Goal: Task Accomplishment & Management: Use online tool/utility

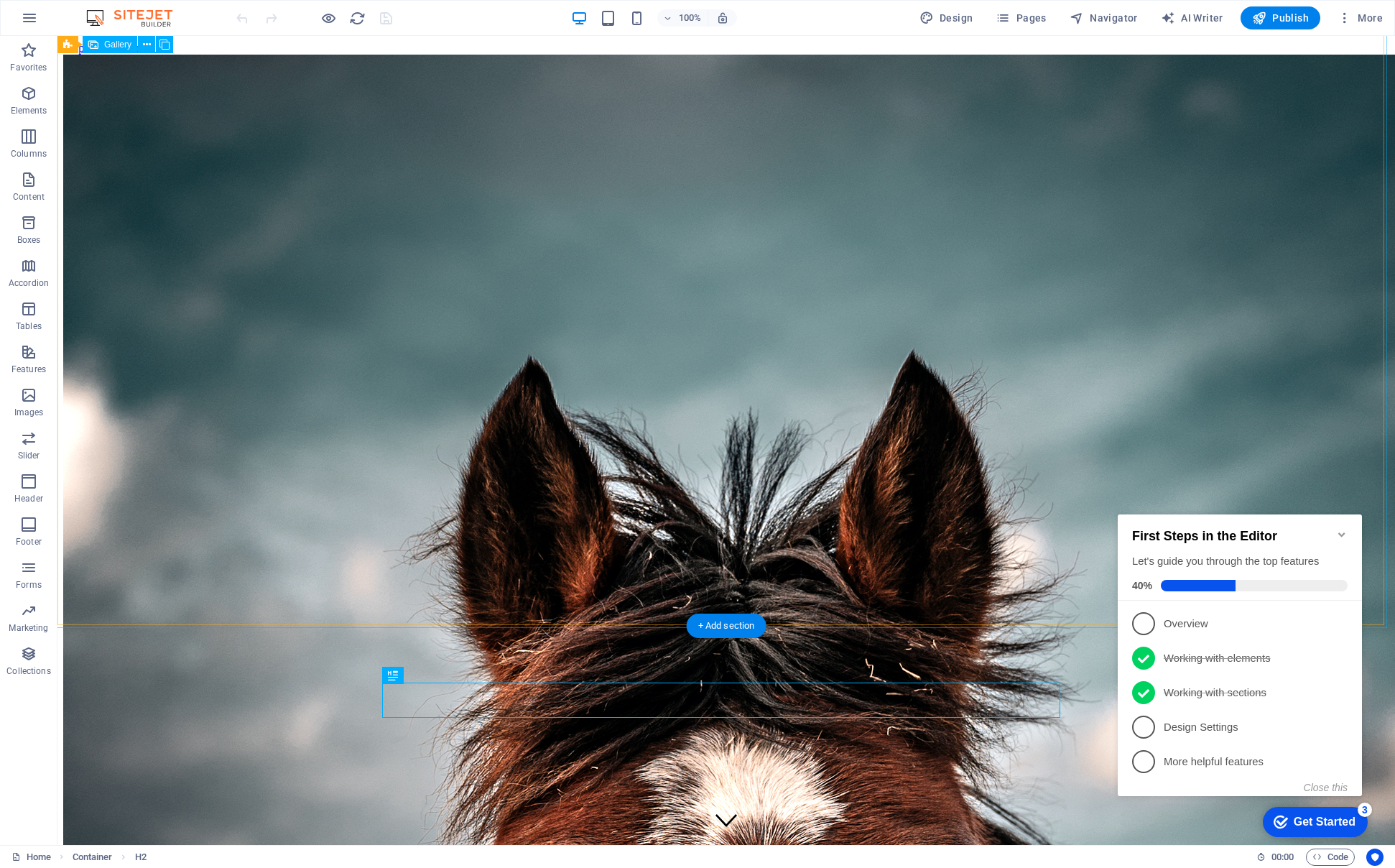
scroll to position [2673, 0]
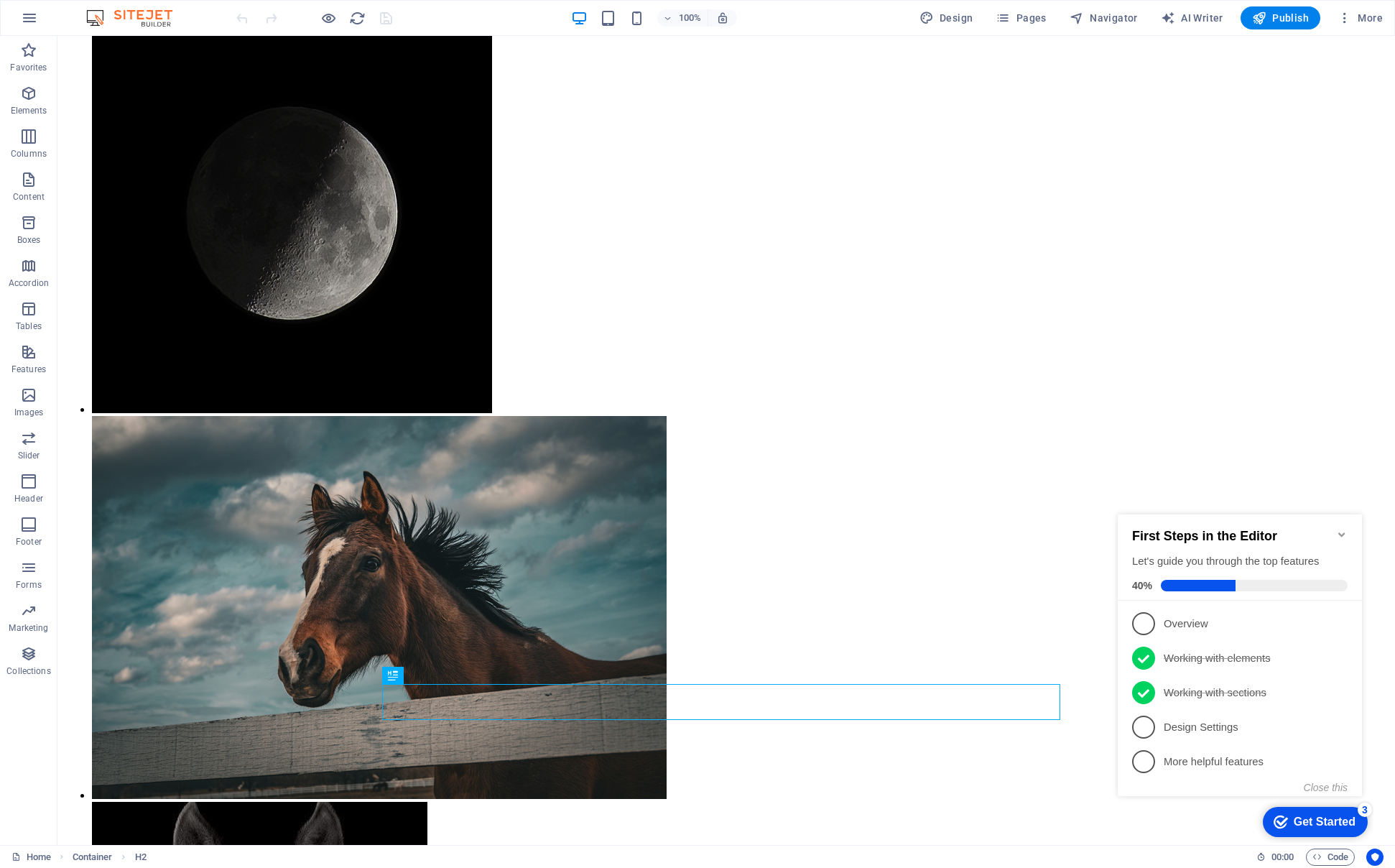
click at [1341, 529] on icon "Minimize checklist" at bounding box center [1342, 535] width 12 height 12
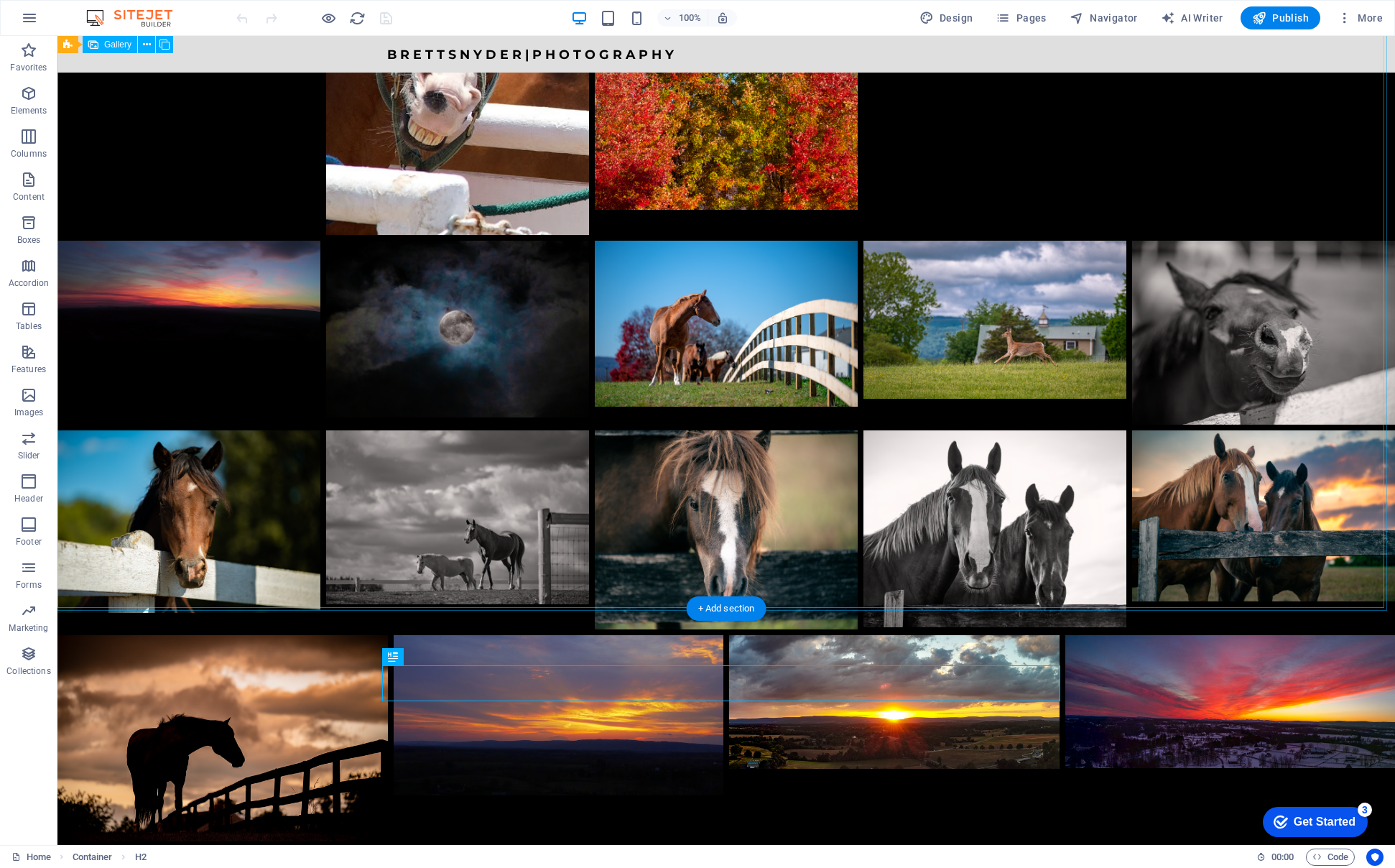
scroll to position [2729, 0]
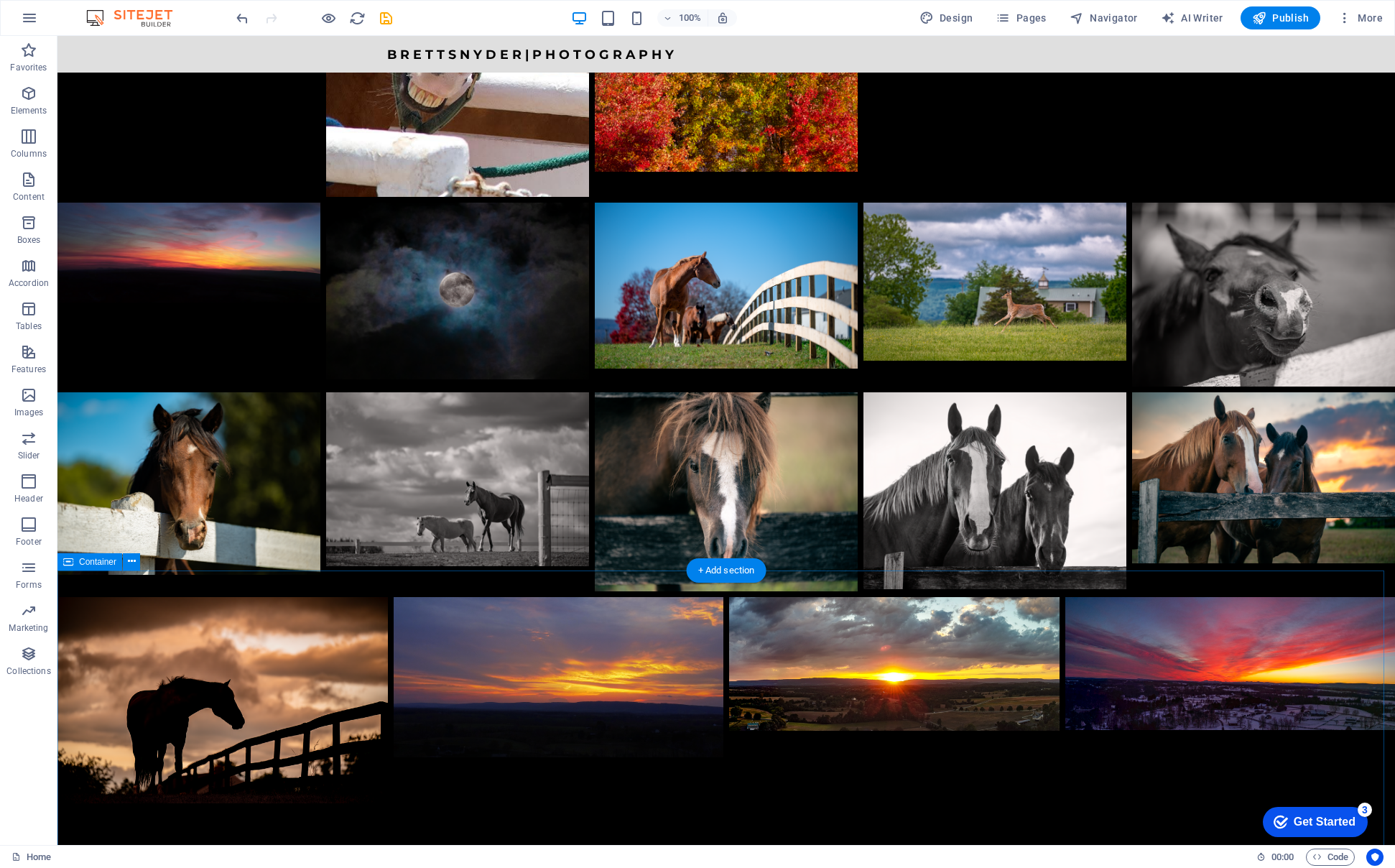
scroll to position [2770, 0]
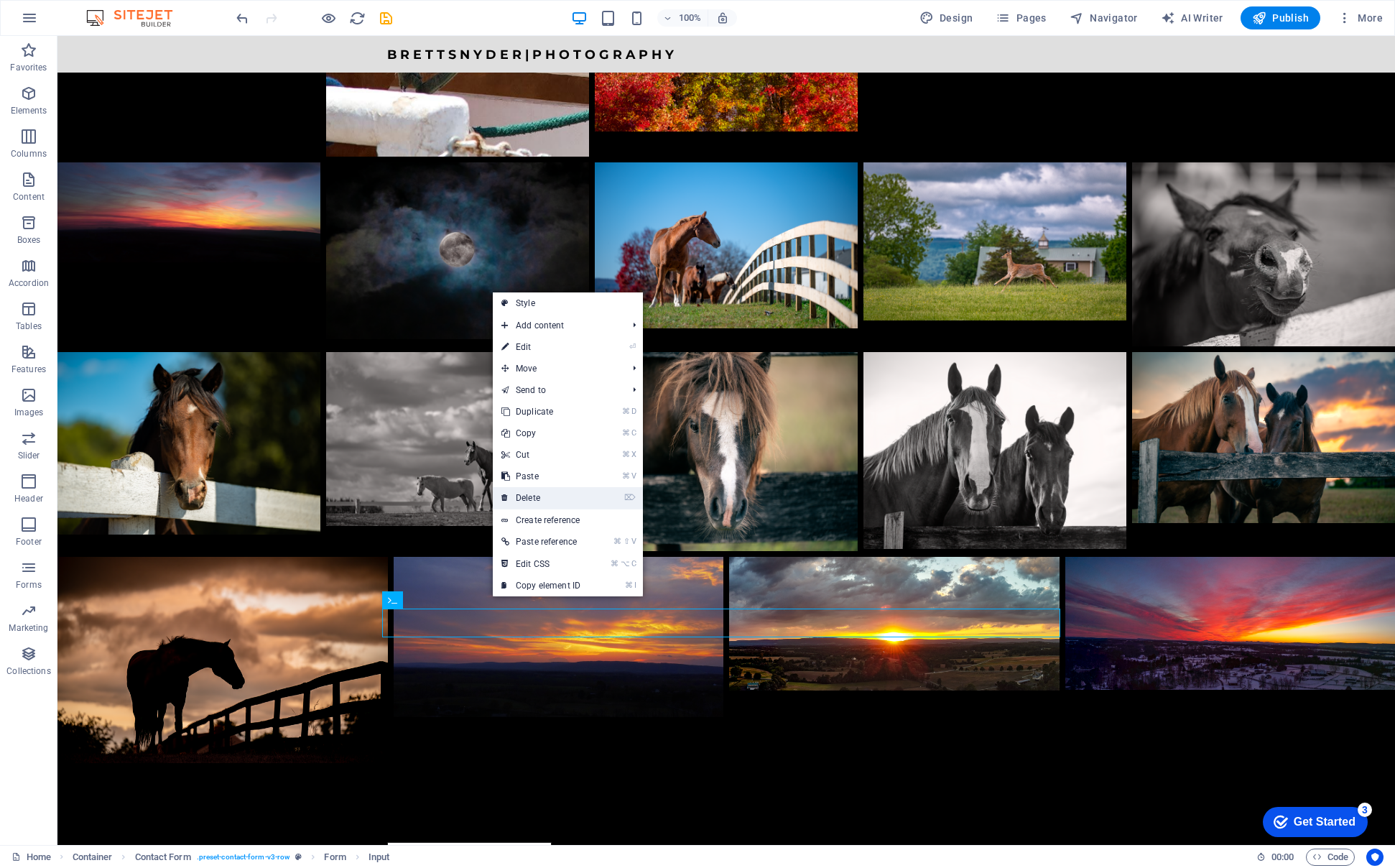
drag, startPoint x: 527, startPoint y: 491, endPoint x: 471, endPoint y: 455, distance: 66.6
click at [527, 491] on link "⌦ Delete" at bounding box center [540, 498] width 96 height 22
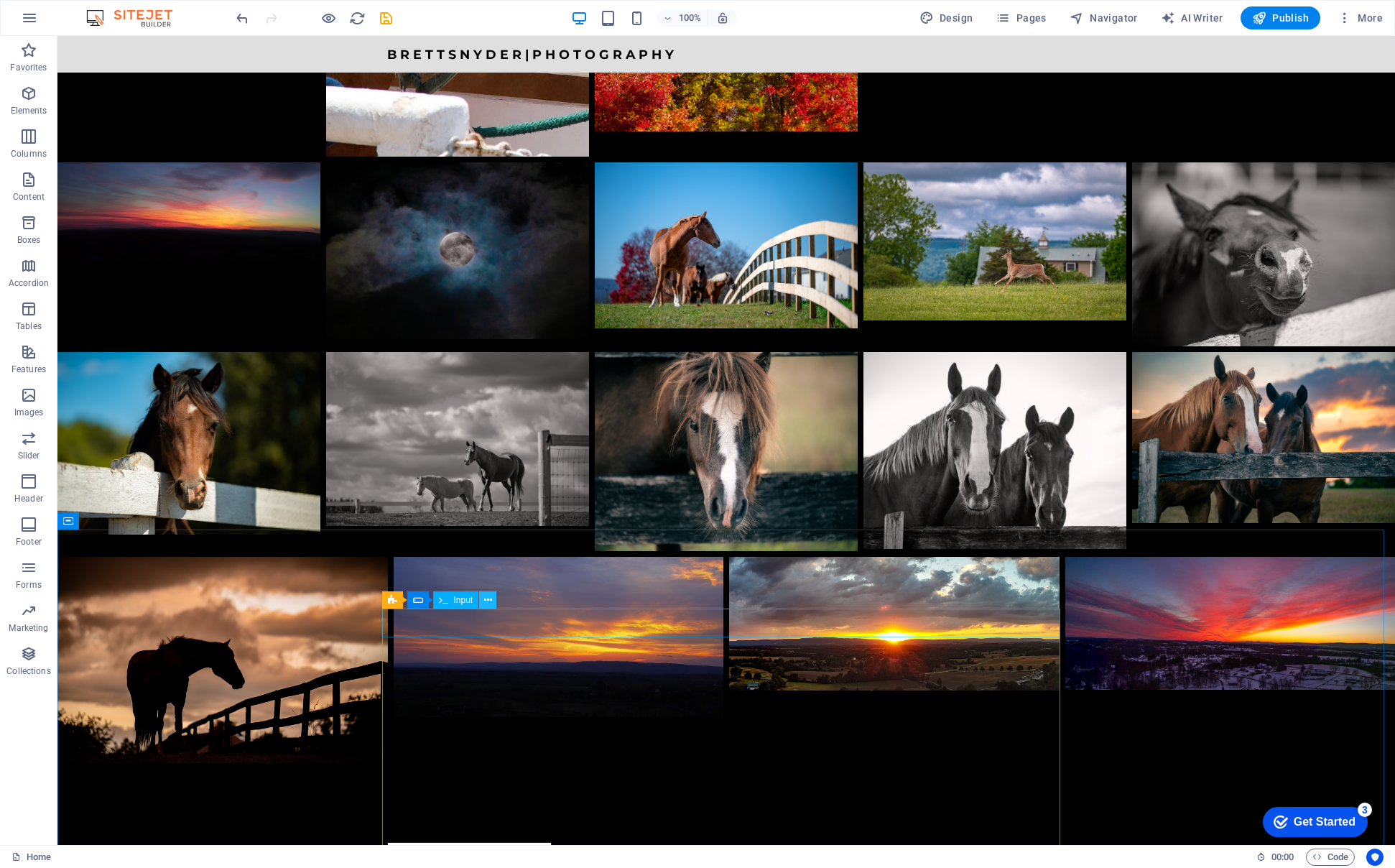
click at [494, 601] on button at bounding box center [487, 599] width 17 height 17
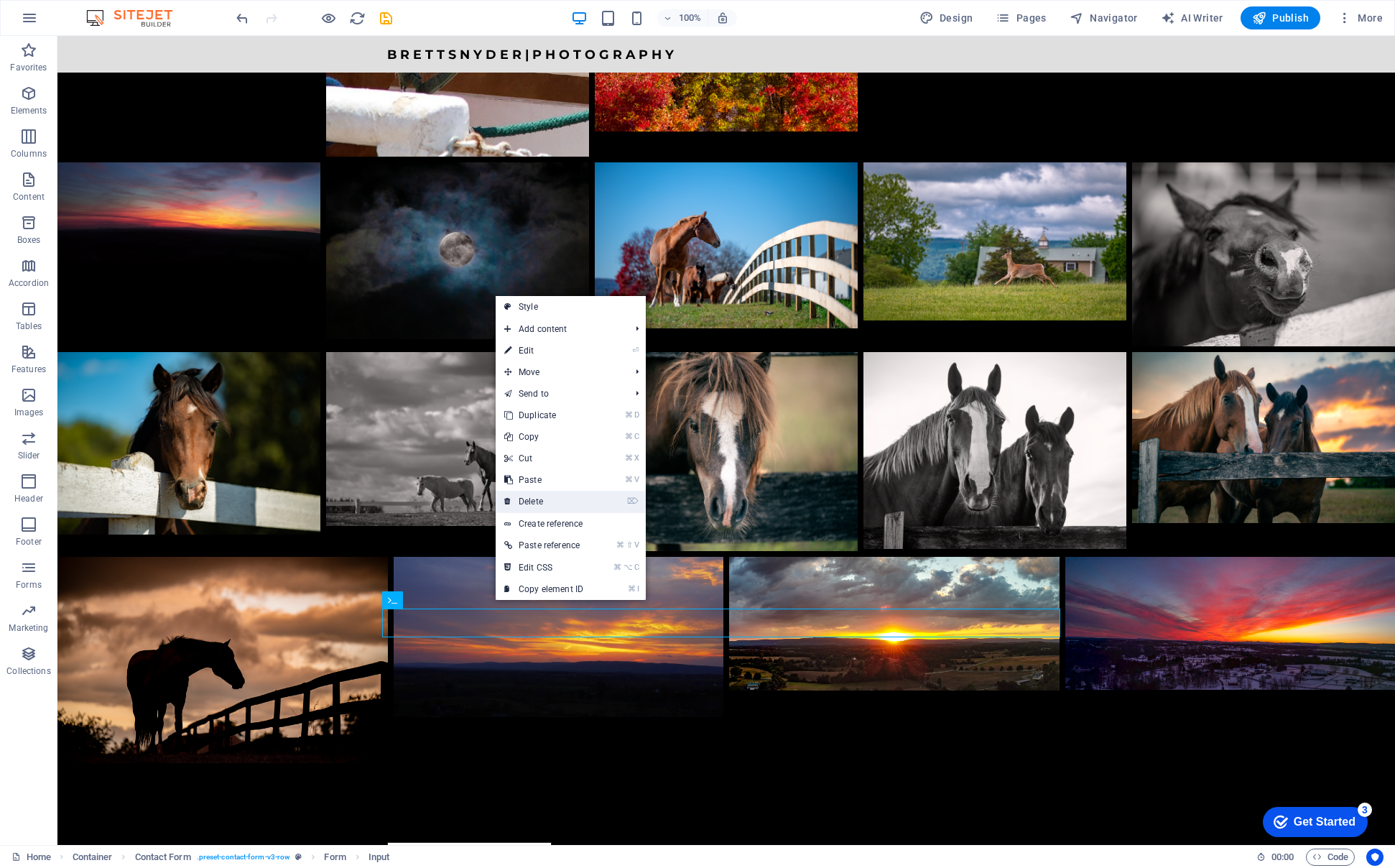
drag, startPoint x: 535, startPoint y: 503, endPoint x: 477, endPoint y: 467, distance: 68.3
click at [535, 503] on link "⌦ Delete" at bounding box center [544, 502] width 96 height 22
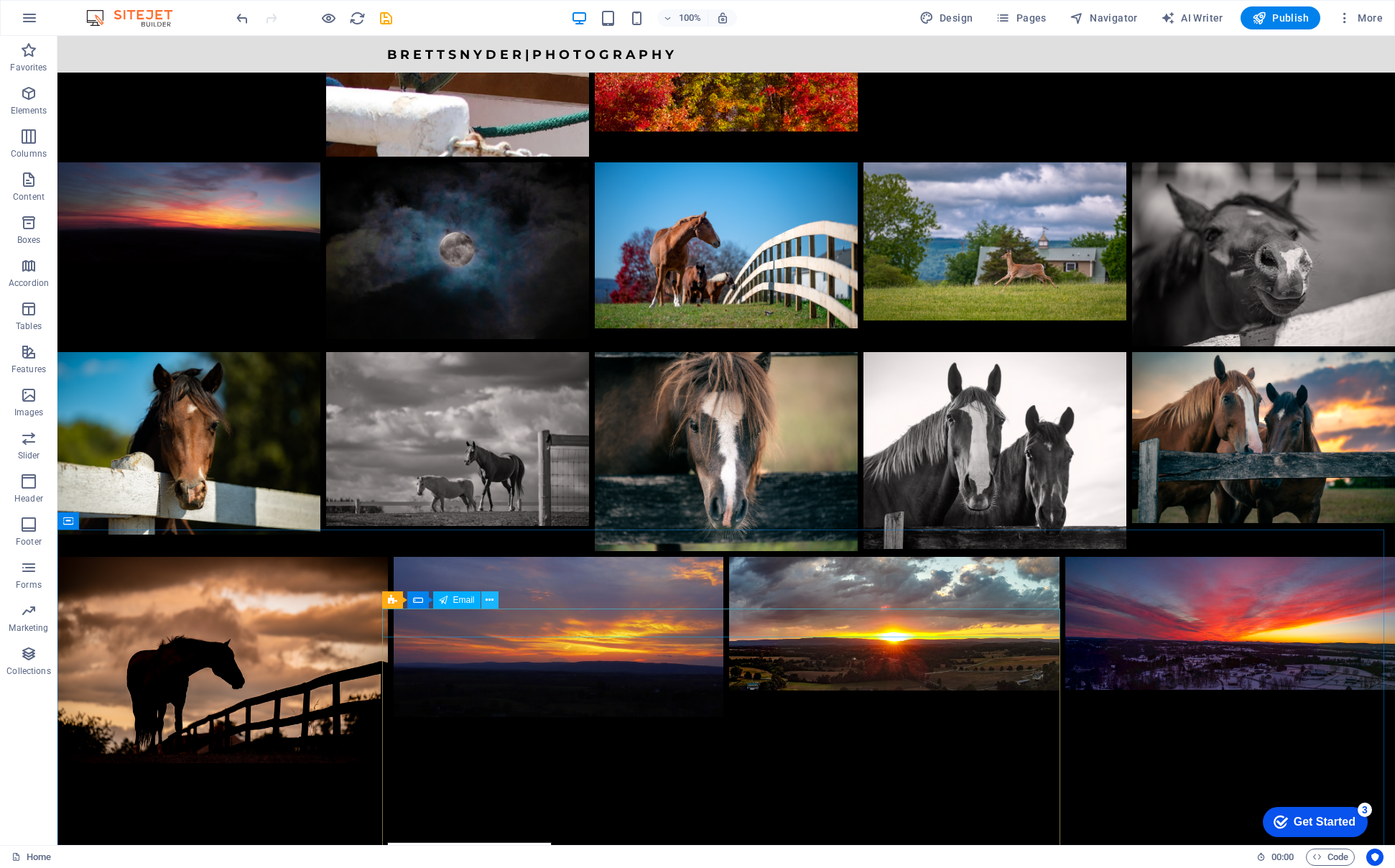
click at [488, 602] on icon at bounding box center [489, 600] width 8 height 15
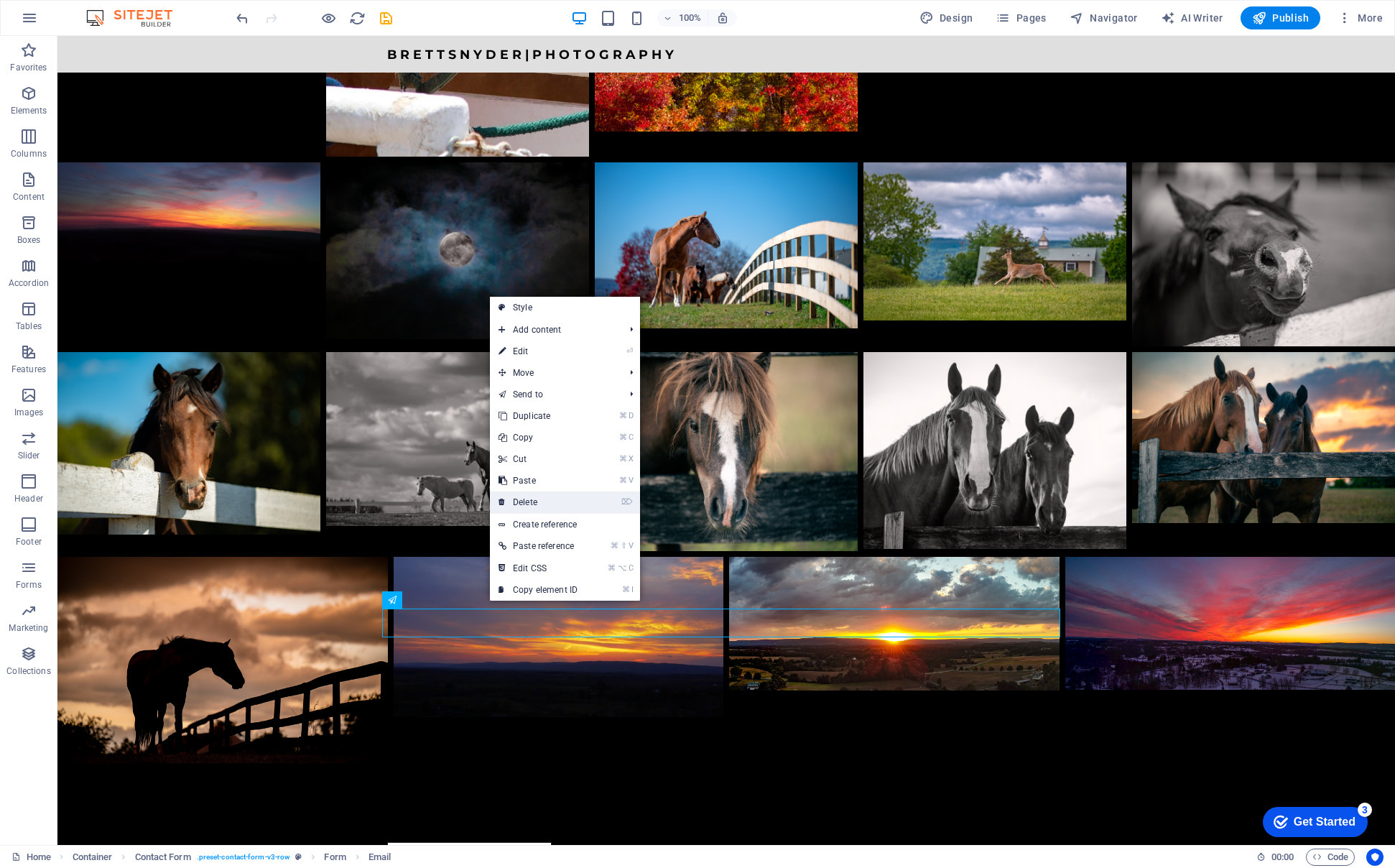
click at [531, 502] on link "⌦ Delete" at bounding box center [538, 503] width 96 height 22
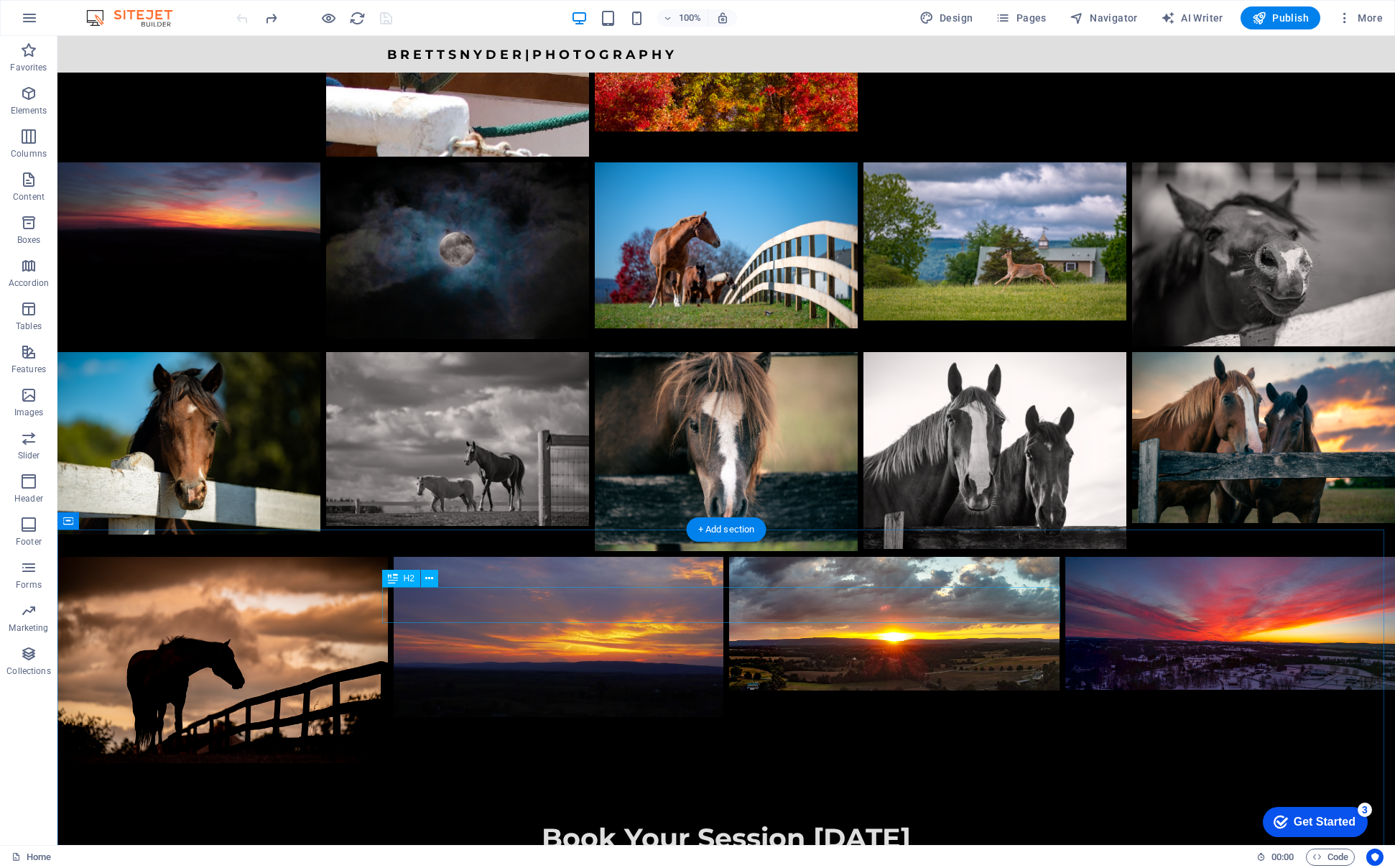
click at [755, 820] on div "Book Your Session [DATE]" at bounding box center [726, 838] width 678 height 35
click at [601, 820] on div "Book Your Session [DATE]" at bounding box center [726, 838] width 678 height 35
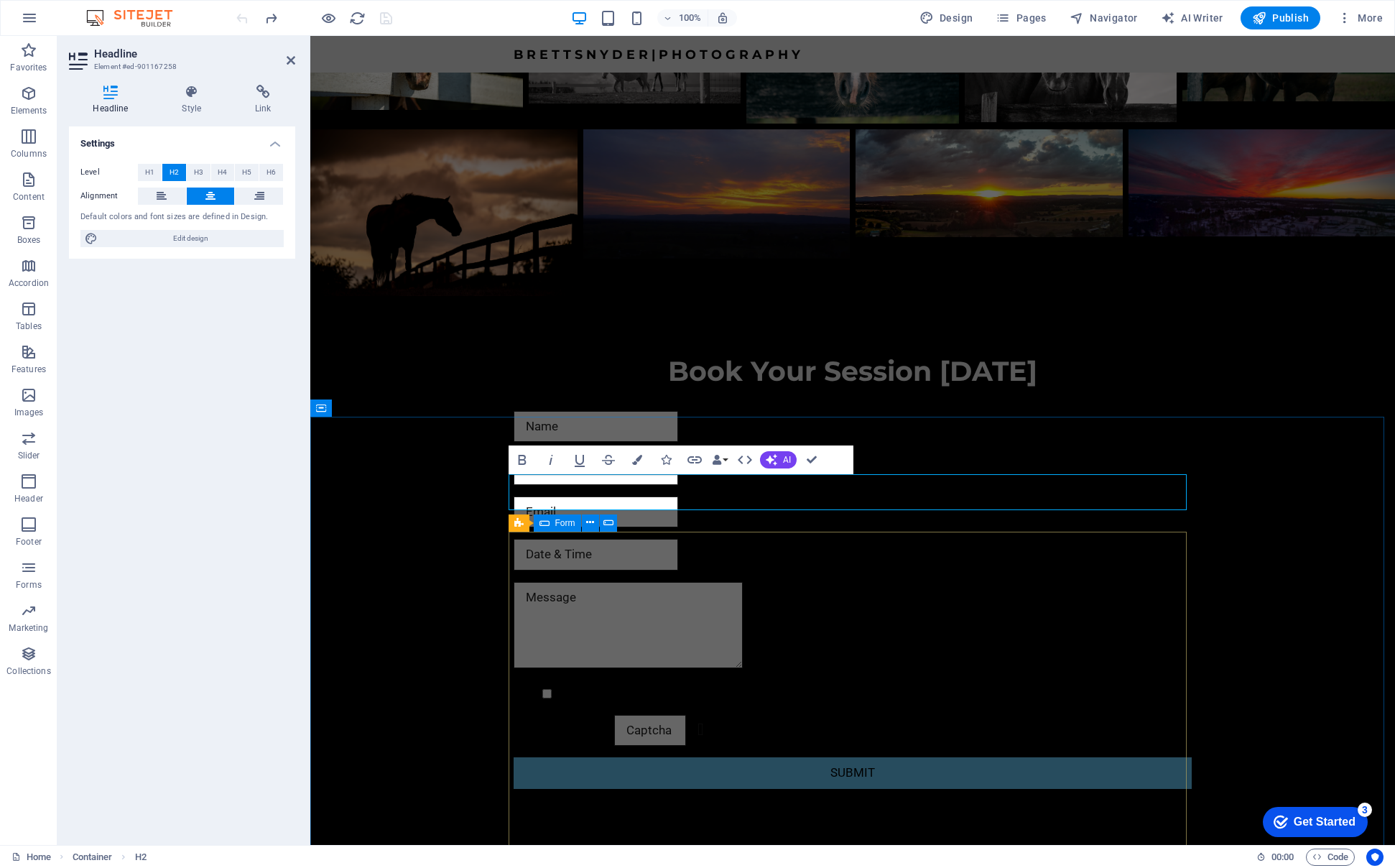
scroll to position [2415, 0]
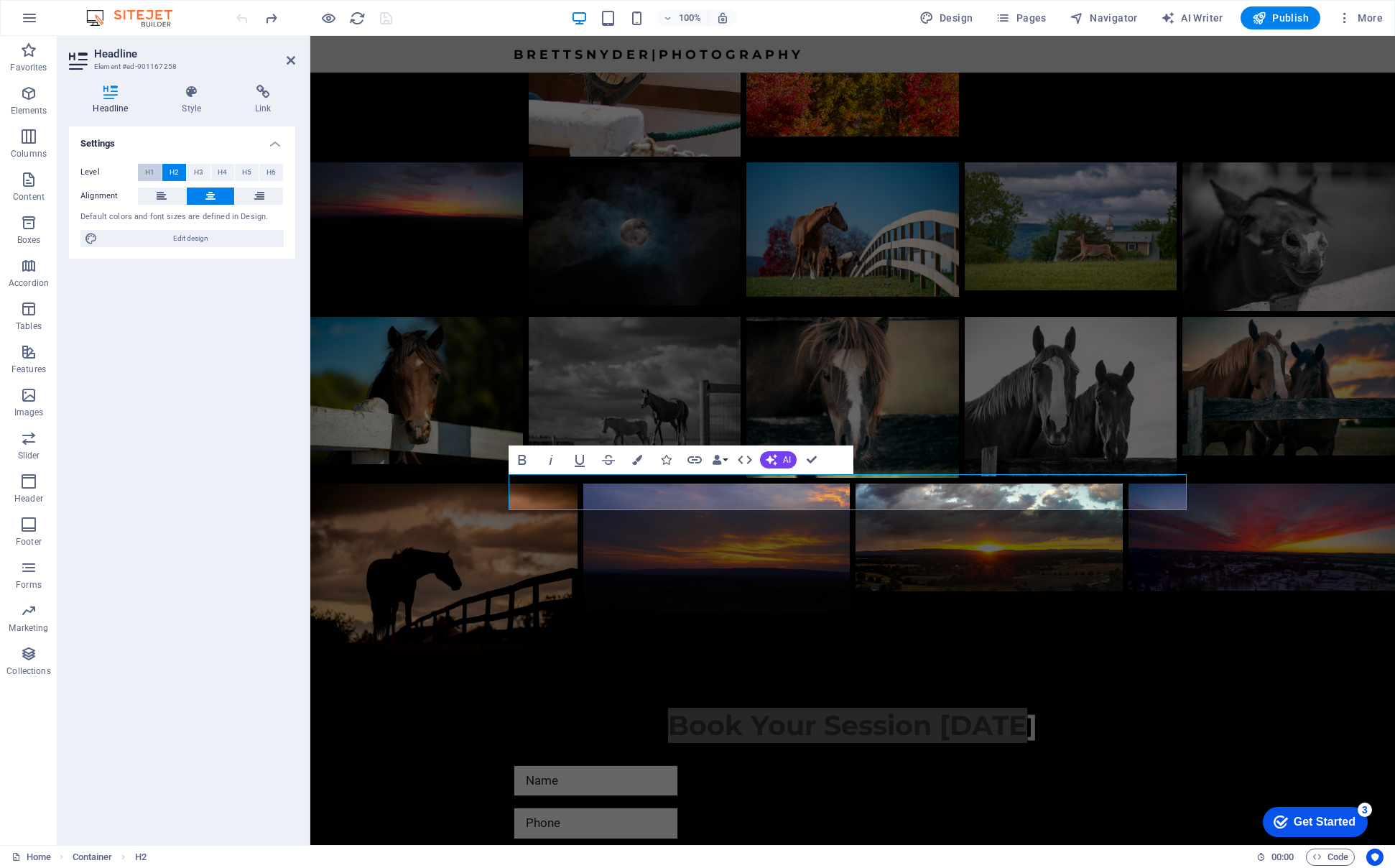
click at [150, 170] on span "H1" at bounding box center [149, 173] width 9 height 17
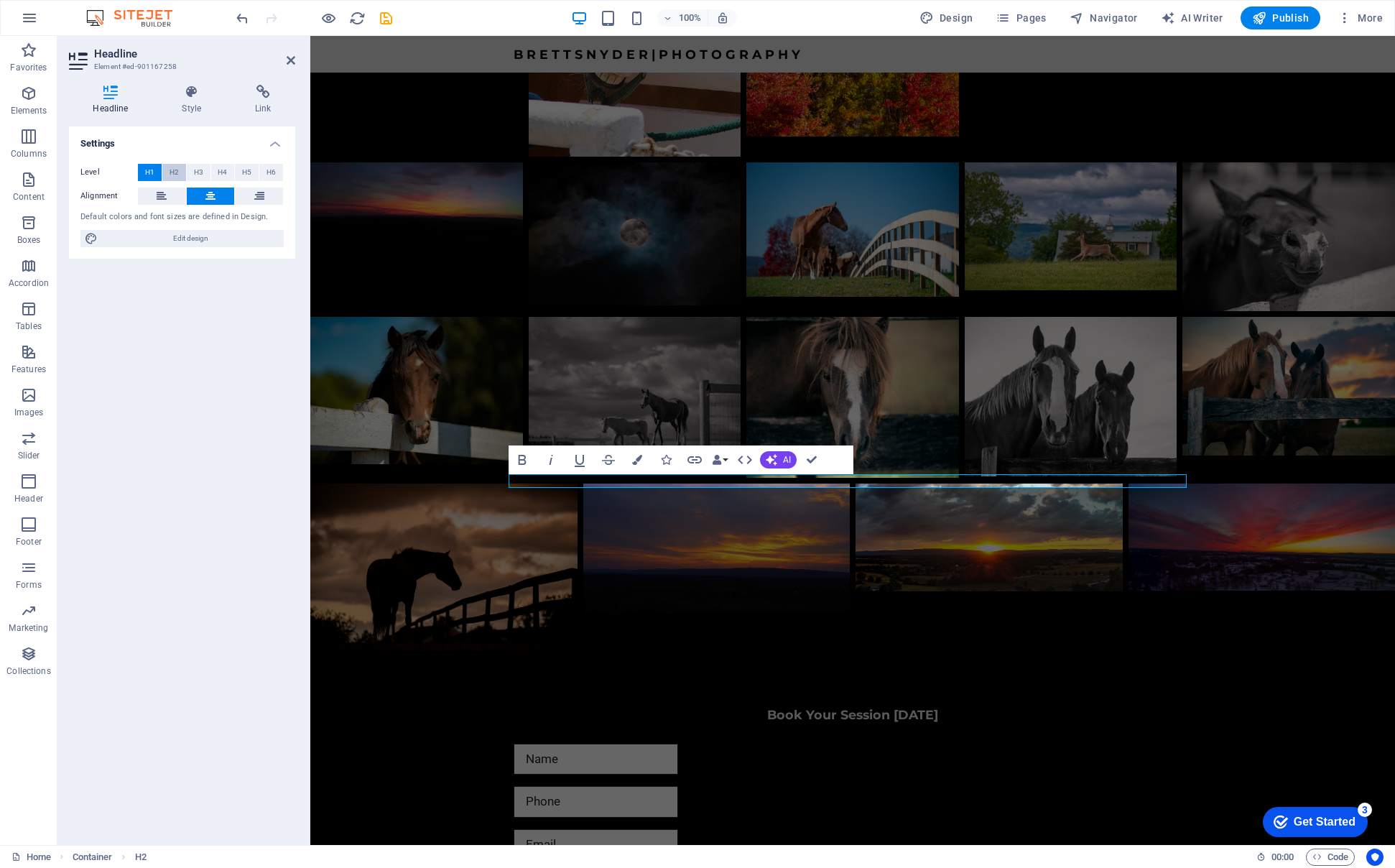
click at [177, 170] on span "H2" at bounding box center [173, 173] width 9 height 17
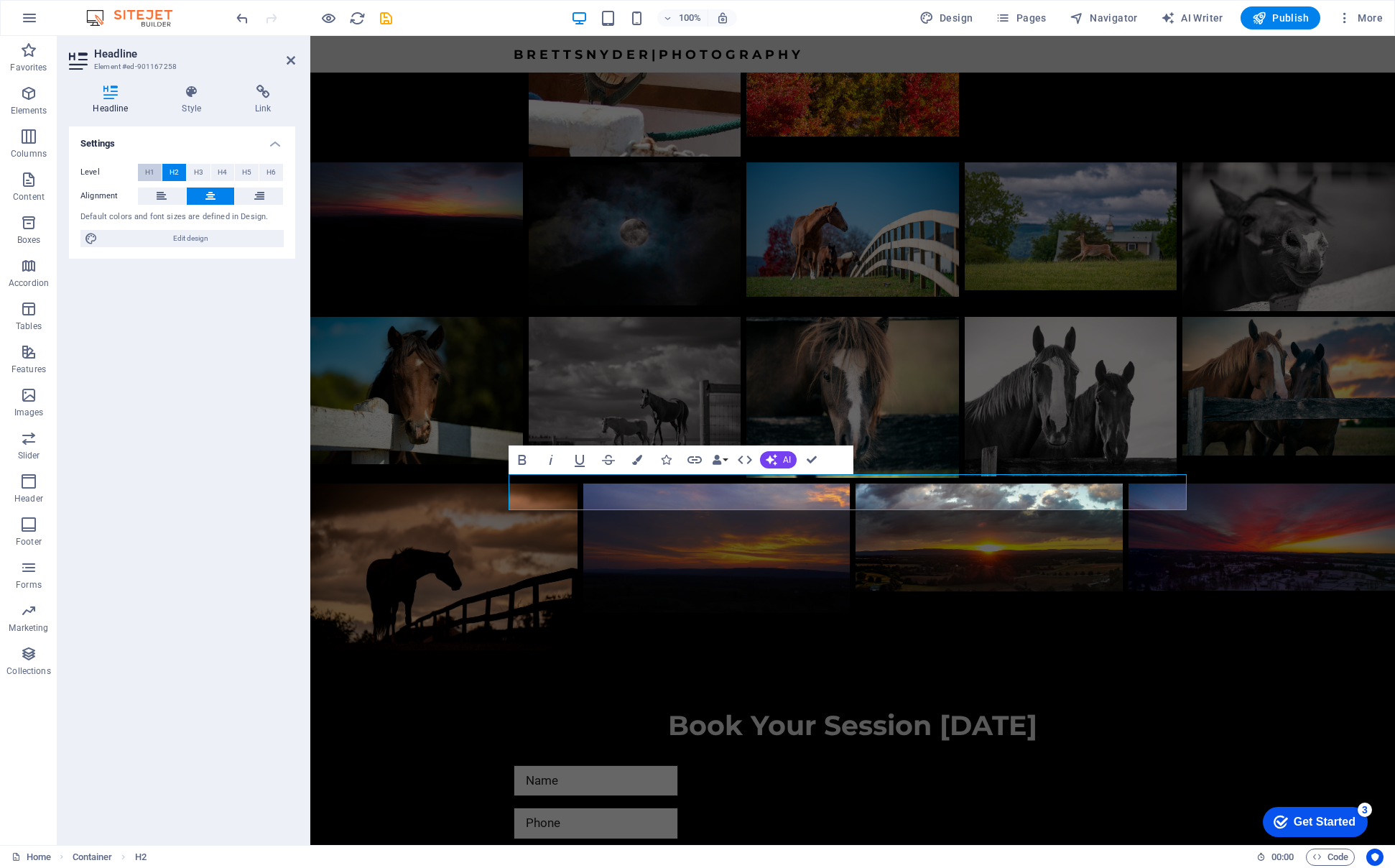
click at [149, 170] on span "H1" at bounding box center [149, 173] width 9 height 17
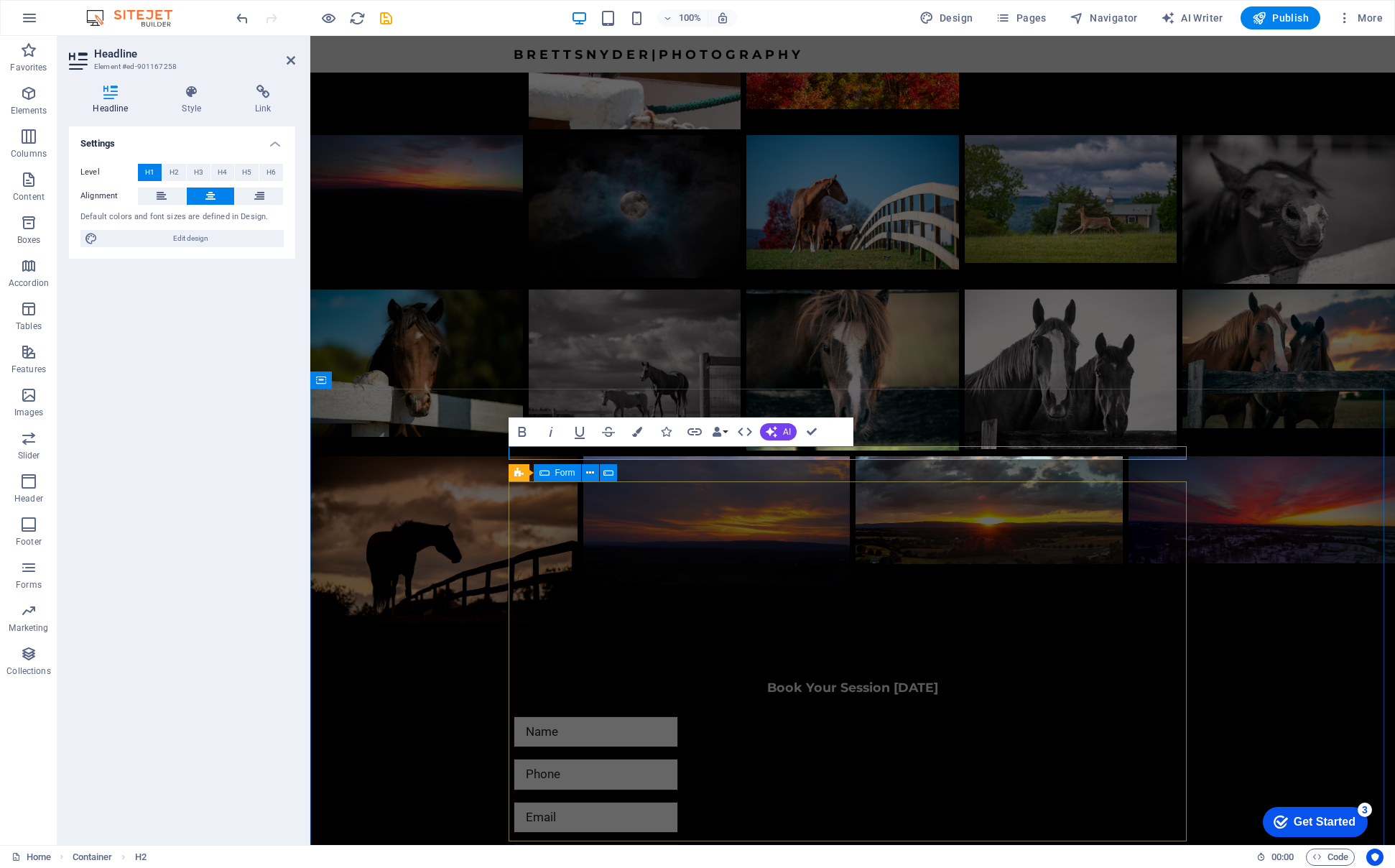
scroll to position [2444, 0]
click at [576, 761] on icon at bounding box center [577, 761] width 8 height 15
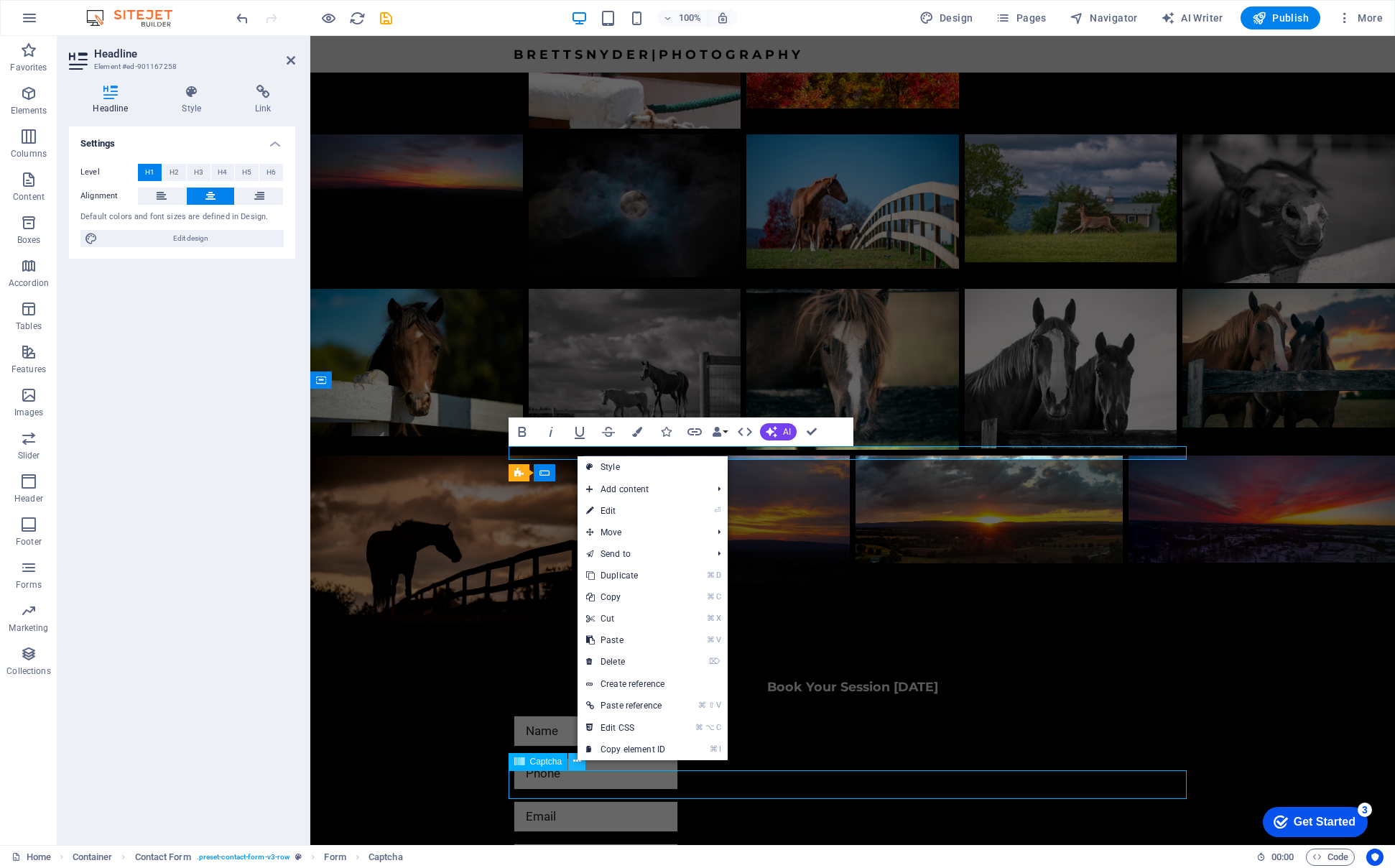
scroll to position [3255, 0]
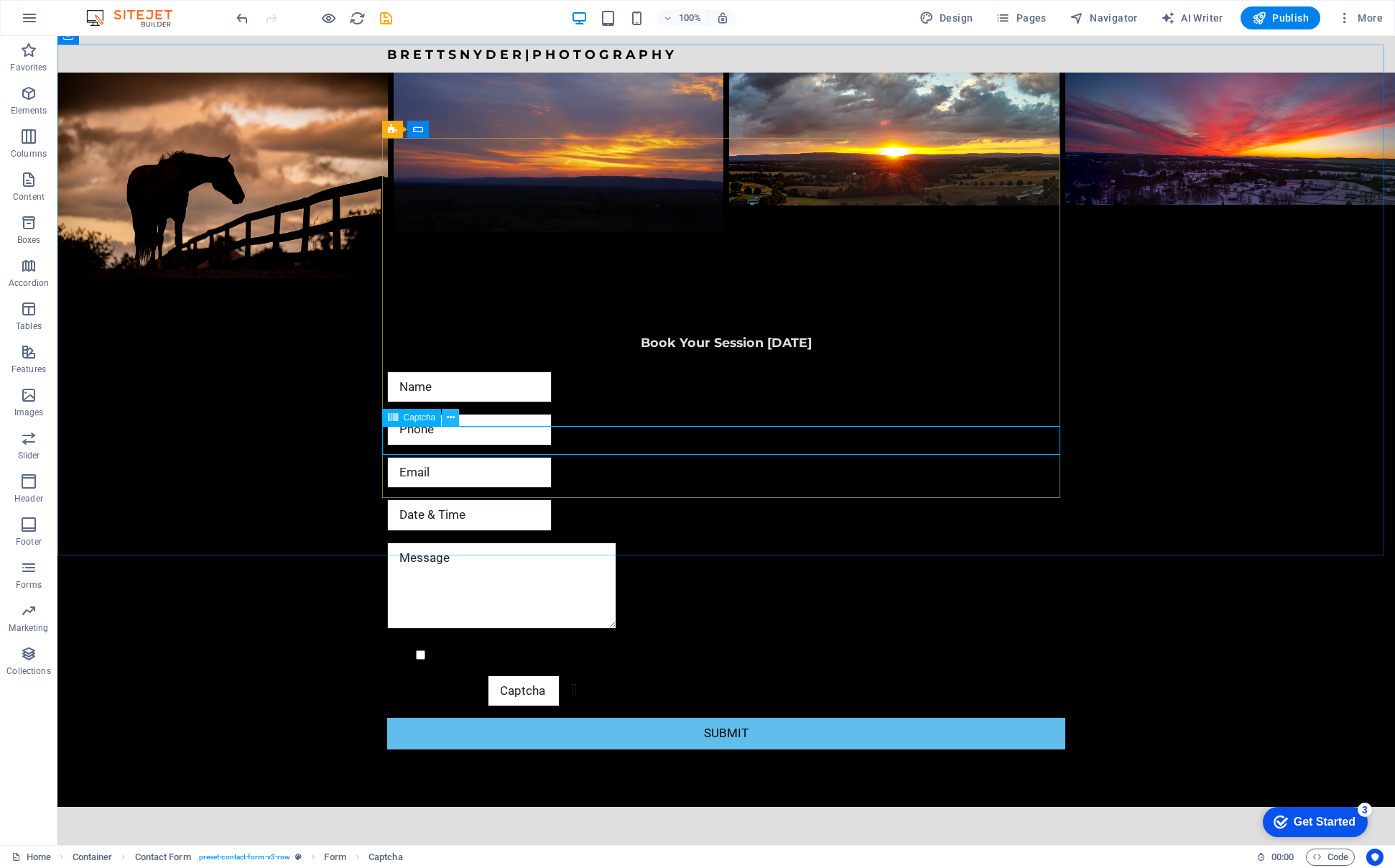
click at [448, 418] on icon at bounding box center [450, 418] width 8 height 15
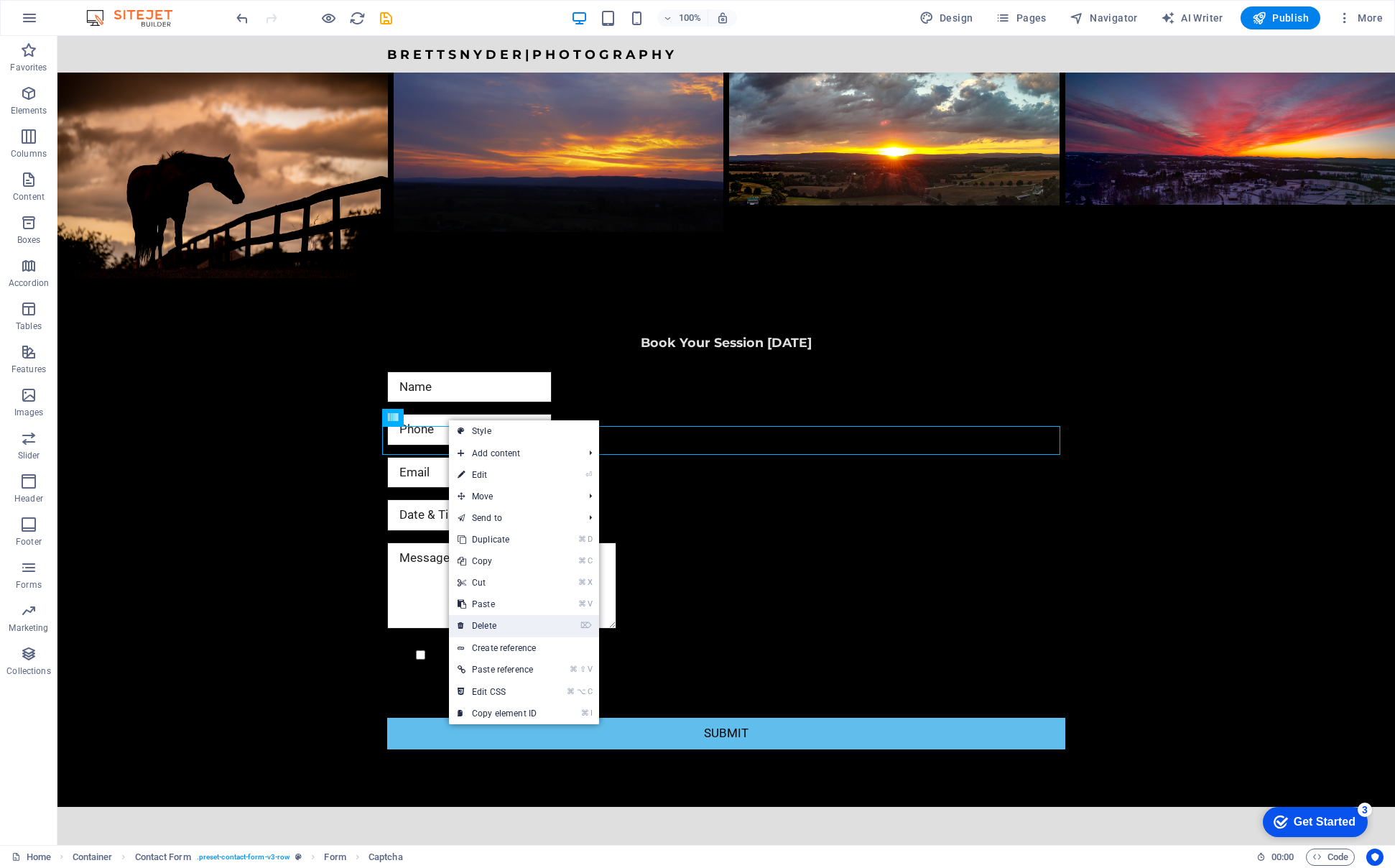
click at [494, 621] on link "⌦ Delete" at bounding box center [497, 626] width 96 height 22
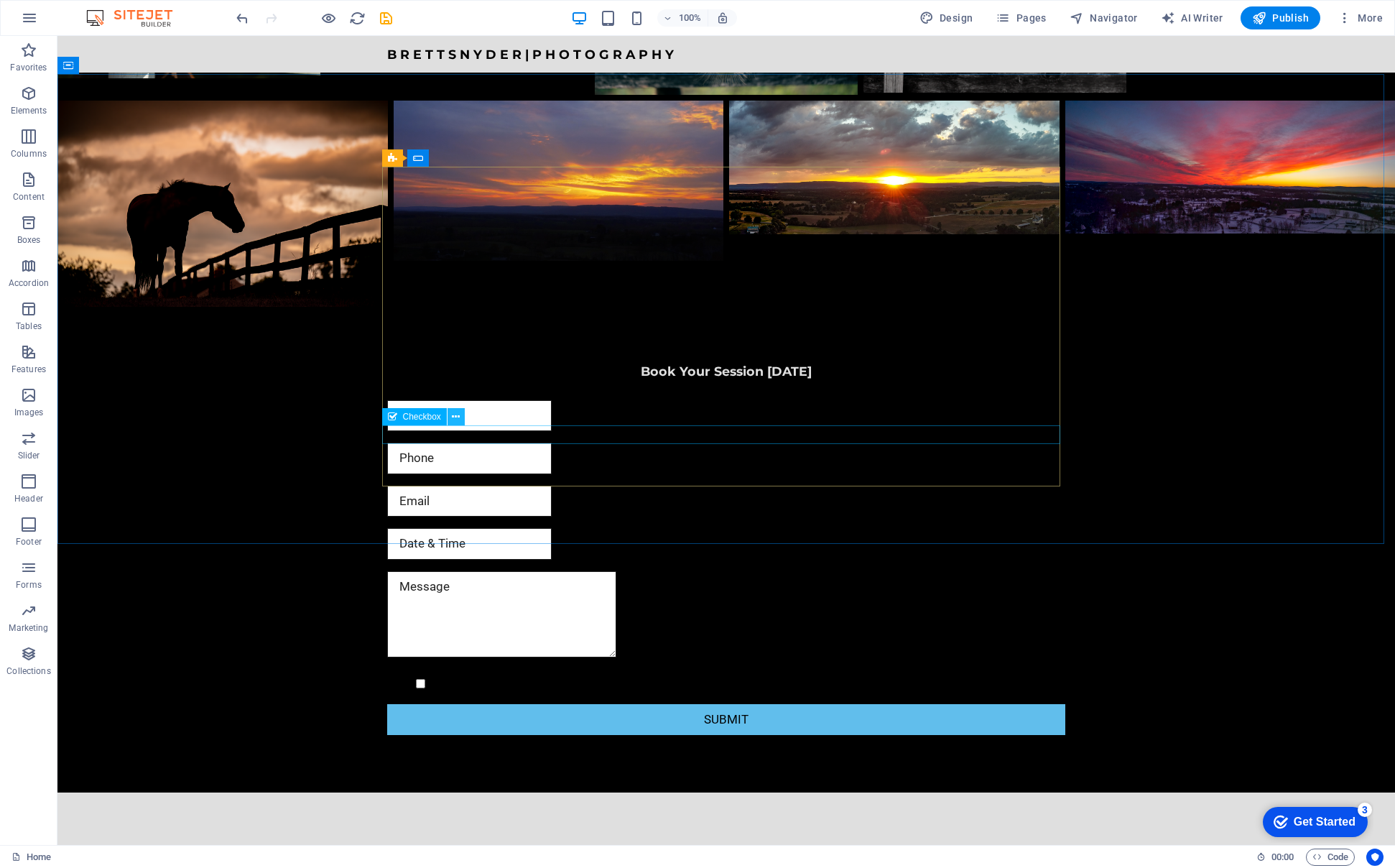
click at [455, 418] on icon at bounding box center [455, 417] width 8 height 15
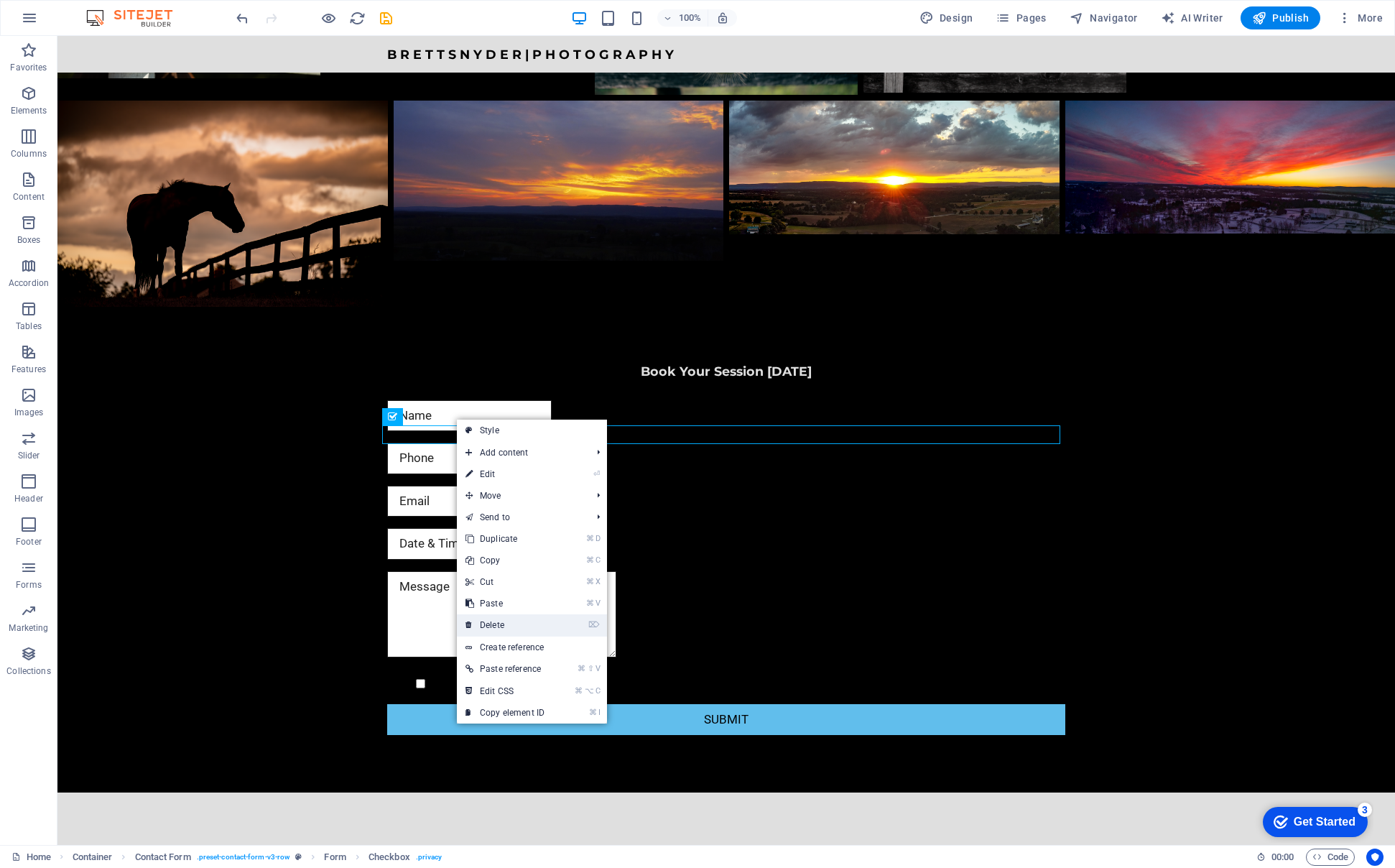
click at [483, 624] on link "⌦ Delete" at bounding box center [505, 626] width 96 height 22
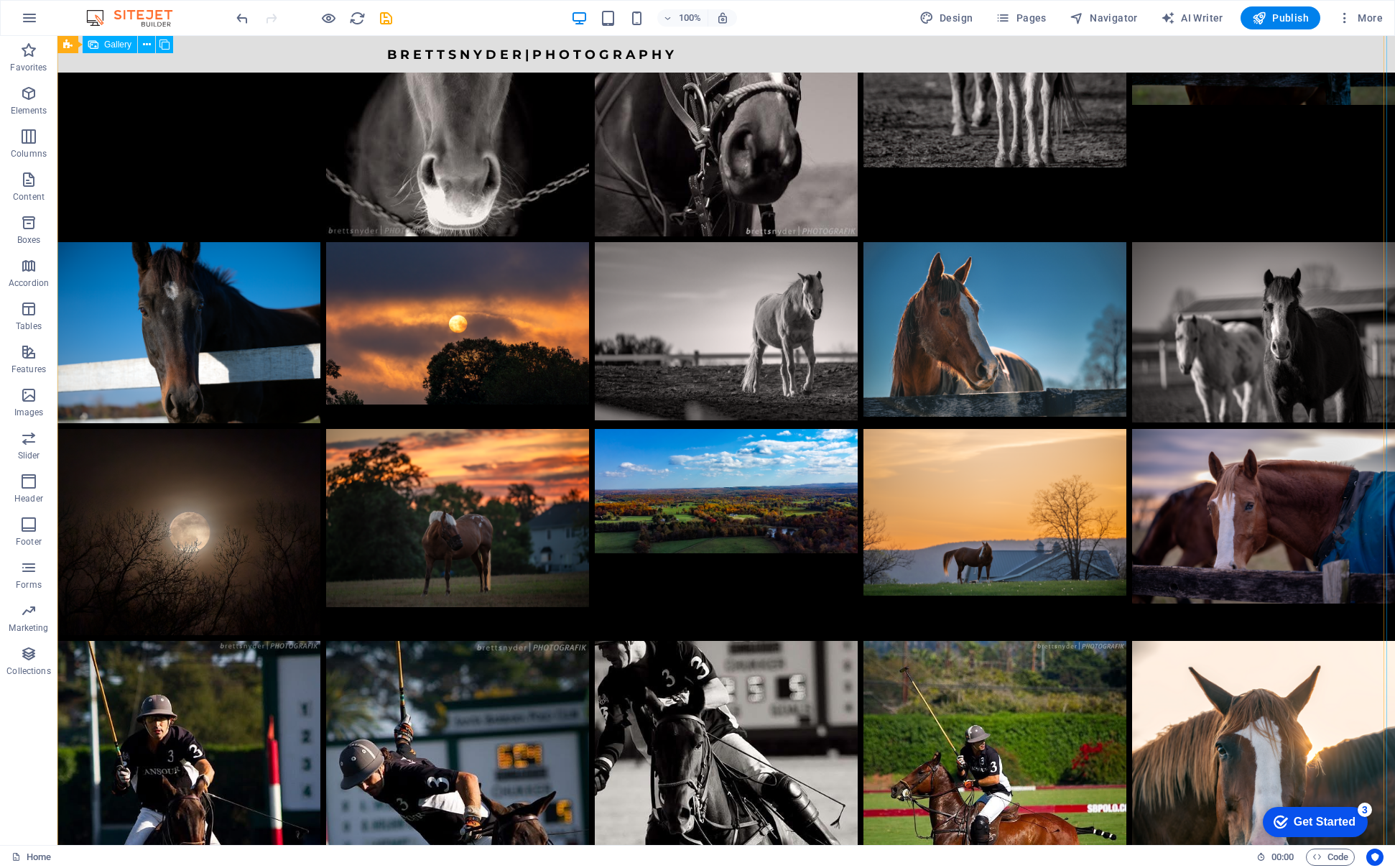
scroll to position [1390, 0]
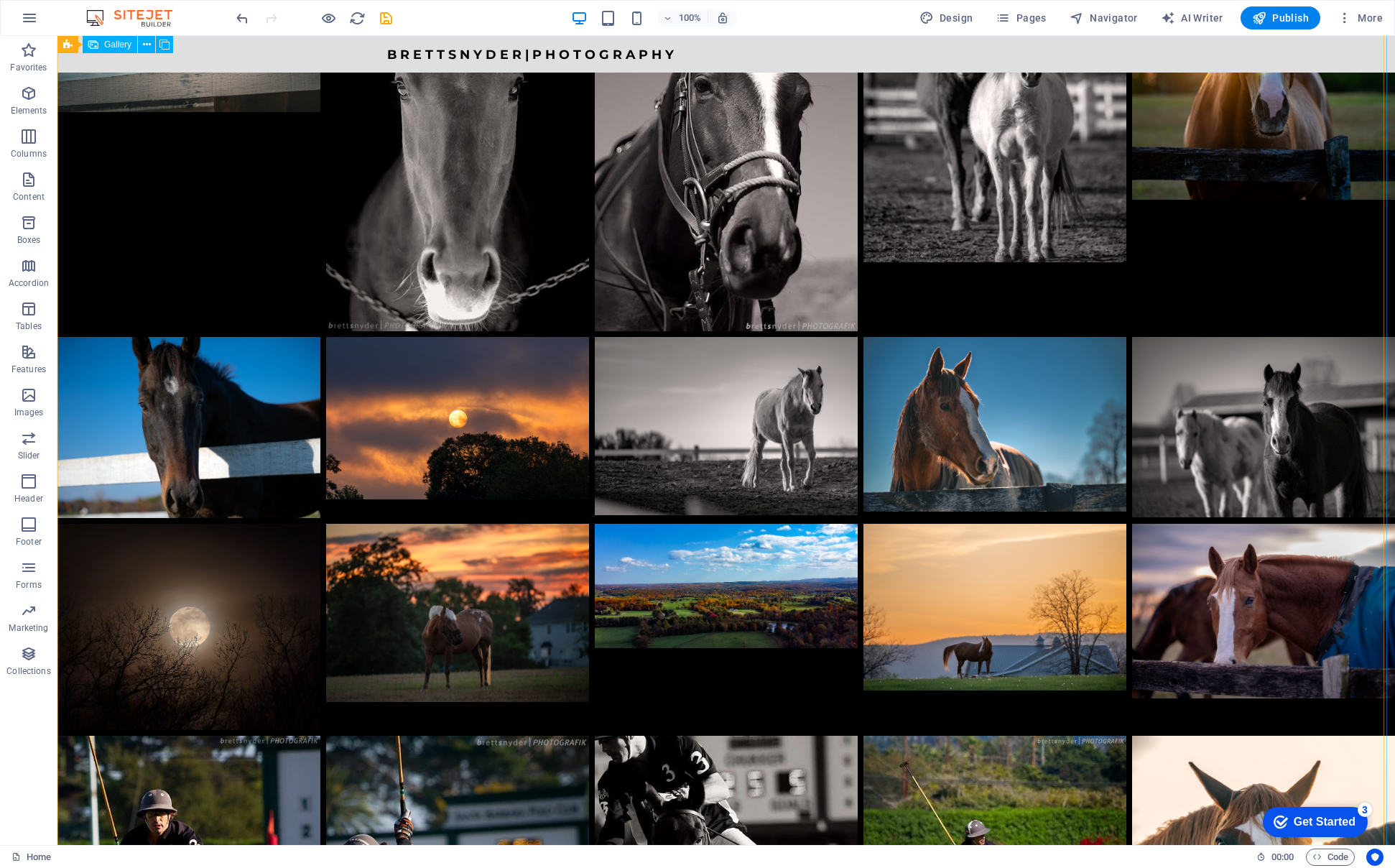
click at [721, 524] on li at bounding box center [726, 627] width 263 height 207
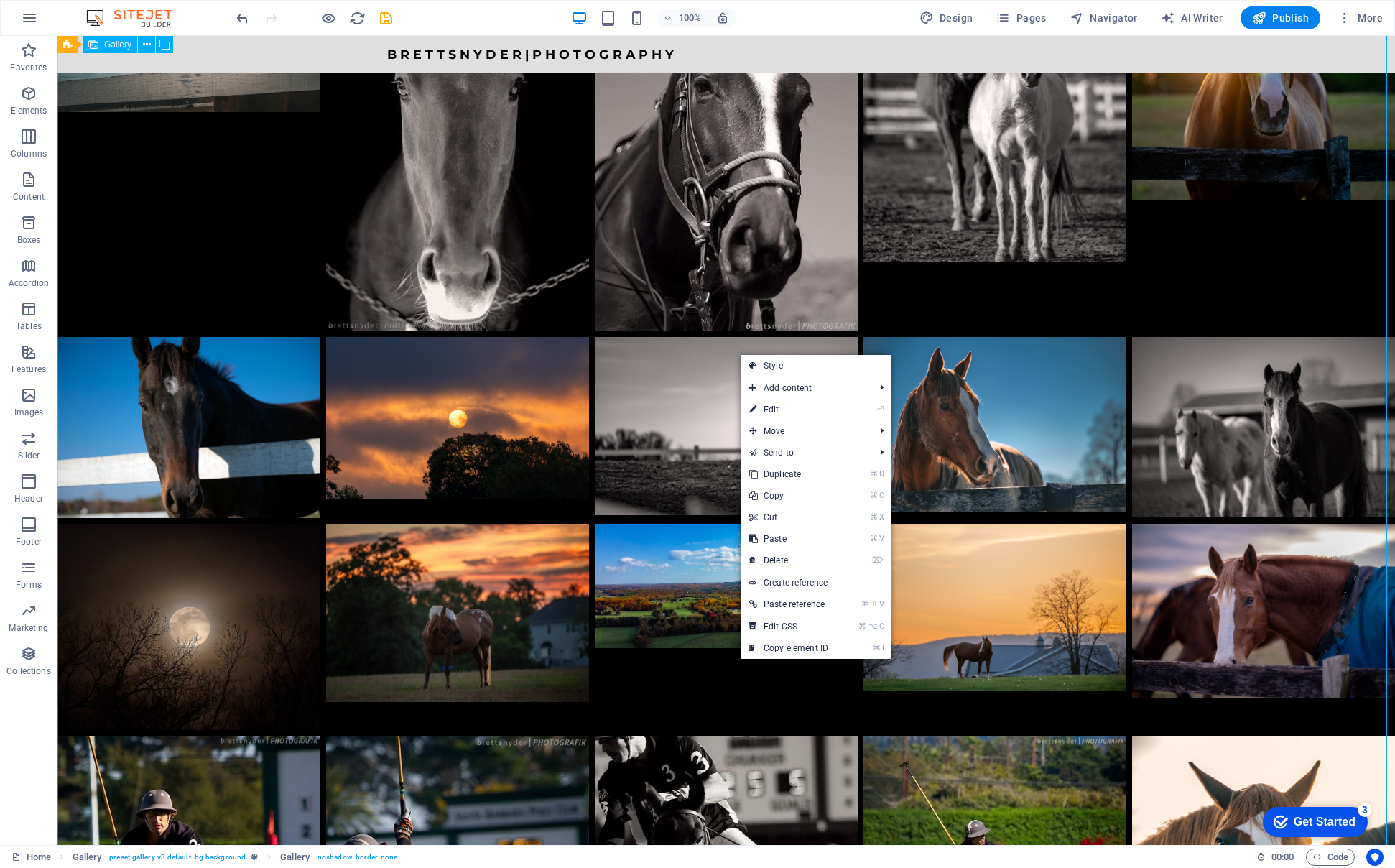
click at [648, 524] on li at bounding box center [726, 627] width 263 height 207
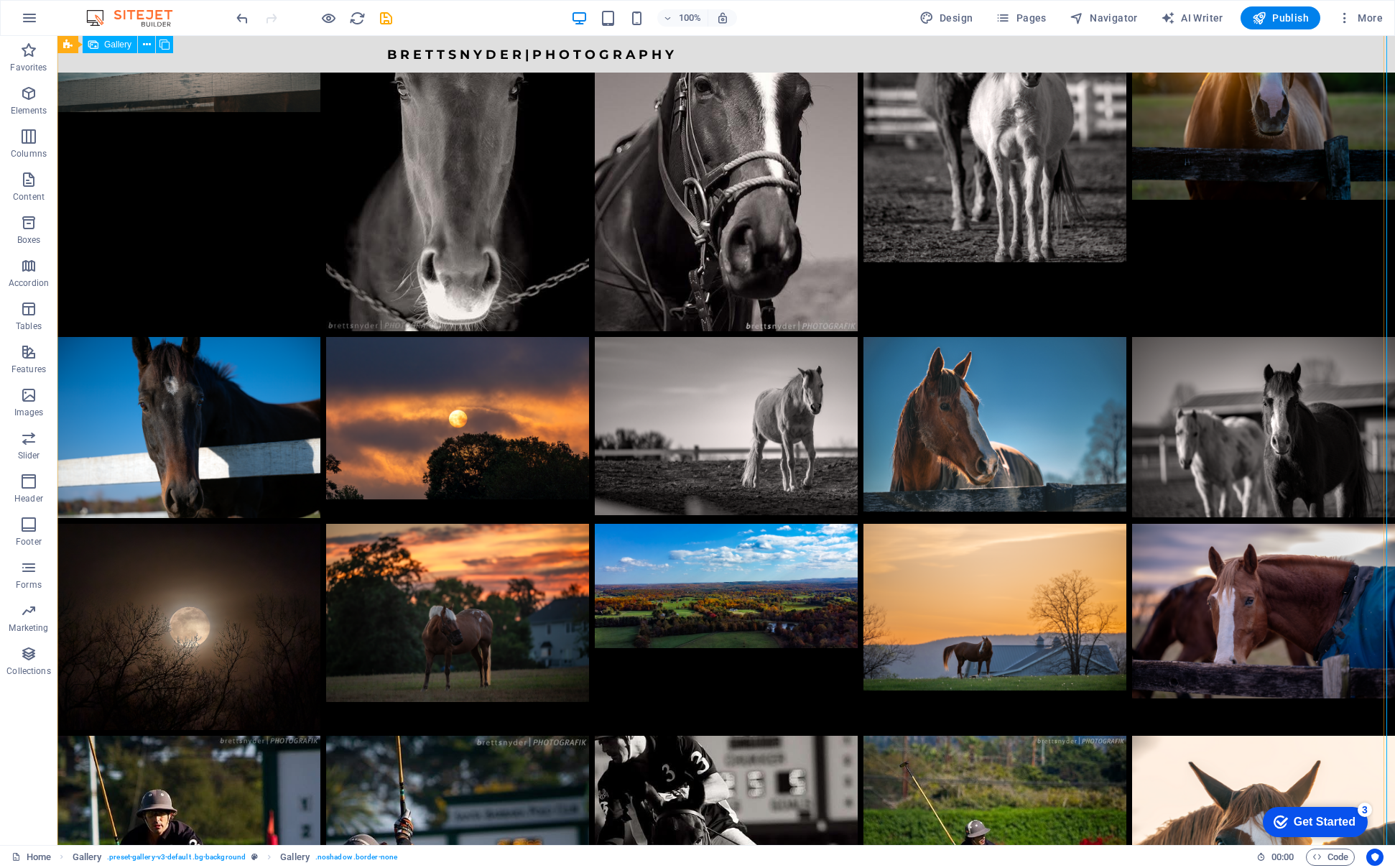
click at [649, 524] on li at bounding box center [726, 627] width 263 height 207
click at [650, 524] on li at bounding box center [726, 627] width 263 height 207
select select "px"
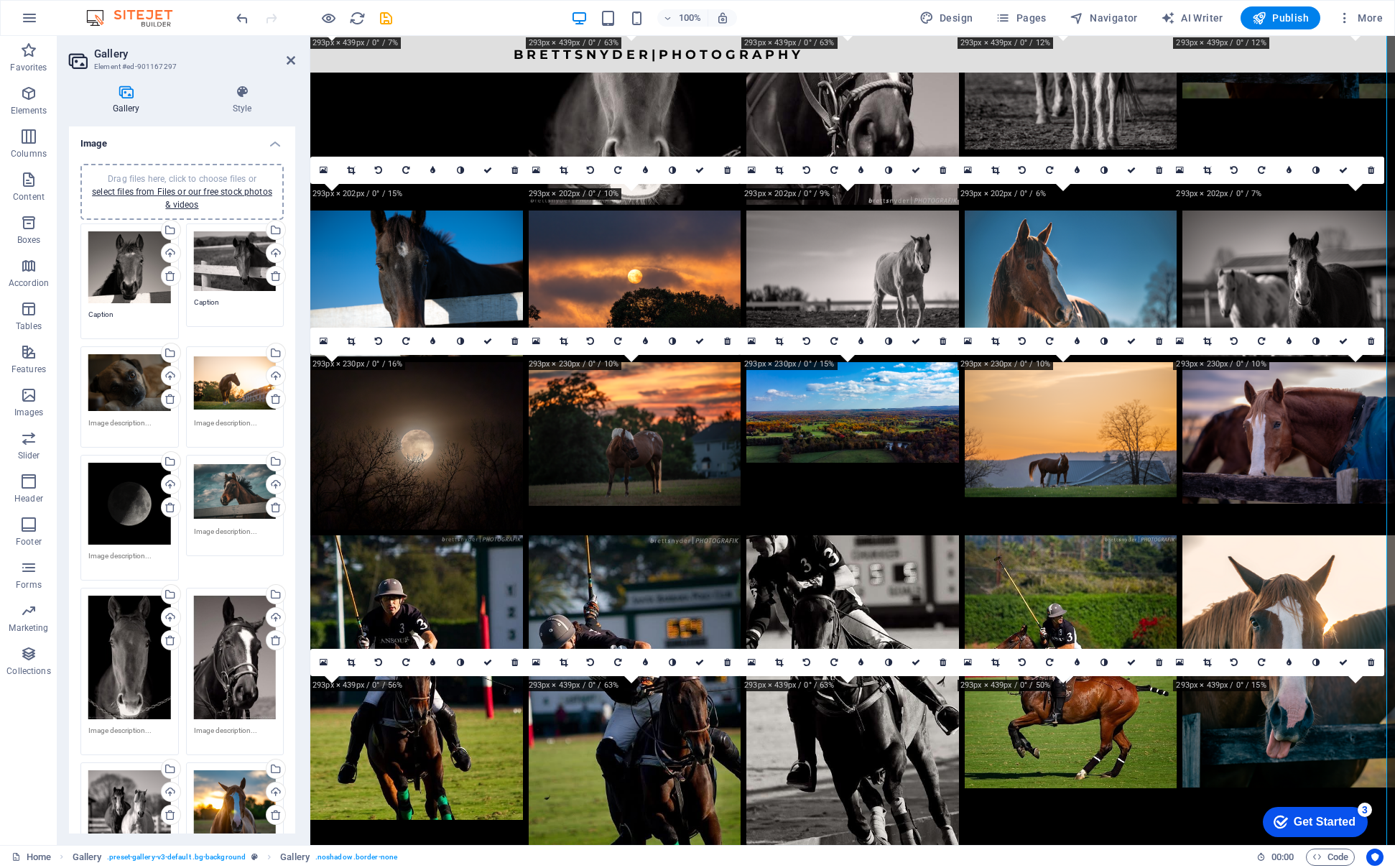
scroll to position [1339, 0]
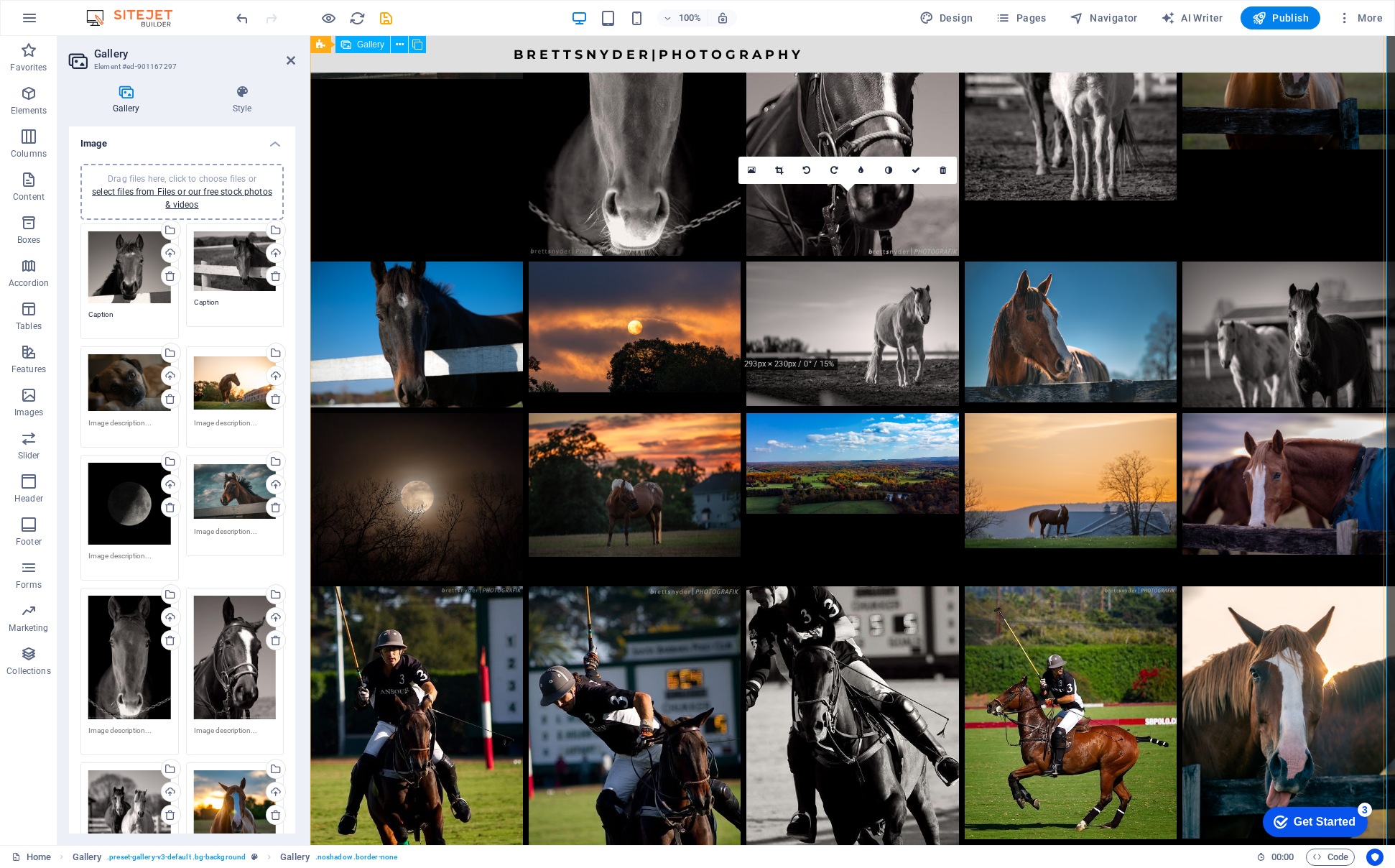
click at [785, 413] on li at bounding box center [853, 497] width 213 height 167
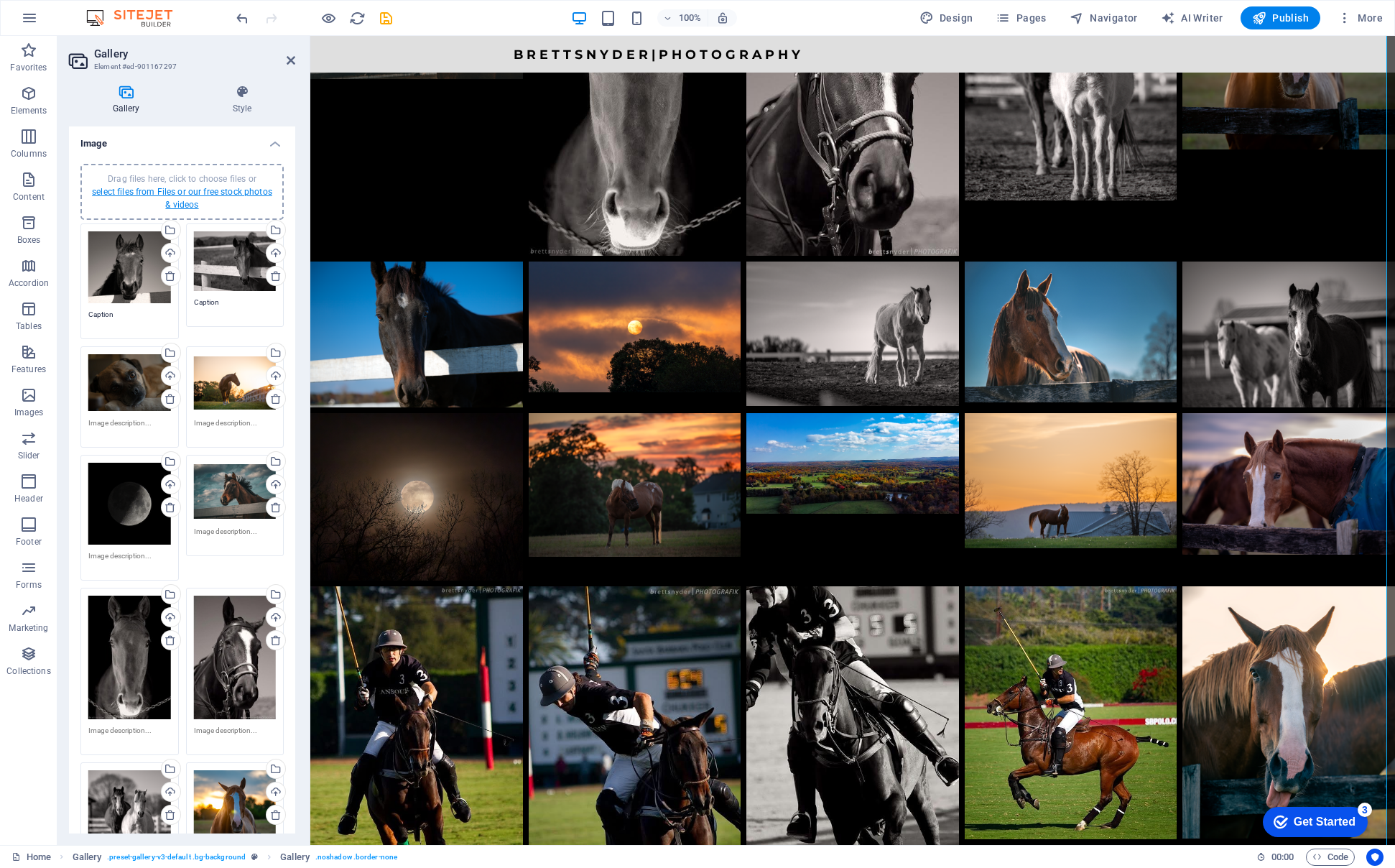
click at [125, 193] on link "select files from Files or our free stock photos & videos" at bounding box center [182, 198] width 180 height 23
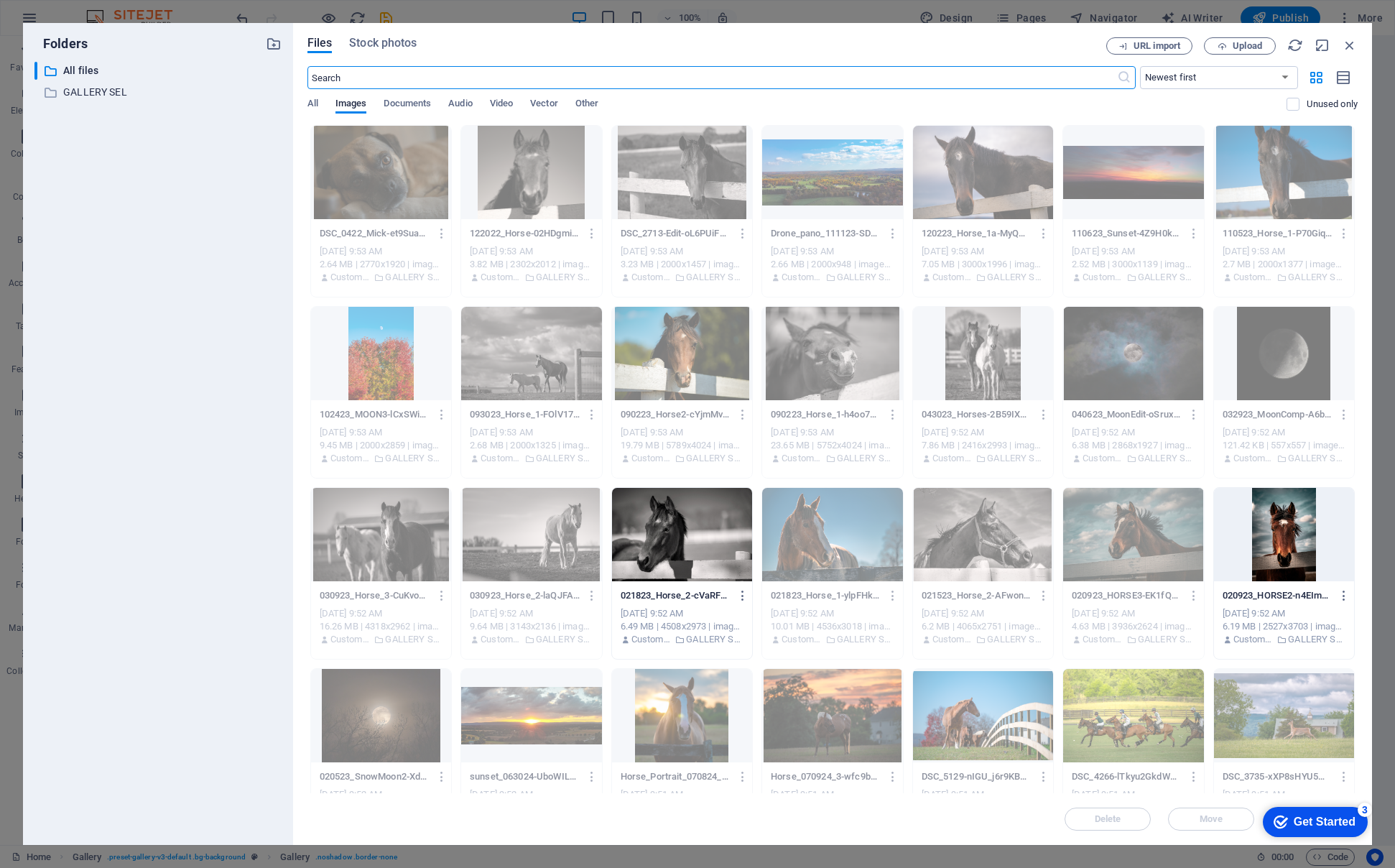
scroll to position [1269, 0]
click at [80, 68] on p "All files" at bounding box center [159, 71] width 192 height 17
click at [273, 40] on icon "button" at bounding box center [274, 44] width 16 height 16
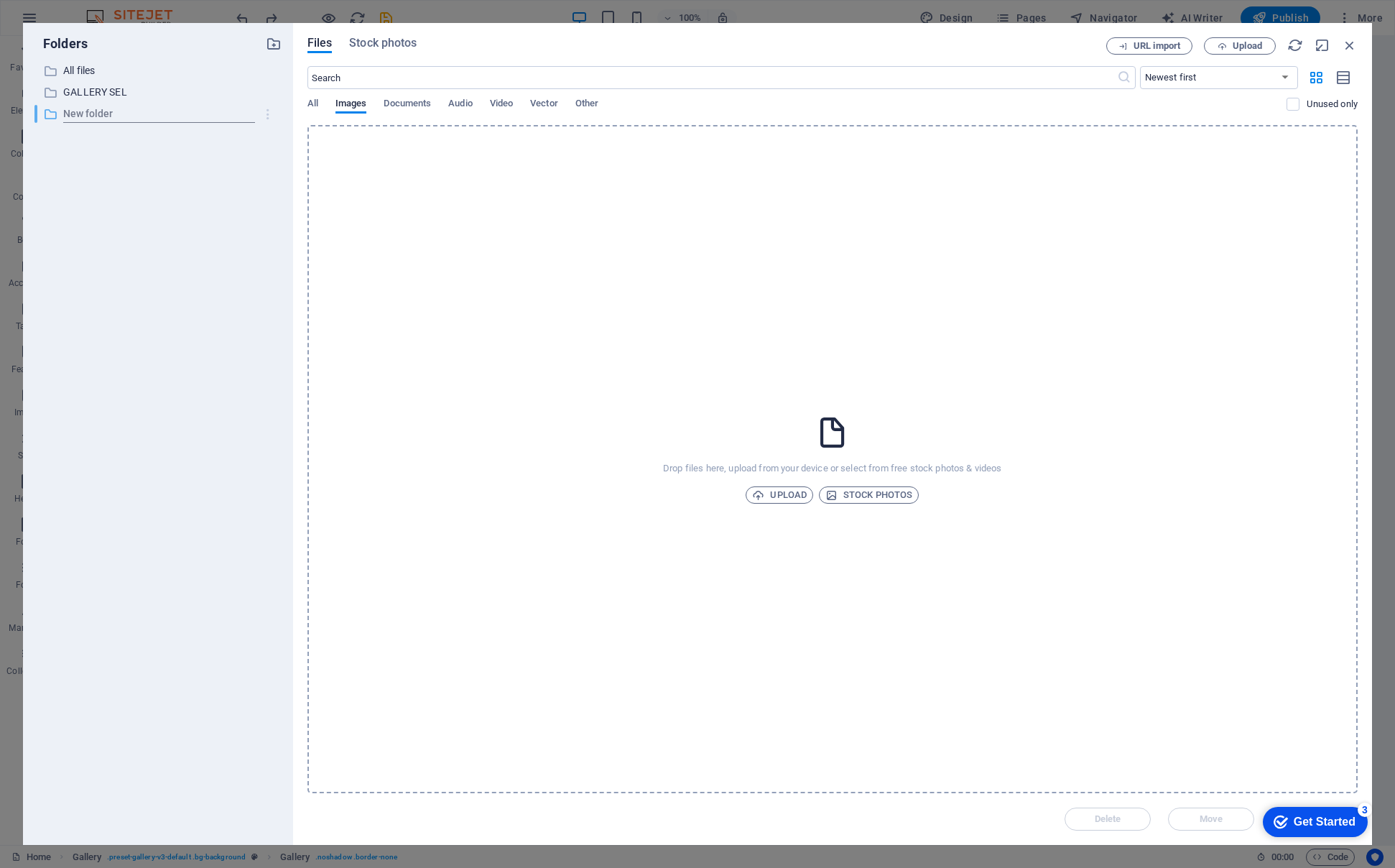
scroll to position [2103, 0]
click at [110, 240] on div "​ All files All files ​ GALLERY SEL GALLERY SEL ​ New folder New folder" at bounding box center [158, 447] width 248 height 771
click at [406, 104] on span "Documents" at bounding box center [407, 105] width 47 height 20
click at [104, 96] on p "GALLERY SEL" at bounding box center [159, 93] width 192 height 17
click at [89, 72] on p "All files" at bounding box center [159, 71] width 192 height 17
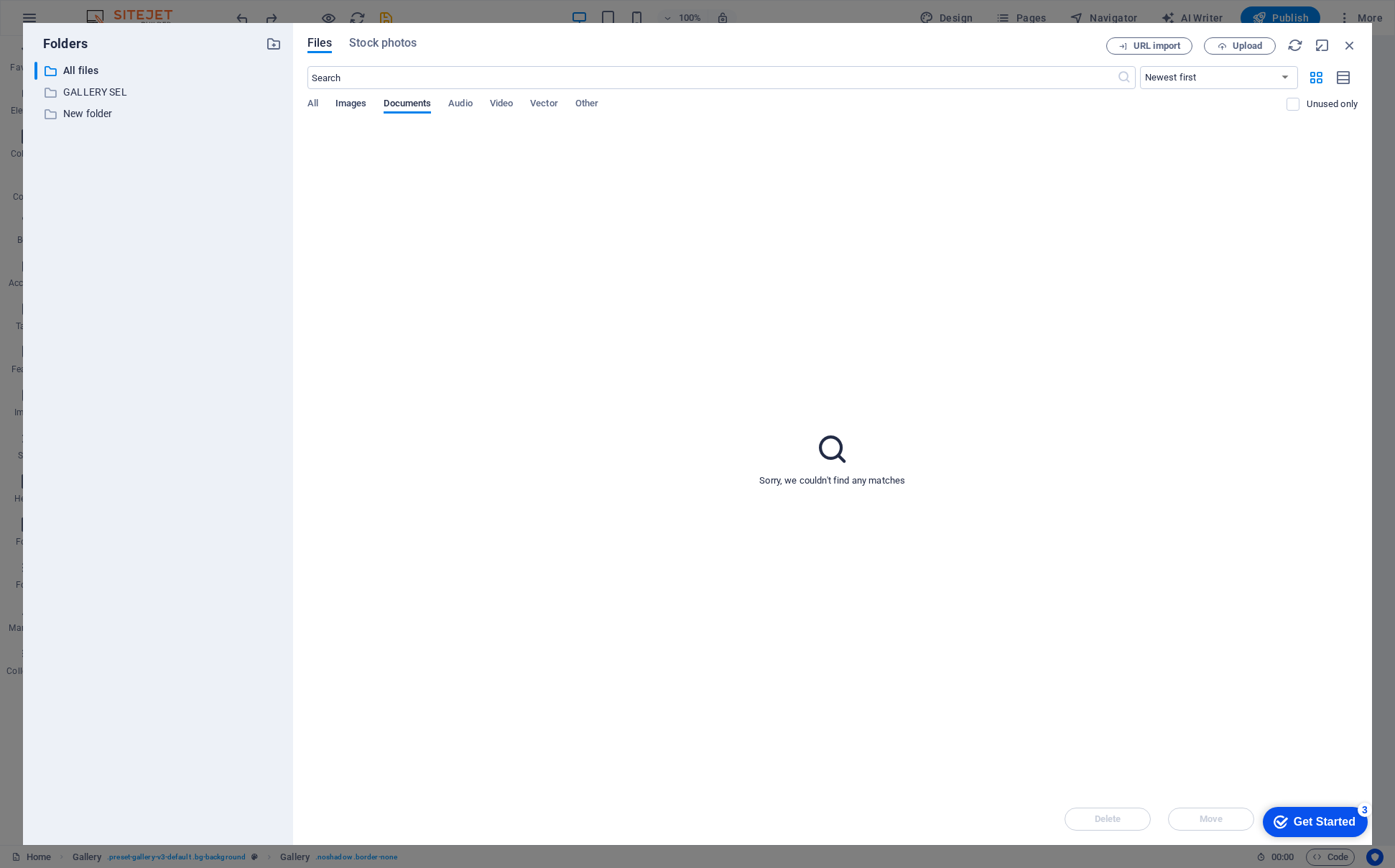
click at [354, 103] on span "Images" at bounding box center [351, 105] width 32 height 20
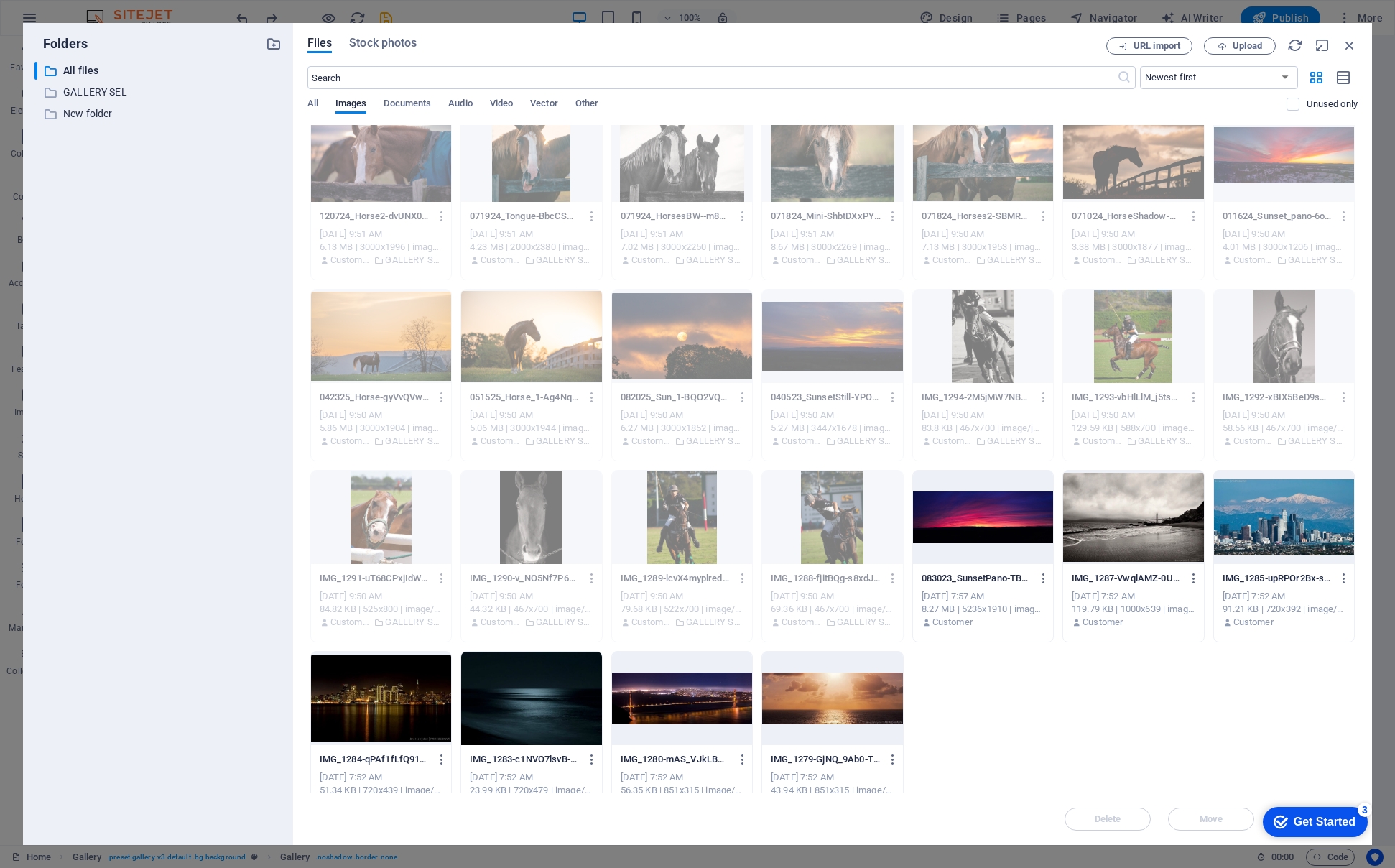
scroll to position [771, 0]
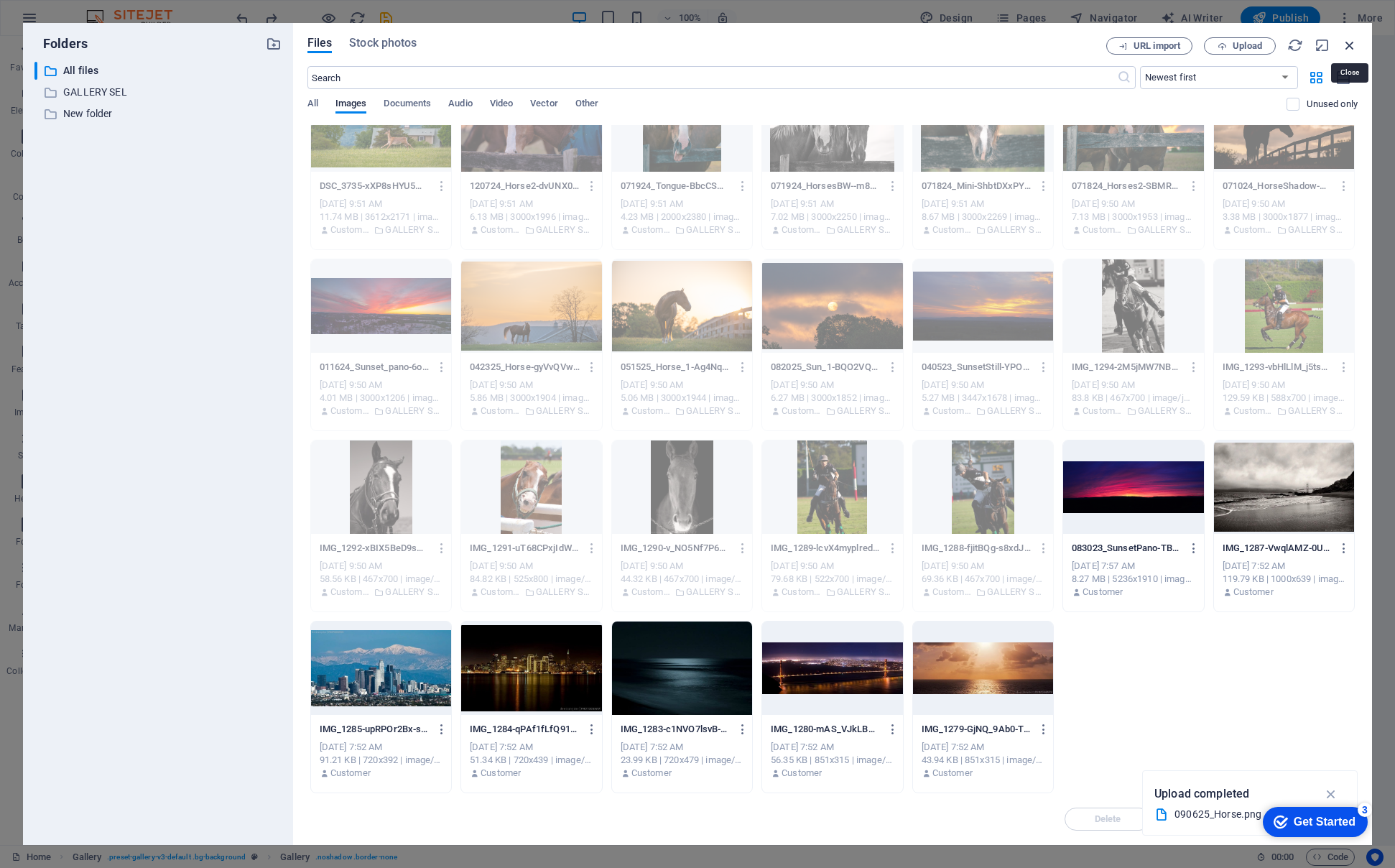
drag, startPoint x: 1350, startPoint y: 42, endPoint x: 1032, endPoint y: 9, distance: 319.7
click at [1350, 42] on icon "button" at bounding box center [1350, 45] width 16 height 16
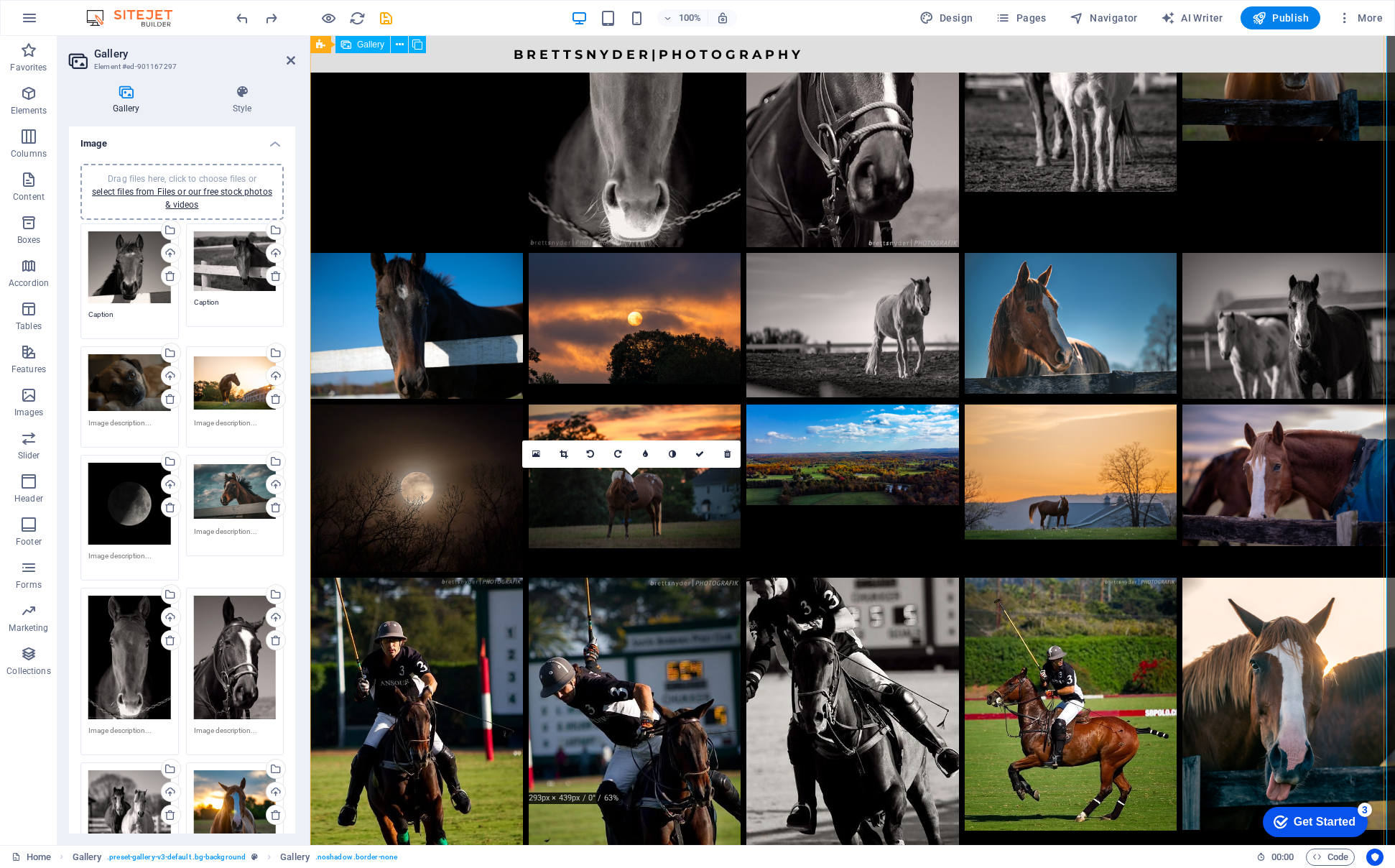
scroll to position [1226, 0]
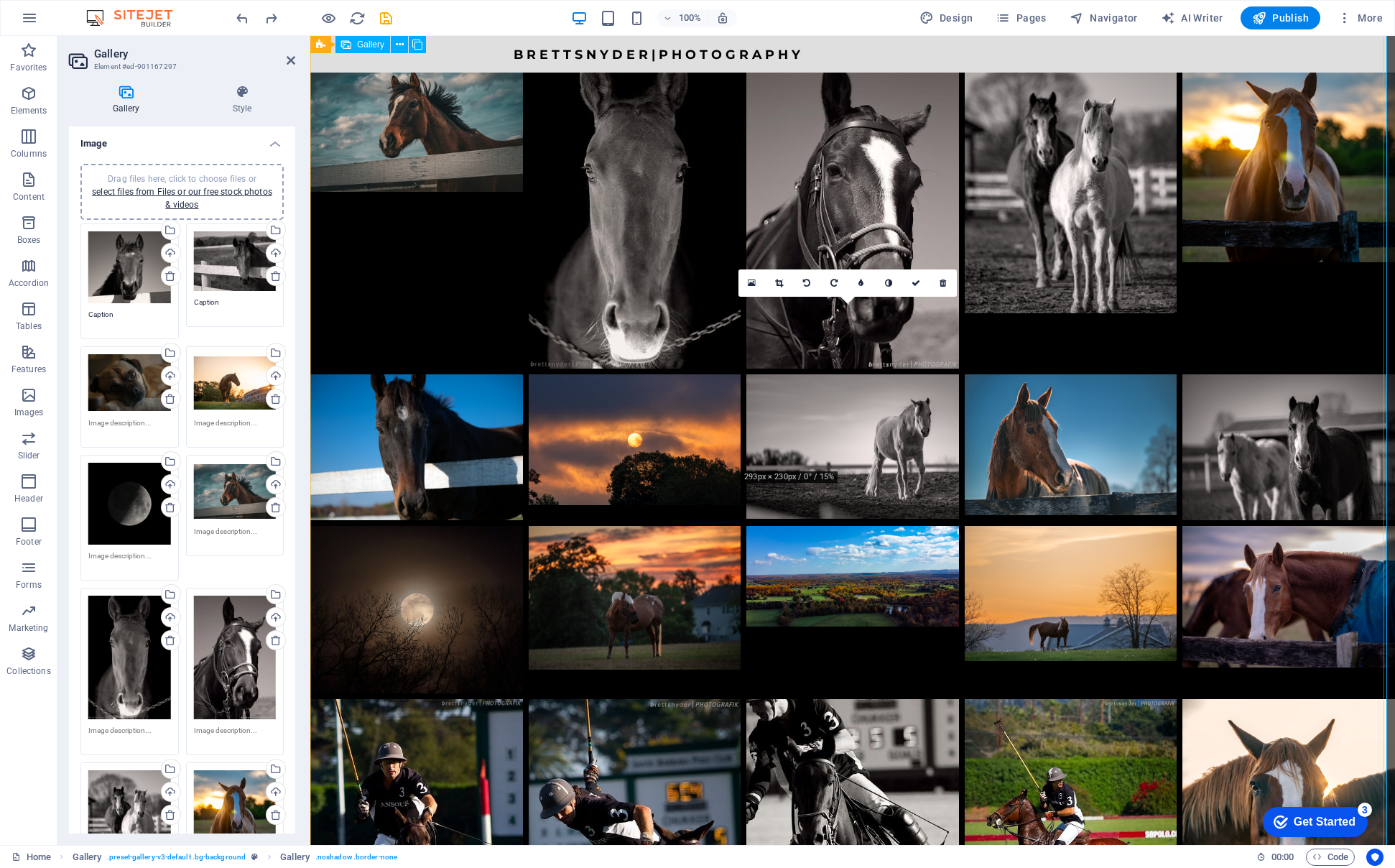
click at [814, 526] on li at bounding box center [853, 610] width 213 height 167
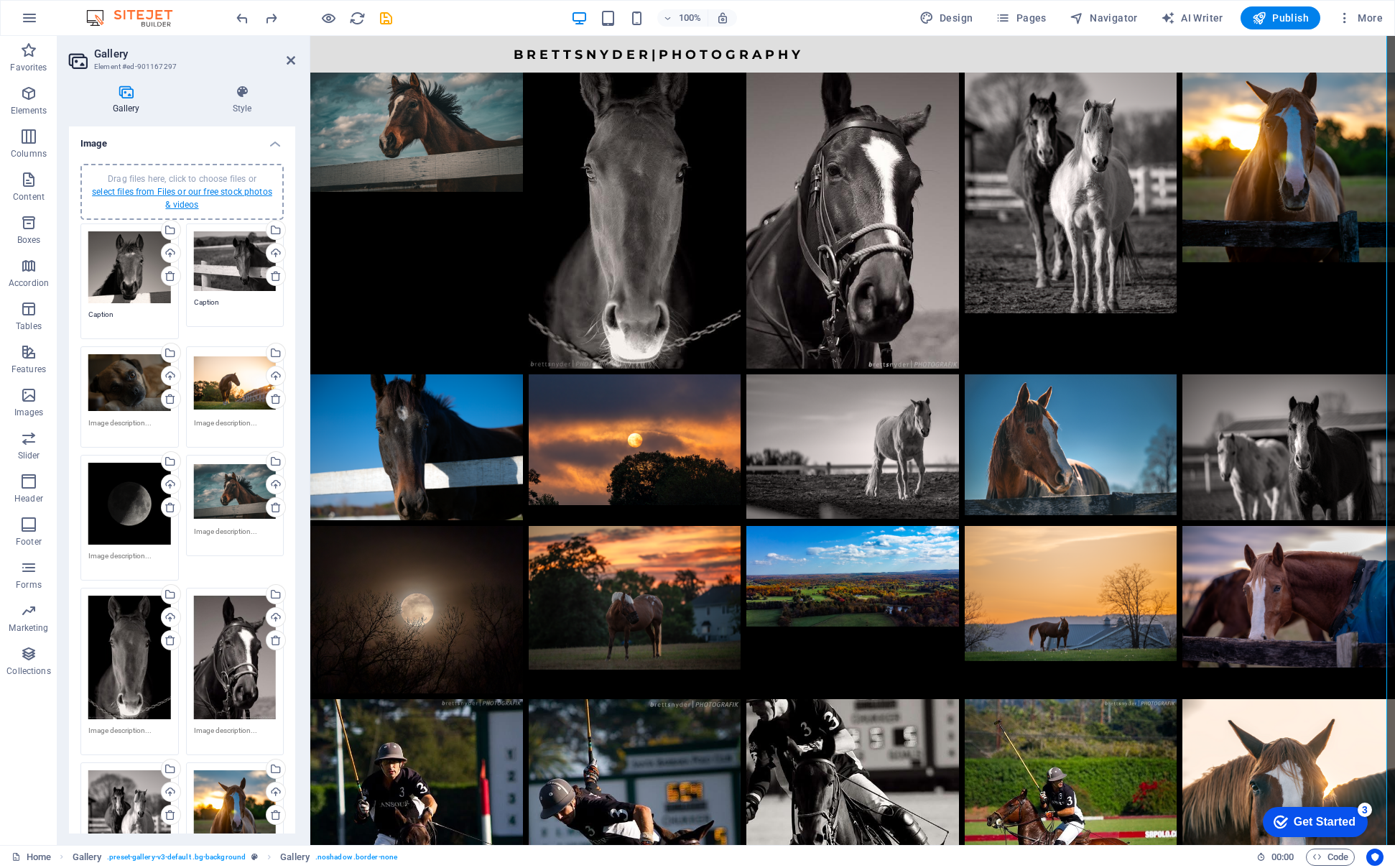
click at [164, 192] on link "select files from Files or our free stock photos & videos" at bounding box center [182, 198] width 180 height 23
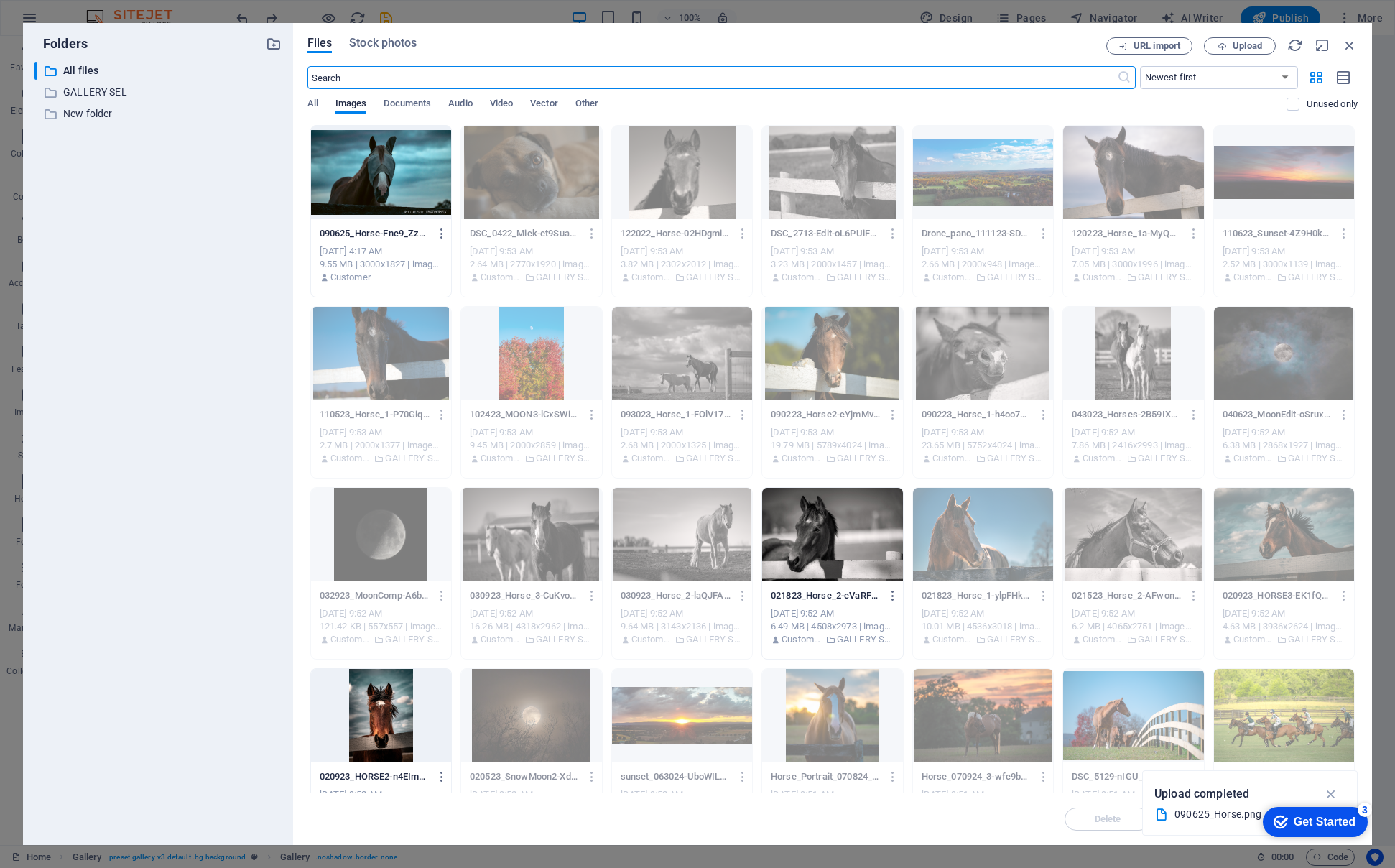
scroll to position [1156, 0]
click at [356, 164] on div at bounding box center [381, 172] width 140 height 93
drag, startPoint x: 1352, startPoint y: 41, endPoint x: 815, endPoint y: 164, distance: 550.9
click at [1352, 41] on icon "button" at bounding box center [1350, 45] width 16 height 16
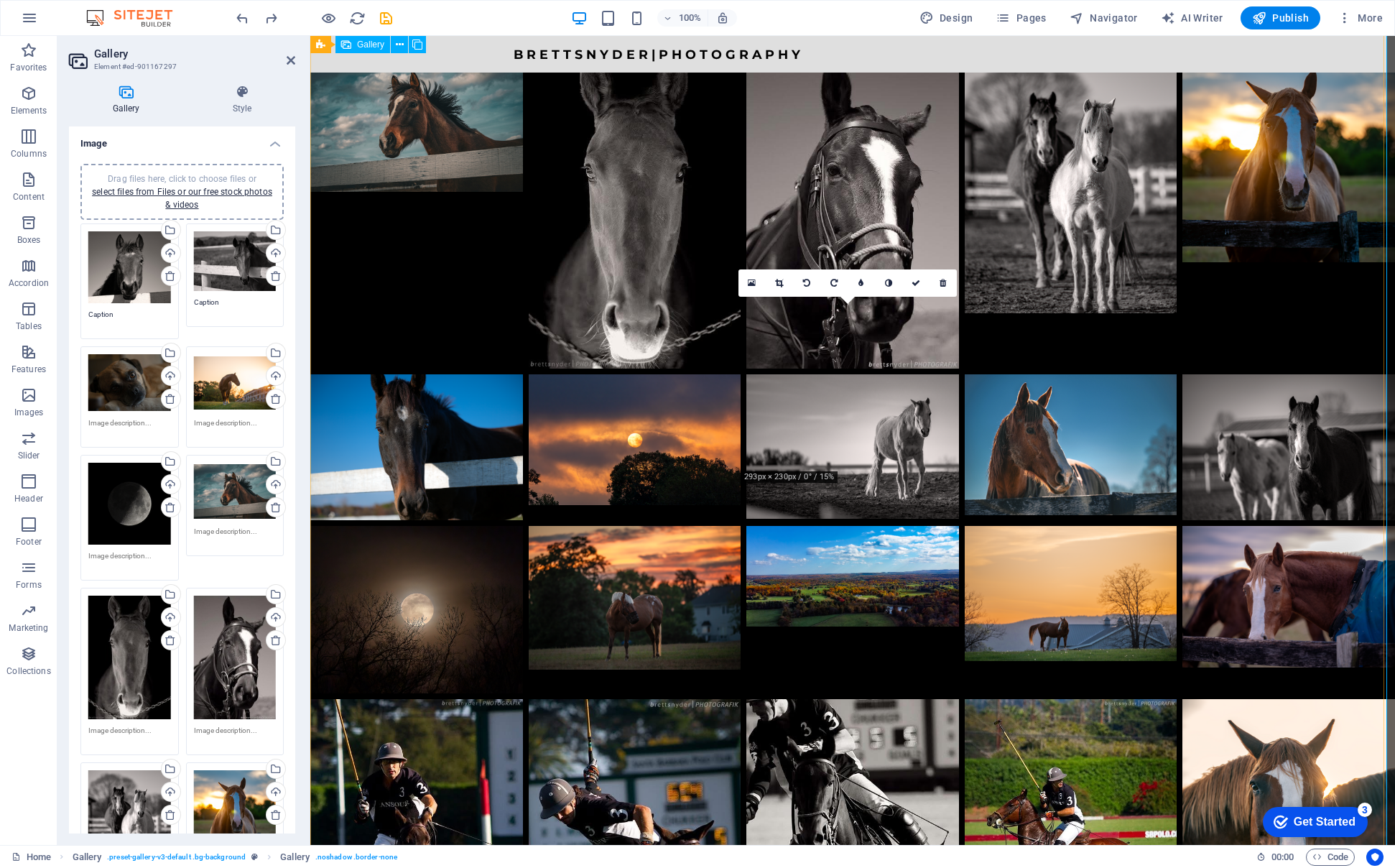
click at [831, 526] on li at bounding box center [853, 610] width 213 height 167
click at [850, 526] on li at bounding box center [853, 610] width 213 height 167
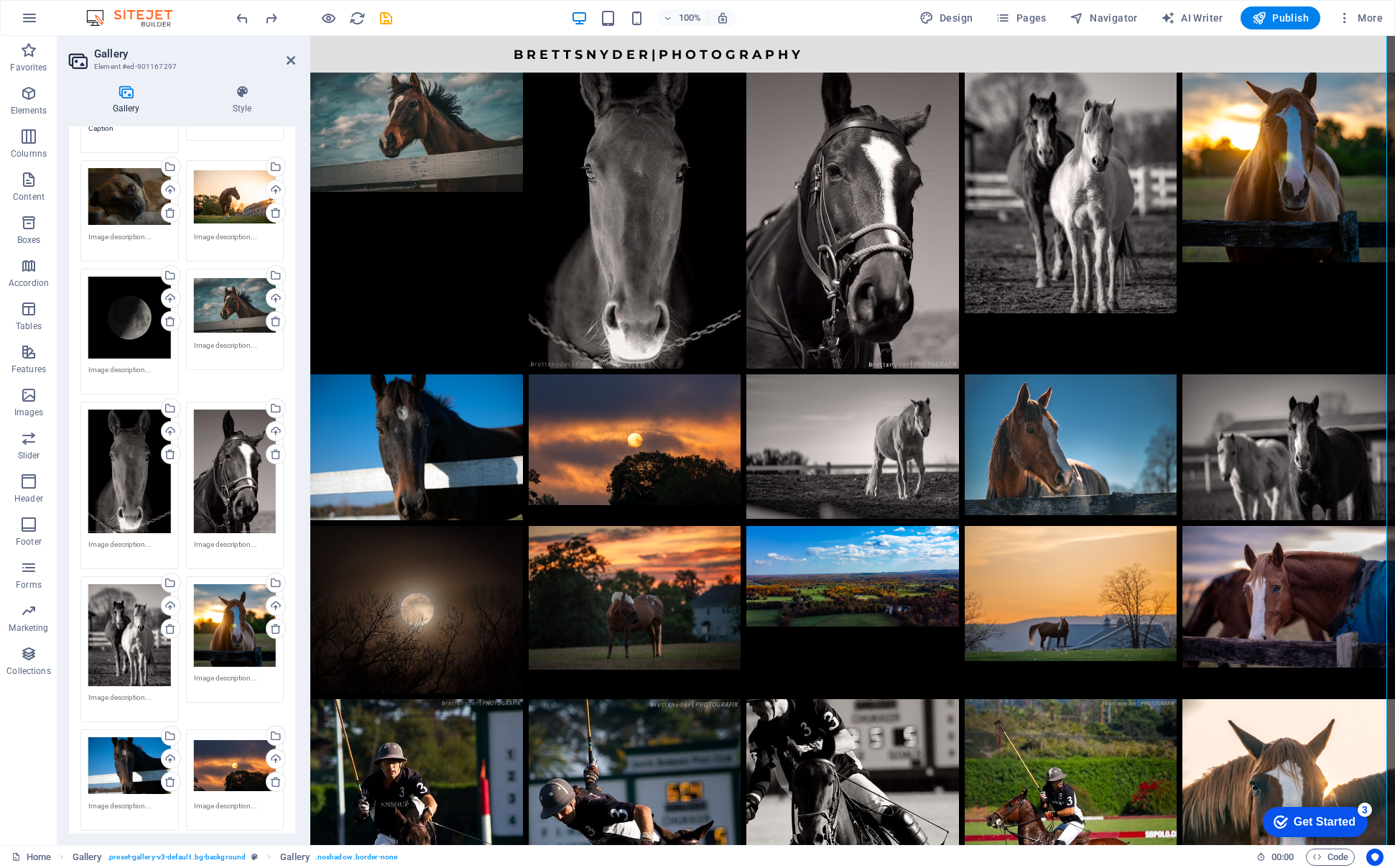
scroll to position [230, 0]
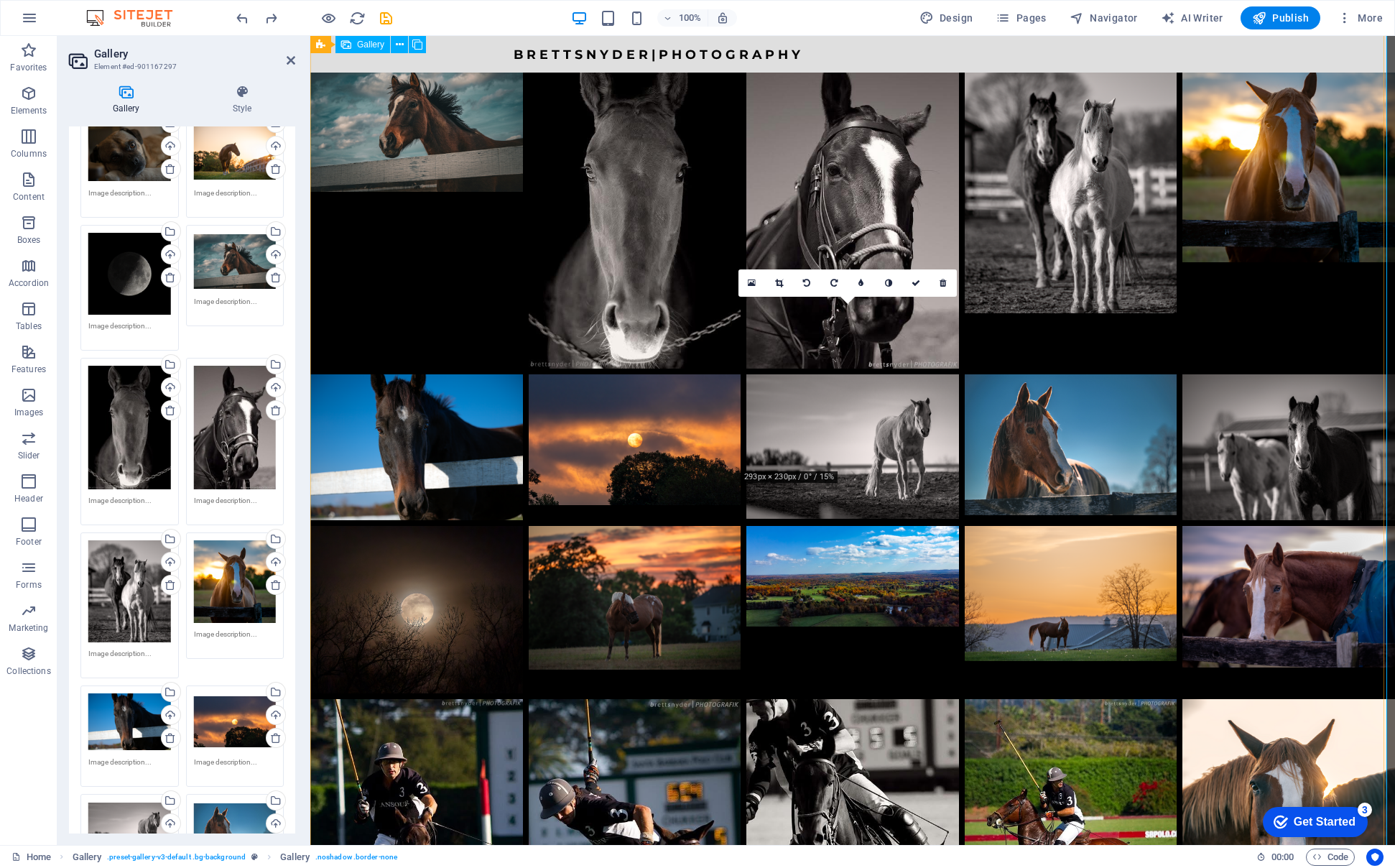
click at [819, 526] on li at bounding box center [853, 610] width 213 height 167
click at [868, 526] on li at bounding box center [853, 610] width 213 height 167
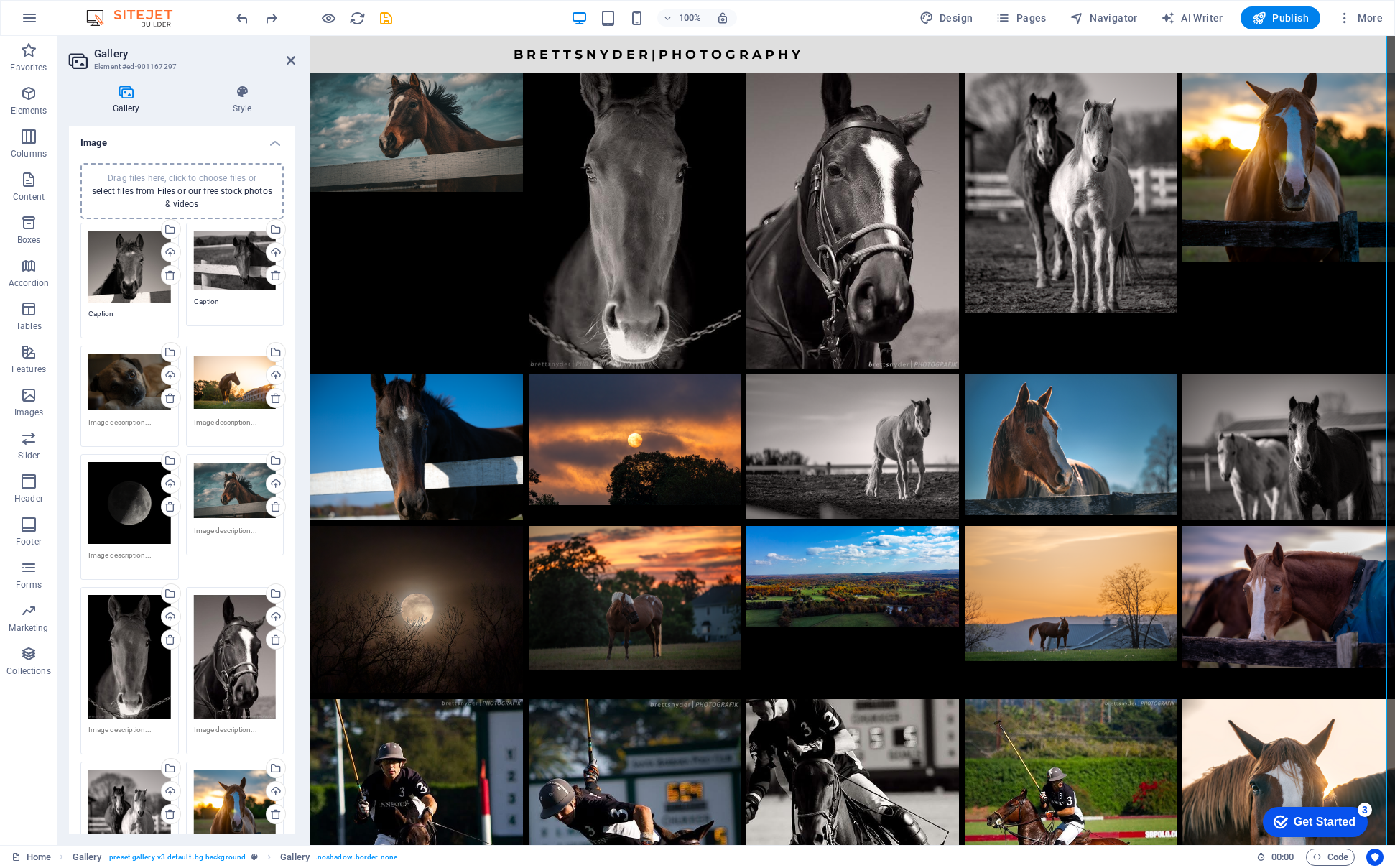
scroll to position [0, 0]
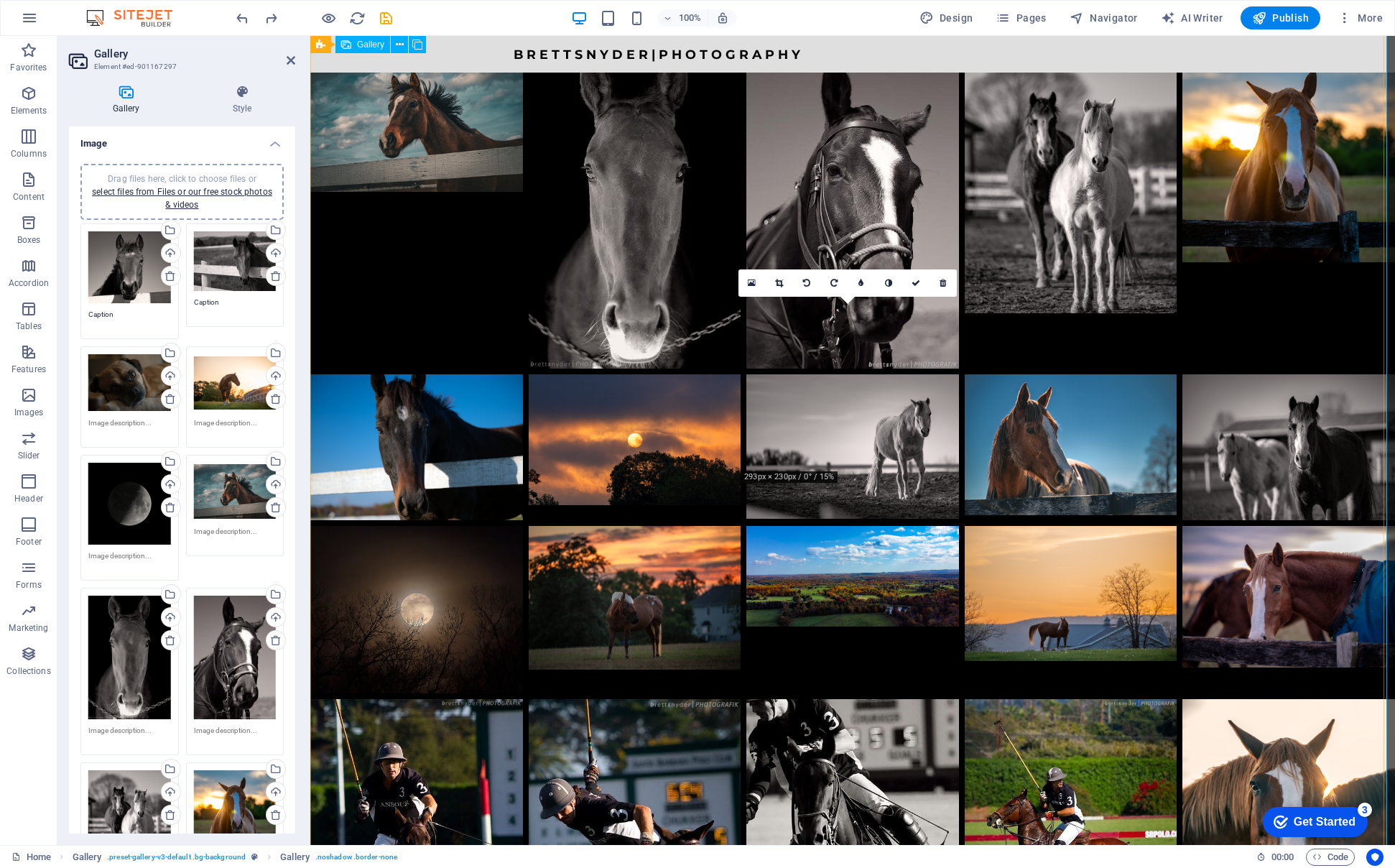
click at [780, 526] on li at bounding box center [853, 610] width 213 height 167
click at [800, 526] on li at bounding box center [853, 610] width 213 height 167
click at [816, 526] on li at bounding box center [853, 610] width 213 height 167
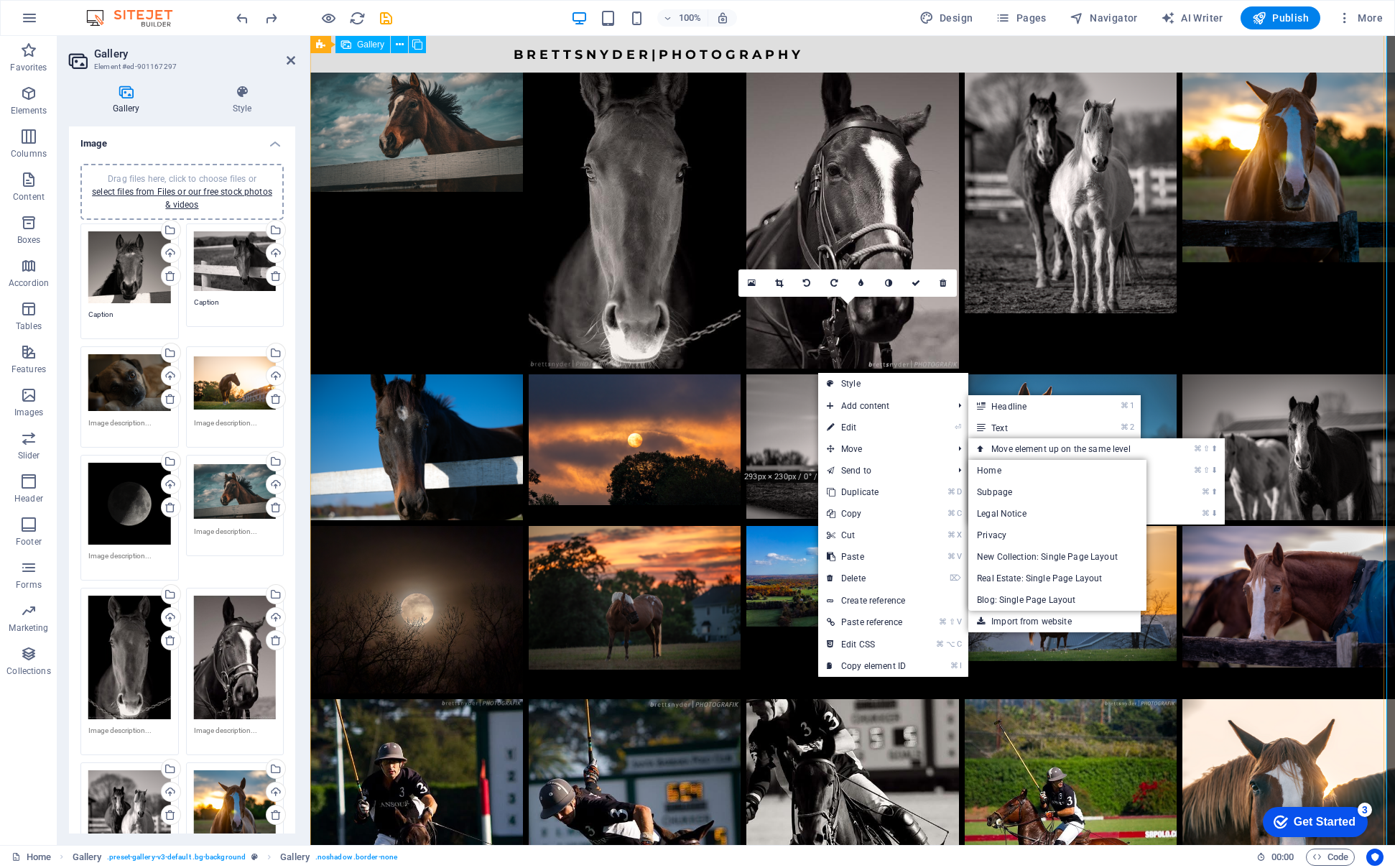
click at [783, 526] on li at bounding box center [853, 610] width 213 height 167
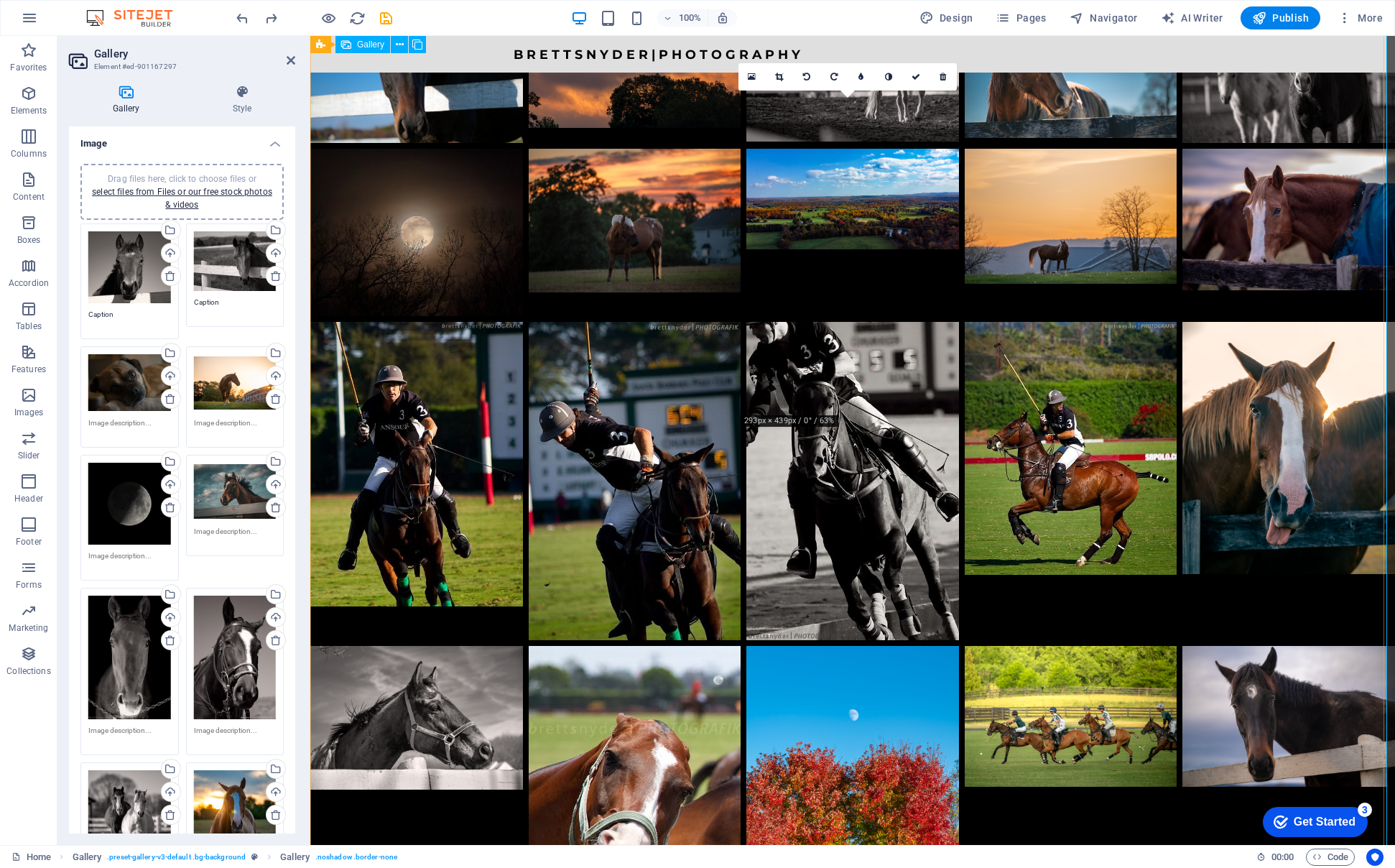
scroll to position [1647, 0]
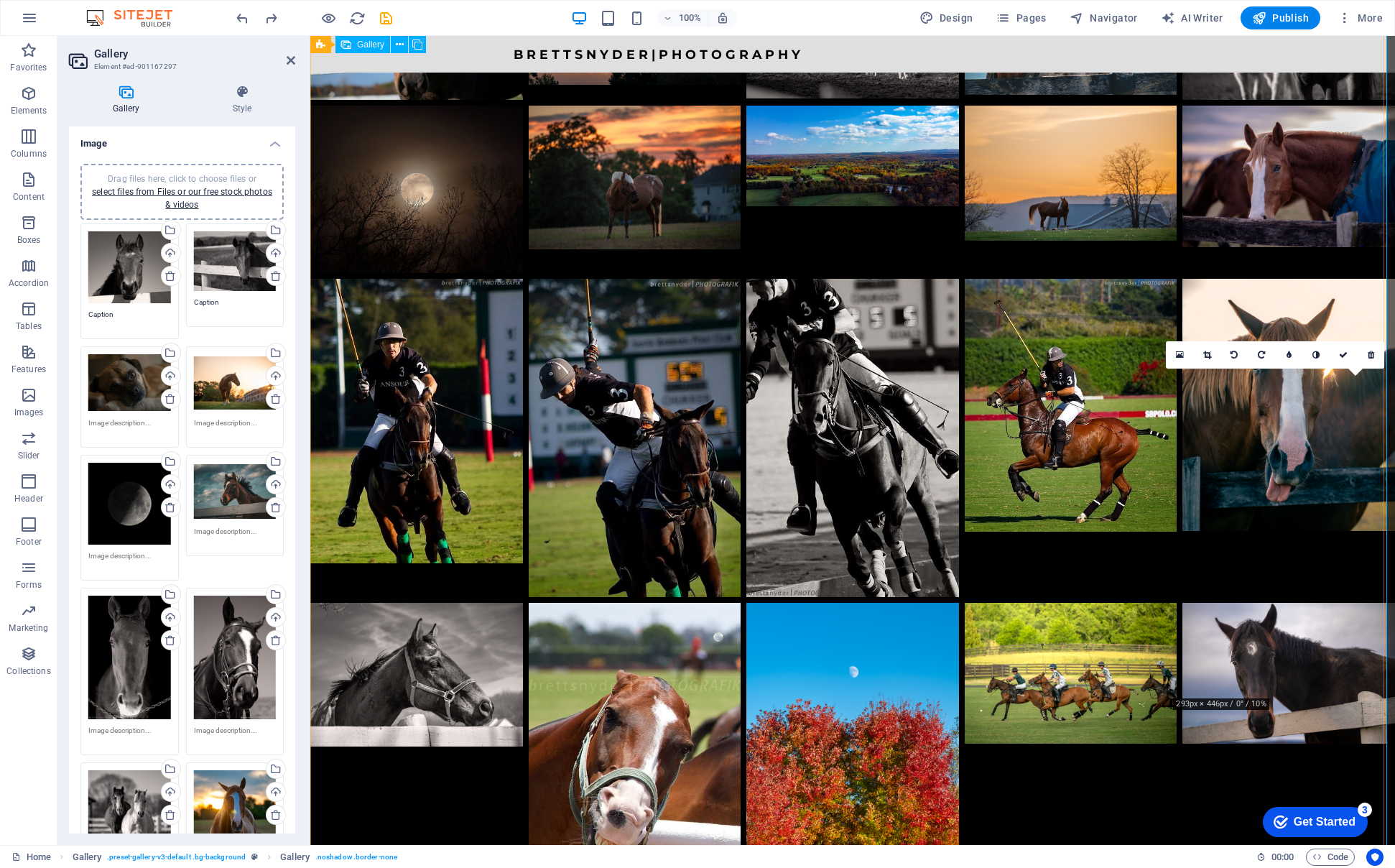
click at [1275, 456] on li at bounding box center [1163, 476] width 1084 height 809
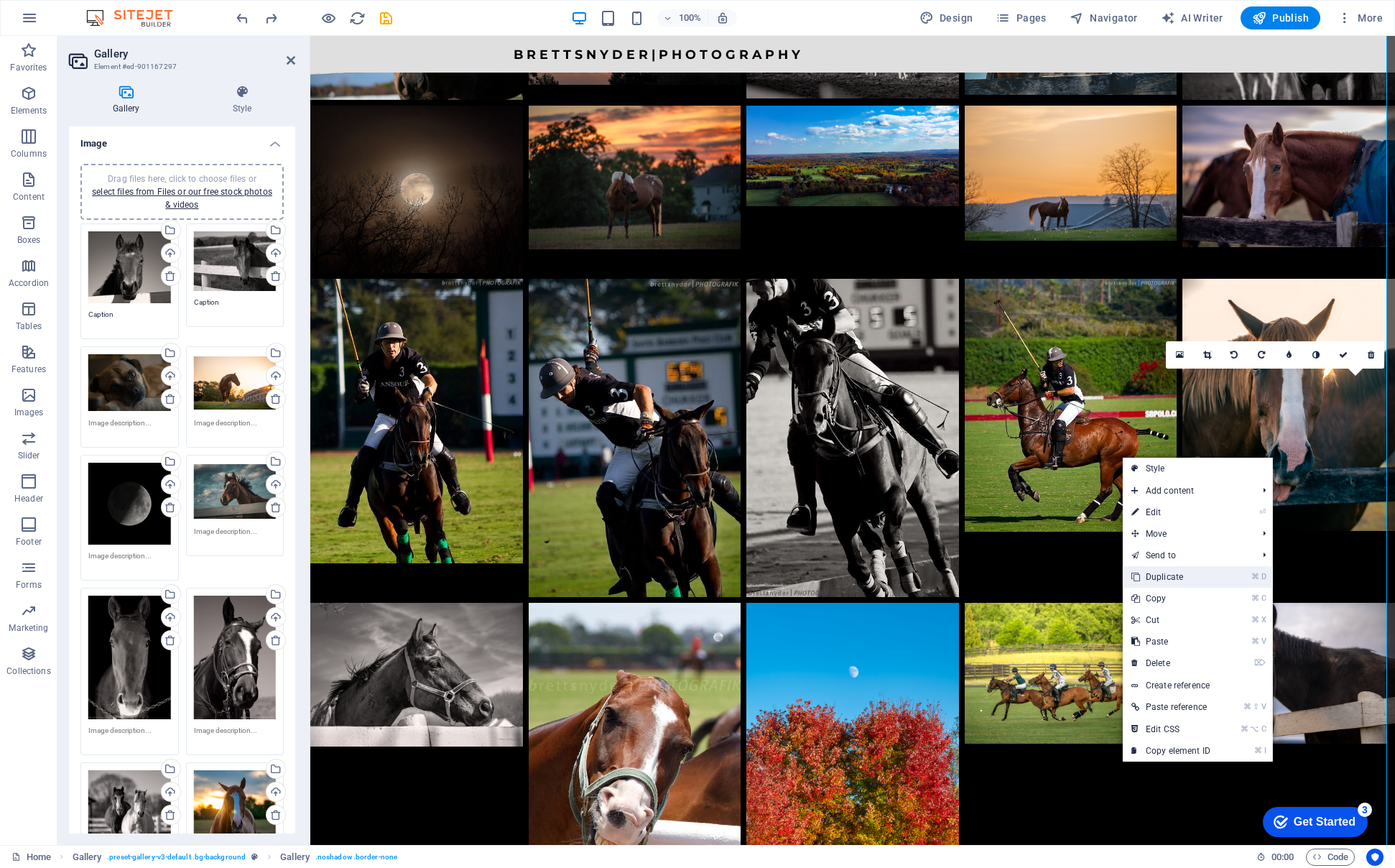
click at [1187, 576] on link "⌘ D Duplicate" at bounding box center [1171, 577] width 96 height 22
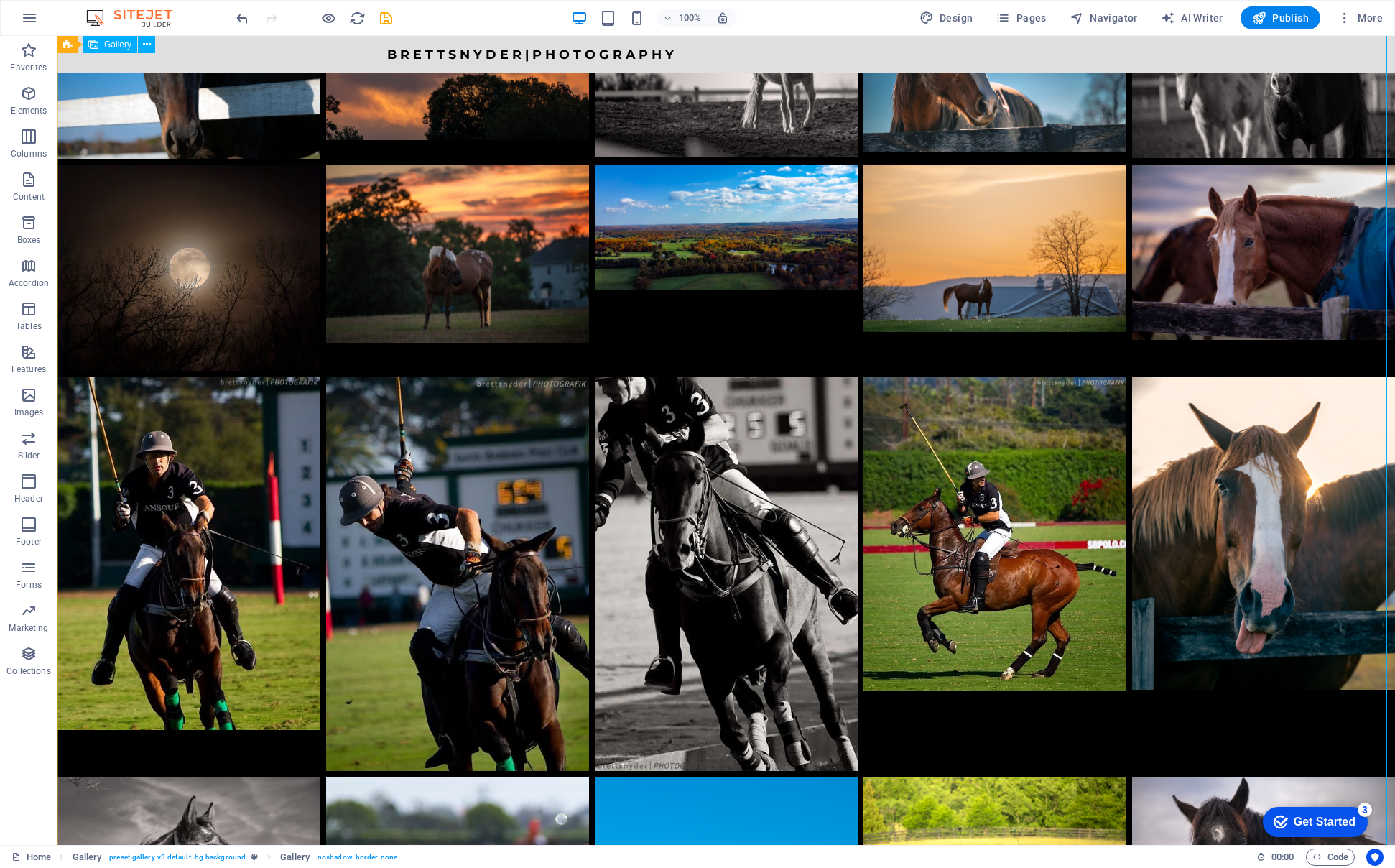
scroll to position [4269, 0]
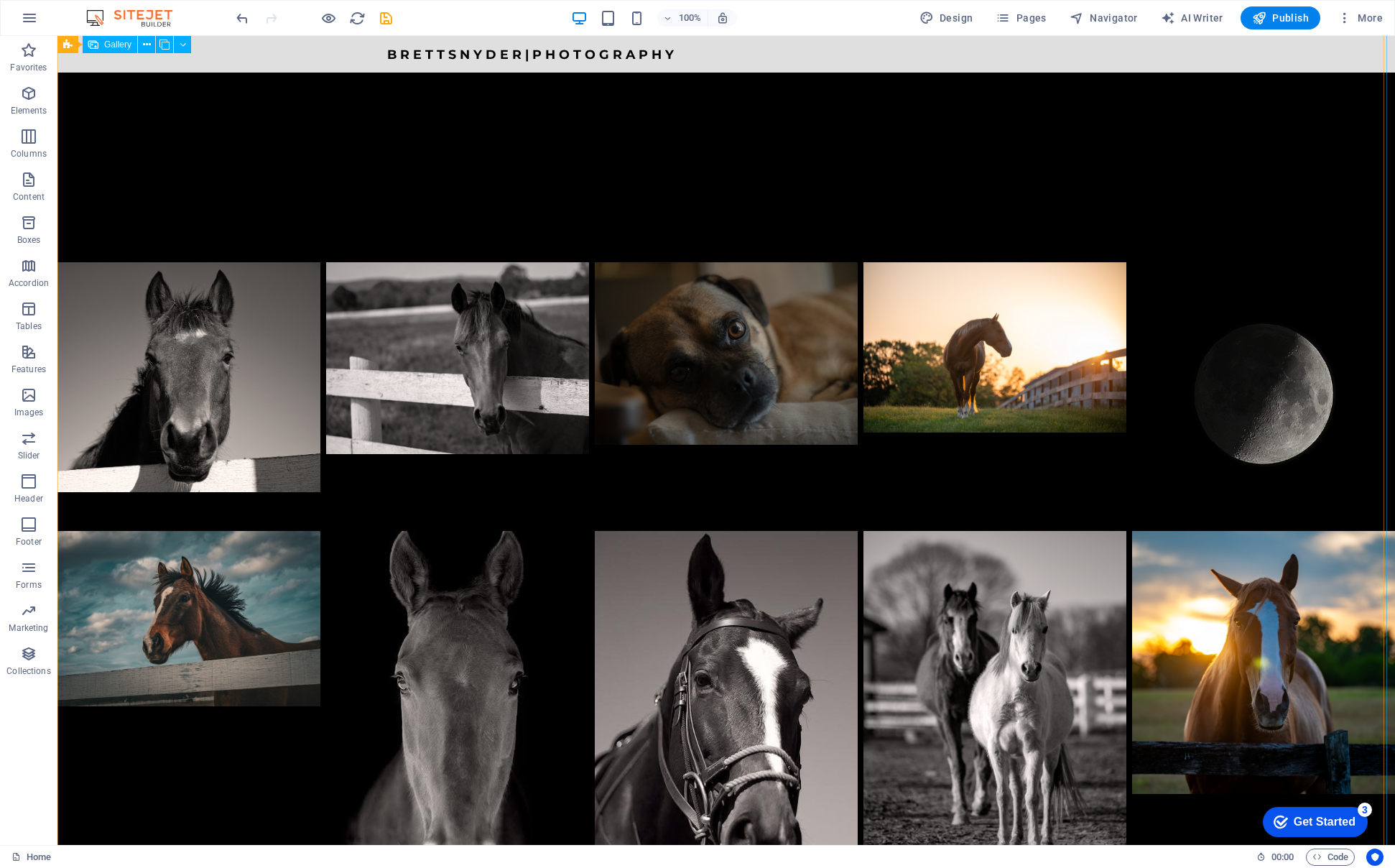
scroll to position [573, 0]
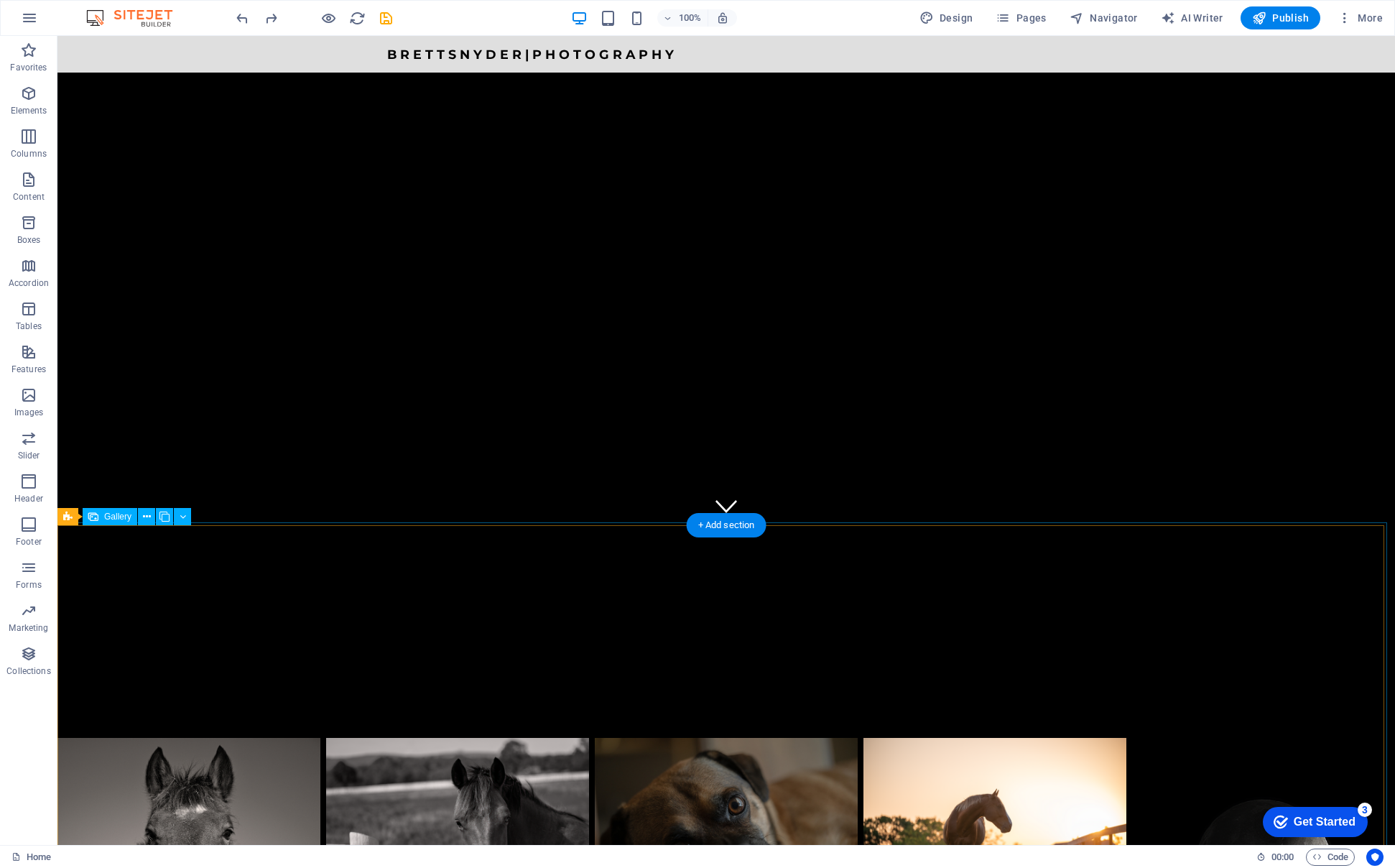
scroll to position [544, 0]
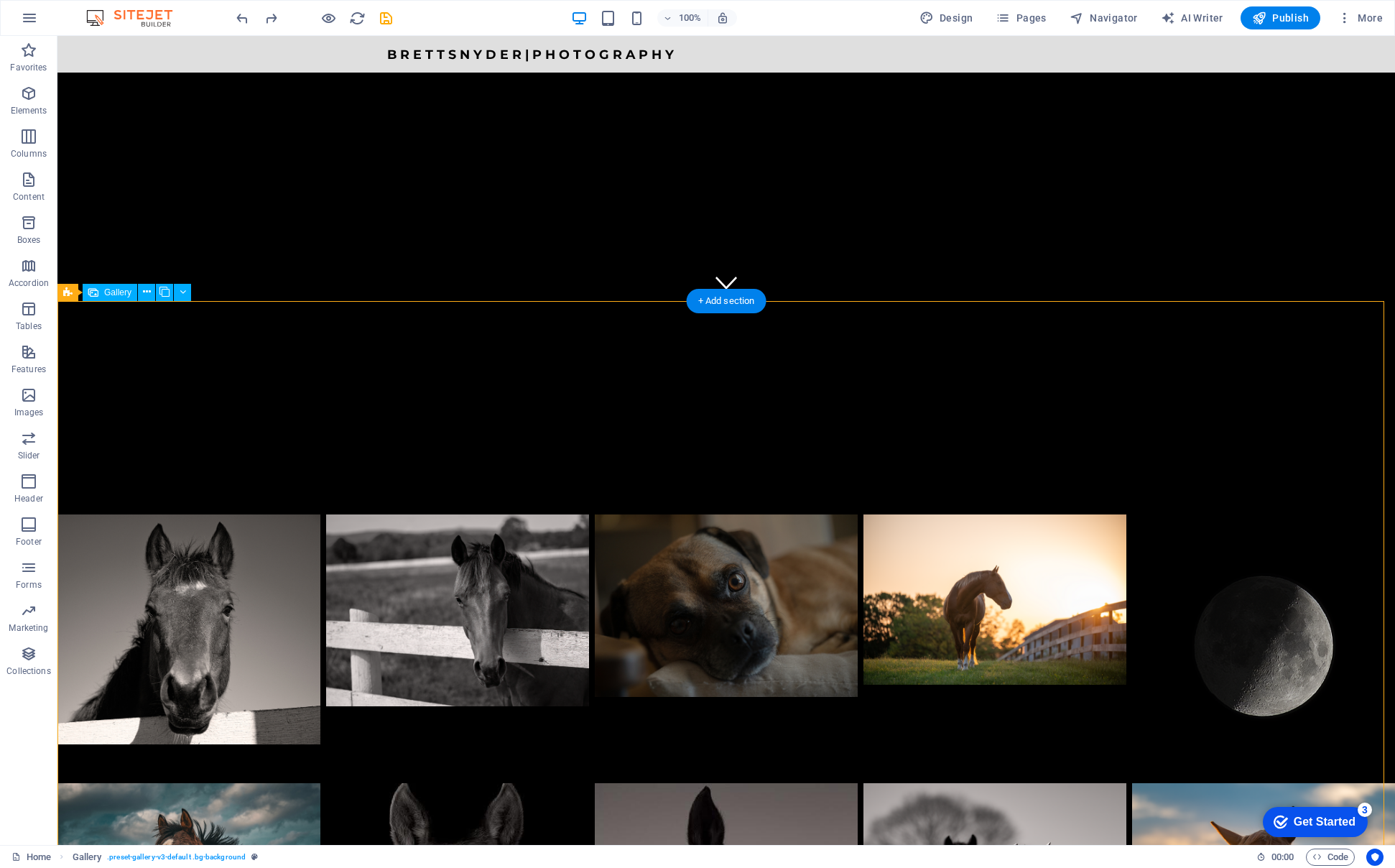
drag, startPoint x: 487, startPoint y: 418, endPoint x: 155, endPoint y: 413, distance: 332.0
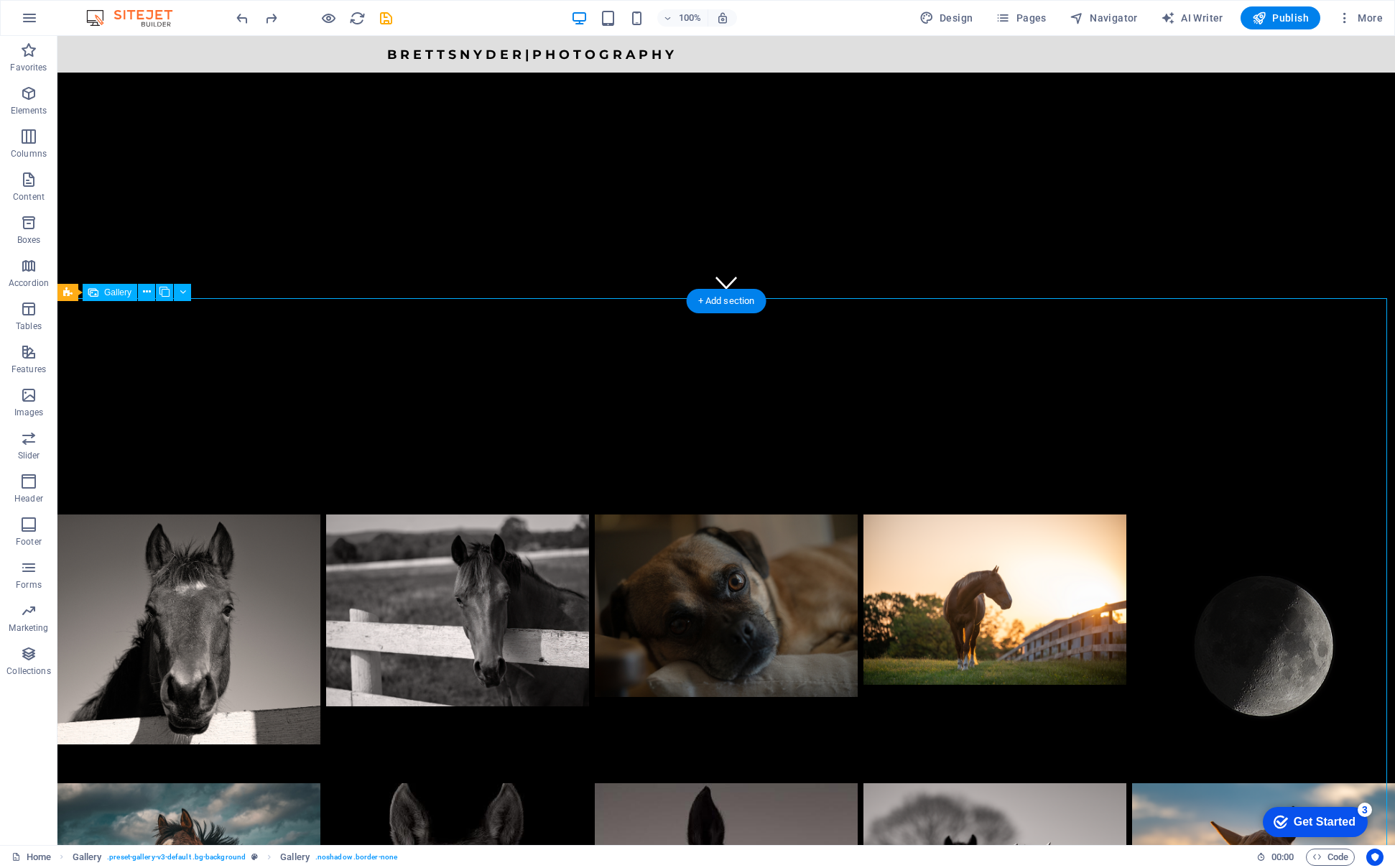
drag, startPoint x: 443, startPoint y: 386, endPoint x: 164, endPoint y: 394, distance: 279.1
click at [188, 514] on li at bounding box center [189, 646] width 263 height 263
click at [430, 514] on li at bounding box center [457, 646] width 263 height 263
click at [350, 301] on div at bounding box center [726, 383] width 1338 height 163
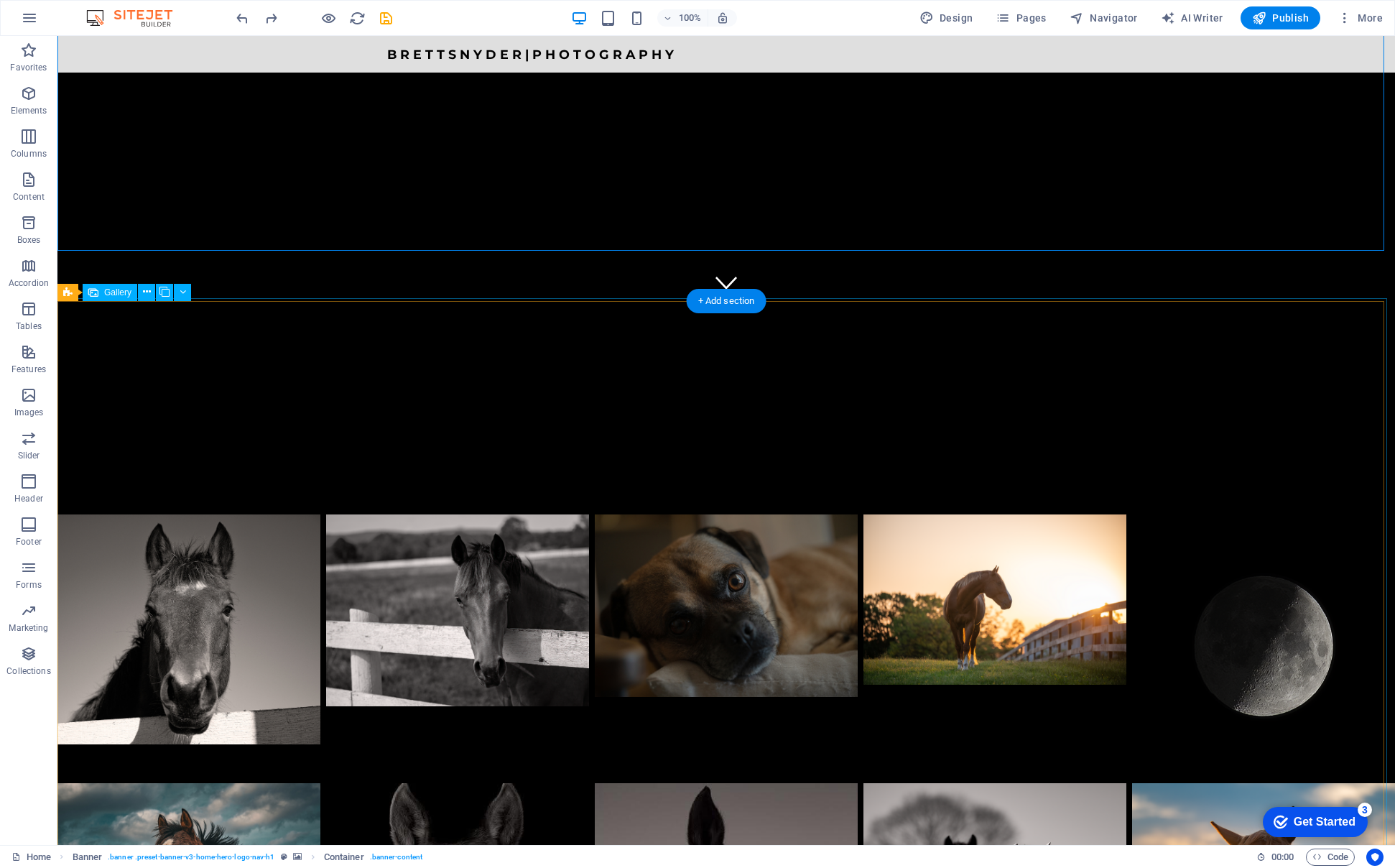
click at [199, 514] on li at bounding box center [189, 646] width 263 height 263
click at [445, 514] on li at bounding box center [457, 646] width 263 height 263
click at [446, 514] on li at bounding box center [457, 646] width 263 height 263
click at [237, 514] on li at bounding box center [189, 646] width 263 height 263
click at [436, 514] on li at bounding box center [457, 646] width 263 height 263
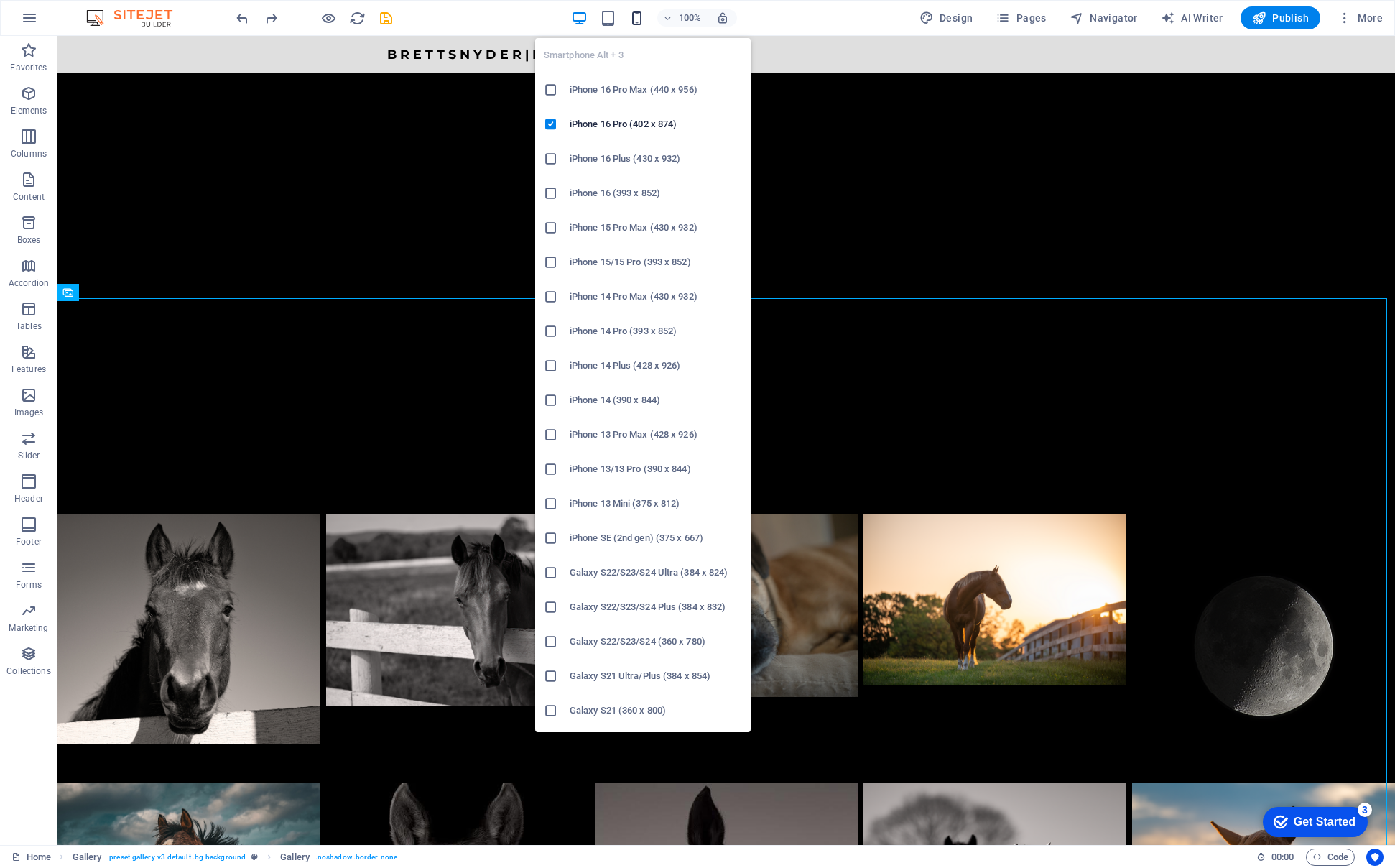
click at [637, 17] on icon "button" at bounding box center [637, 19] width 17 height 17
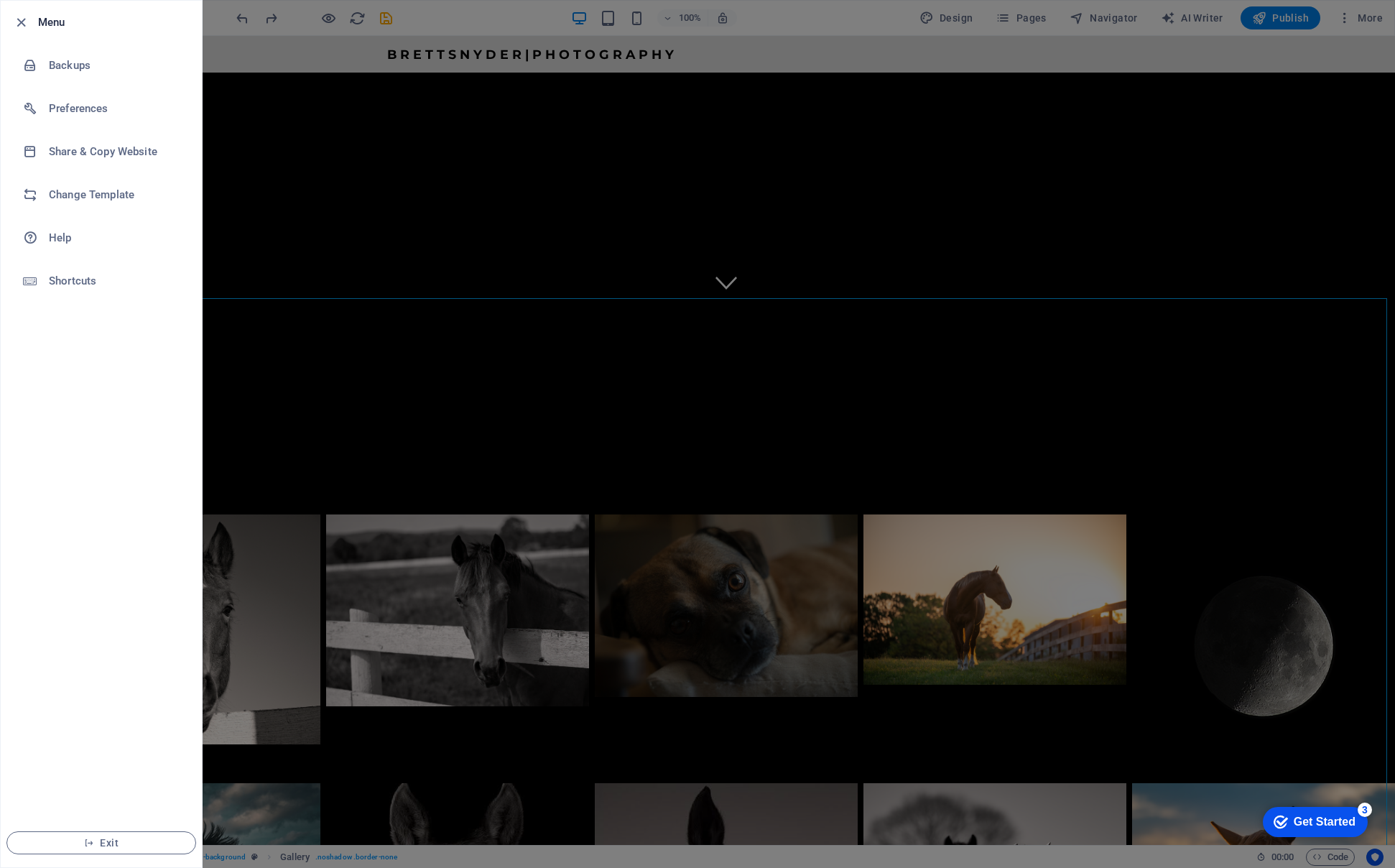
click at [370, 151] on div at bounding box center [697, 434] width 1395 height 868
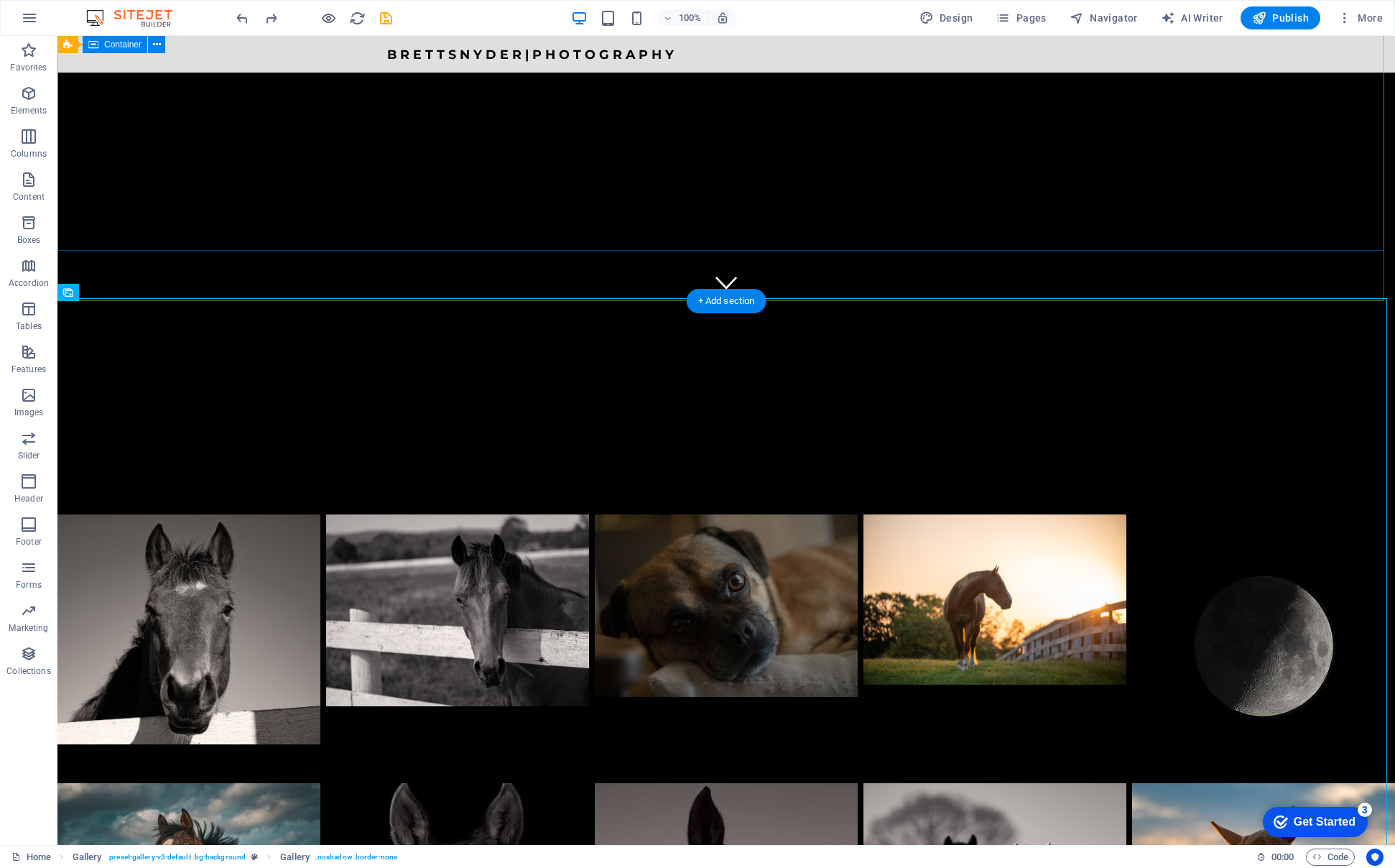
click at [583, 301] on div at bounding box center [726, 383] width 1338 height 163
click at [557, 514] on li at bounding box center [457, 646] width 263 height 263
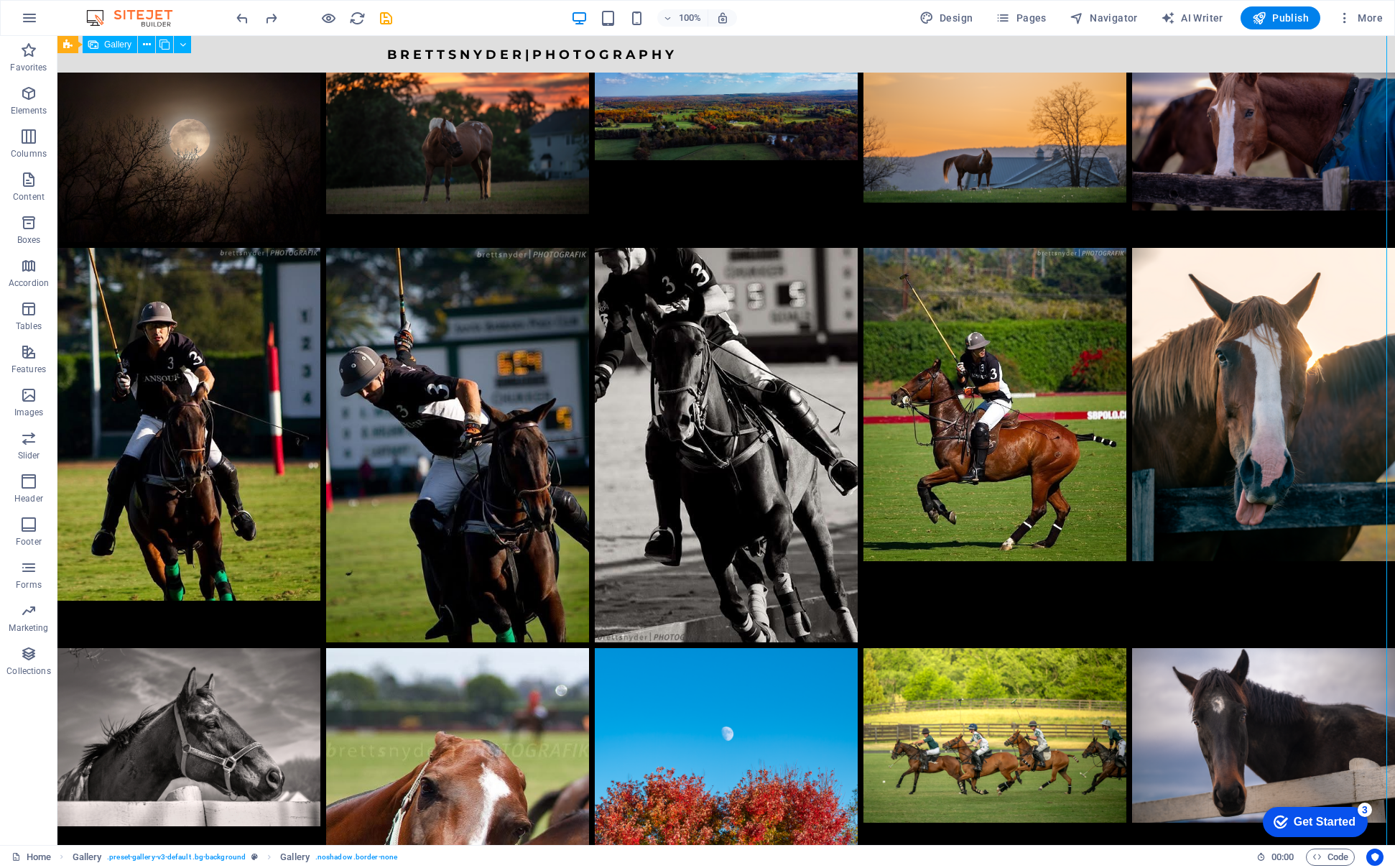
scroll to position [1985, 0]
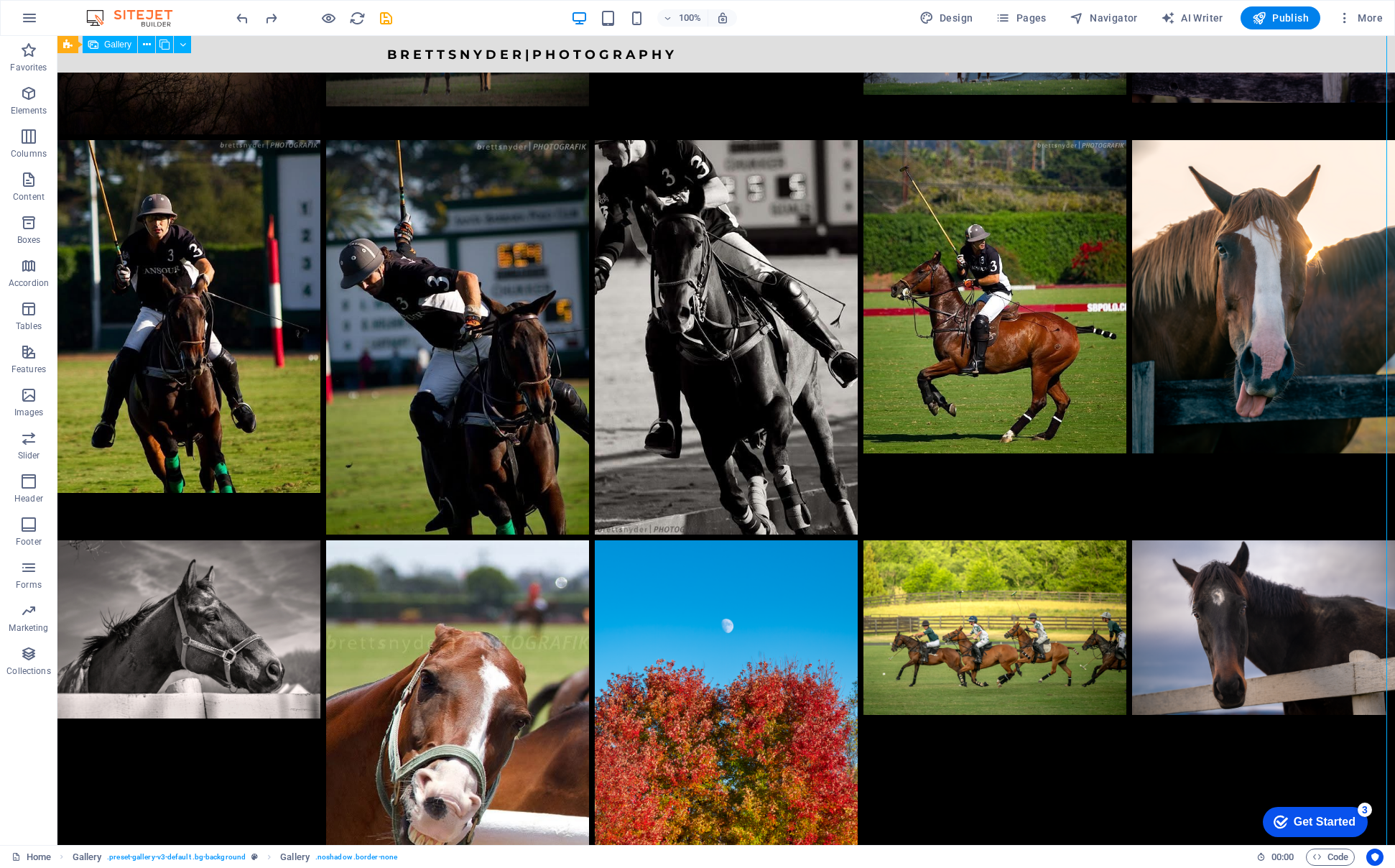
click at [945, 541] on li at bounding box center [995, 741] width 263 height 401
select select "px"
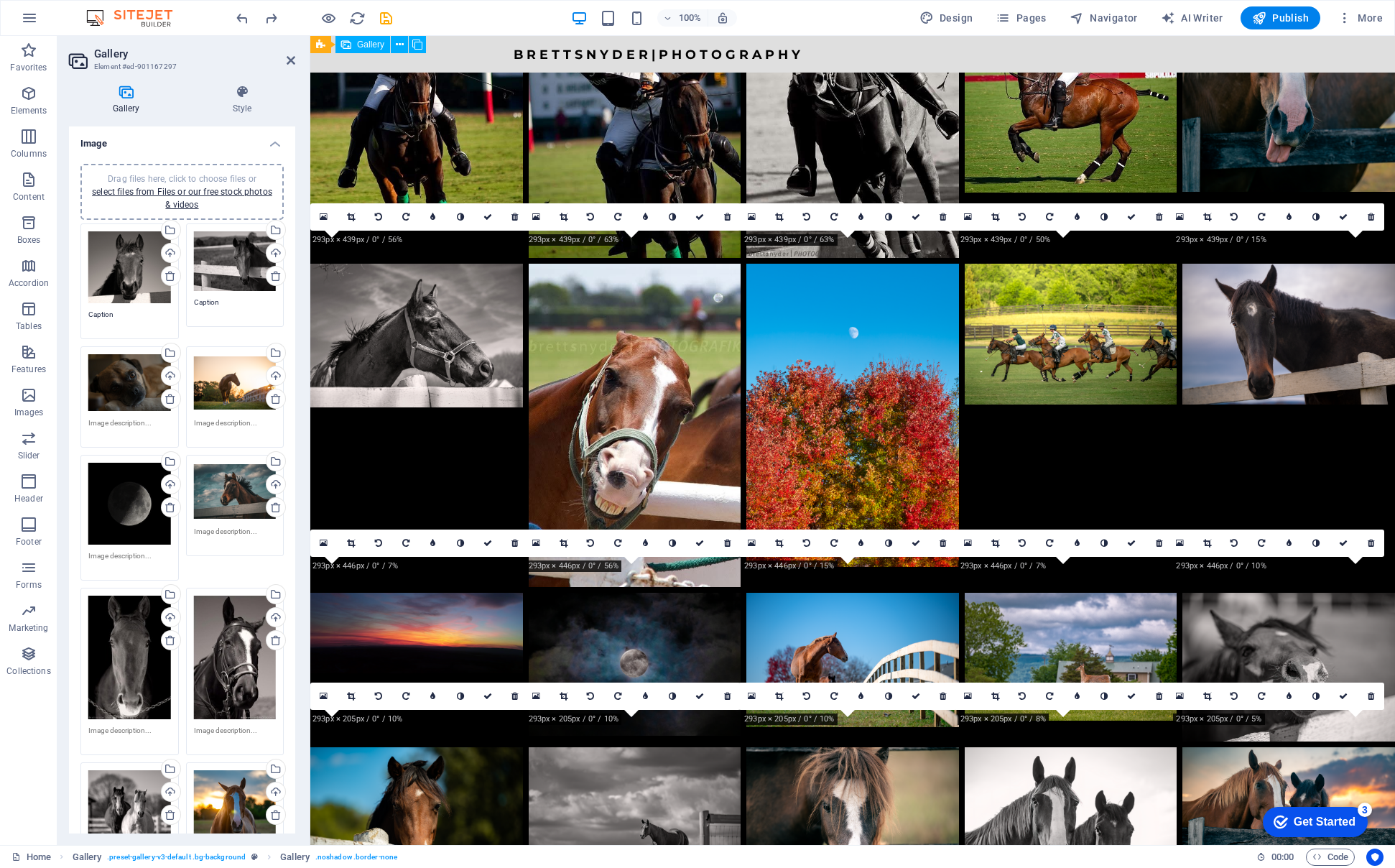
click at [1084, 400] on li at bounding box center [1071, 425] width 213 height 323
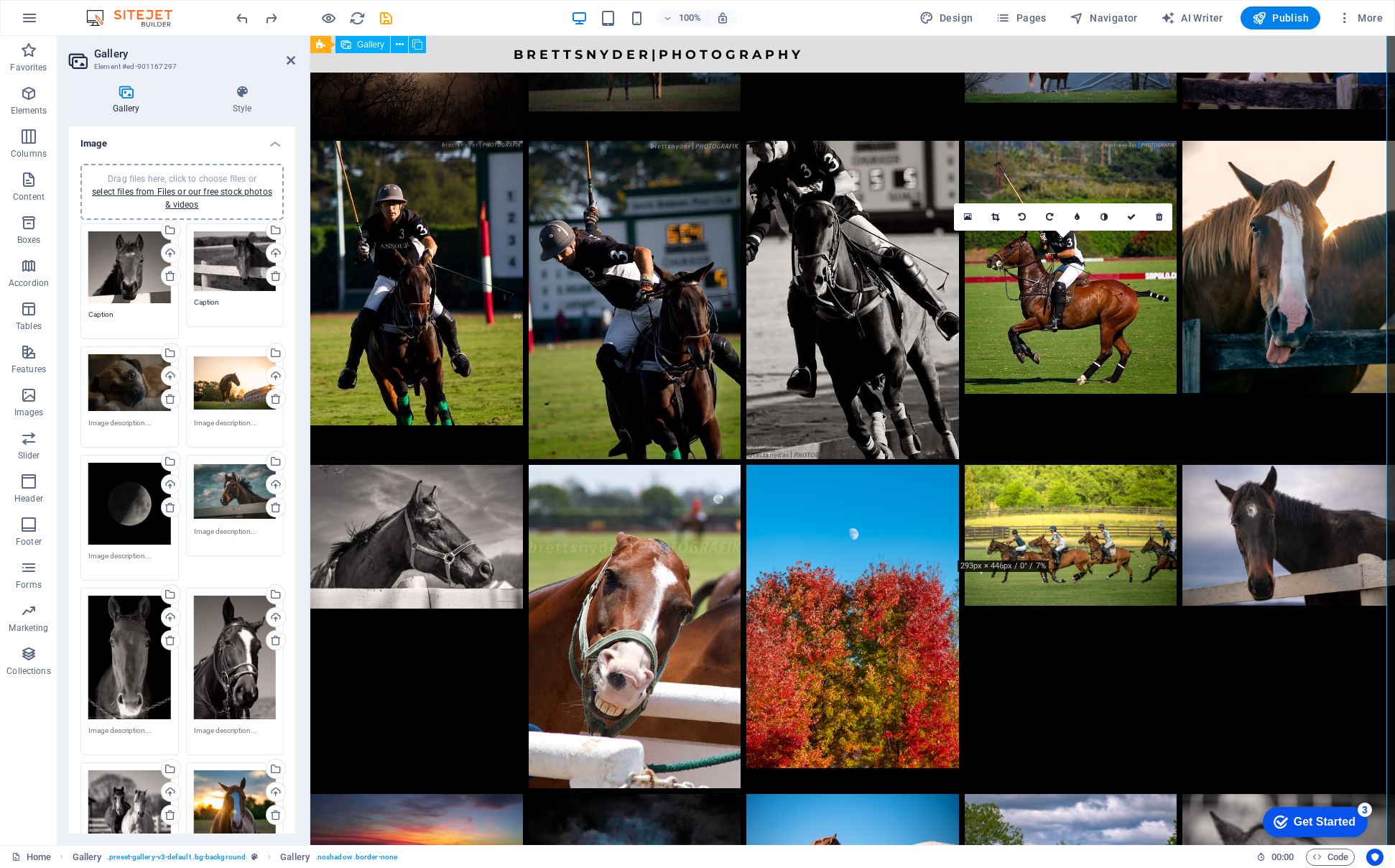
click at [1101, 465] on li at bounding box center [1071, 626] width 213 height 323
click at [1095, 465] on li at bounding box center [1071, 626] width 213 height 323
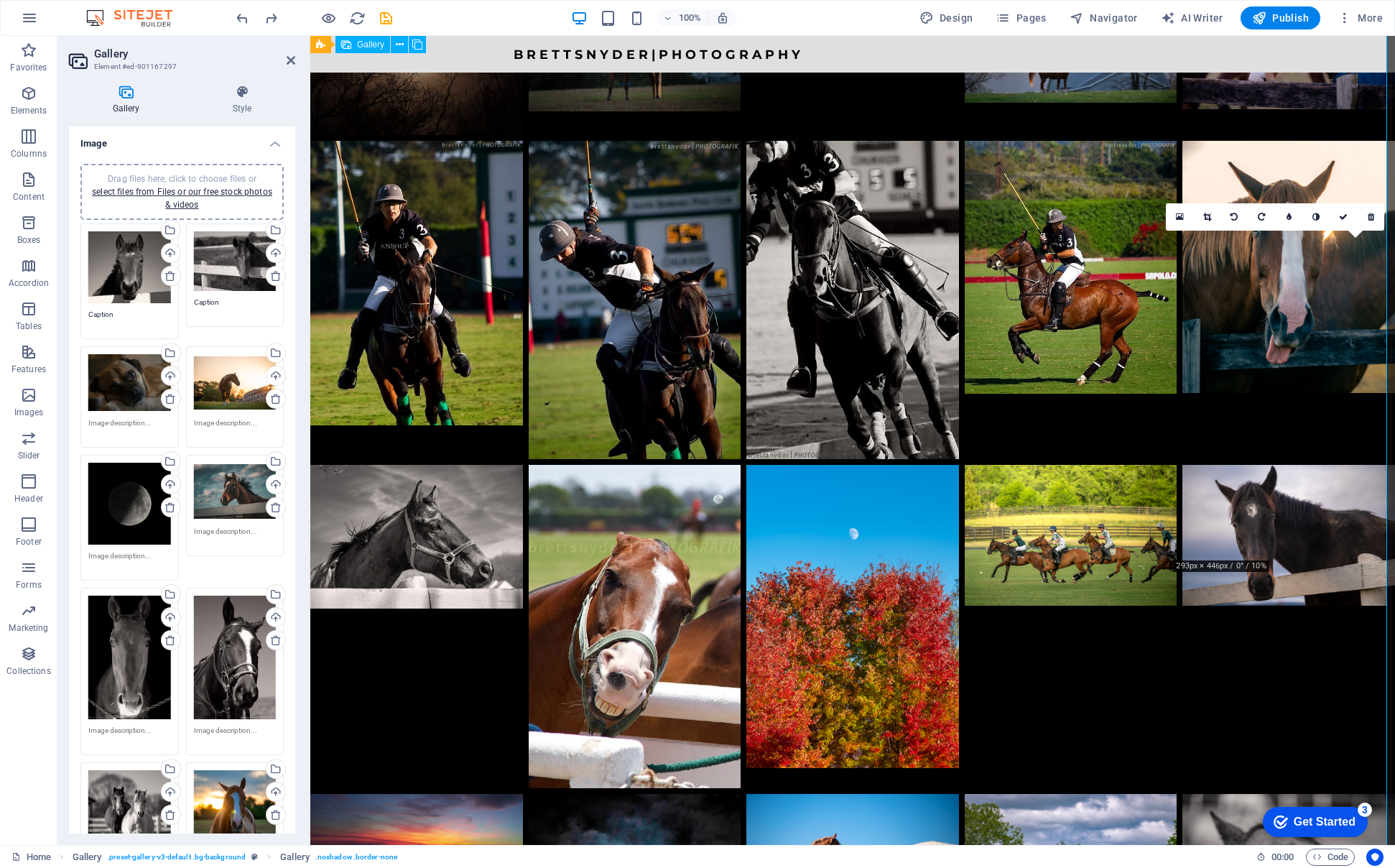
click at [1207, 350] on li at bounding box center [1163, 476] width 1084 height 809
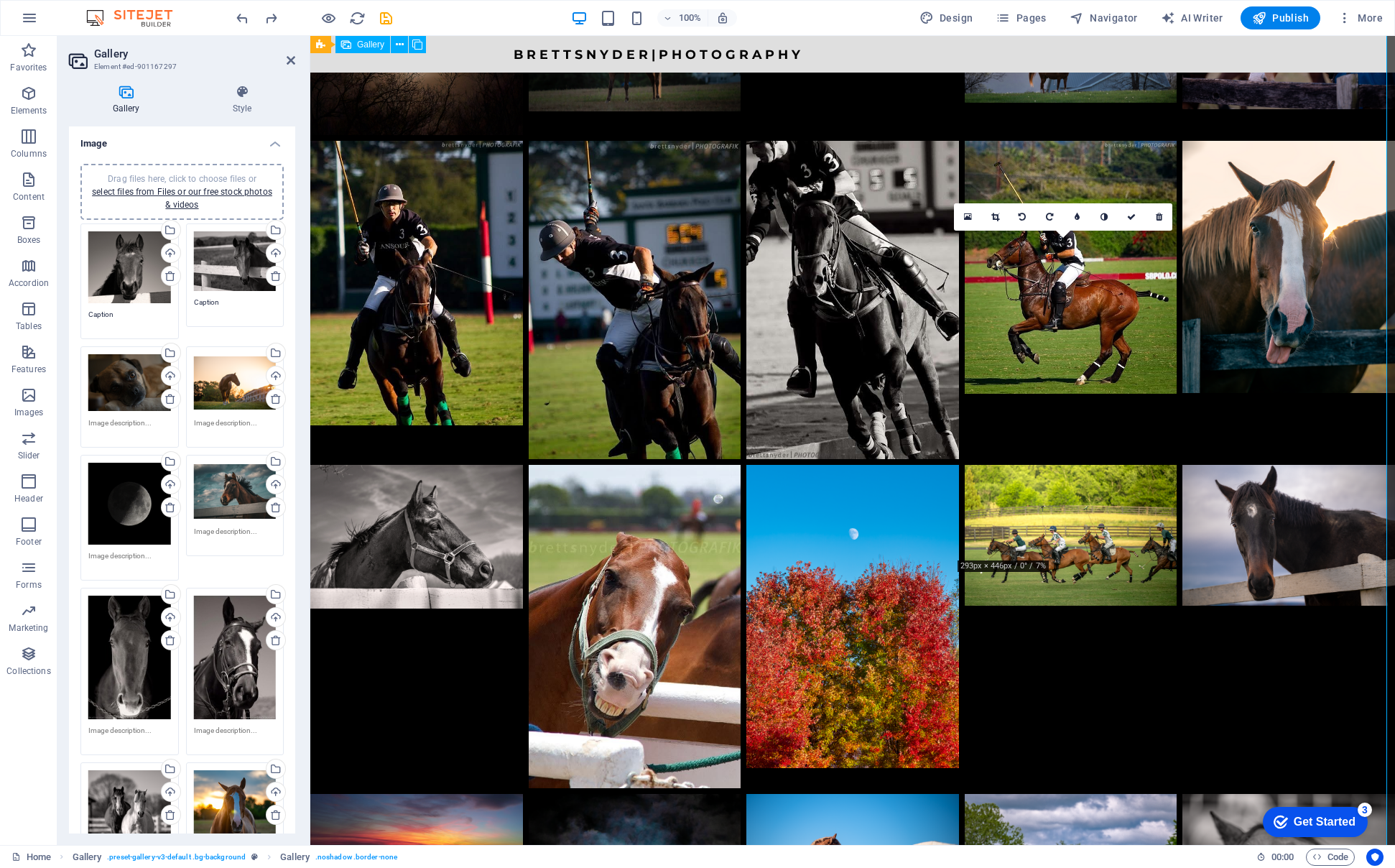
click at [1018, 465] on li at bounding box center [1071, 626] width 213 height 323
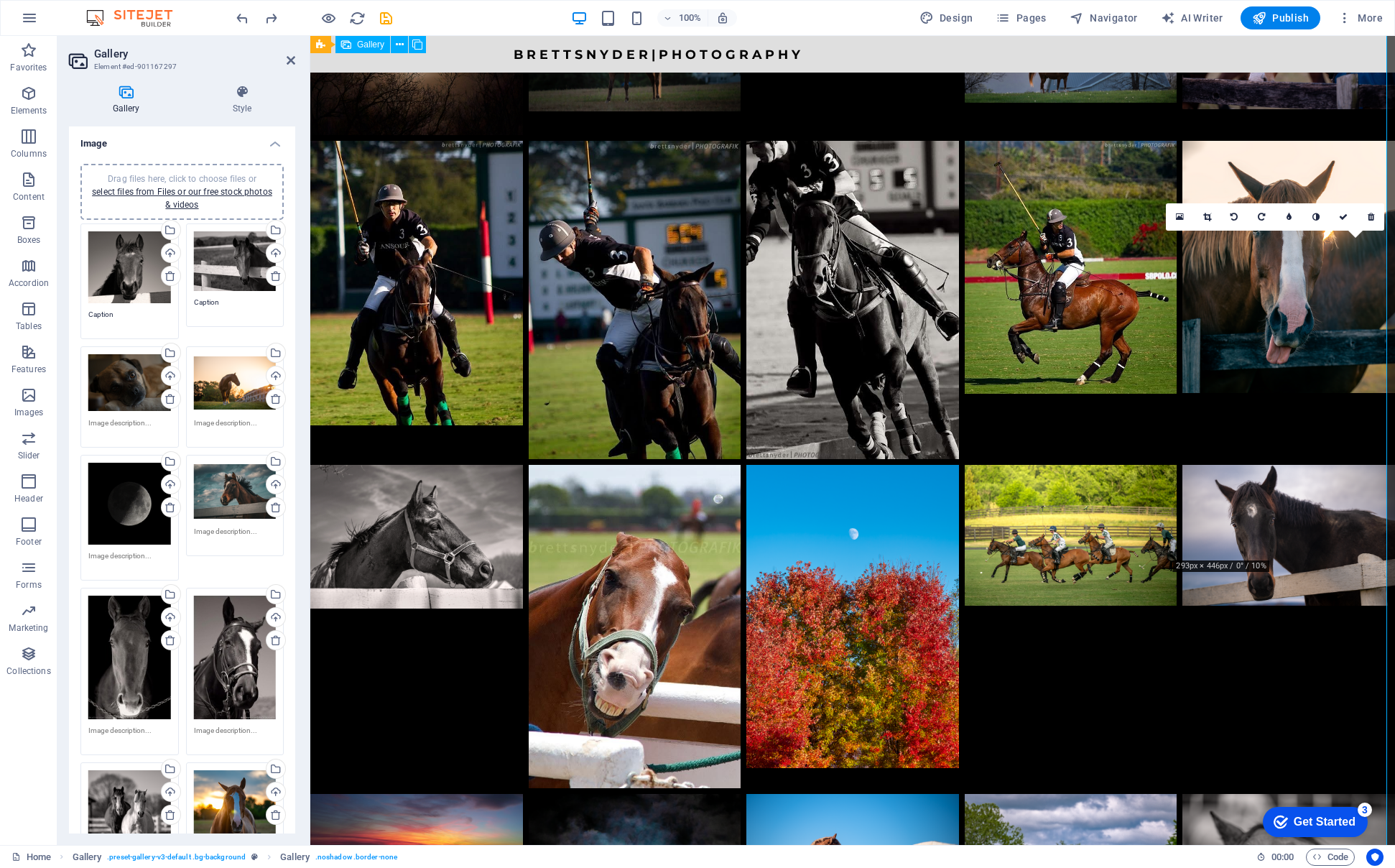
click at [1224, 328] on li at bounding box center [1163, 476] width 1084 height 809
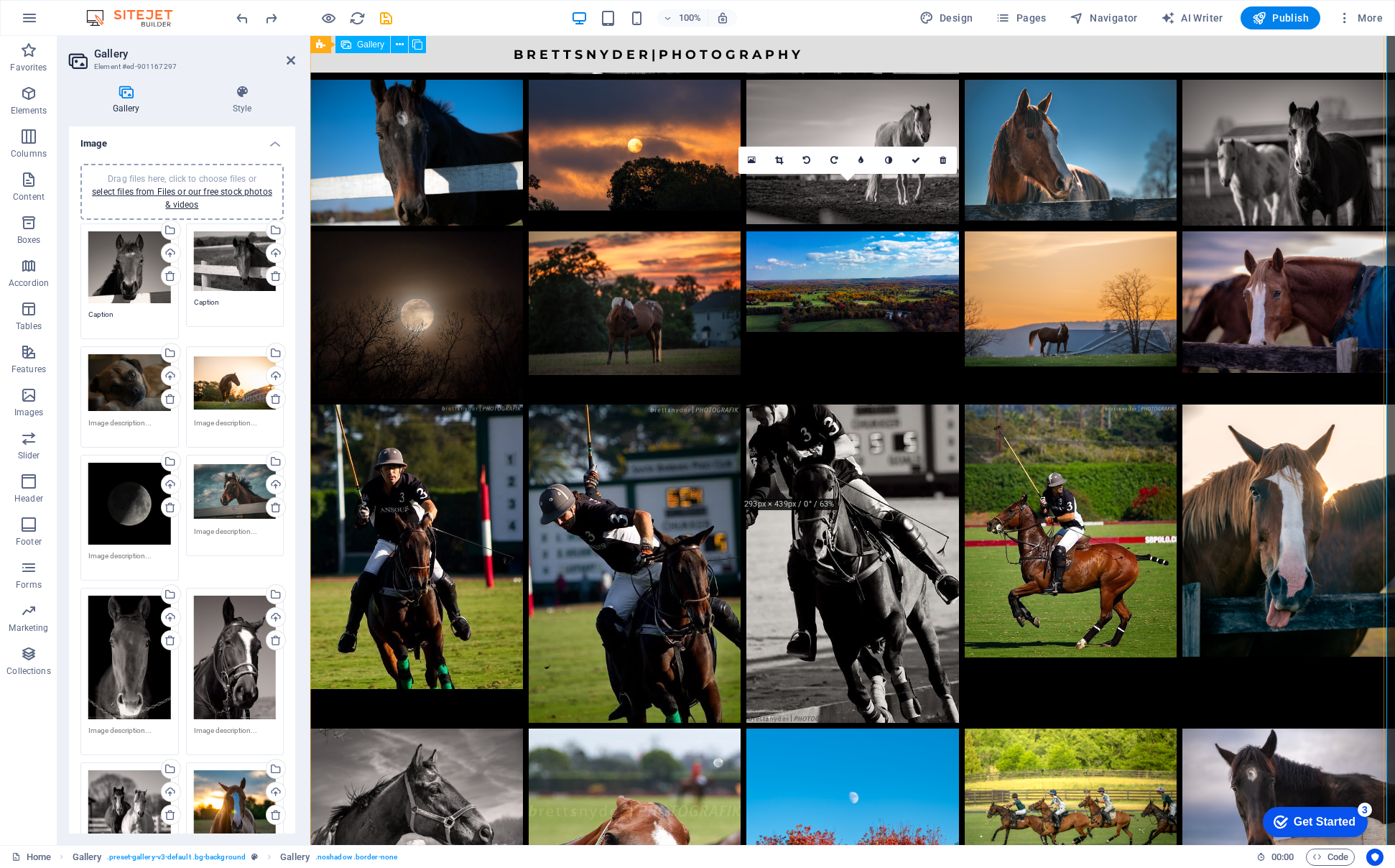
scroll to position [1656, 0]
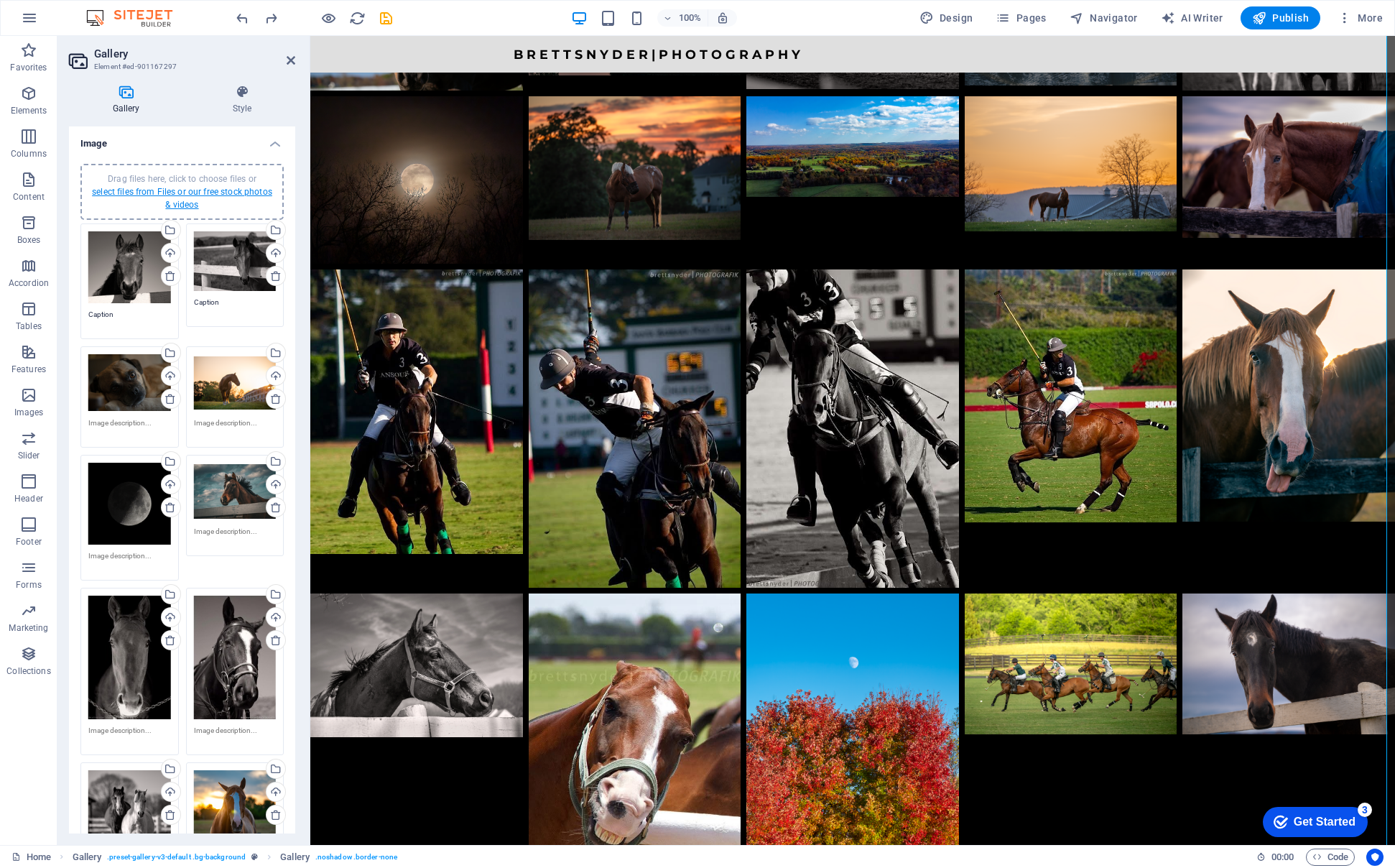
click at [182, 193] on link "select files from Files or our free stock photos & videos" at bounding box center [182, 198] width 180 height 23
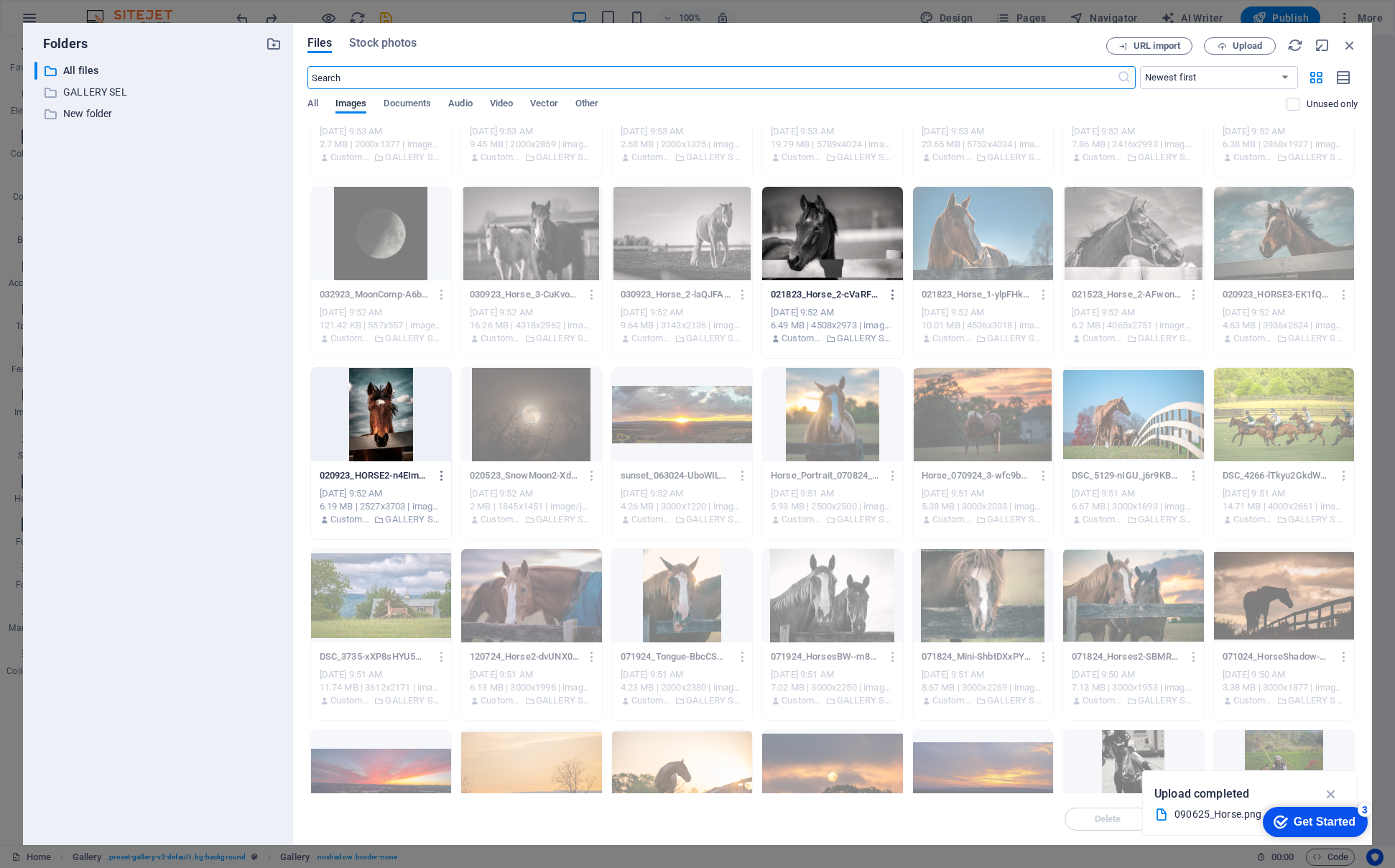
scroll to position [0, 0]
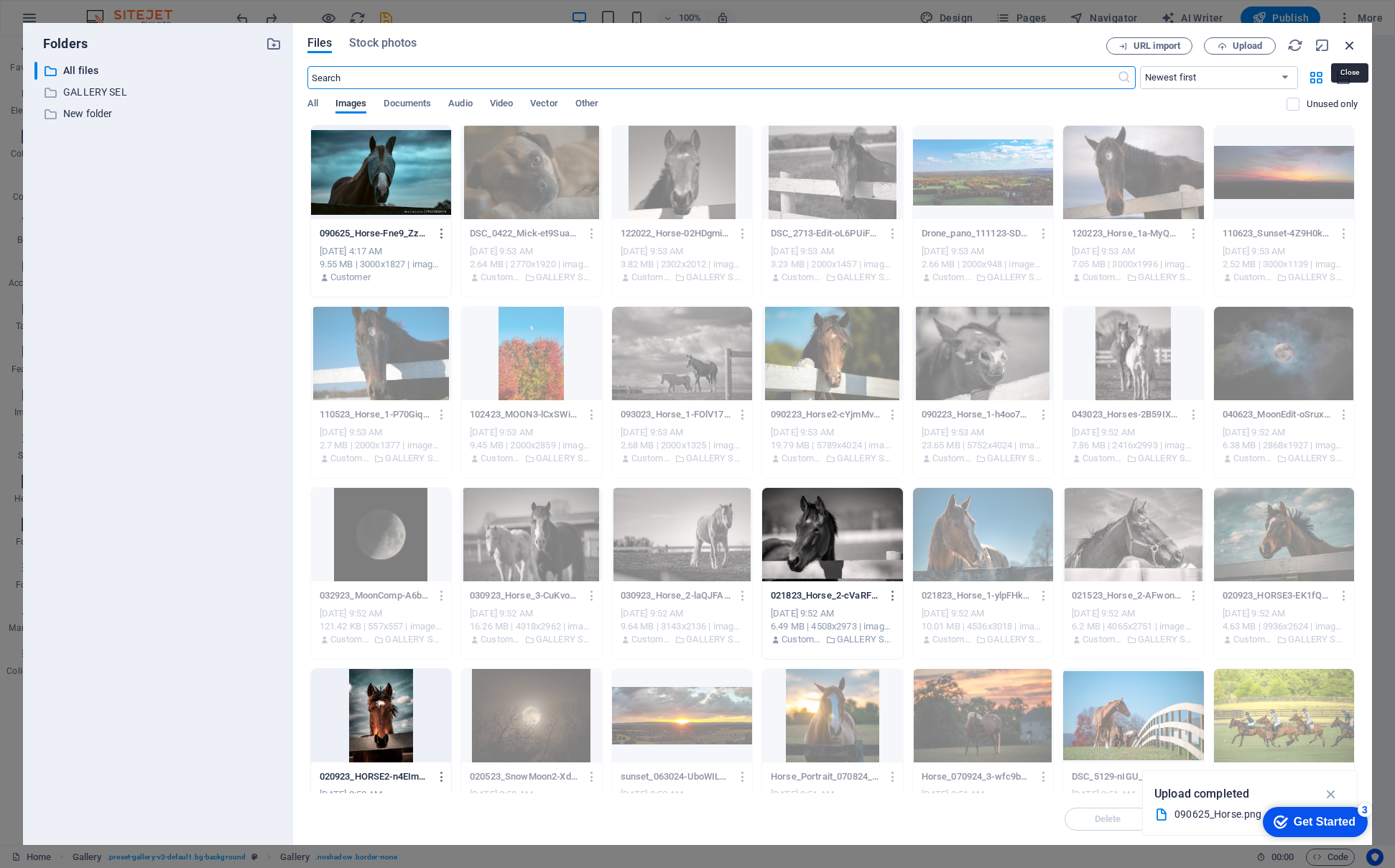
click at [1347, 45] on icon "button" at bounding box center [1350, 45] width 16 height 16
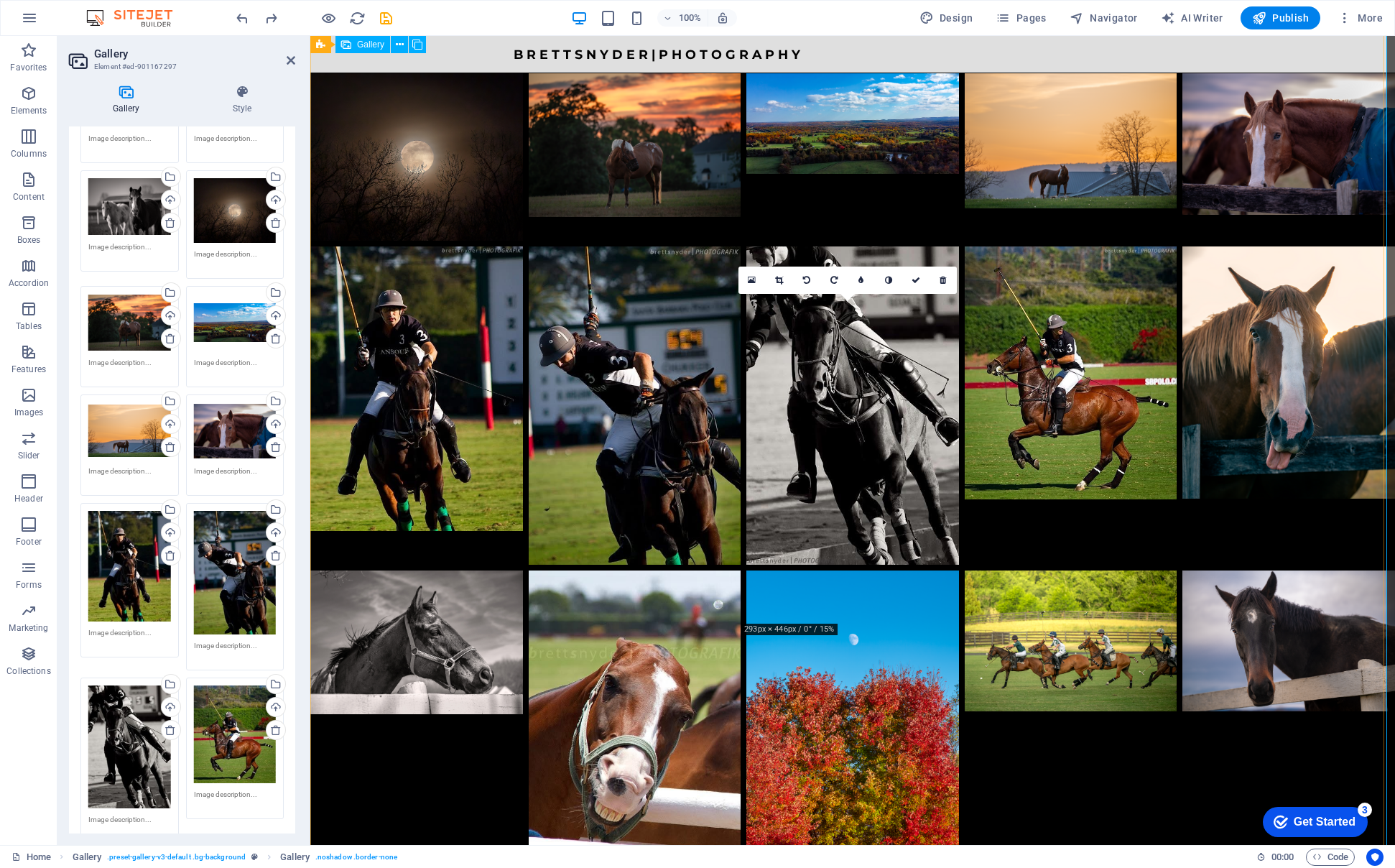
scroll to position [1805, 0]
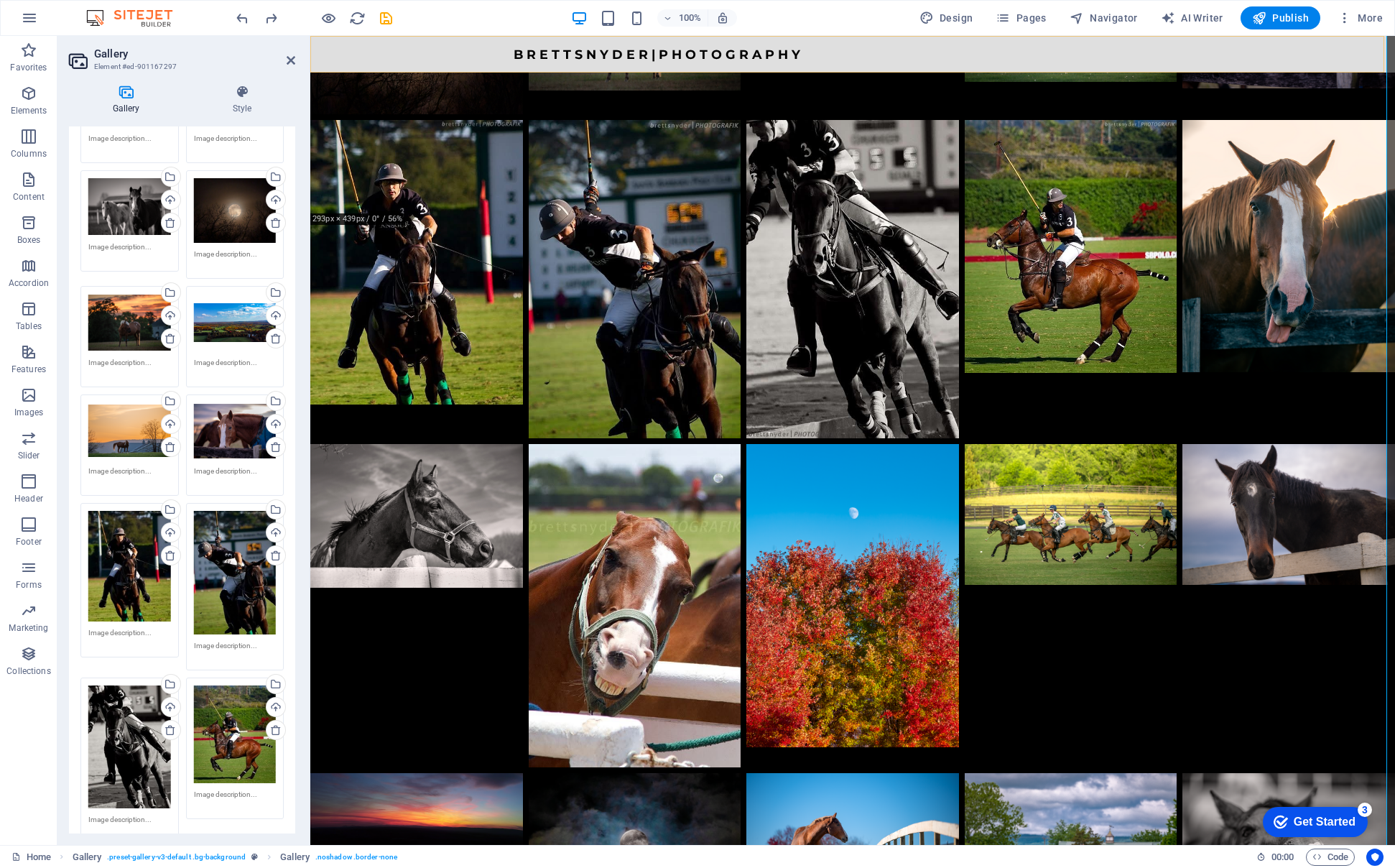
click at [413, 45] on div "B R E T T S N Y D E R | P H O T O G R A P H Y" at bounding box center [853, 55] width 1084 height 37
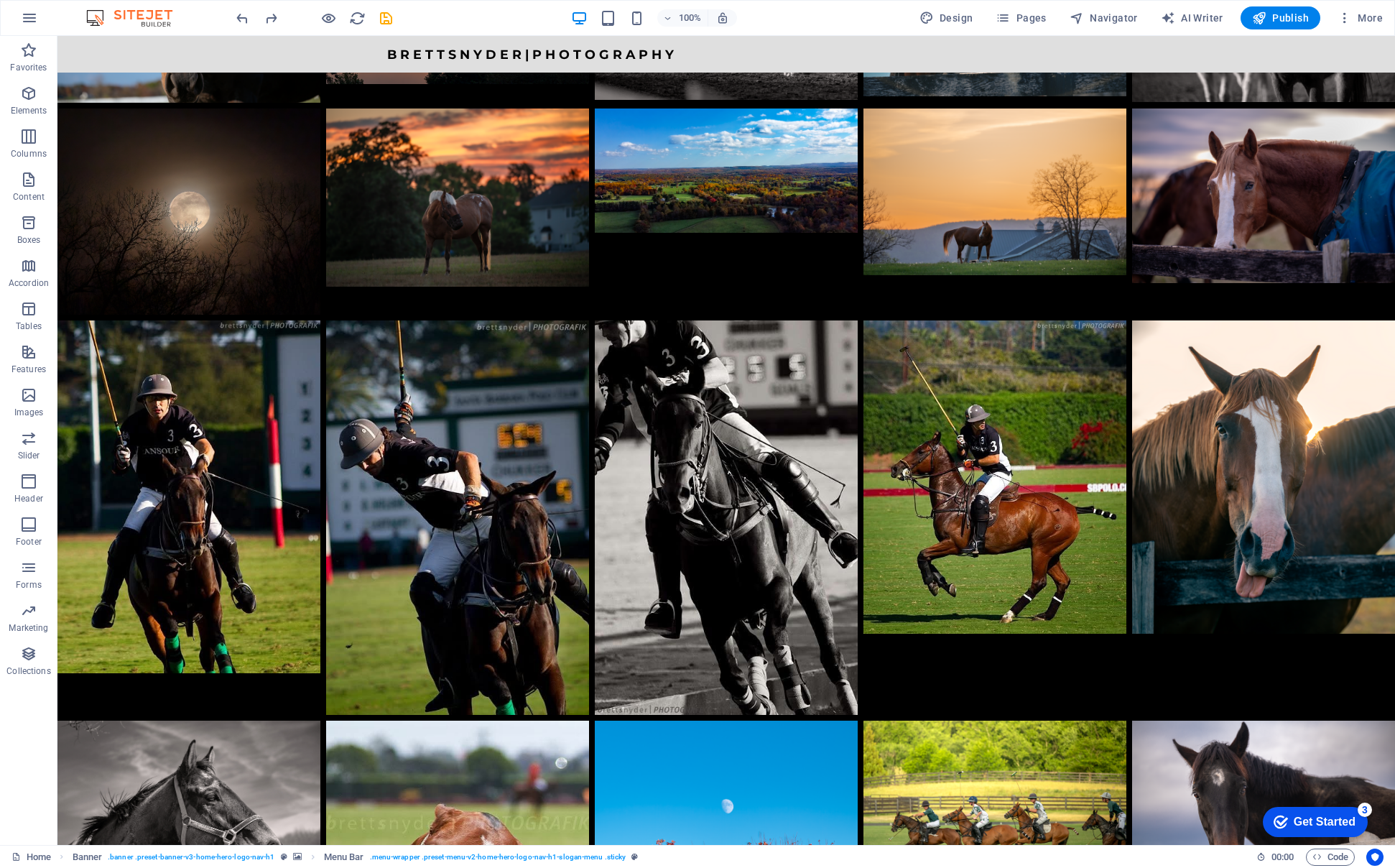
scroll to position [2006, 0]
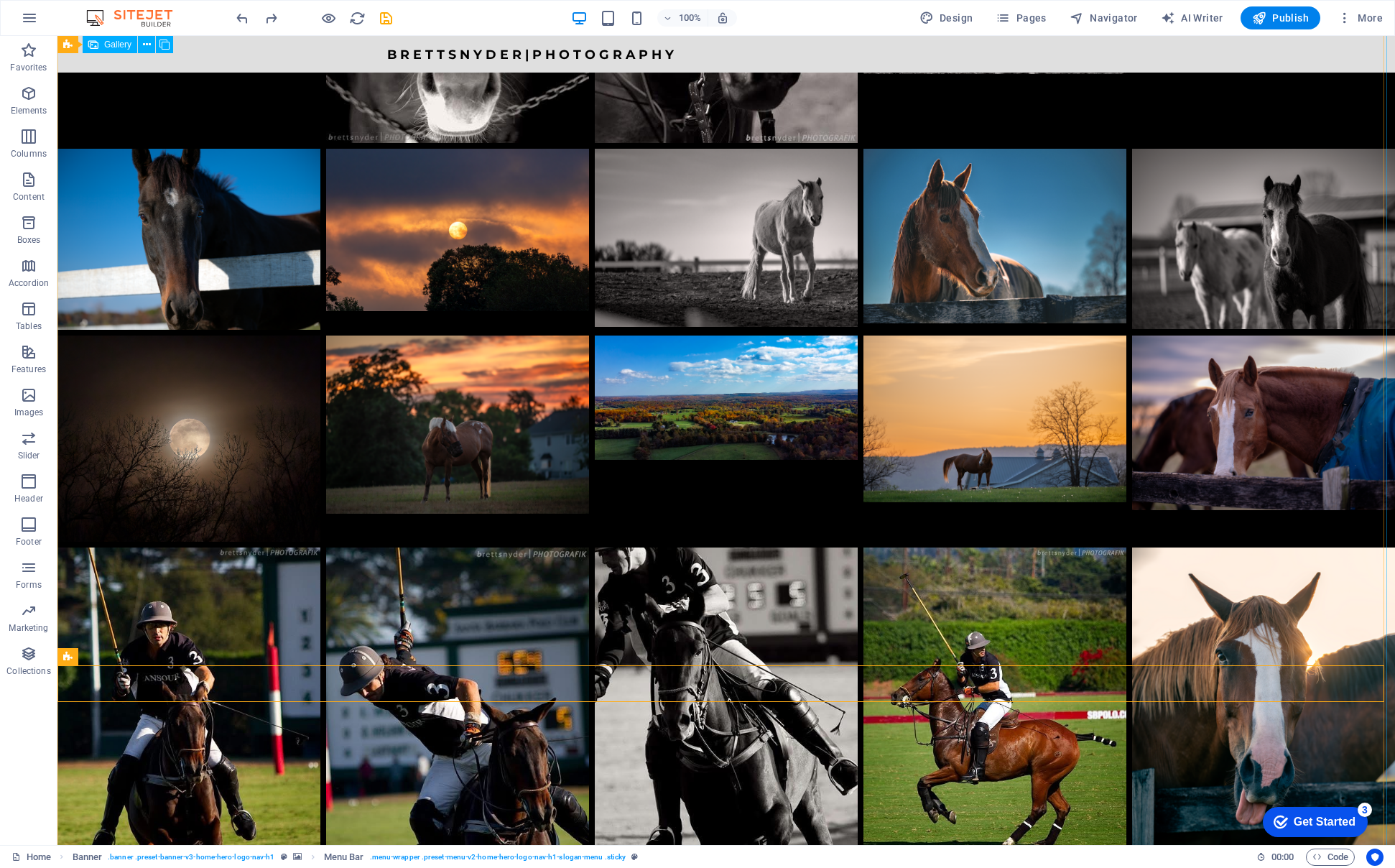
scroll to position [1156, 0]
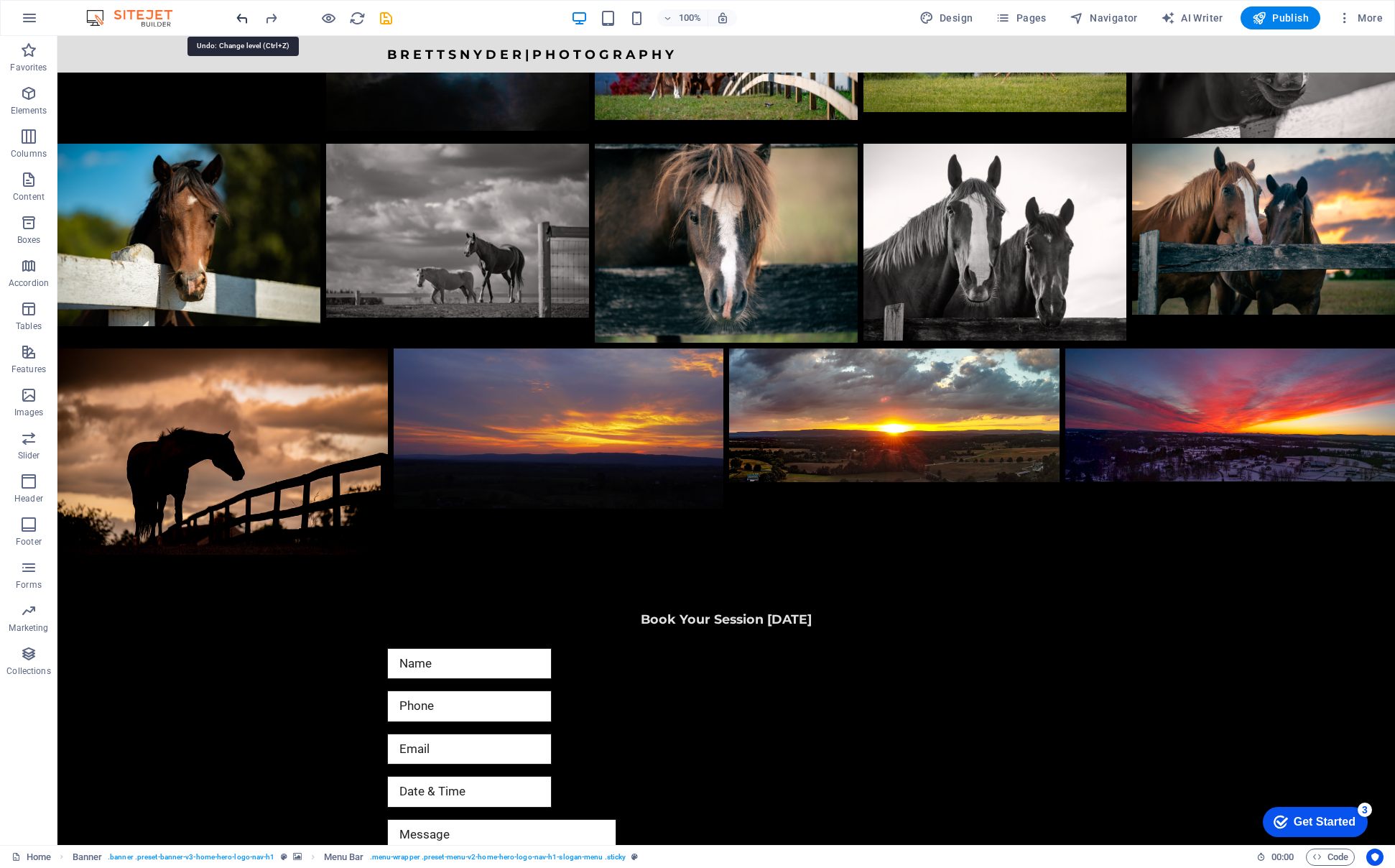
scroll to position [3255, 0]
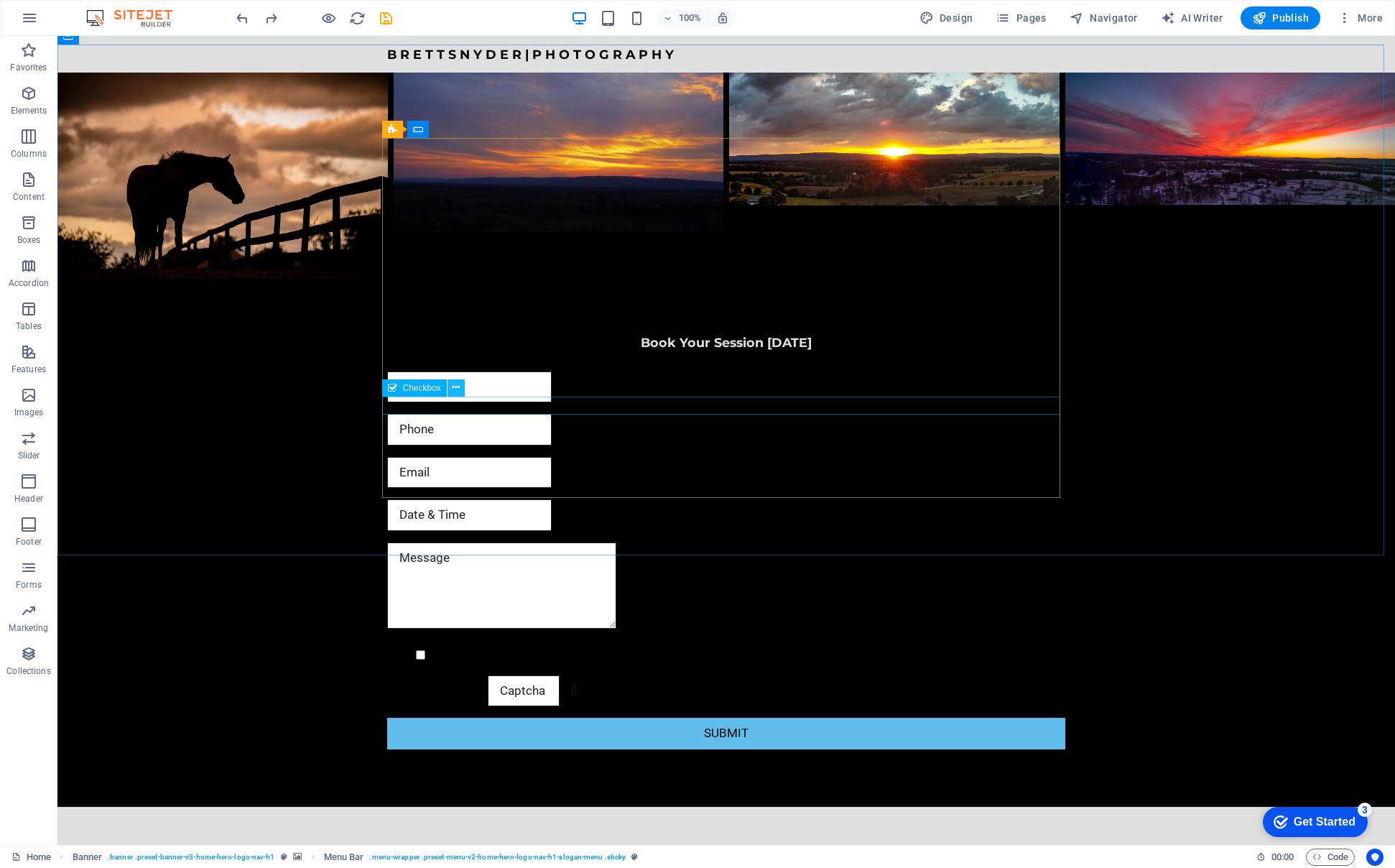
click at [459, 389] on icon at bounding box center [455, 387] width 8 height 15
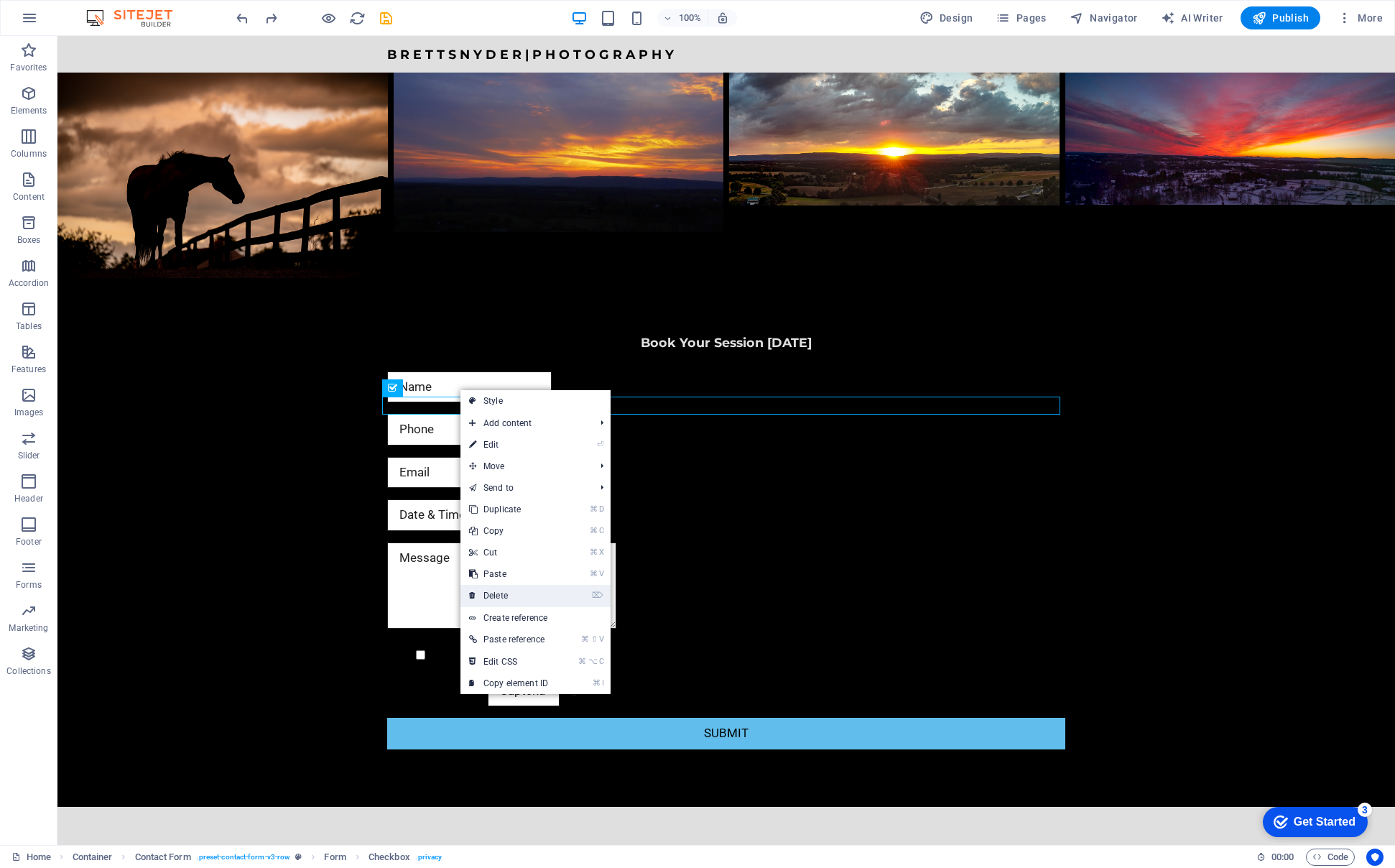
click at [482, 596] on link "⌦ Delete" at bounding box center [508, 596] width 96 height 22
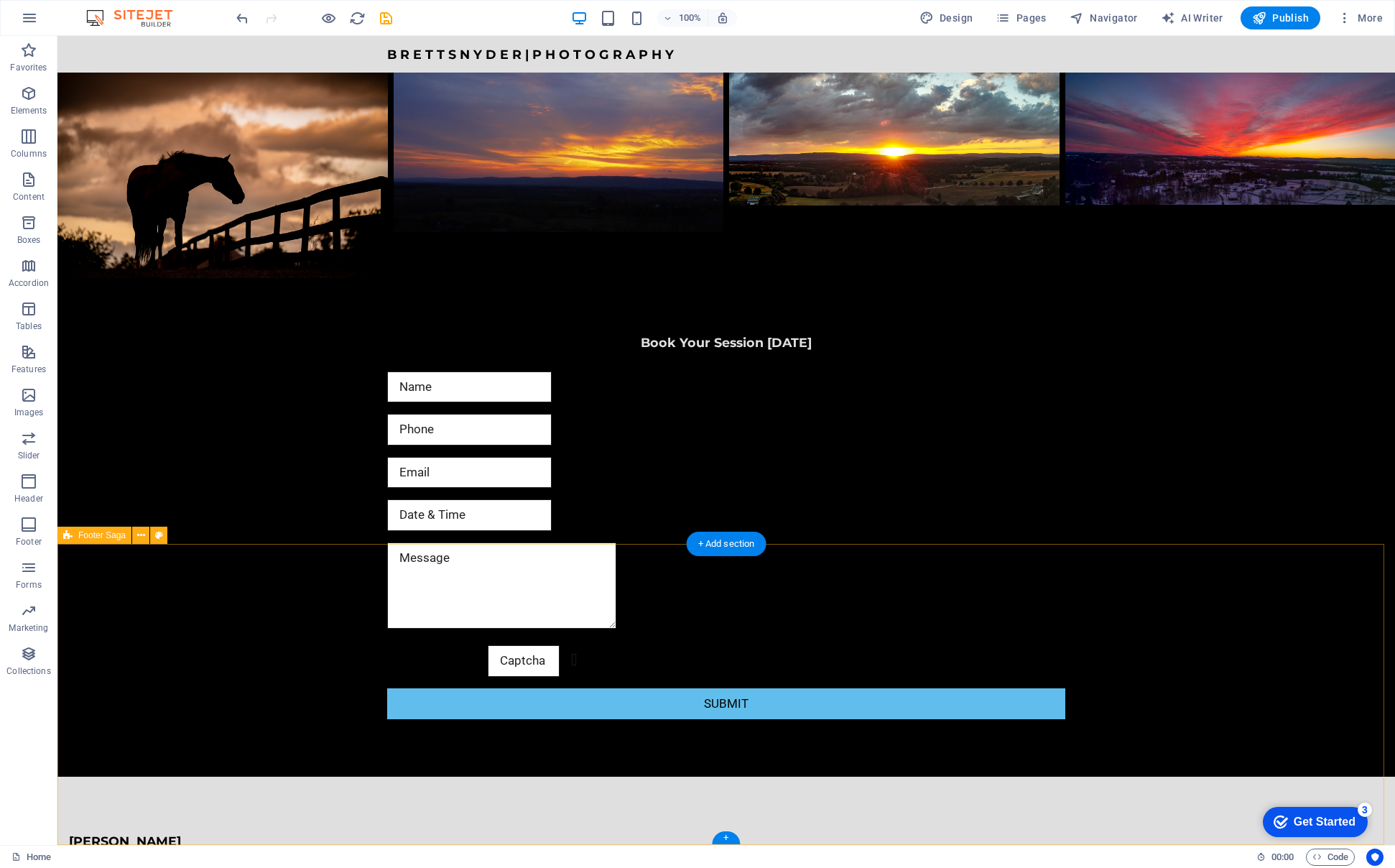
scroll to position [3236, 0]
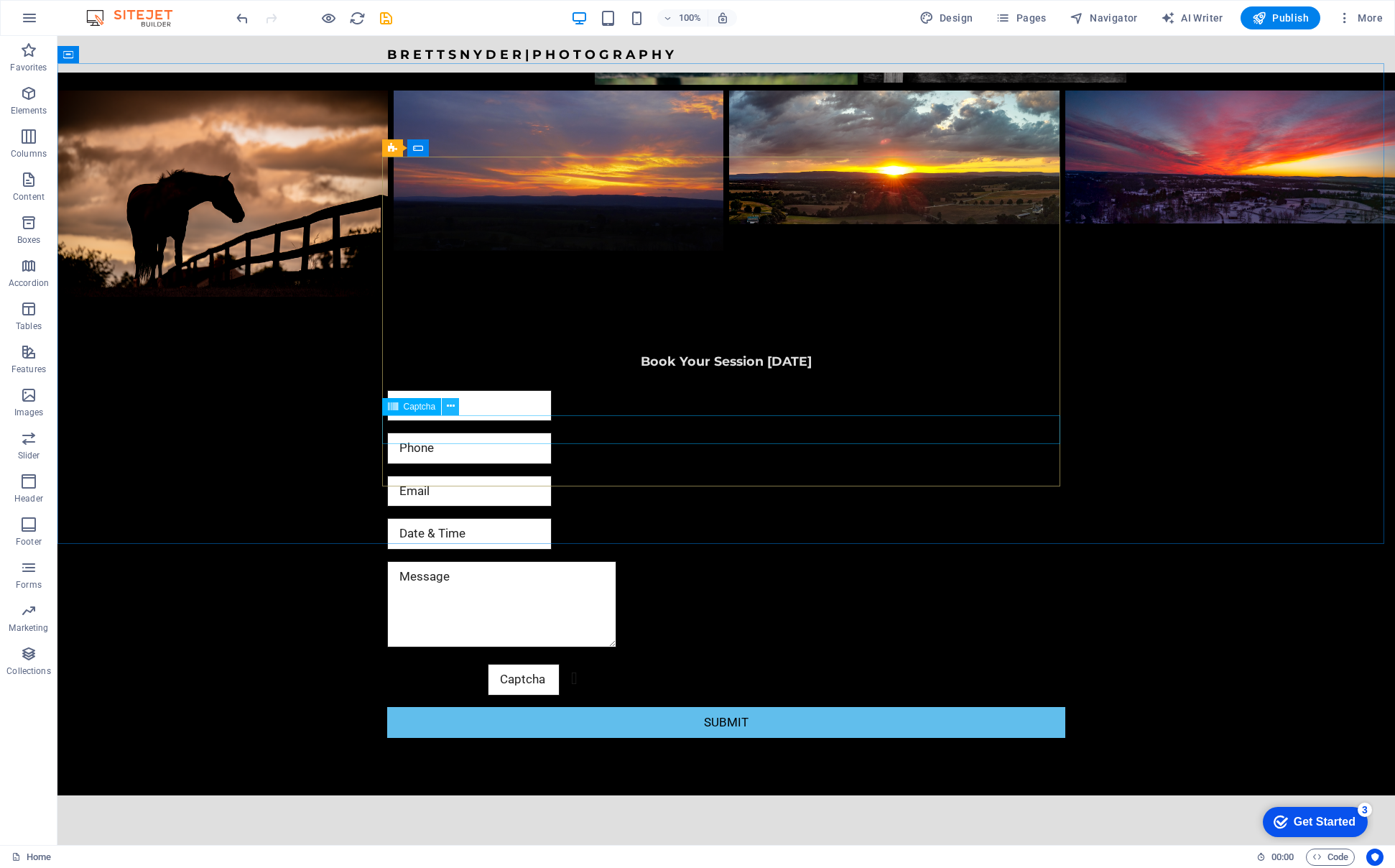
click at [451, 407] on icon at bounding box center [450, 407] width 8 height 15
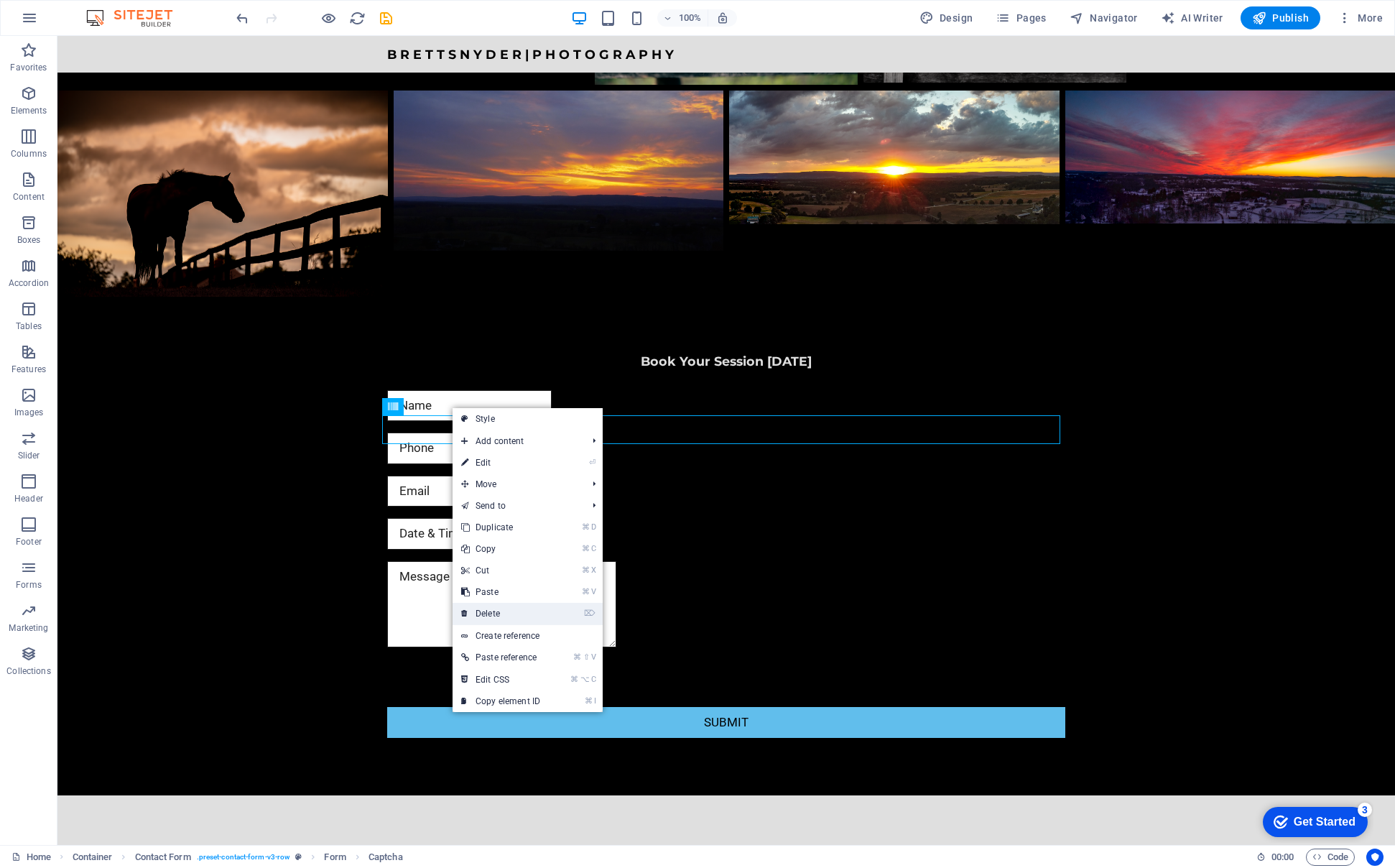
click at [488, 613] on link "⌦ Delete" at bounding box center [501, 614] width 96 height 22
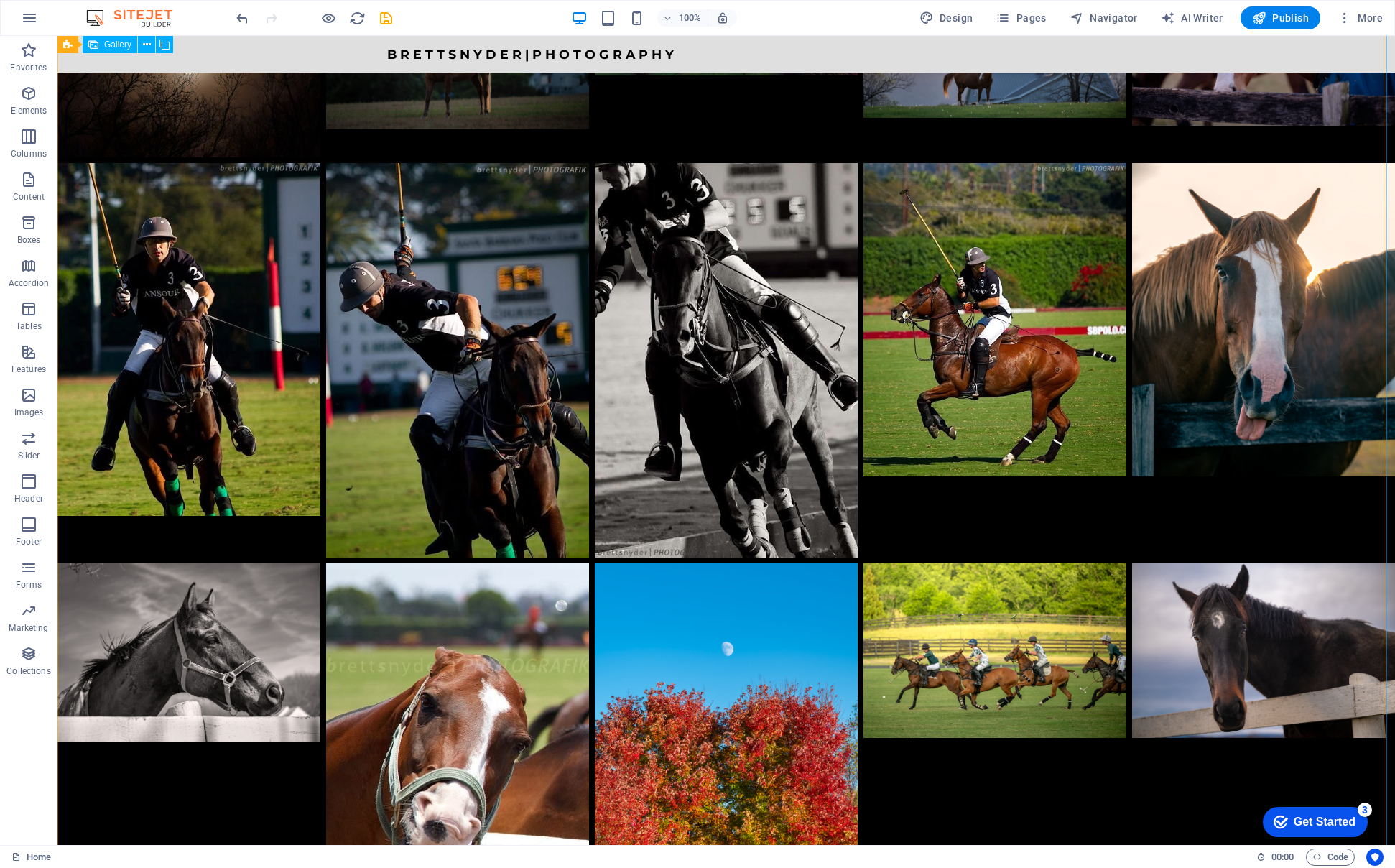
scroll to position [2102, 0]
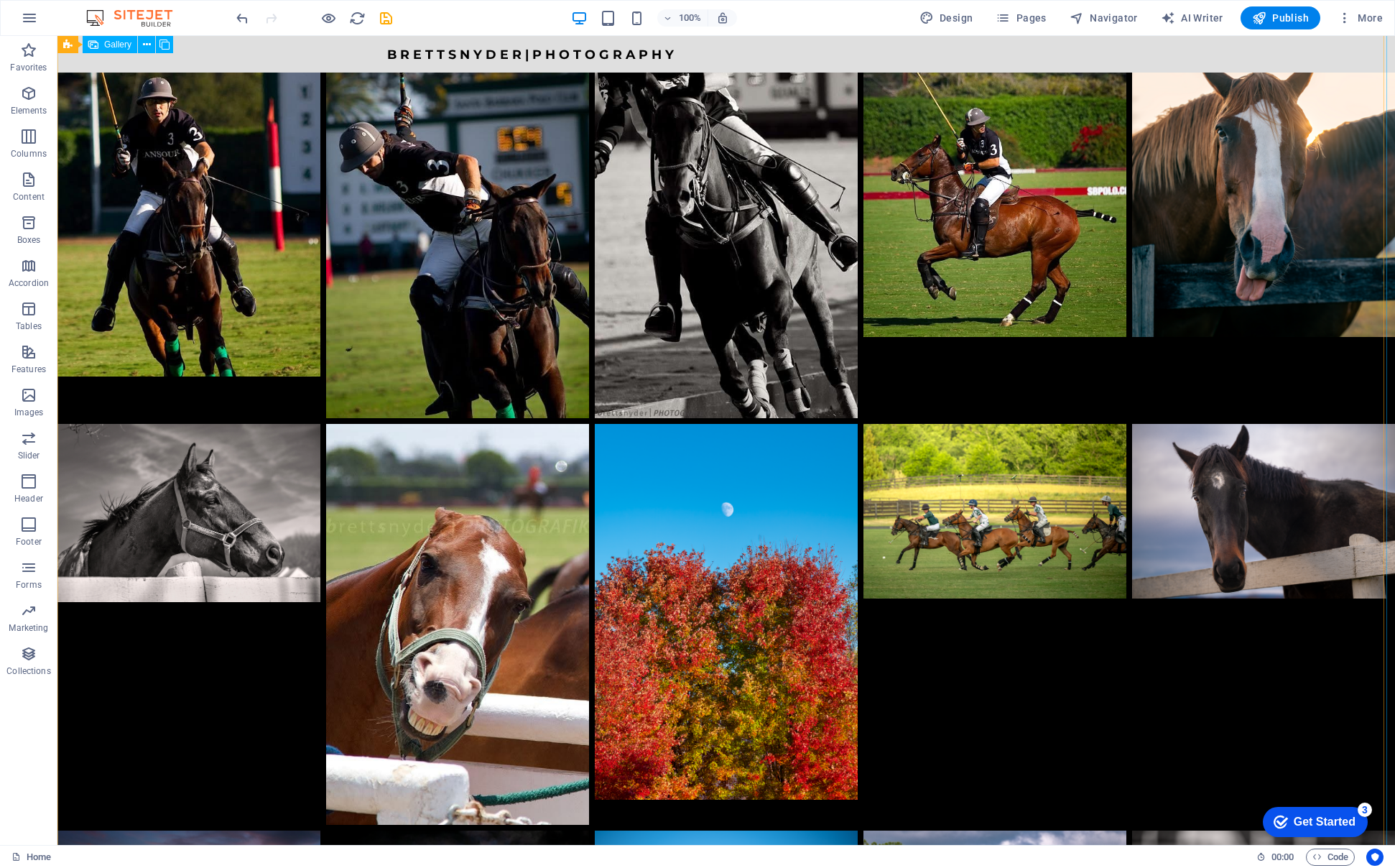
click at [1019, 494] on li at bounding box center [995, 624] width 263 height 401
click at [745, 449] on li at bounding box center [726, 624] width 263 height 401
click at [754, 423] on li at bounding box center [726, 624] width 263 height 401
click at [910, 423] on li at bounding box center [995, 624] width 263 height 401
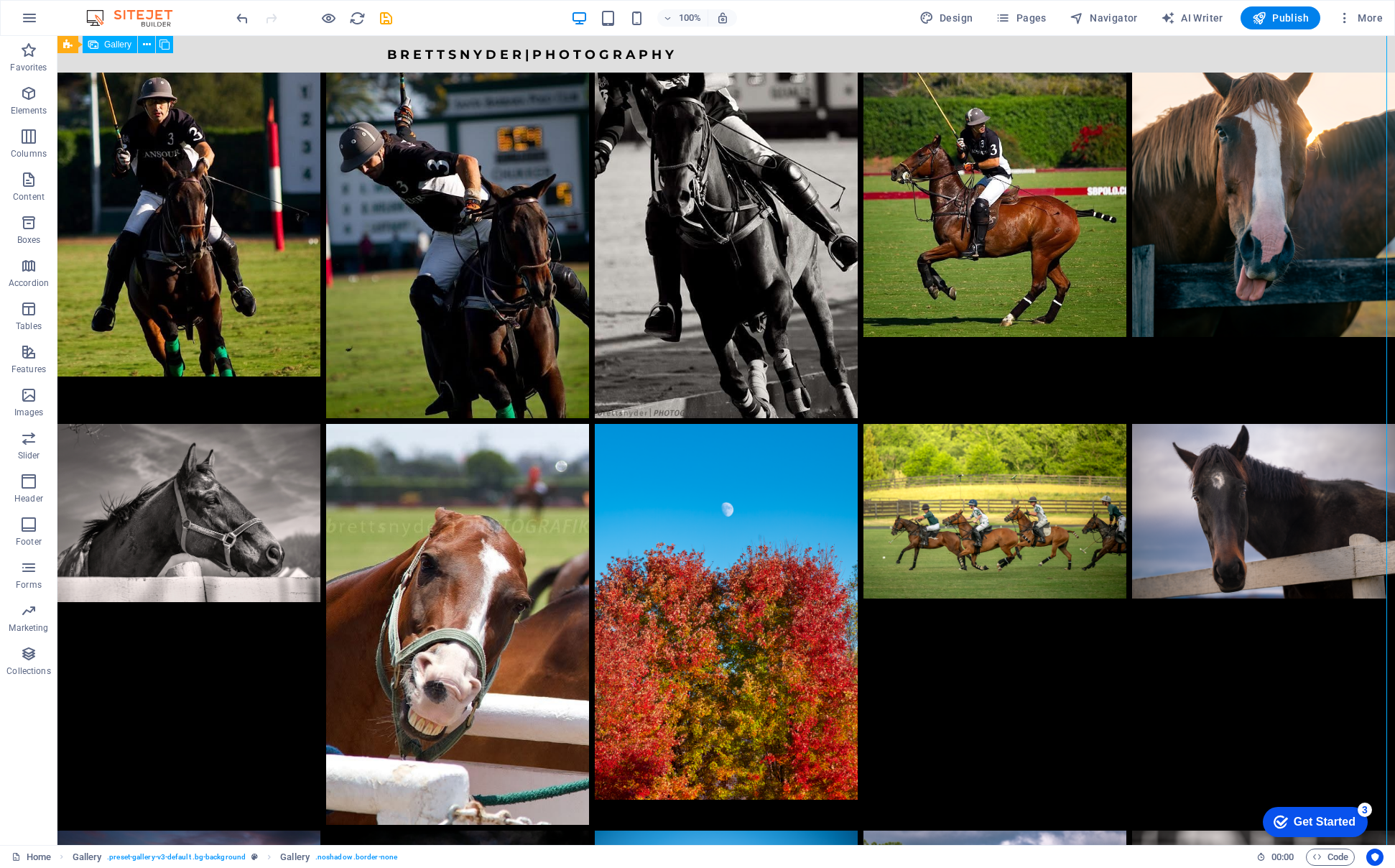
click at [658, 423] on li at bounding box center [726, 624] width 263 height 401
select select "px"
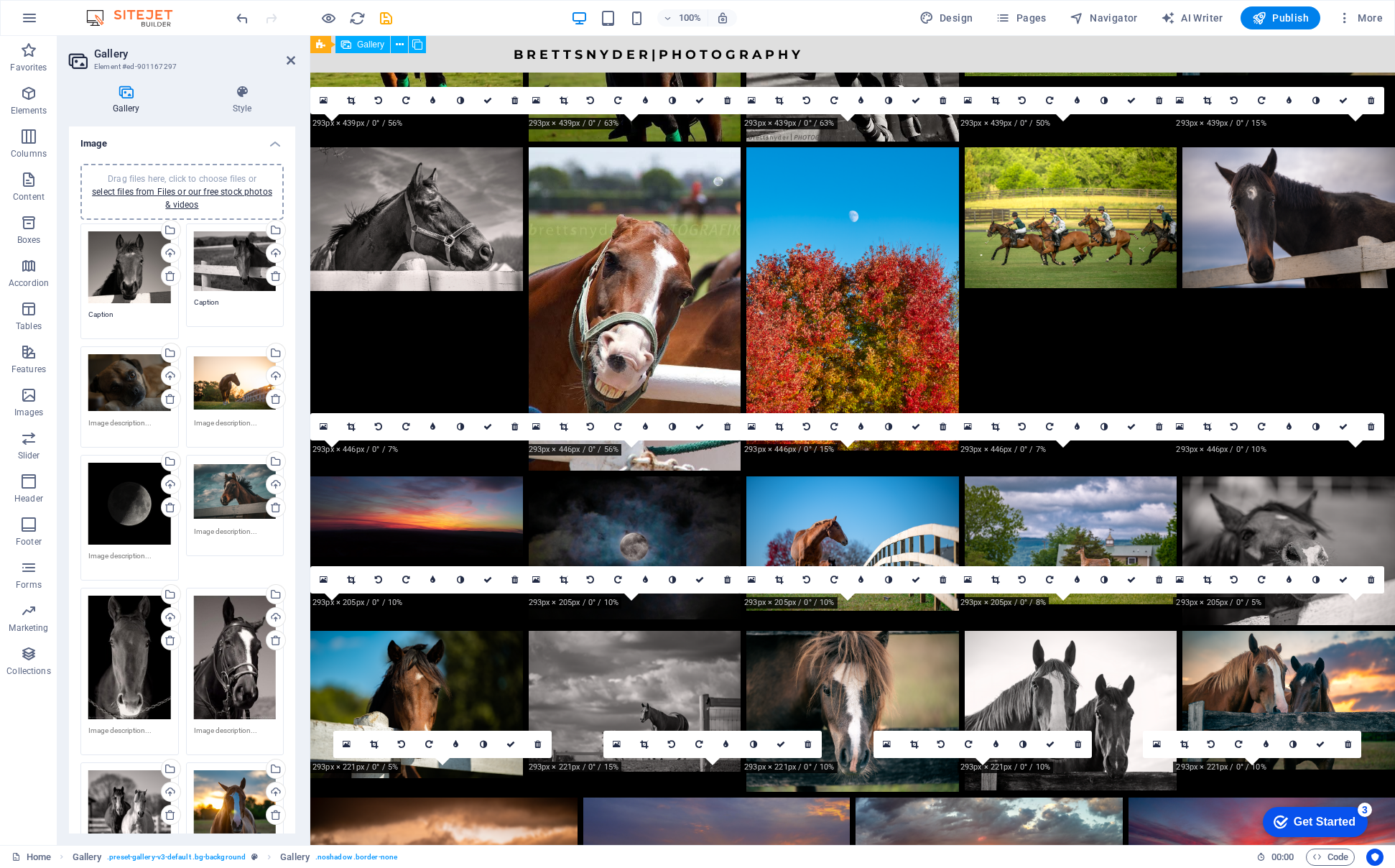
scroll to position [1901, 0]
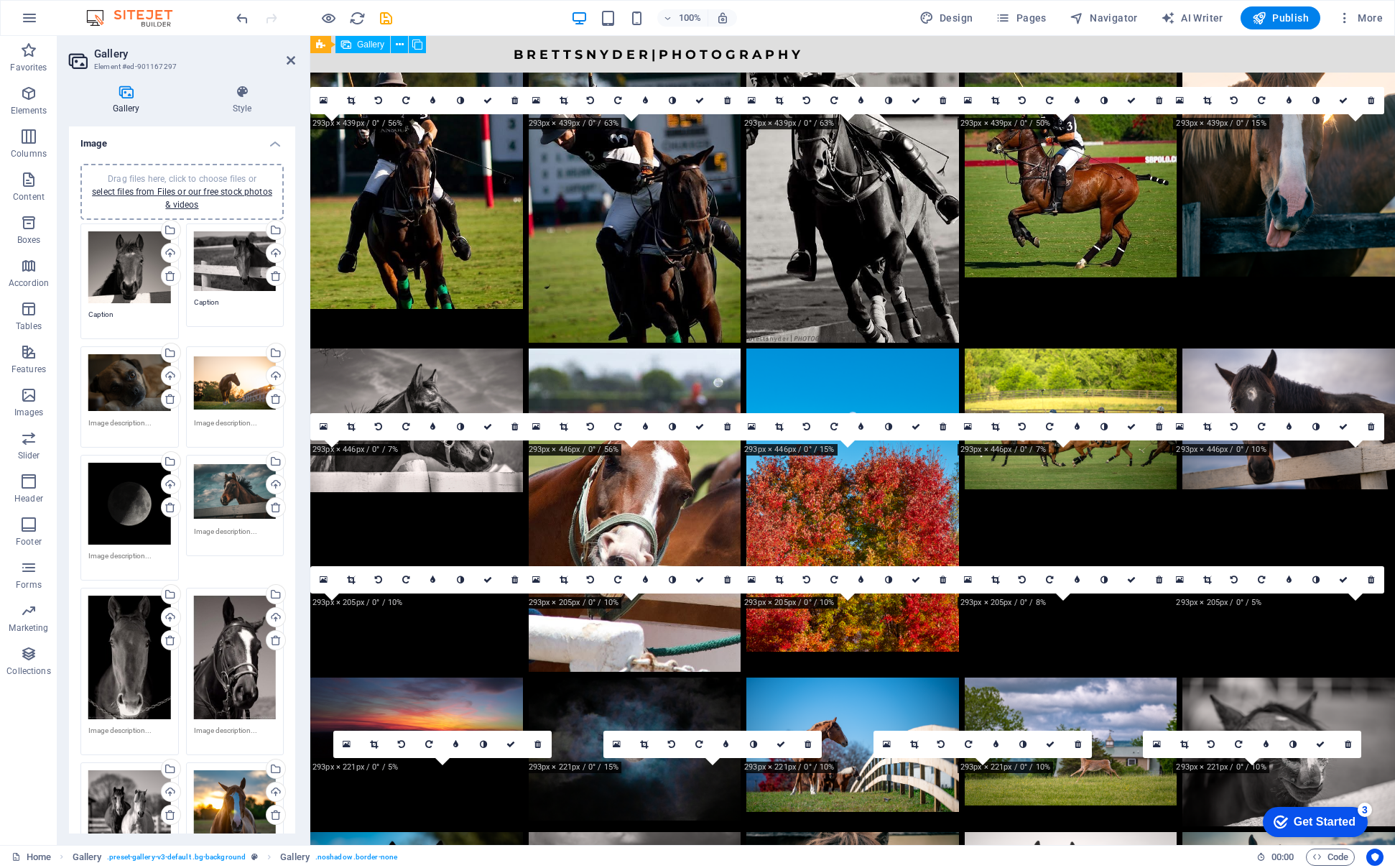
click at [1008, 349] on li at bounding box center [1071, 510] width 213 height 323
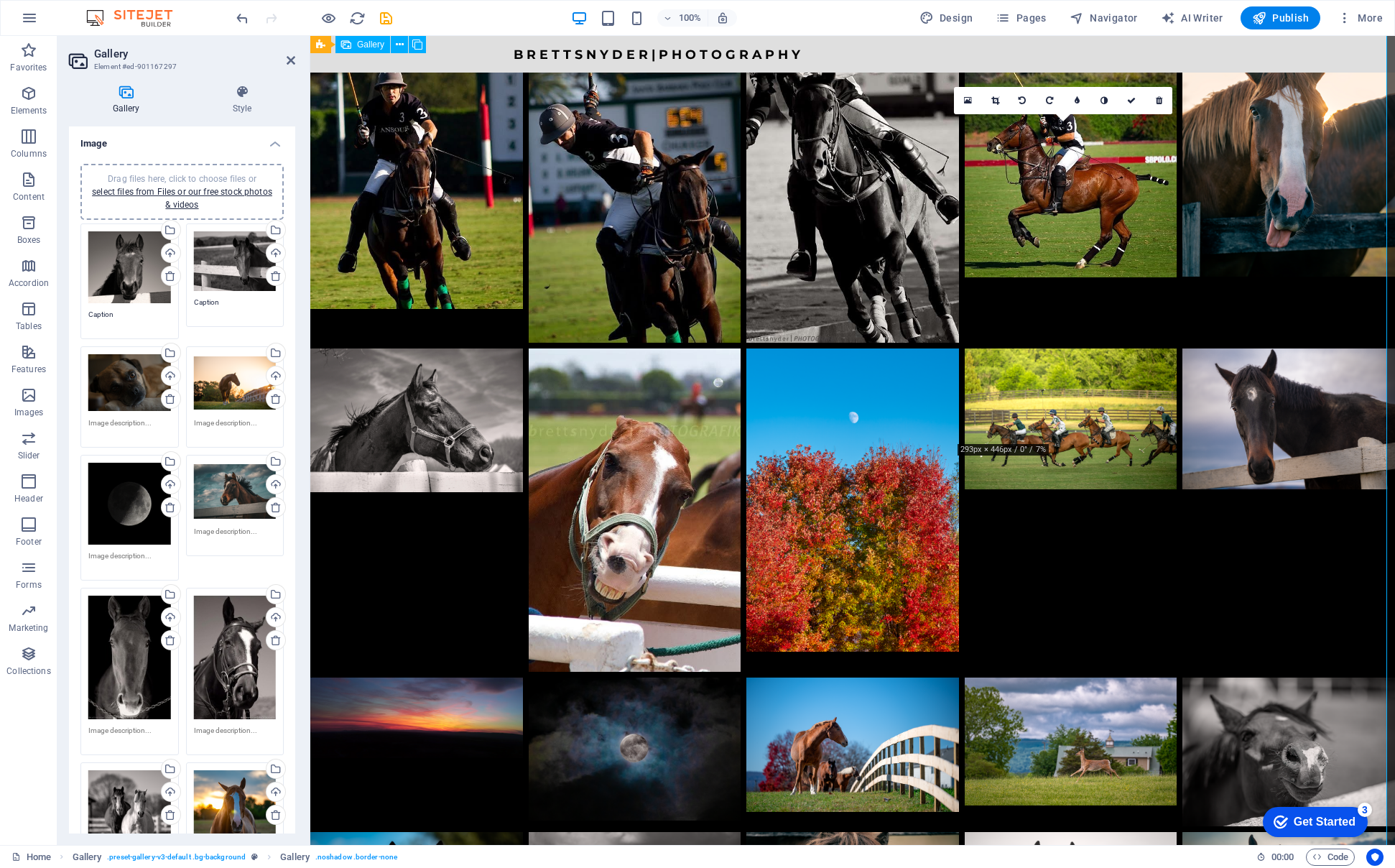
click at [1008, 349] on li at bounding box center [1071, 510] width 213 height 323
click at [1030, 349] on li at bounding box center [1071, 510] width 213 height 323
click at [1037, 349] on li at bounding box center [1071, 510] width 213 height 323
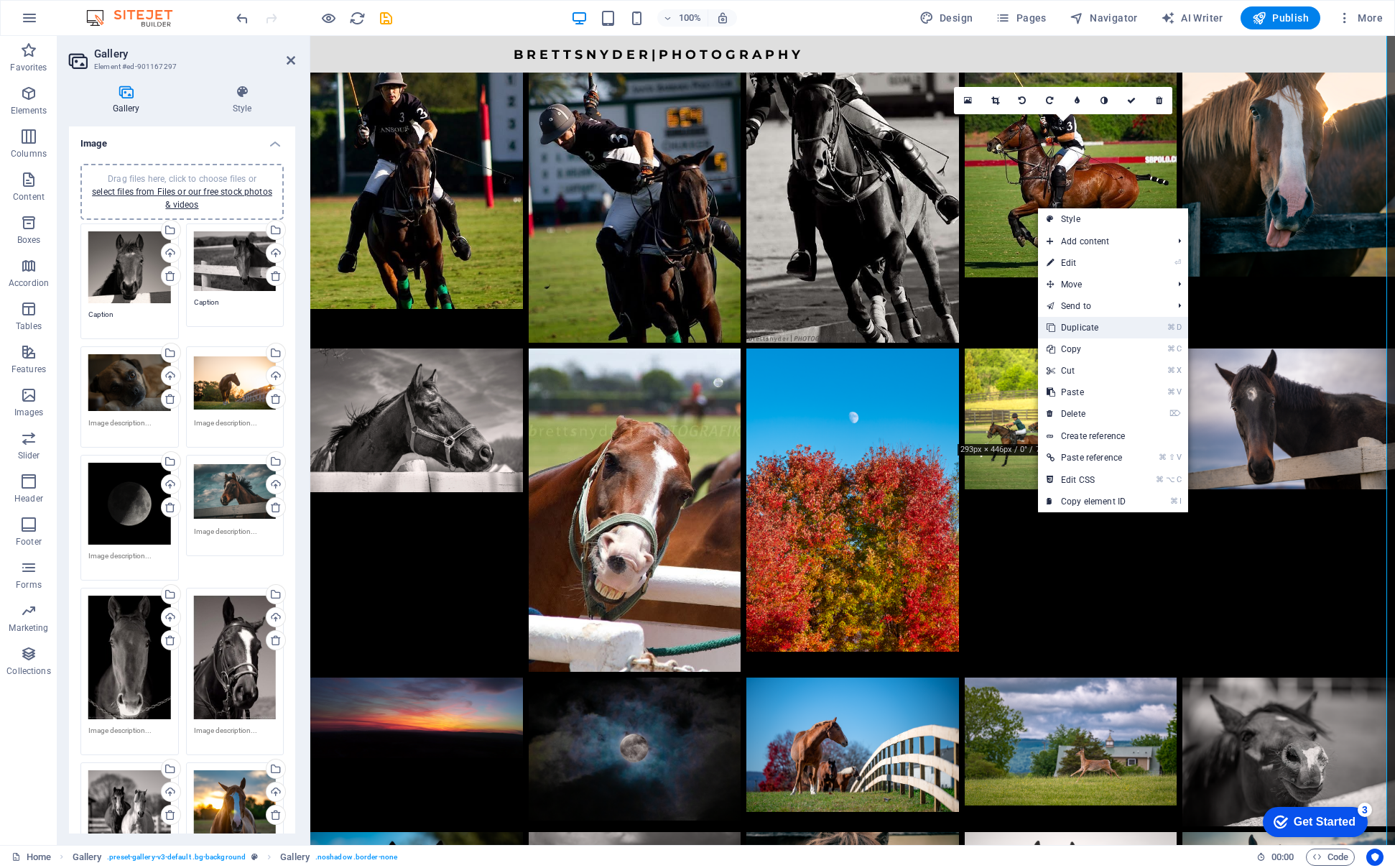
click at [1073, 330] on link "⌘ D Duplicate" at bounding box center [1086, 327] width 96 height 22
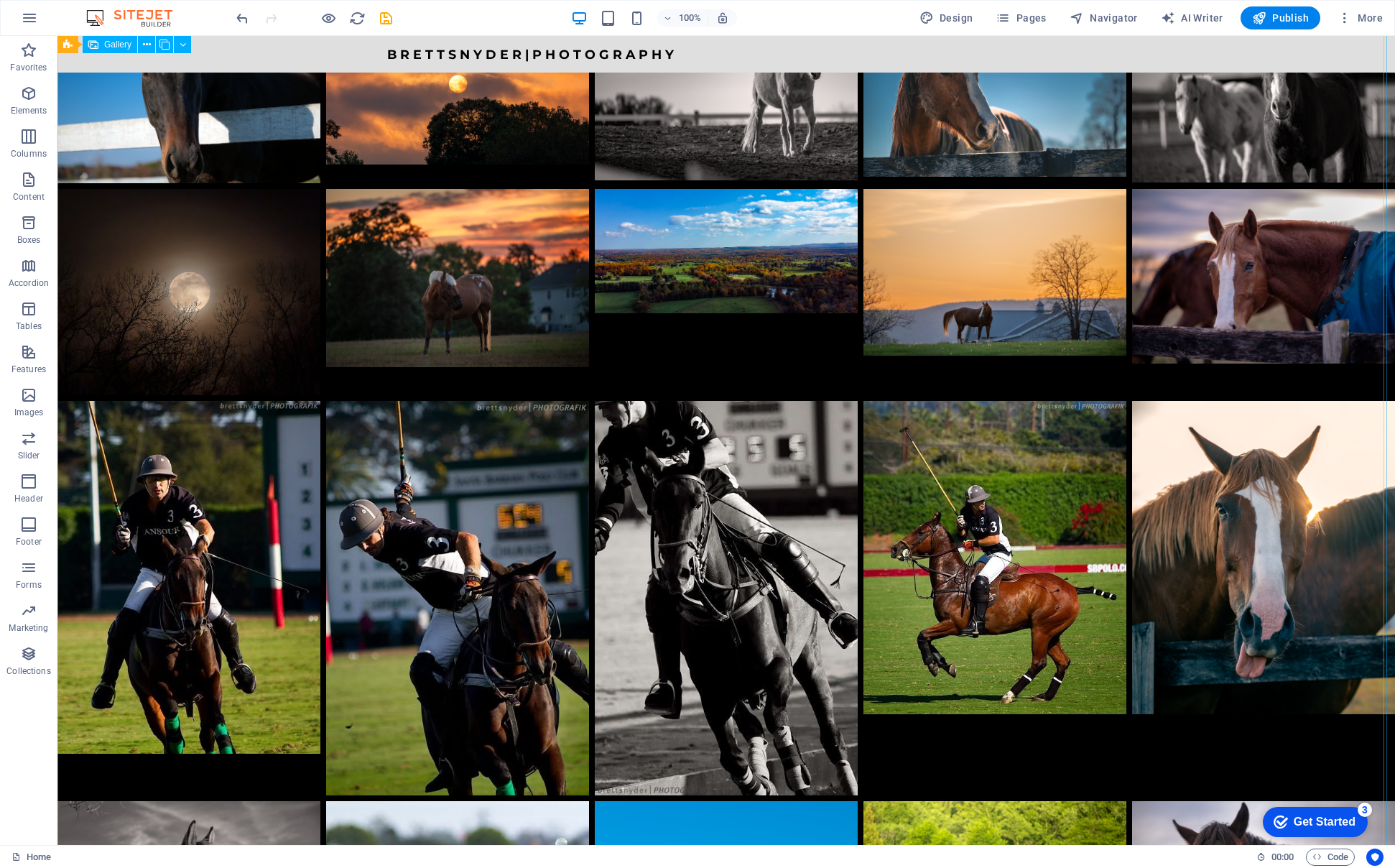
scroll to position [2074, 0]
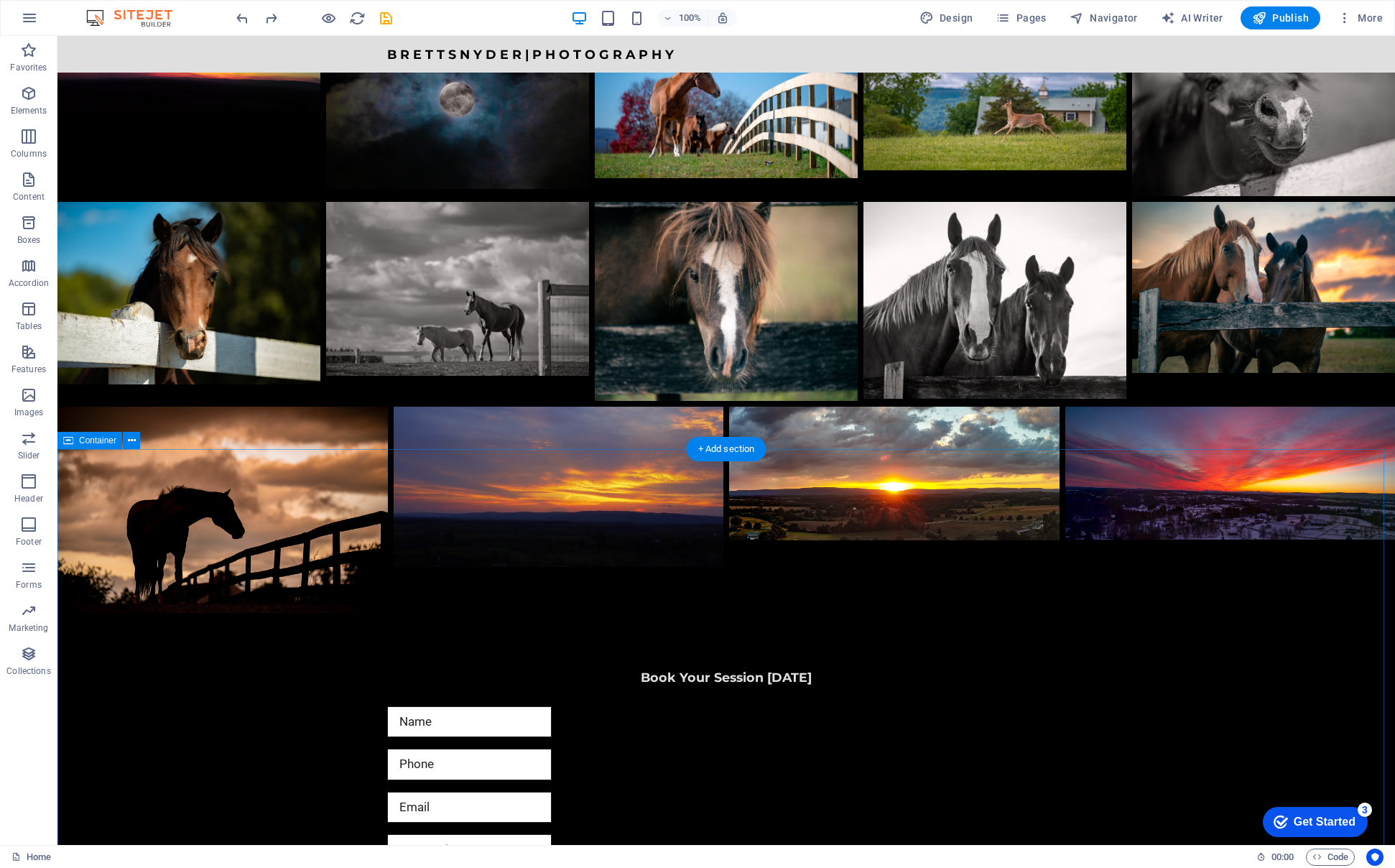
scroll to position [2846, 0]
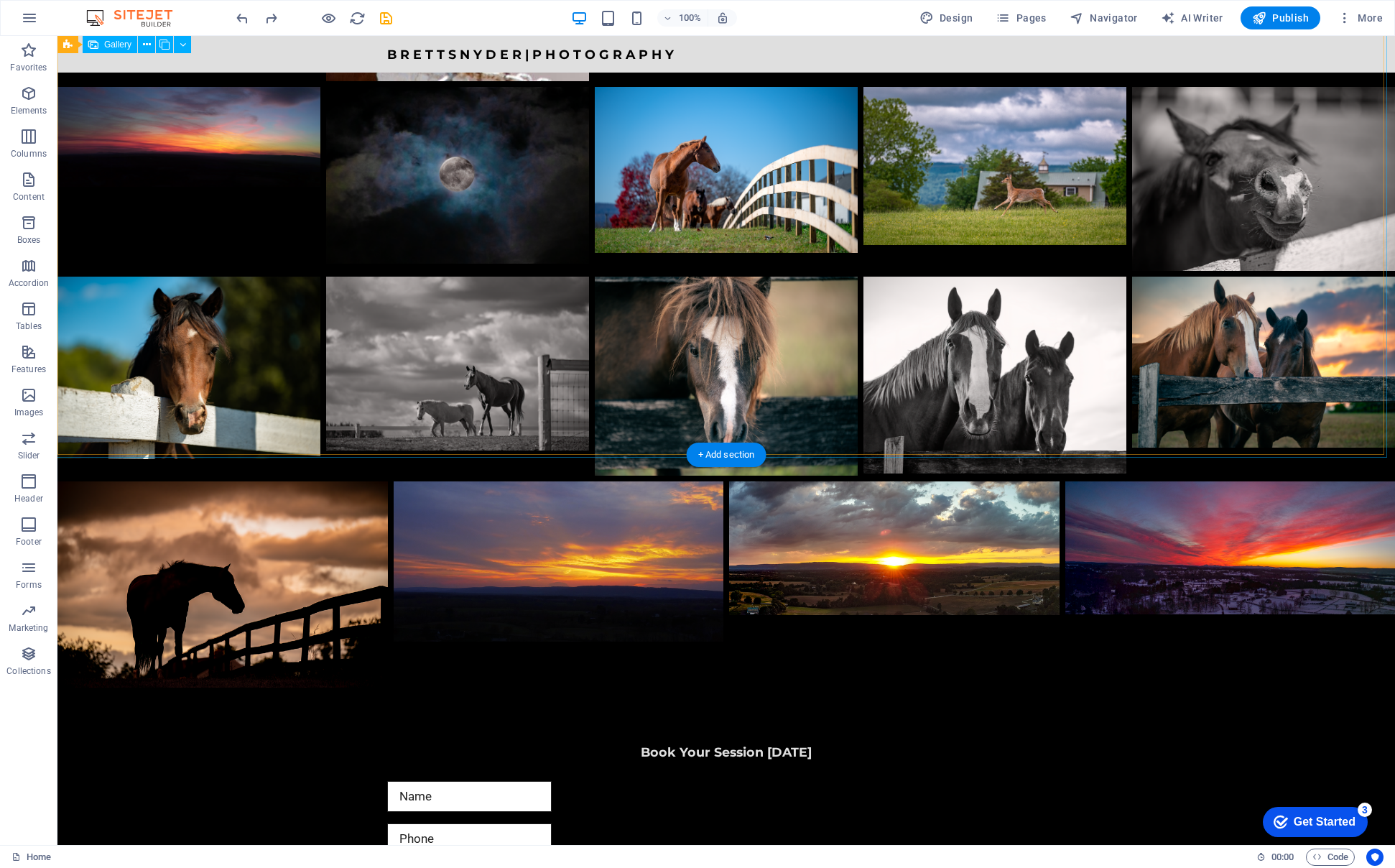
click at [1304, 482] on li at bounding box center [1230, 585] width 330 height 207
click at [1233, 482] on li at bounding box center [1230, 585] width 330 height 207
select select "px"
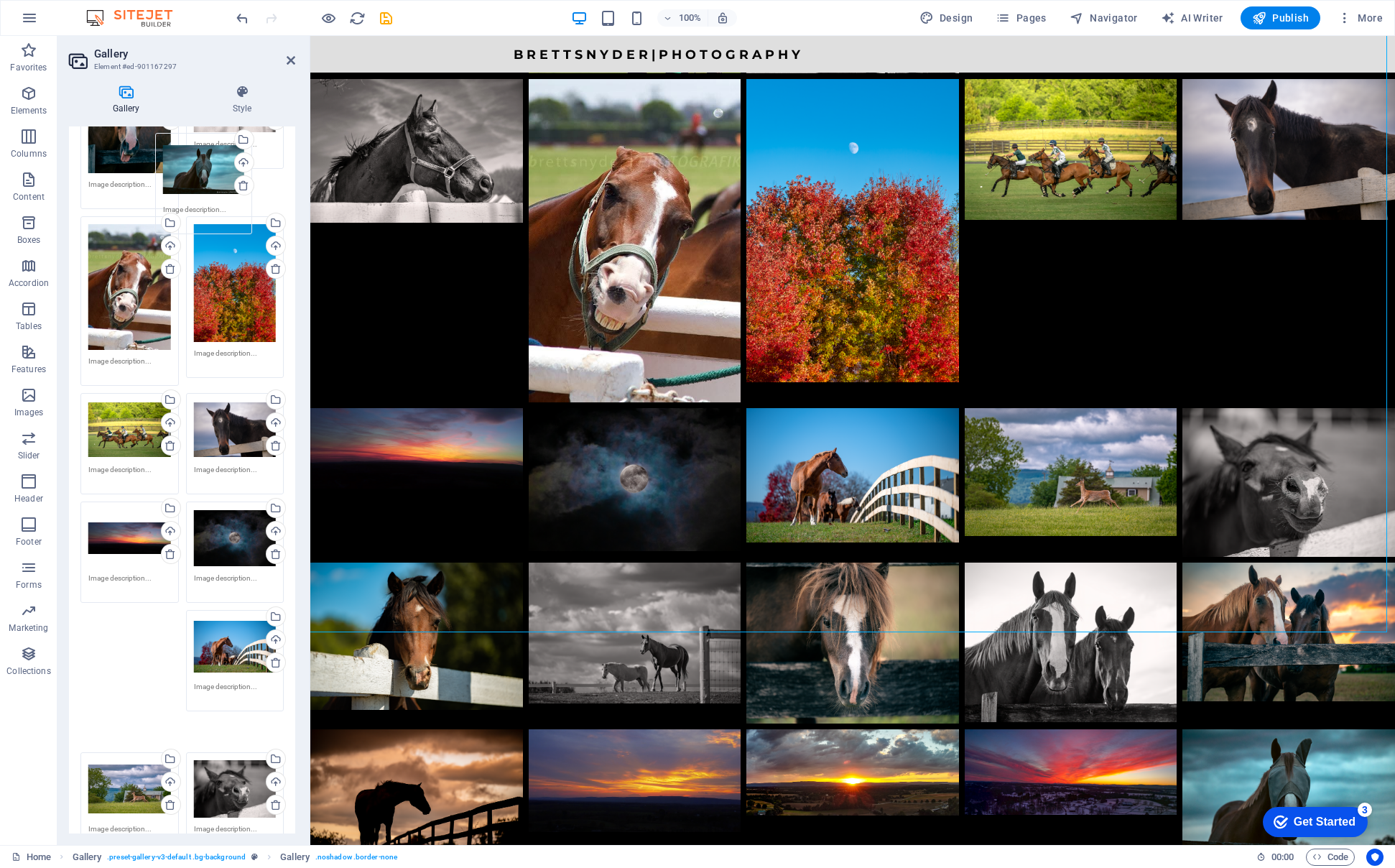
scroll to position [1717, 0]
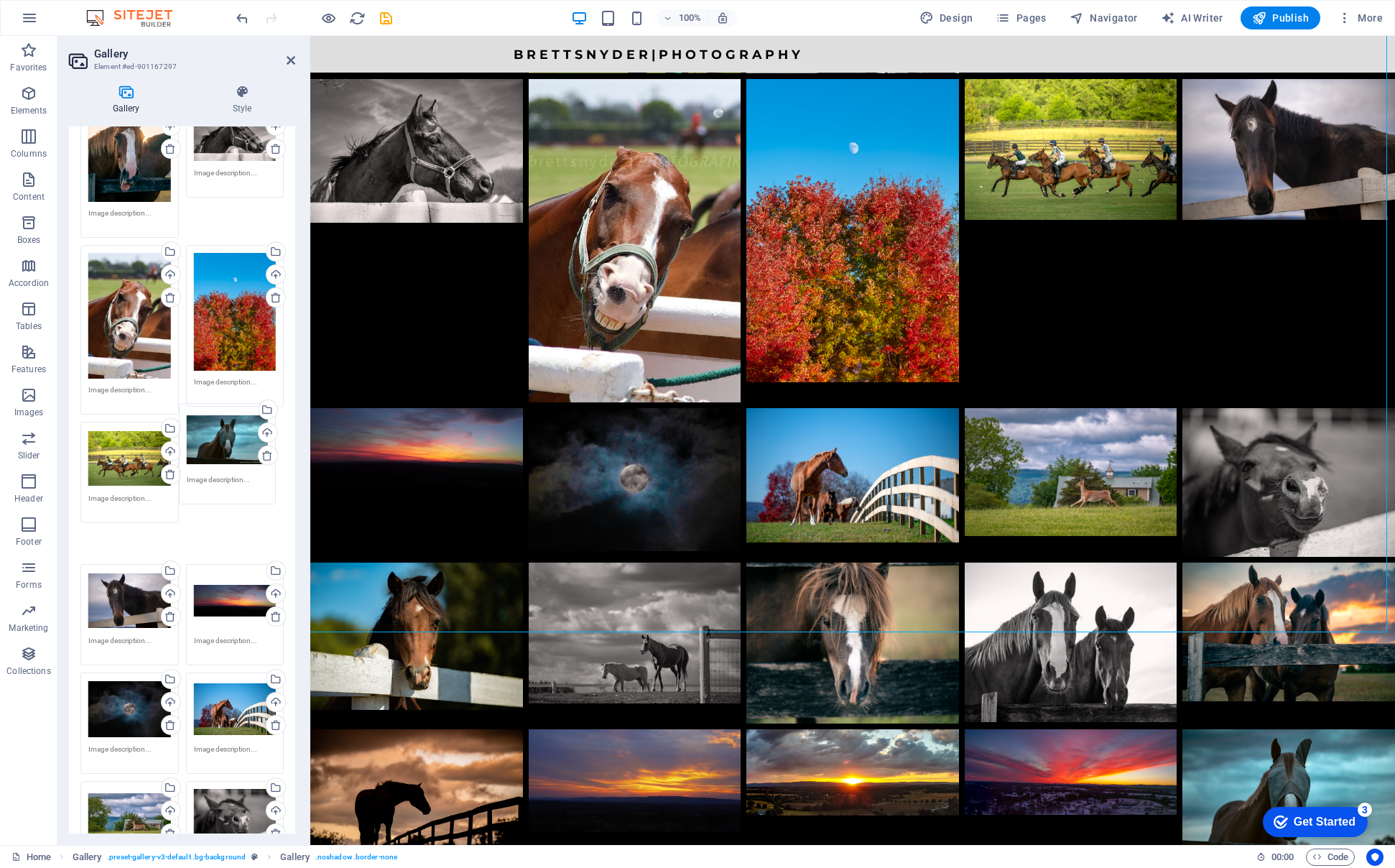
drag, startPoint x: 125, startPoint y: 719, endPoint x: 223, endPoint y: 437, distance: 298.5
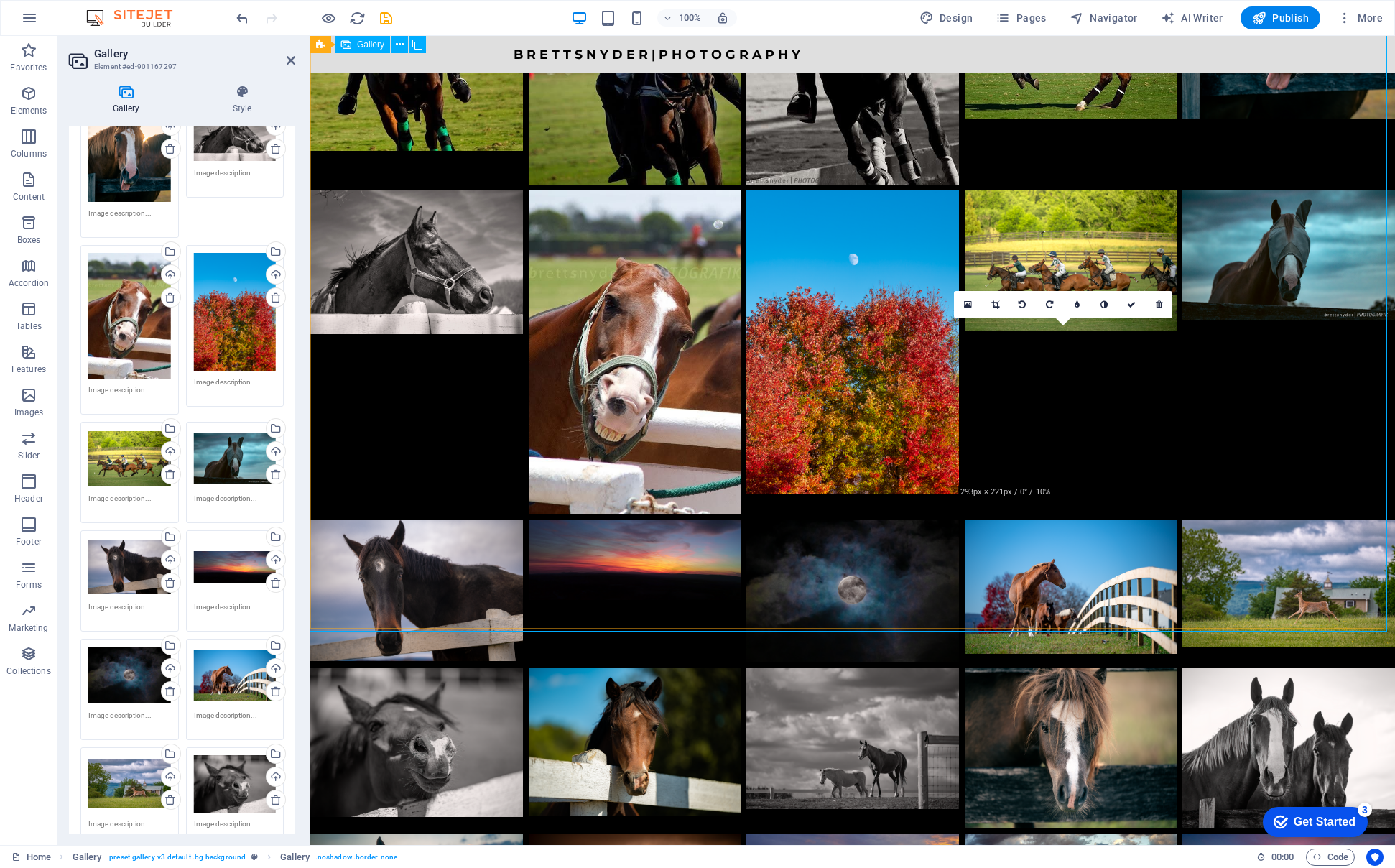
scroll to position [1988, 0]
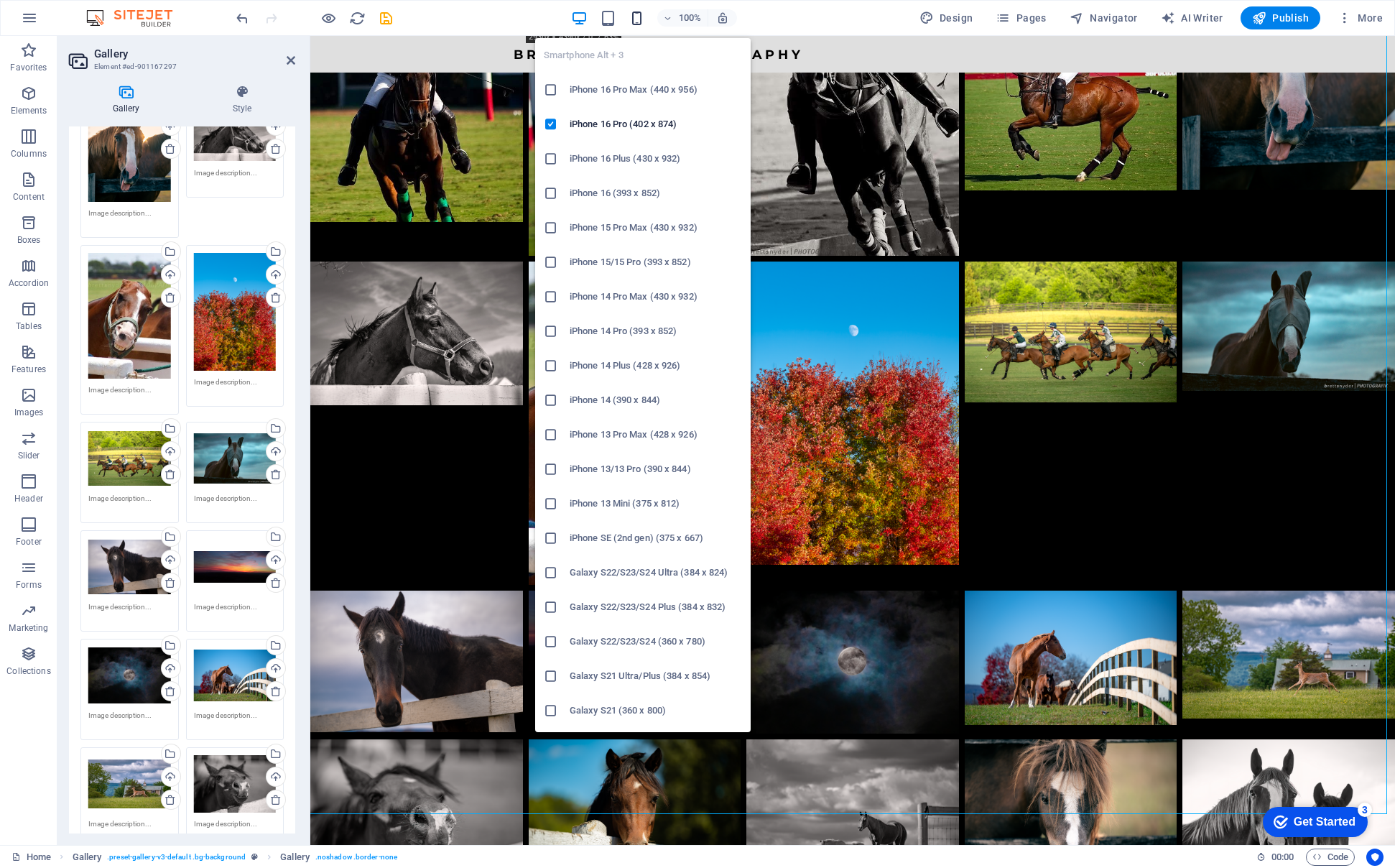
click at [641, 13] on icon "button" at bounding box center [637, 19] width 17 height 17
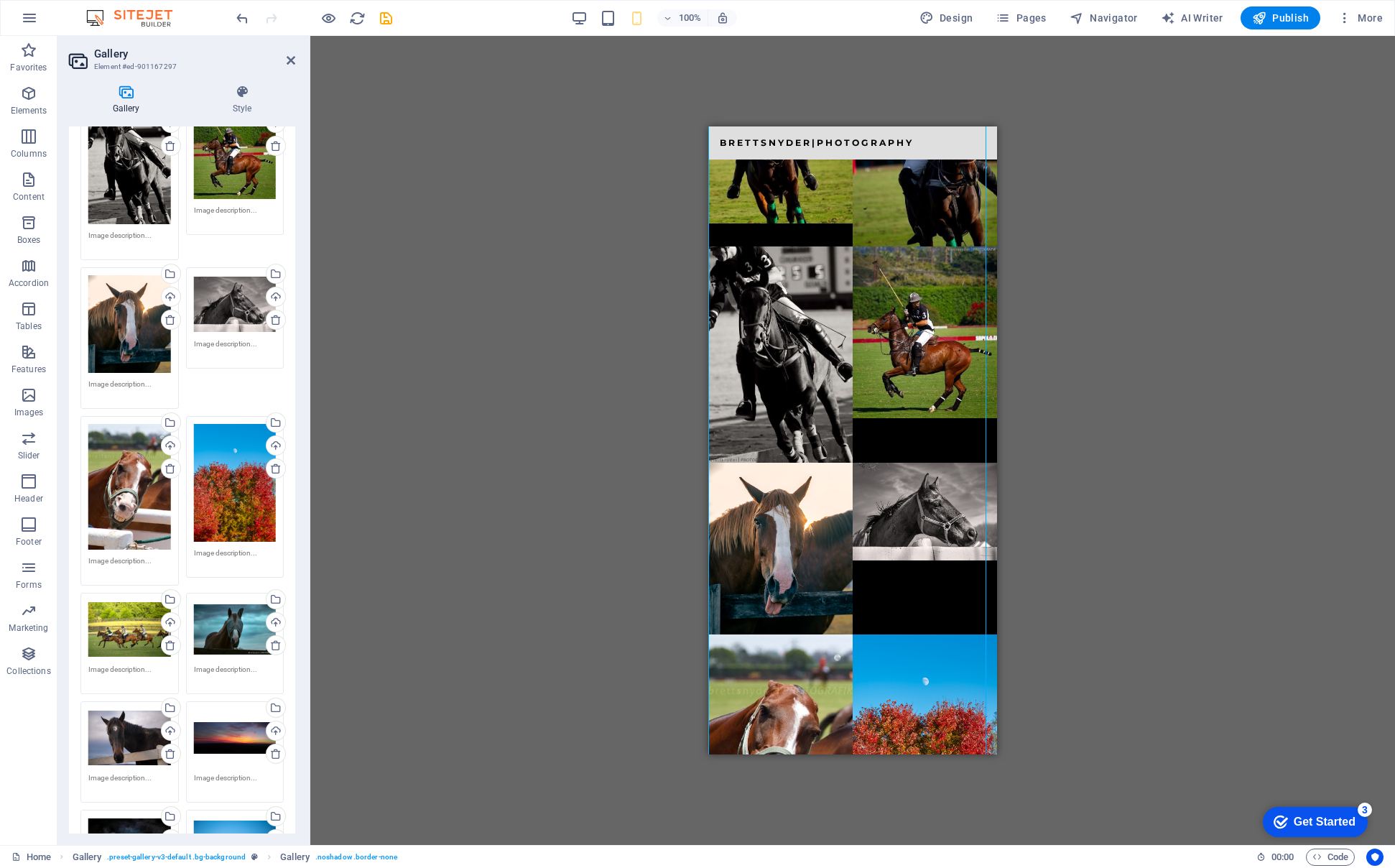
scroll to position [1543, 0]
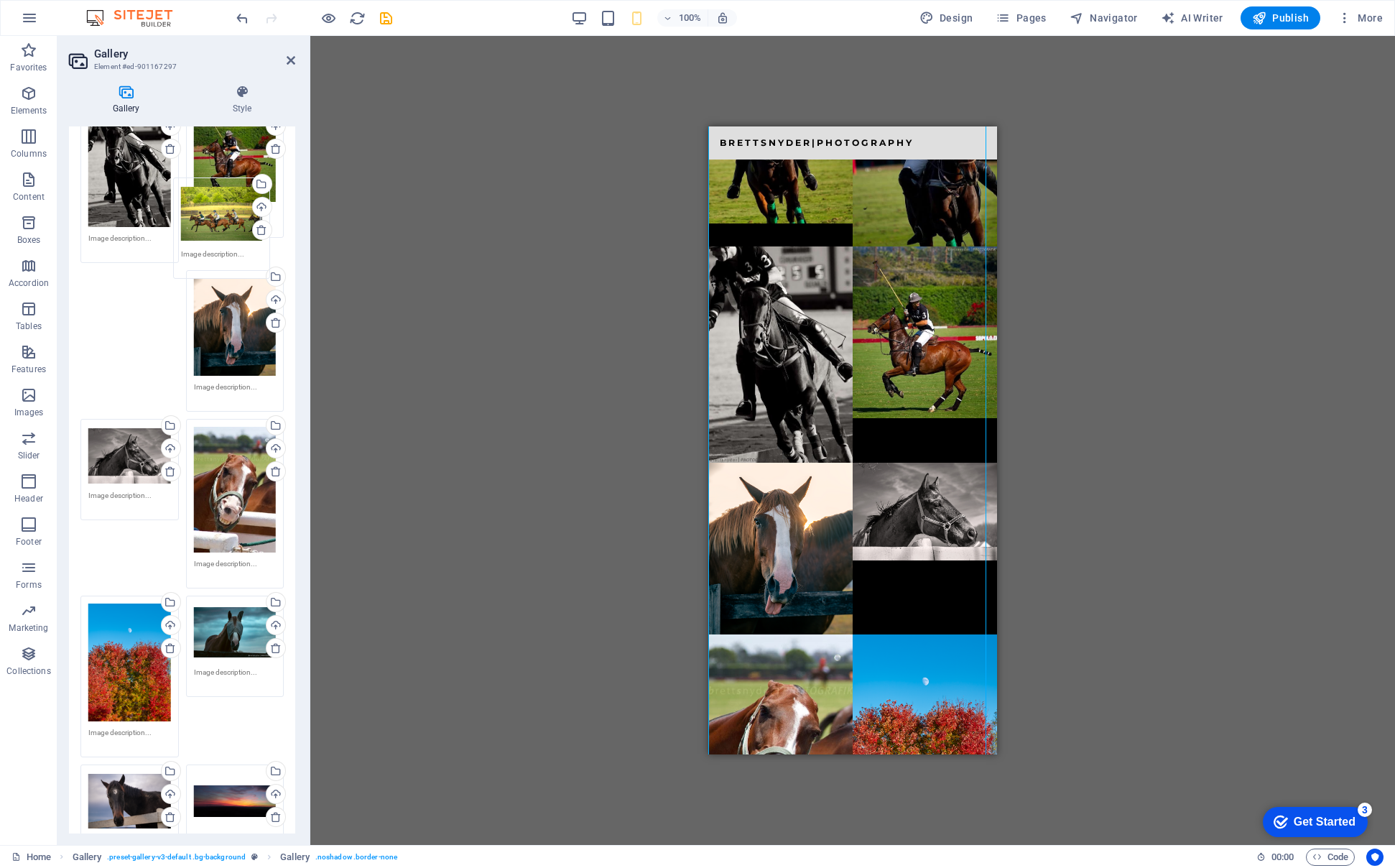
drag, startPoint x: 119, startPoint y: 624, endPoint x: 225, endPoint y: 269, distance: 370.5
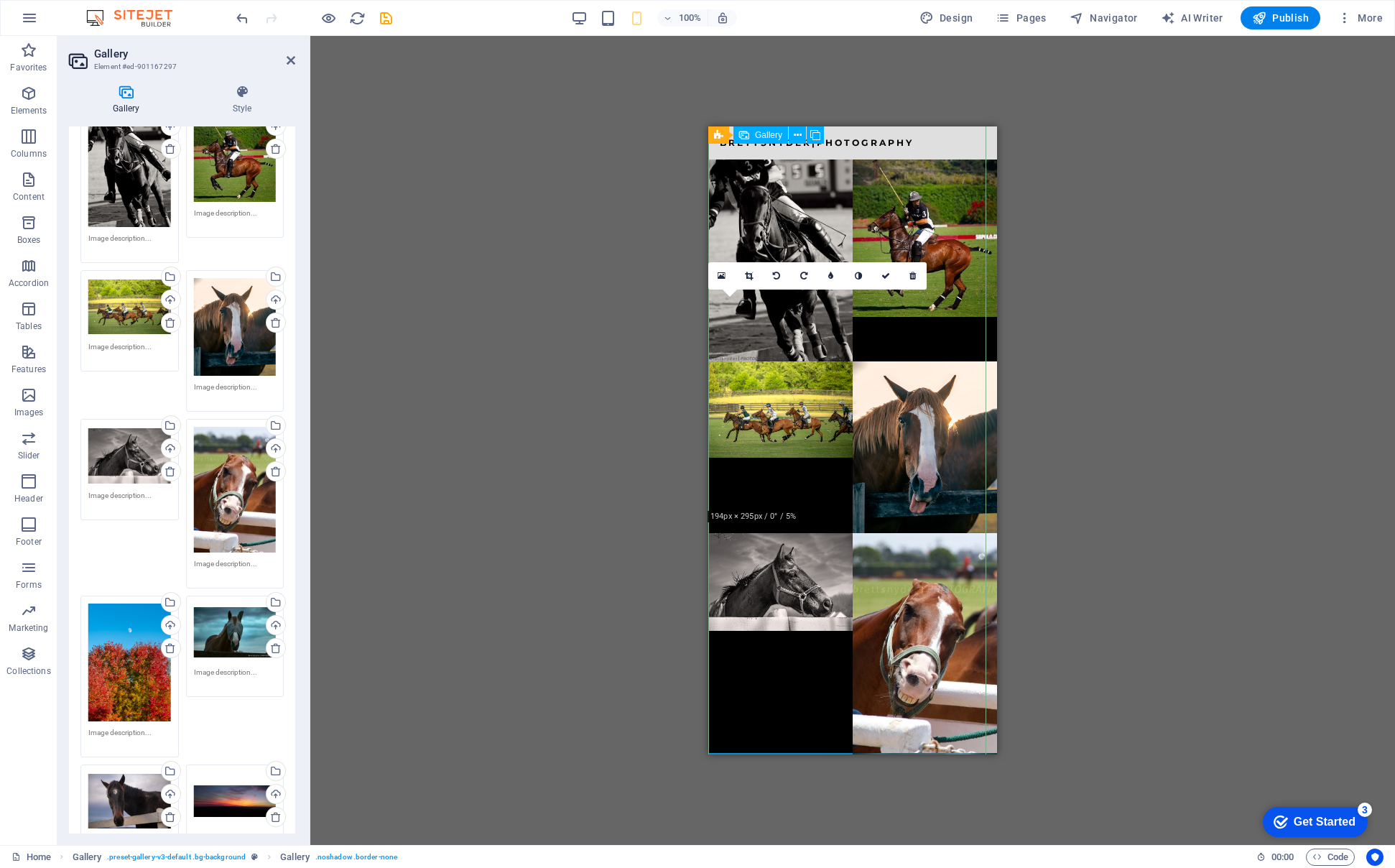
scroll to position [2264, 0]
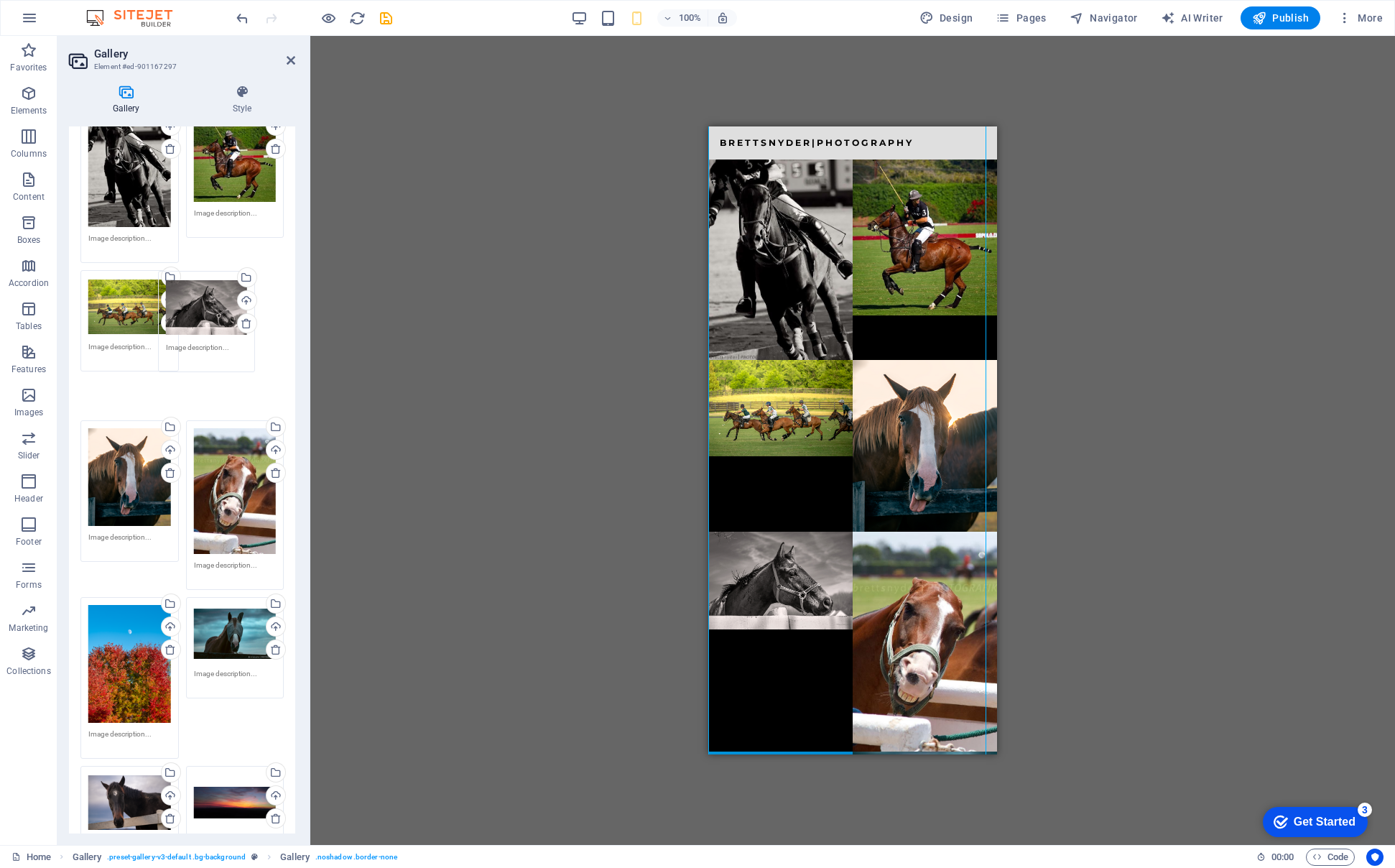
drag, startPoint x: 152, startPoint y: 449, endPoint x: 232, endPoint y: 312, distance: 158.6
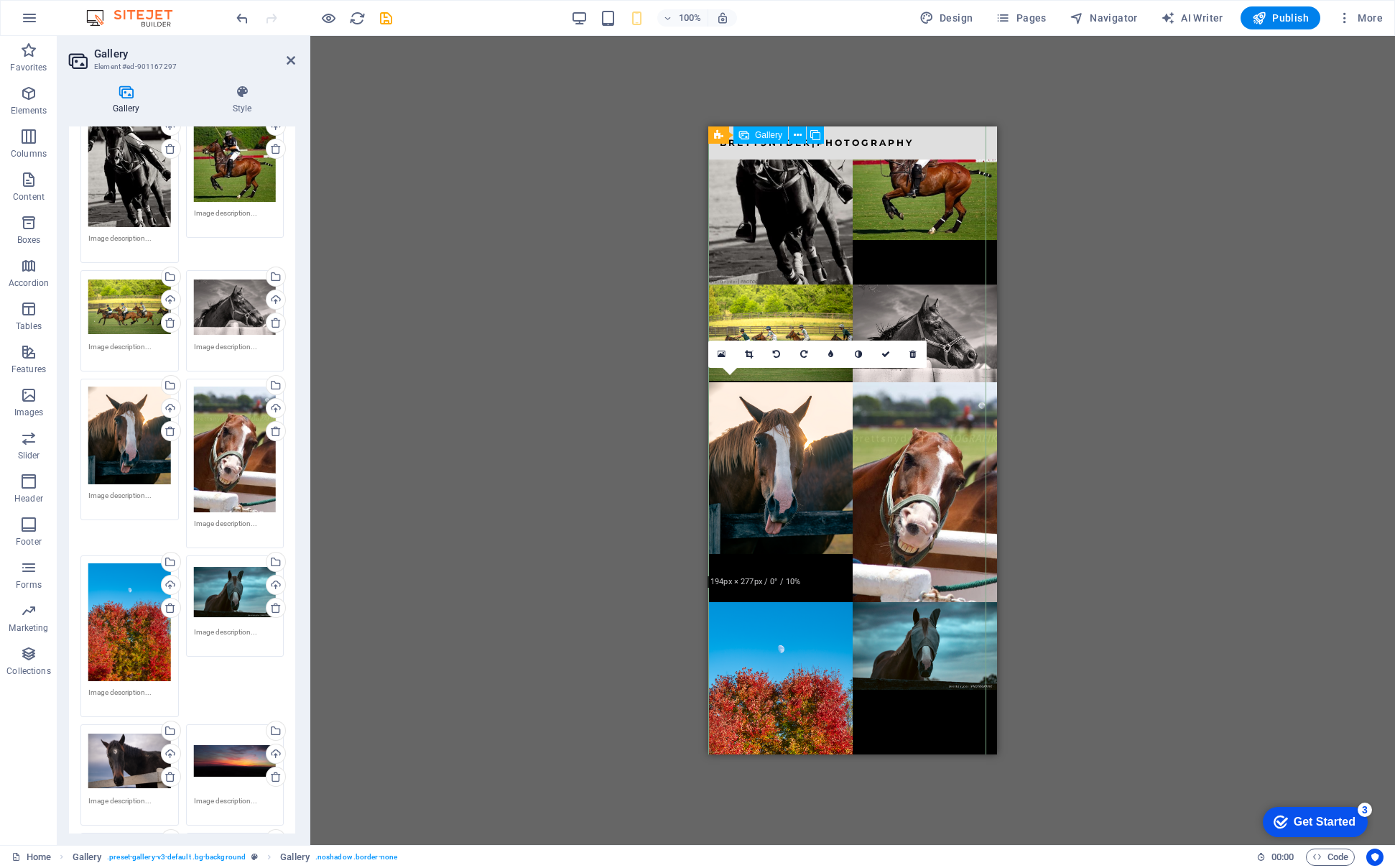
scroll to position [2352, 0]
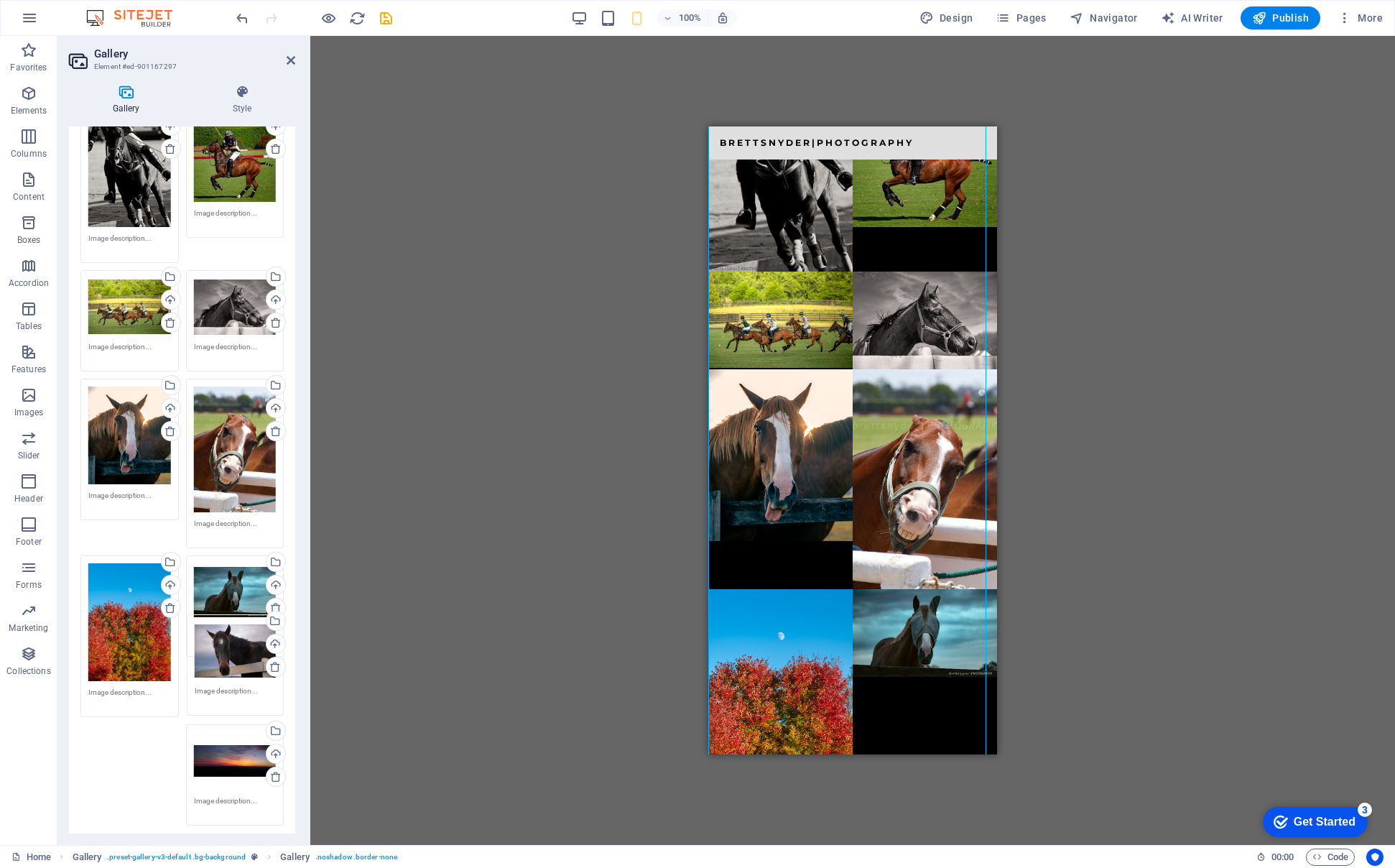
drag, startPoint x: 124, startPoint y: 743, endPoint x: 227, endPoint y: 649, distance: 139.4
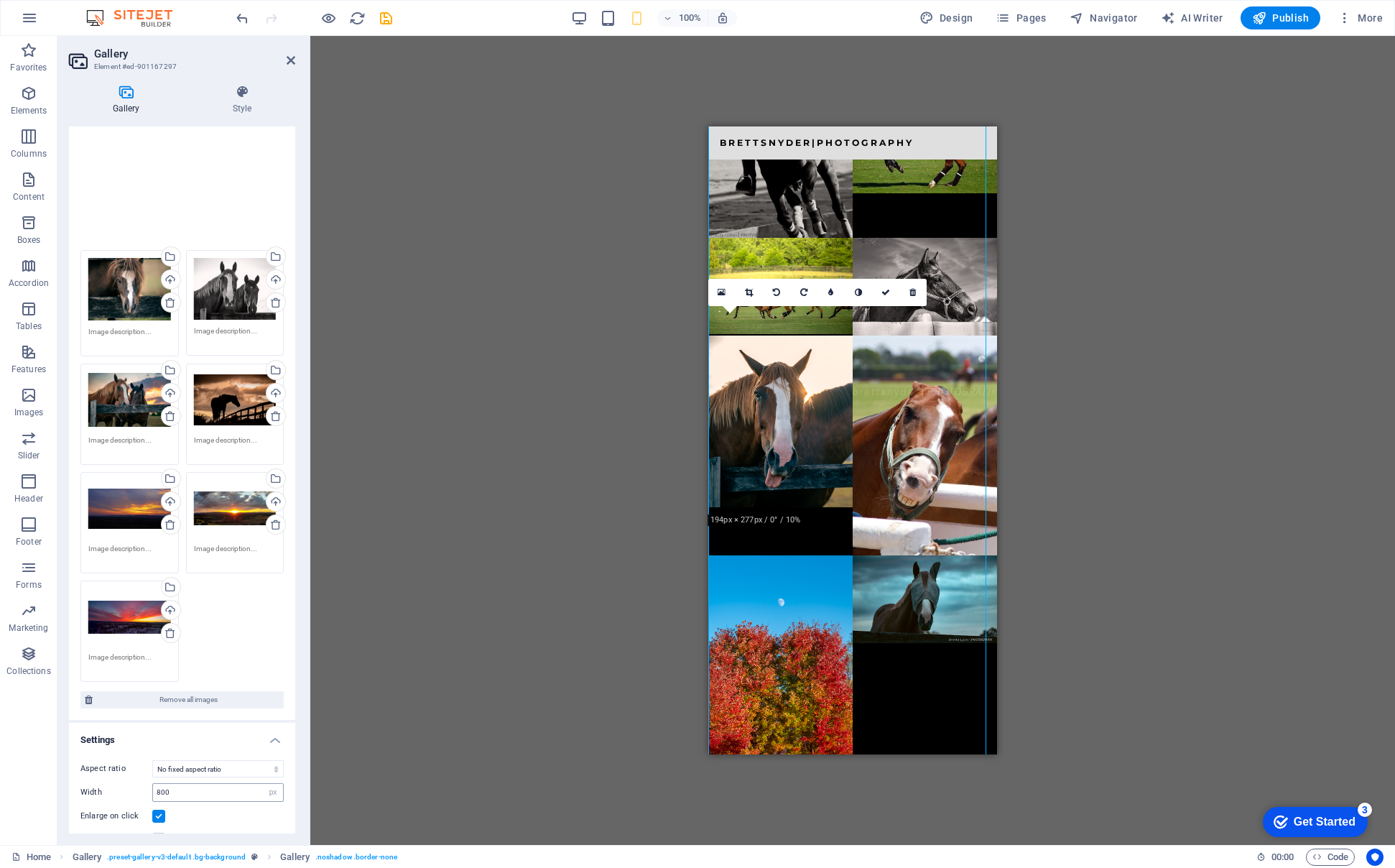
scroll to position [2548, 0]
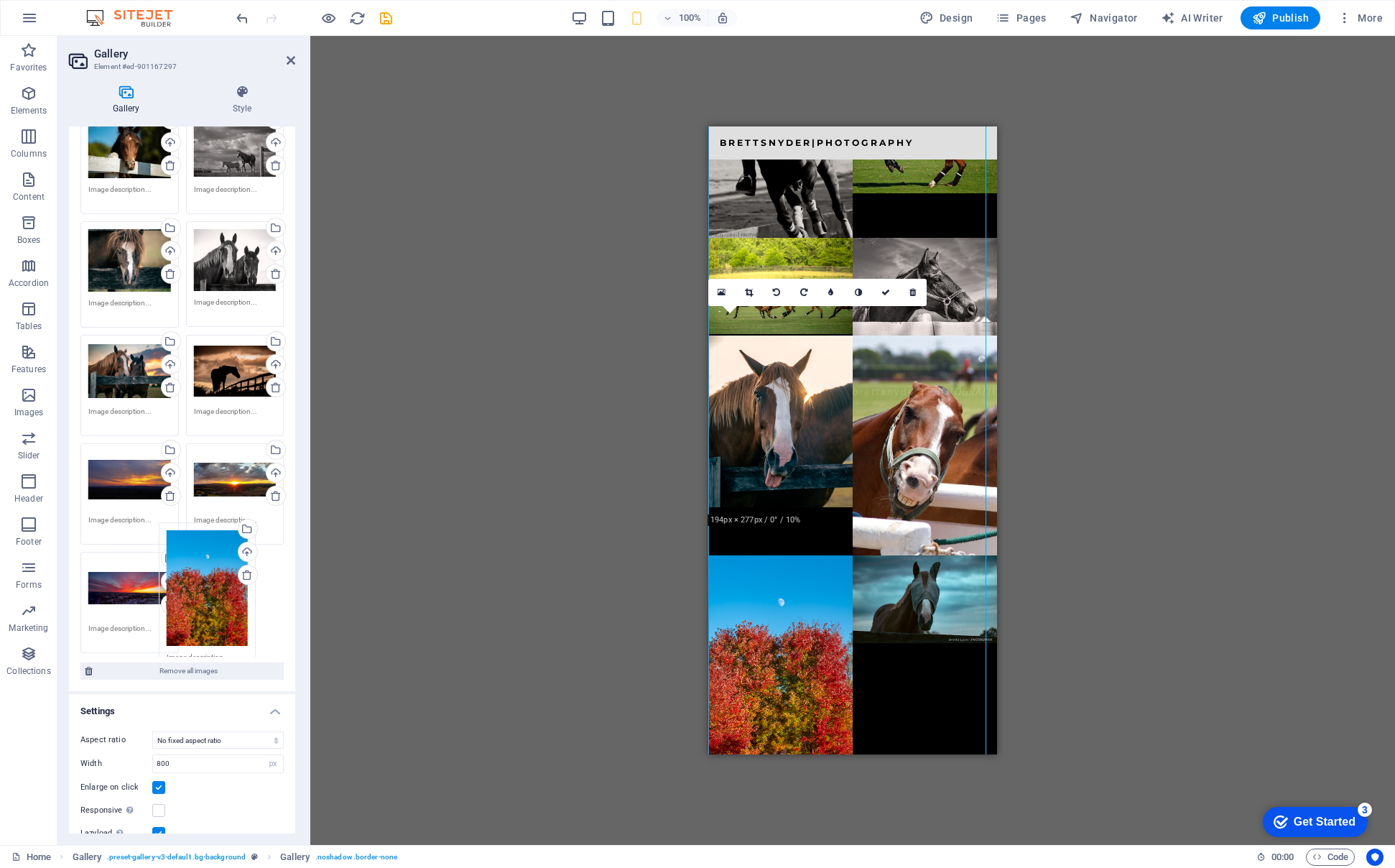
drag, startPoint x: 130, startPoint y: 312, endPoint x: 208, endPoint y: 594, distance: 292.6
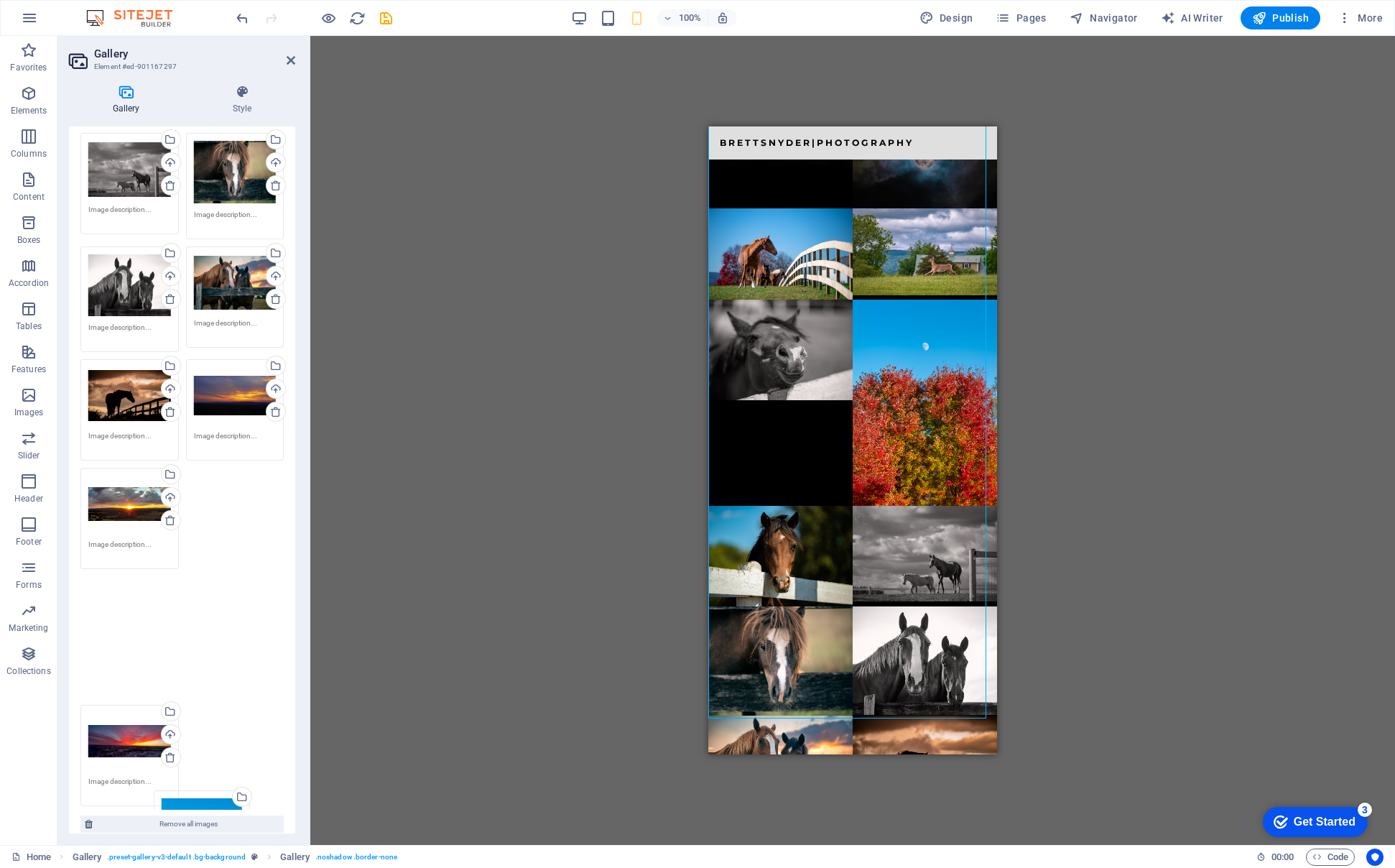
scroll to position [2500, 0]
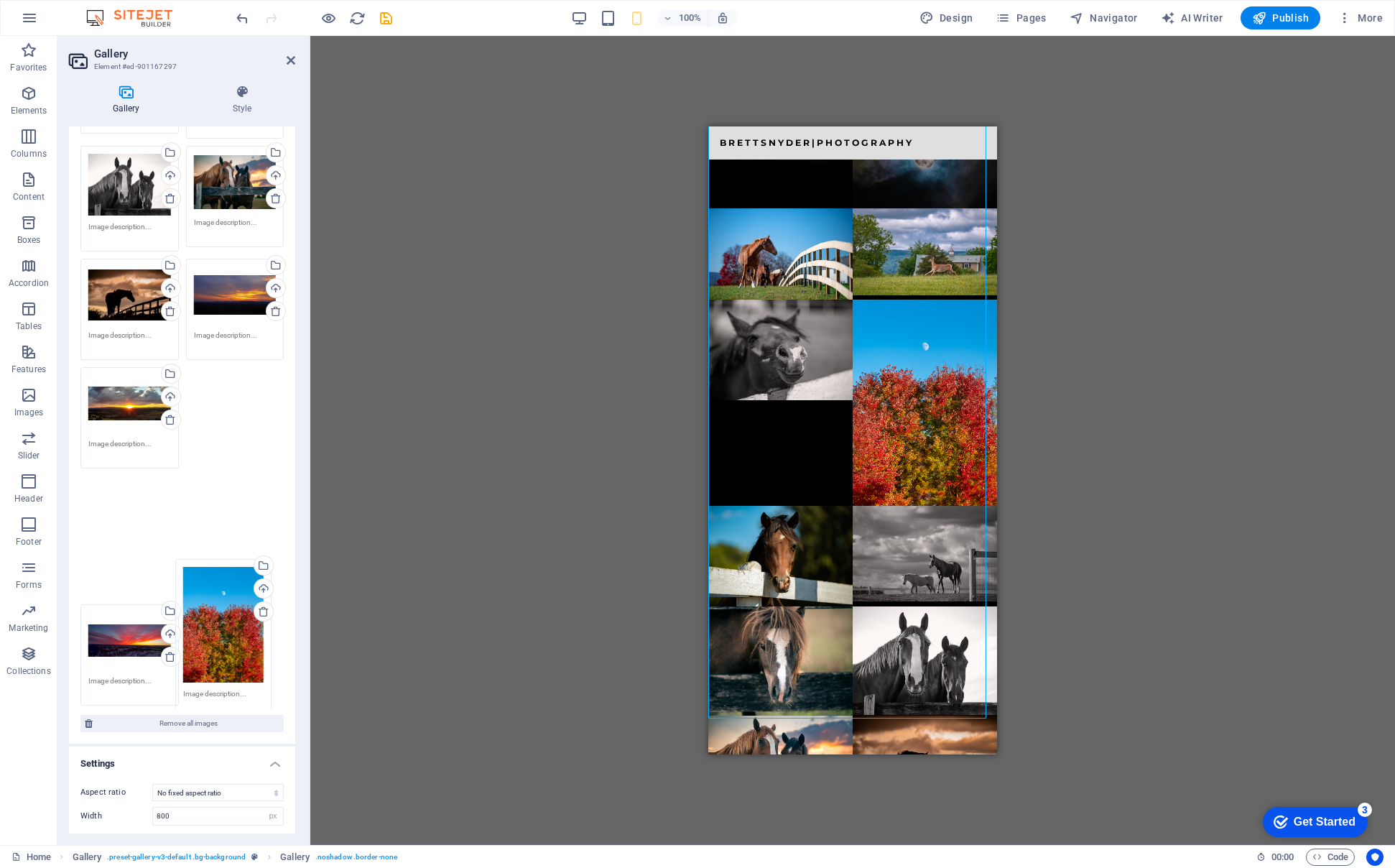
drag, startPoint x: 227, startPoint y: 288, endPoint x: 444, endPoint y: 426, distance: 257.2
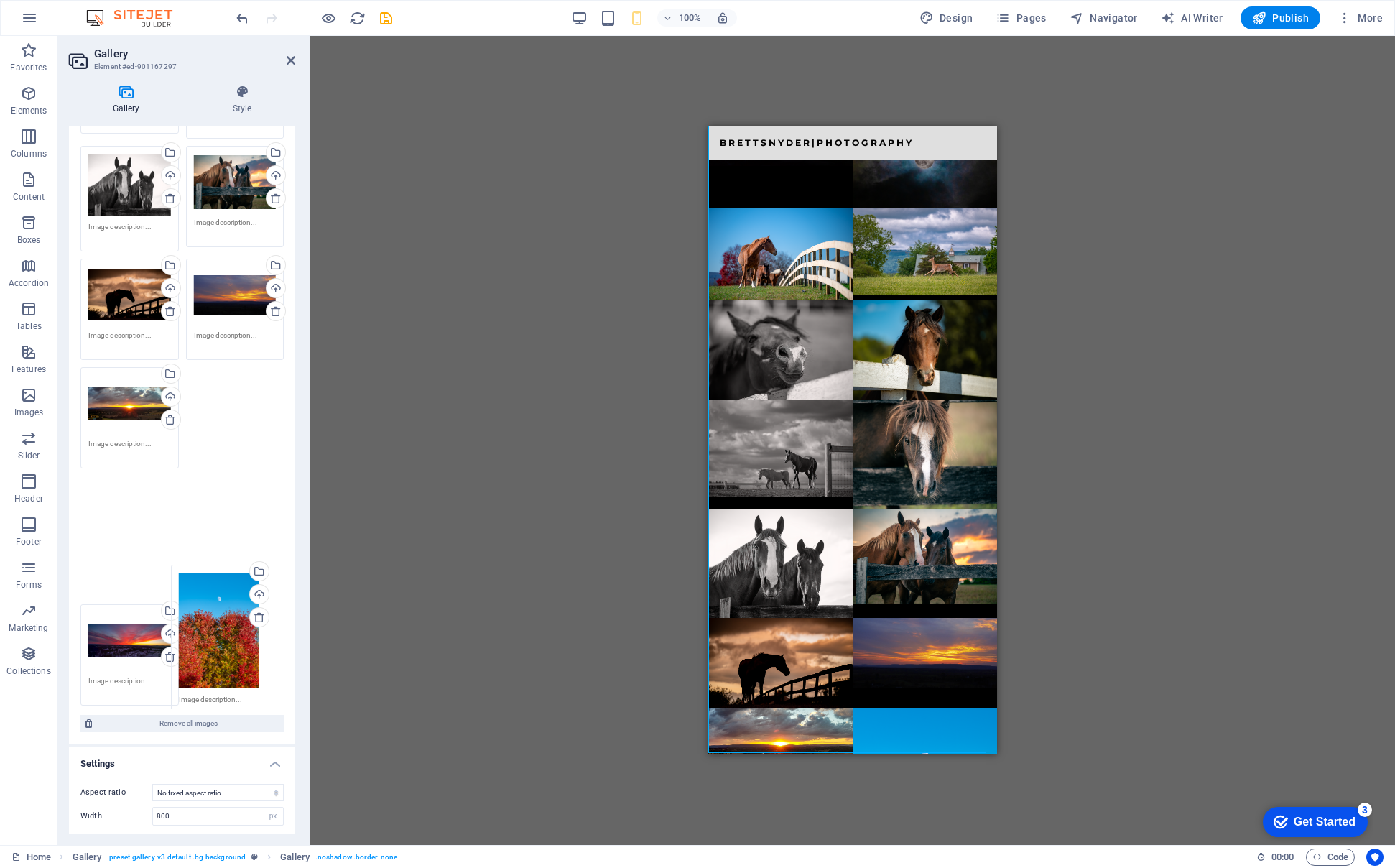
drag, startPoint x: 216, startPoint y: 441, endPoint x: 230, endPoint y: 647, distance: 206.5
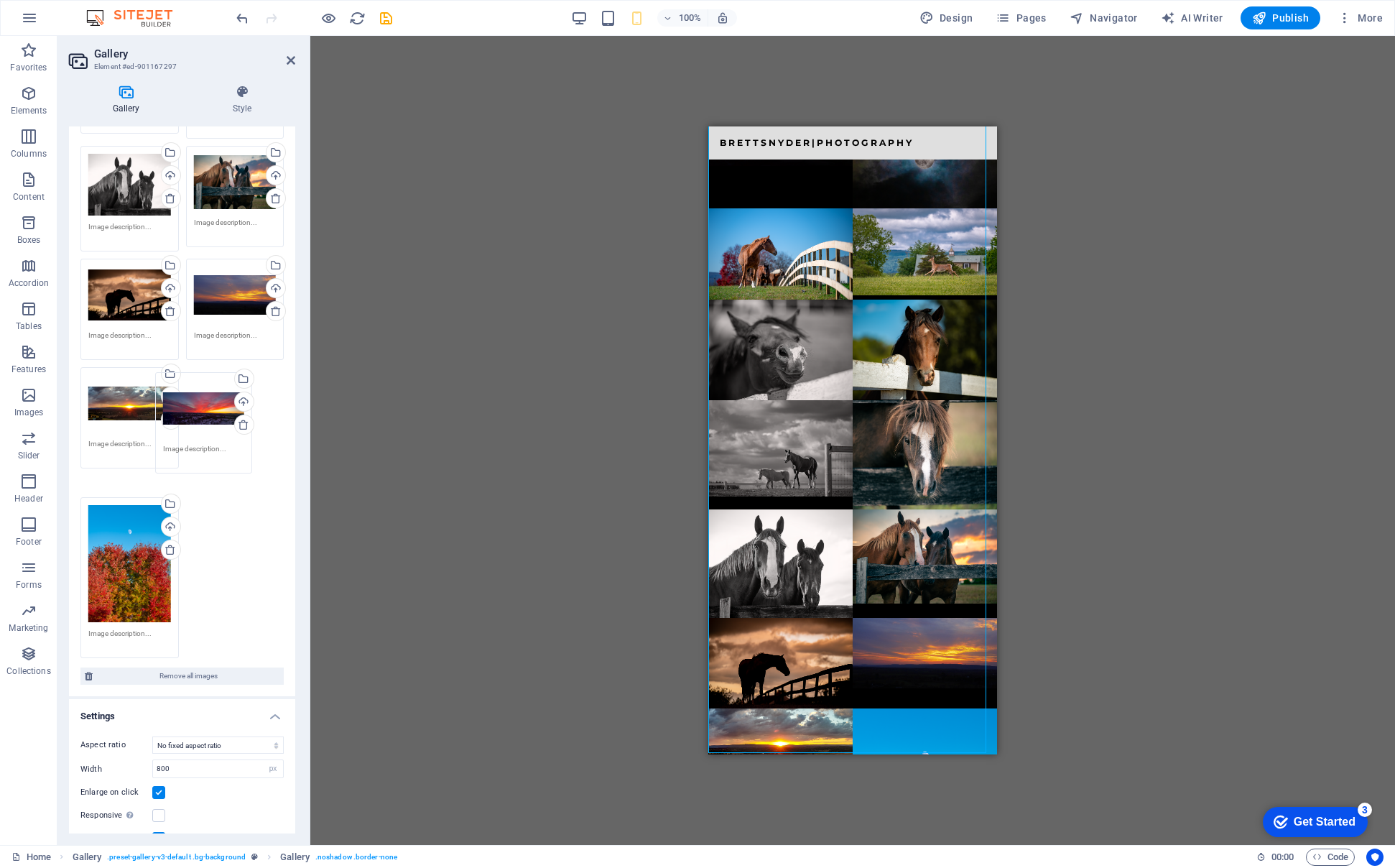
drag, startPoint x: 119, startPoint y: 552, endPoint x: 269, endPoint y: 443, distance: 185.4
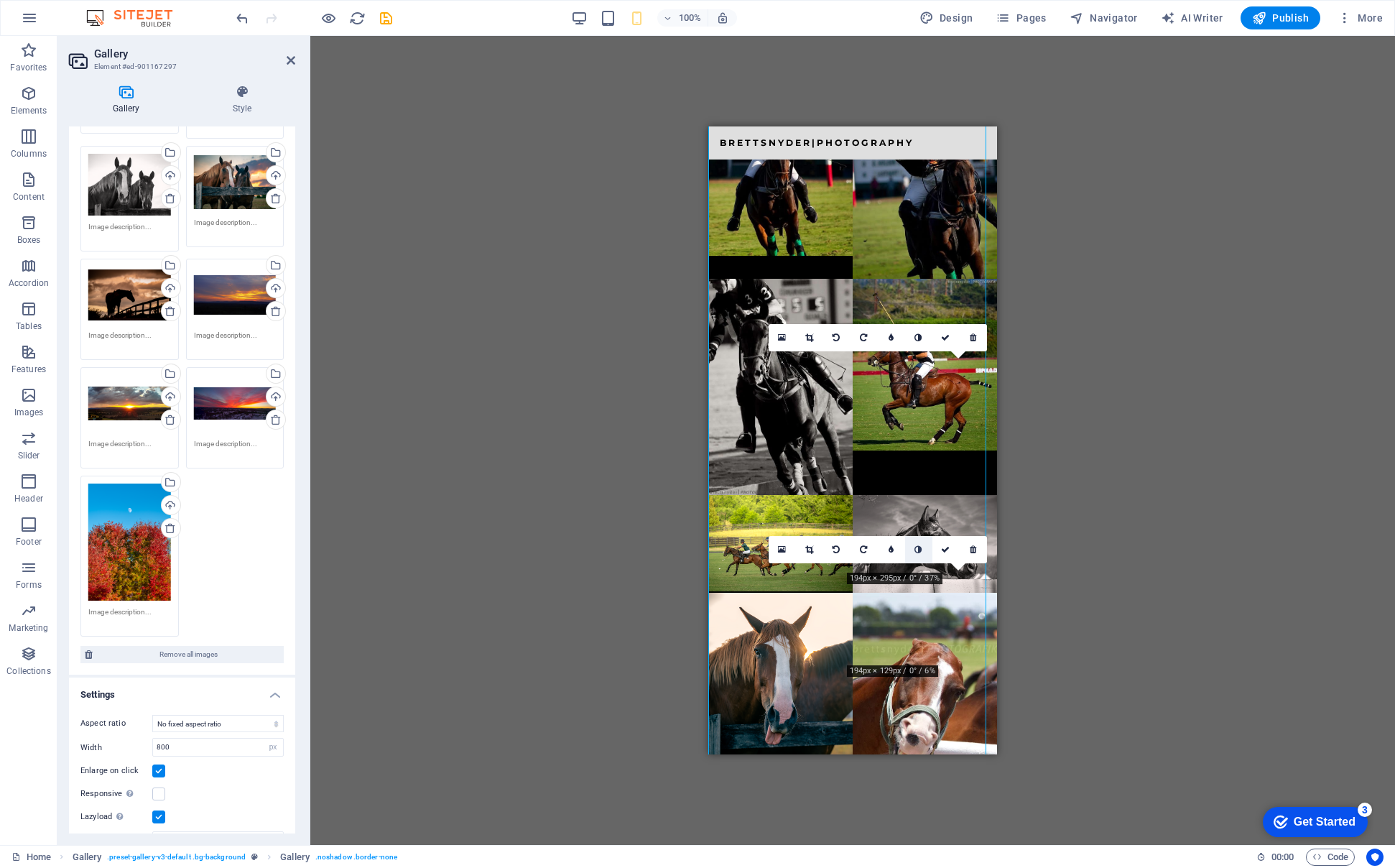
scroll to position [2127, 0]
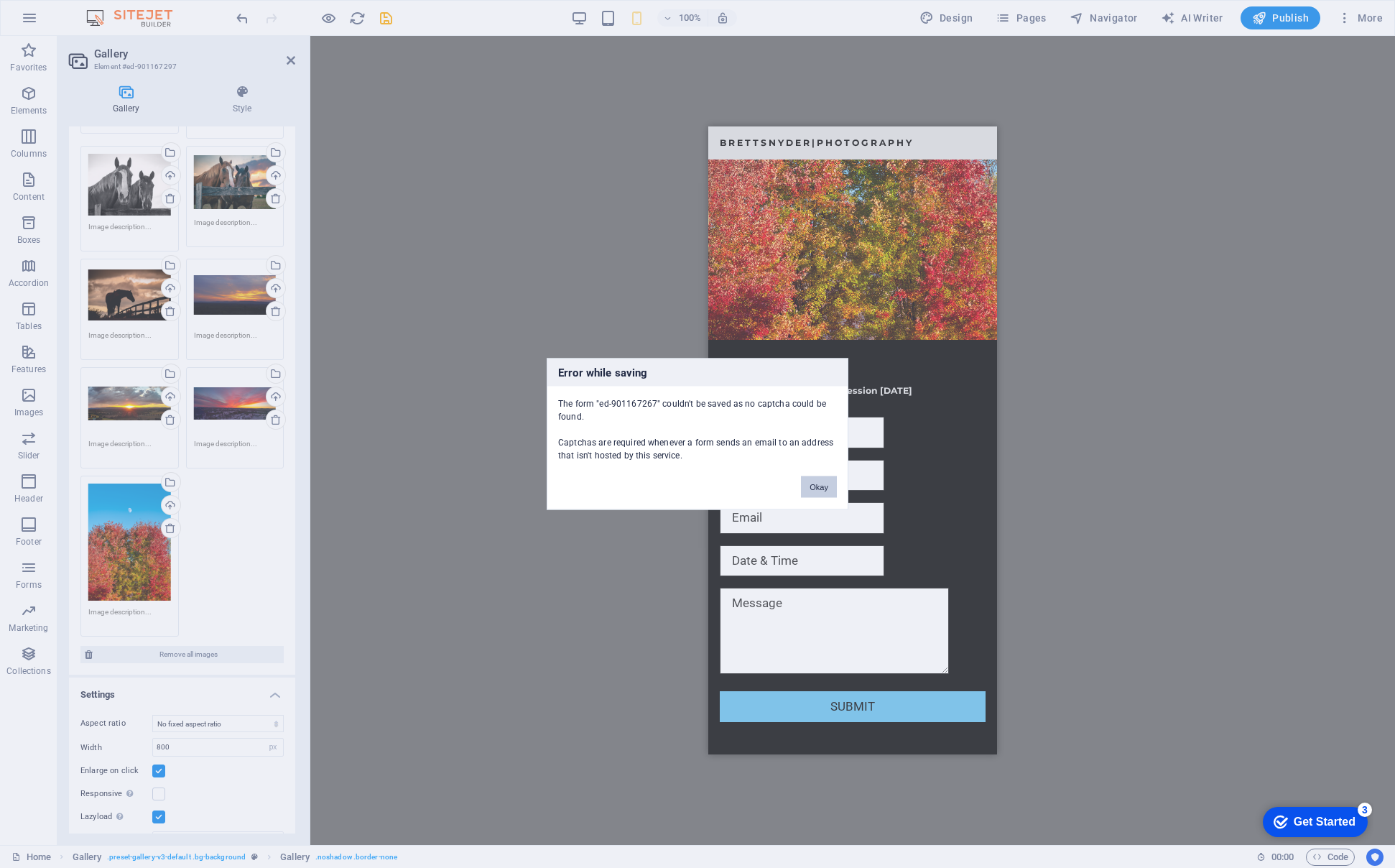
click at [815, 483] on button "Okay" at bounding box center [818, 487] width 36 height 22
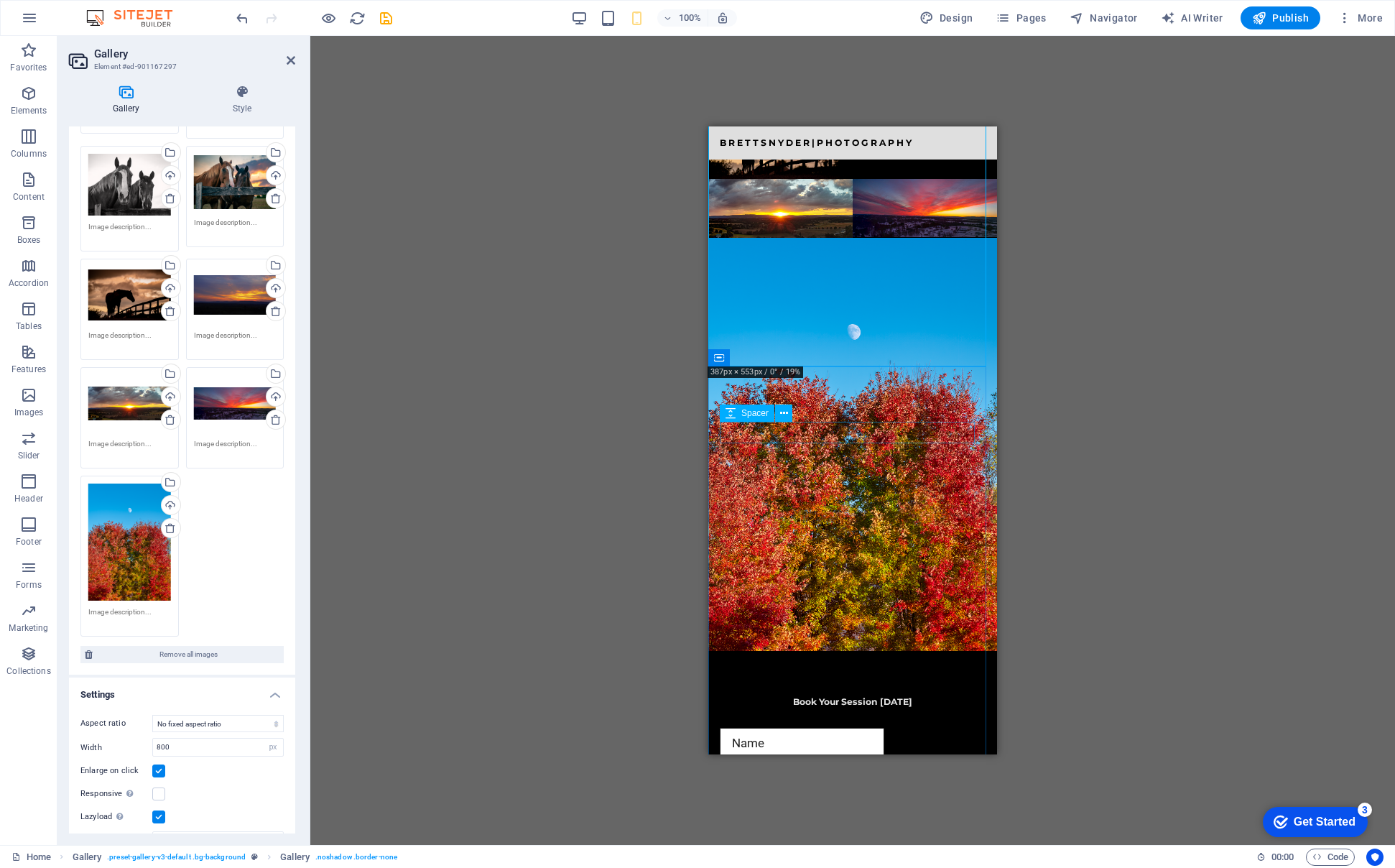
scroll to position [3733, 0]
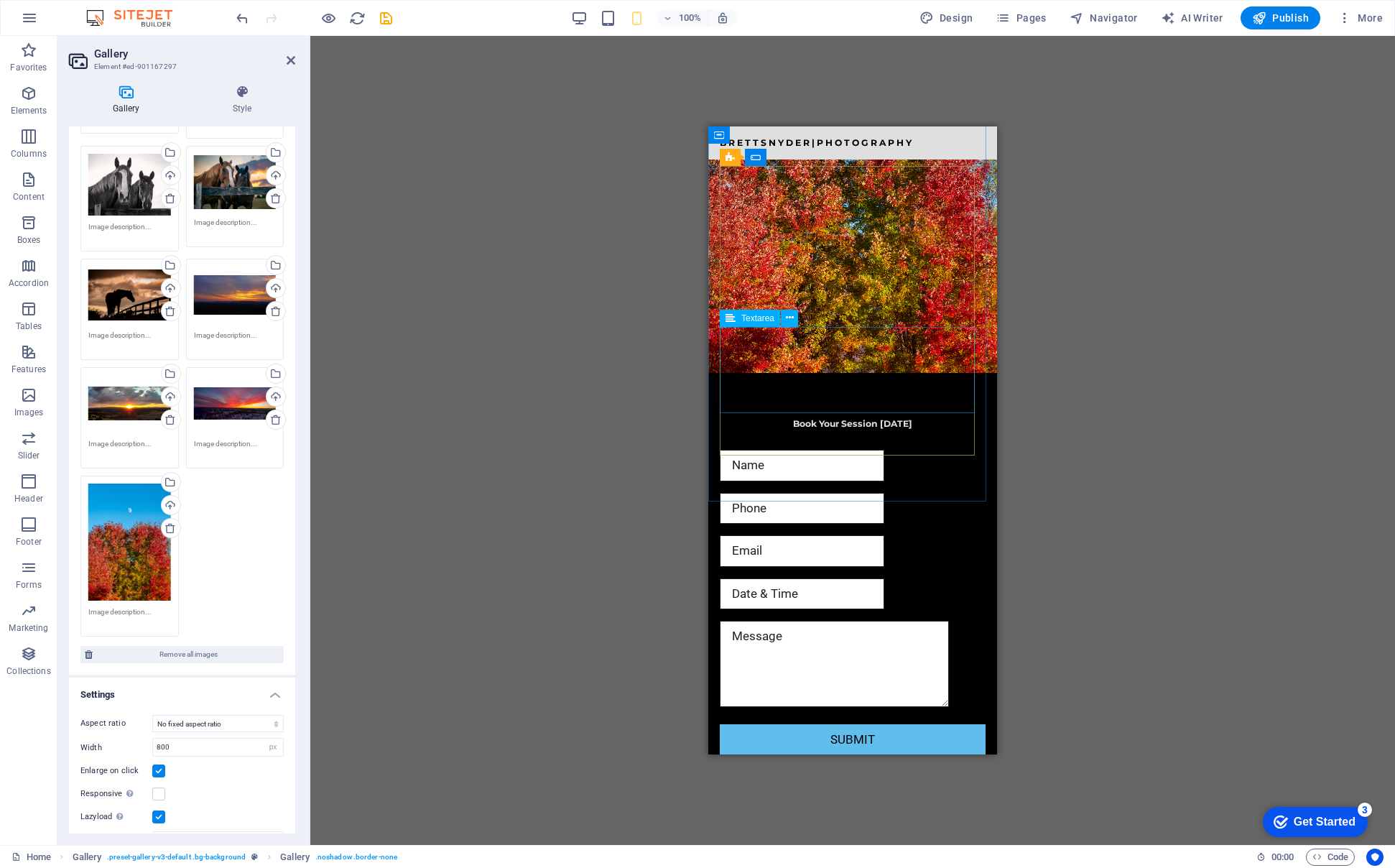
click at [740, 620] on div at bounding box center [853, 666] width 266 height 92
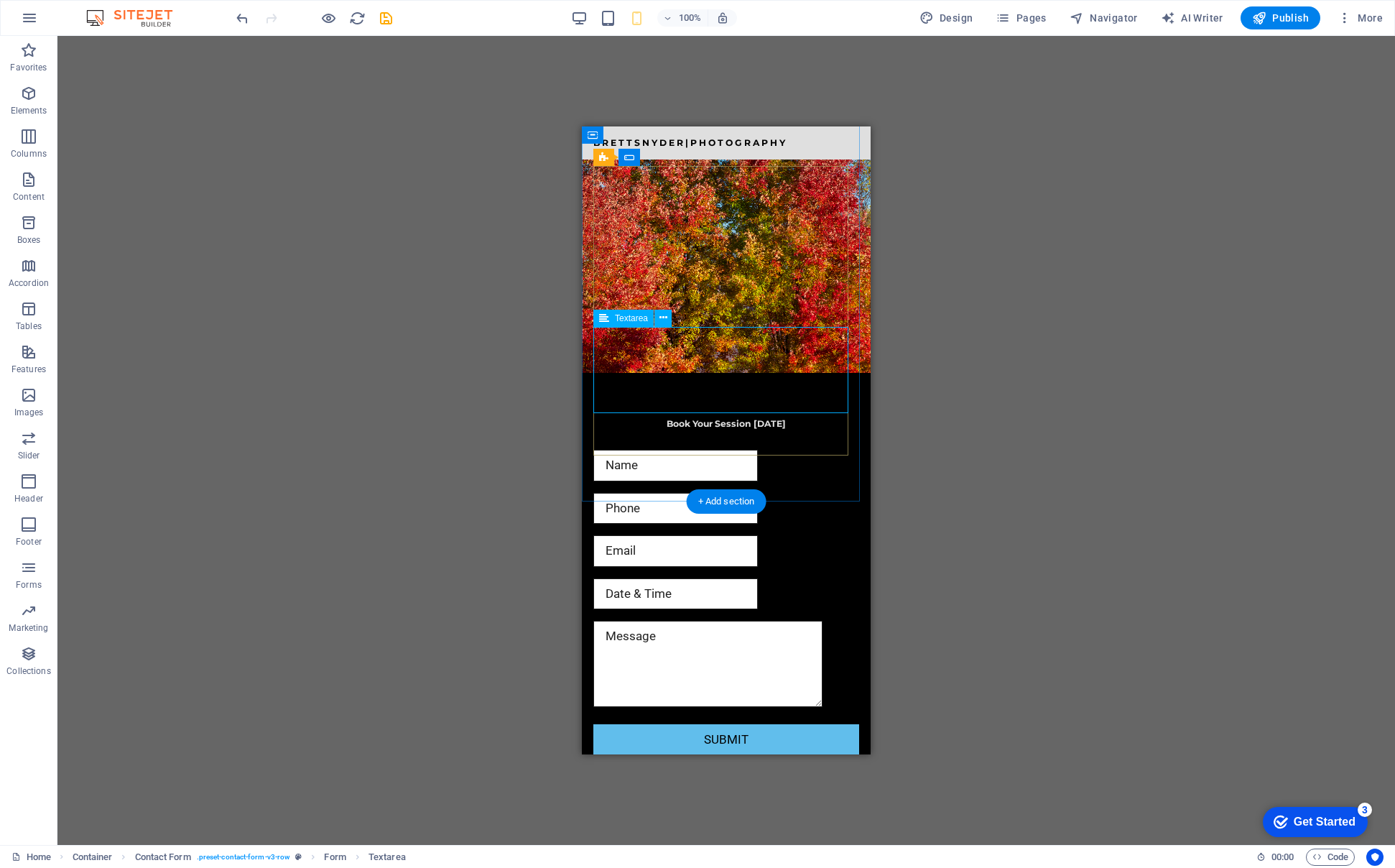
click at [618, 620] on div at bounding box center [727, 666] width 266 height 92
click at [639, 418] on span "Form button" at bounding box center [637, 416] width 46 height 8
click at [658, 620] on div at bounding box center [727, 666] width 266 height 92
click at [27, 573] on icon "button" at bounding box center [29, 567] width 17 height 17
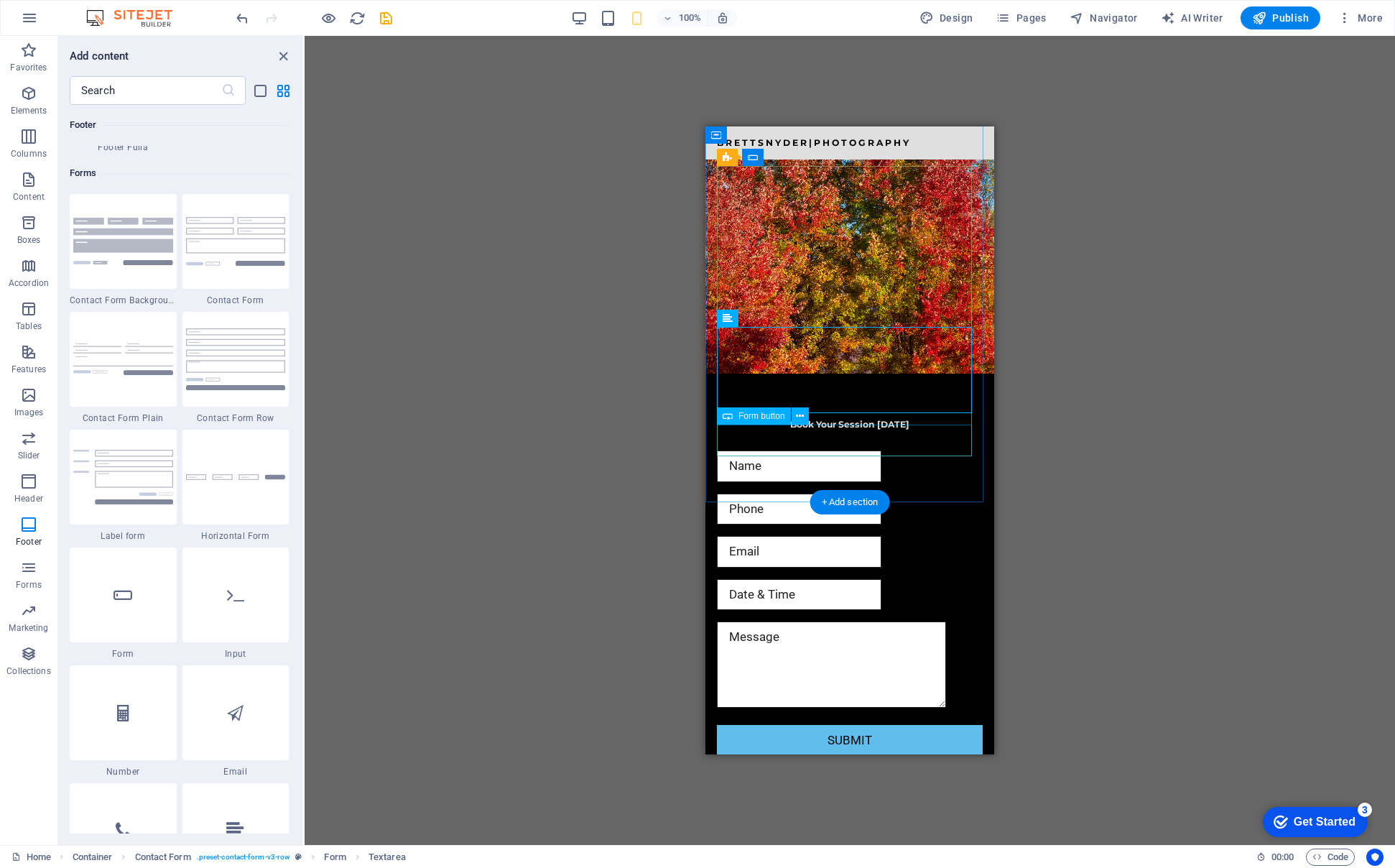
scroll to position [3514, 0]
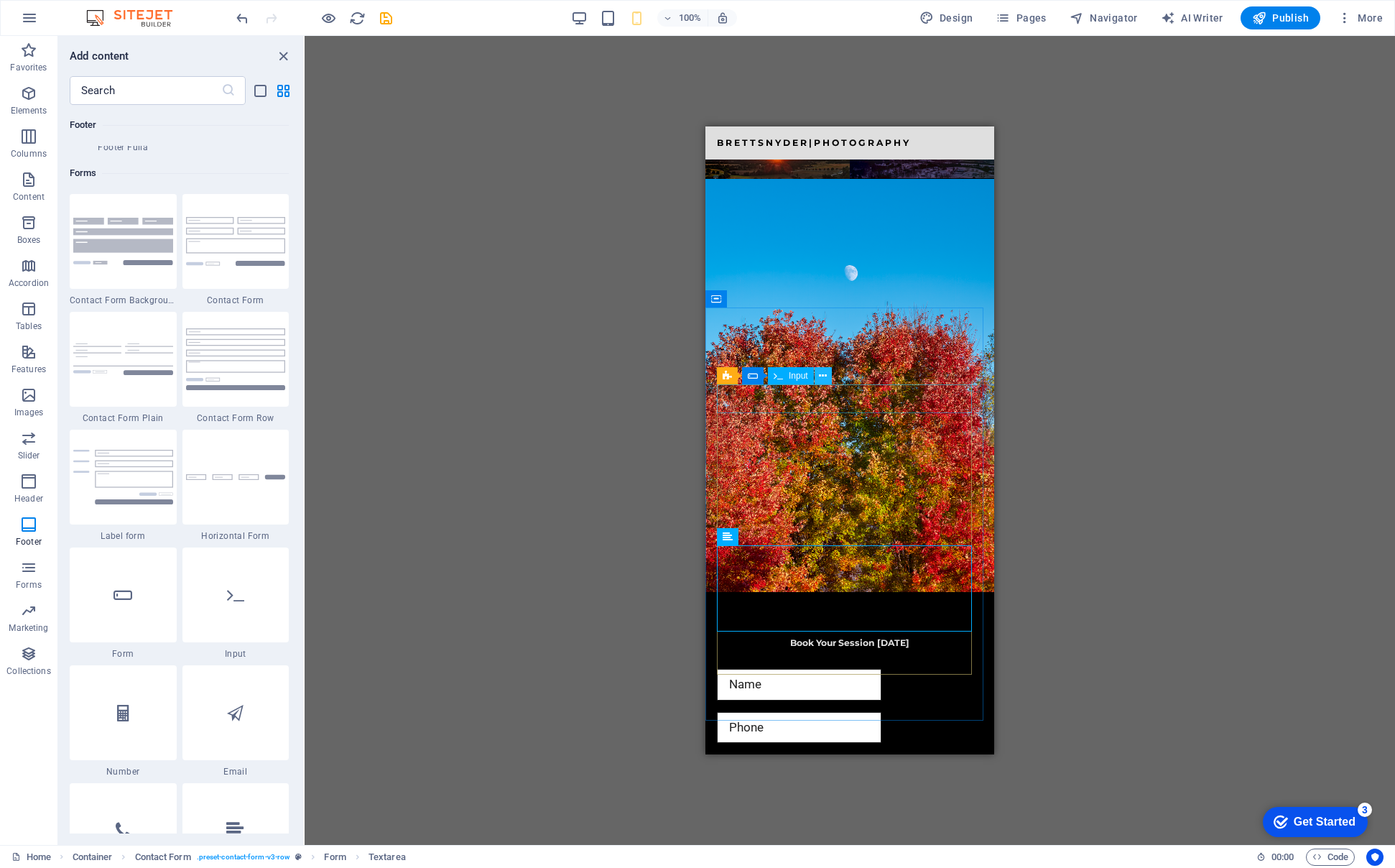
click at [817, 377] on button at bounding box center [823, 375] width 17 height 17
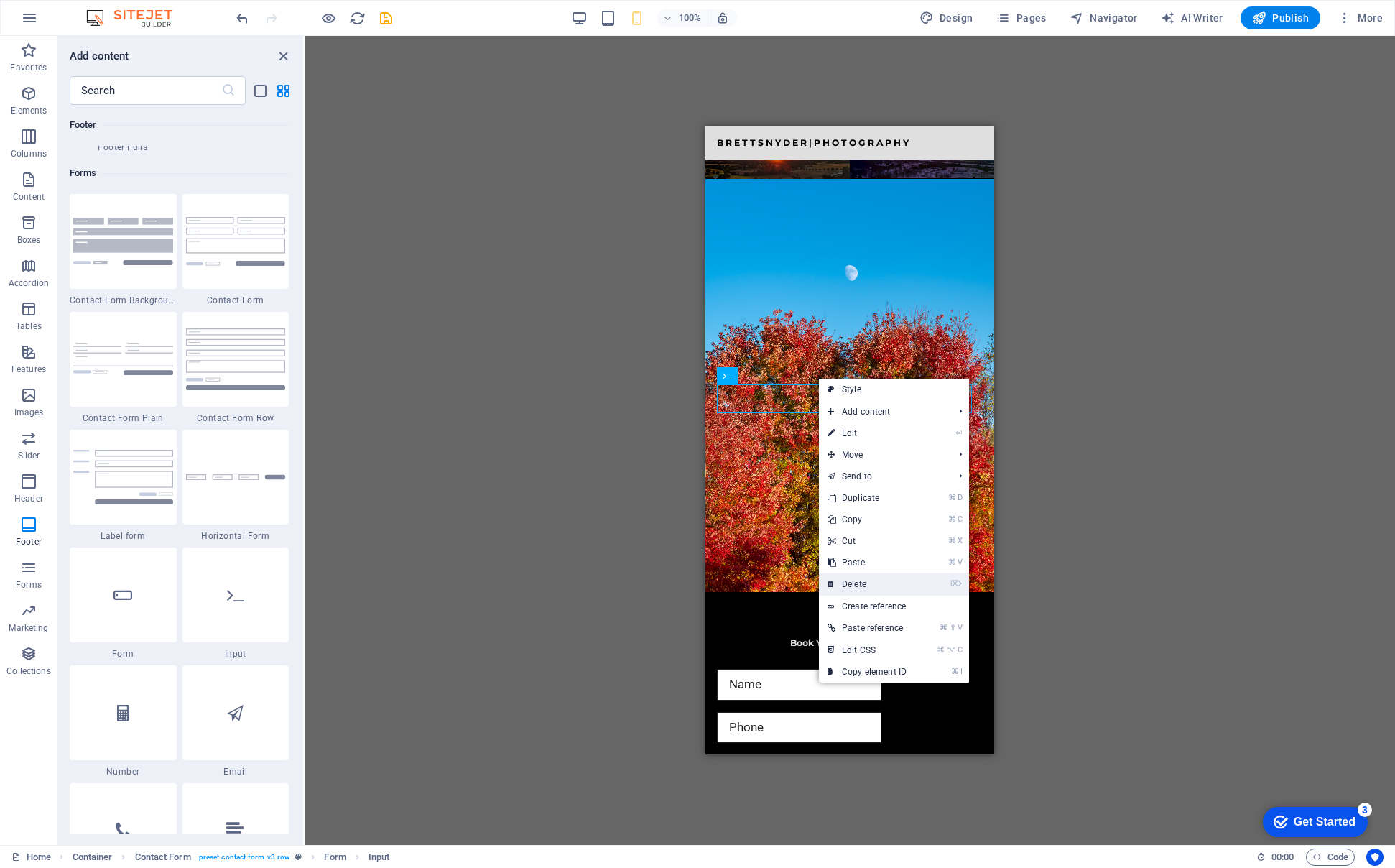
click at [851, 583] on link "⌦ Delete" at bounding box center [867, 584] width 96 height 22
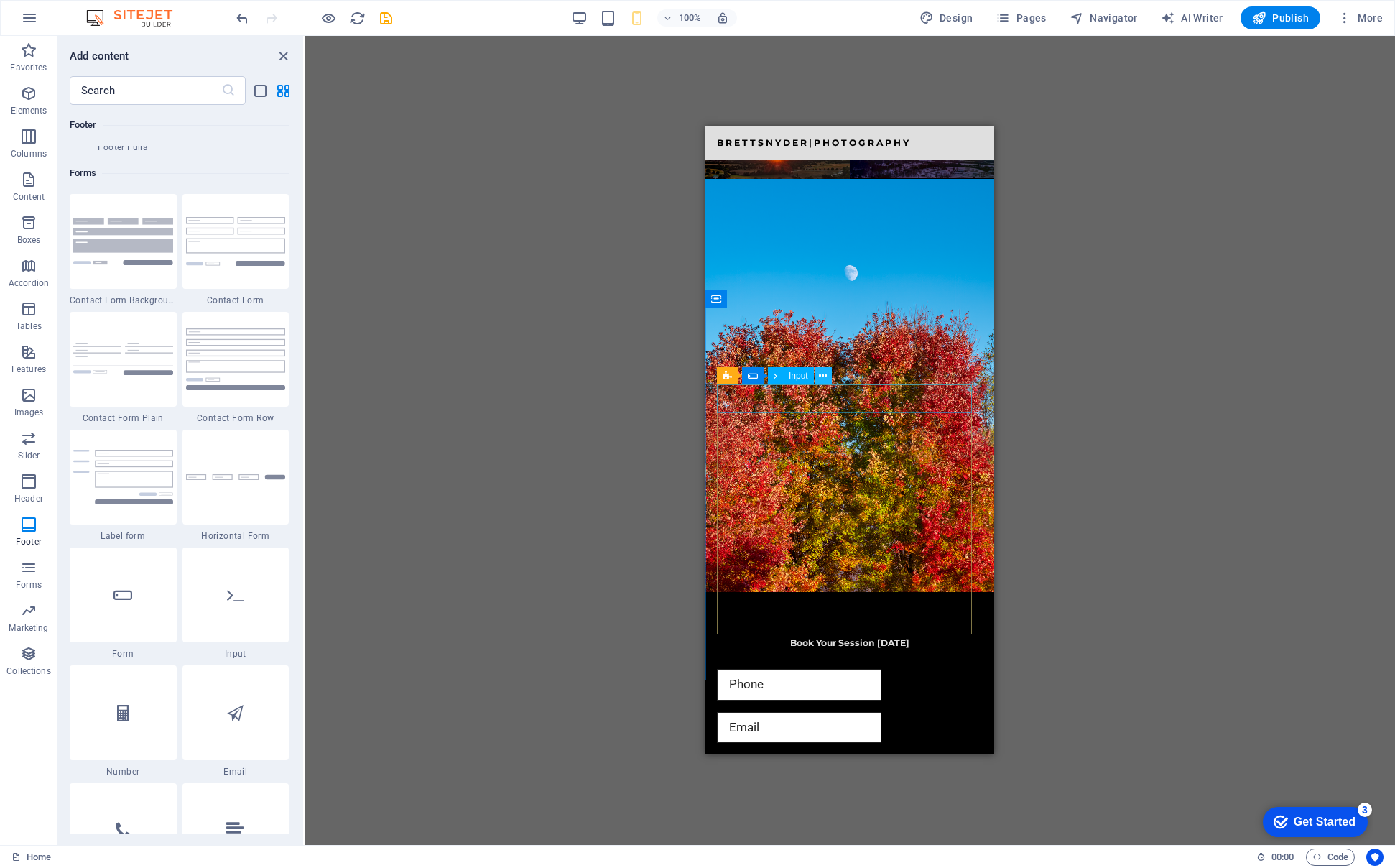
click at [825, 378] on icon at bounding box center [823, 376] width 8 height 15
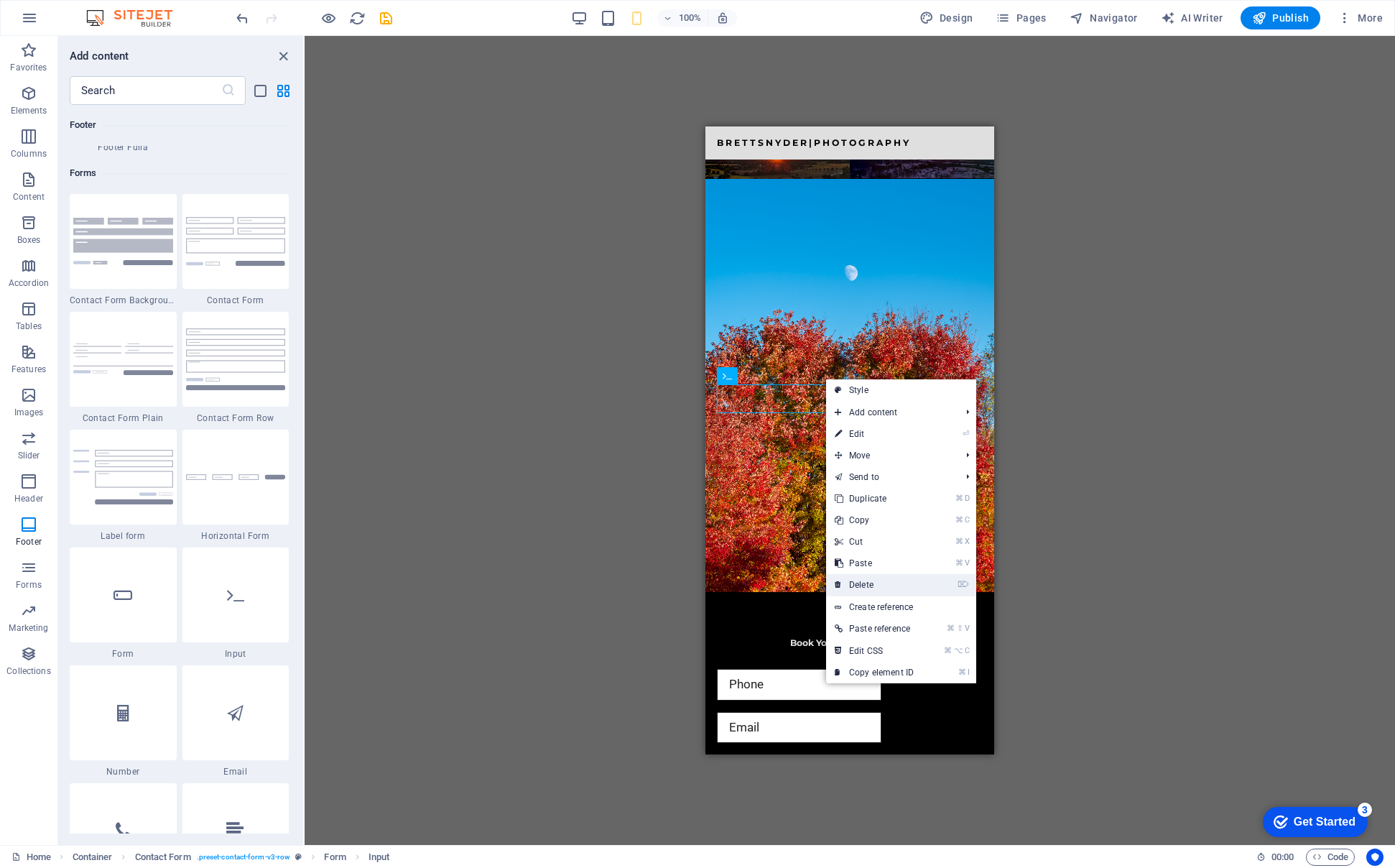
click at [862, 583] on link "⌦ Delete" at bounding box center [874, 585] width 96 height 22
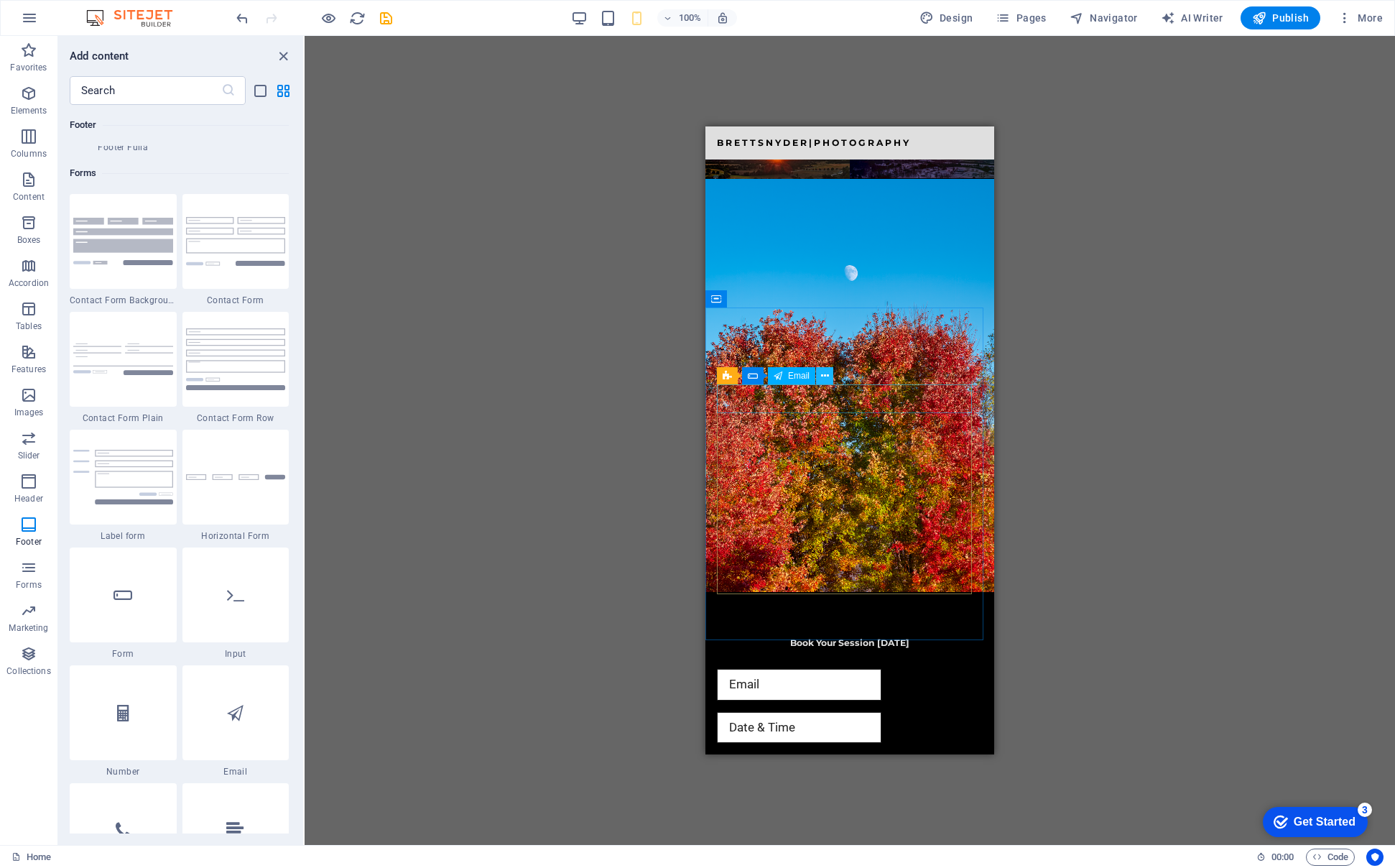
click at [824, 375] on icon at bounding box center [824, 376] width 8 height 15
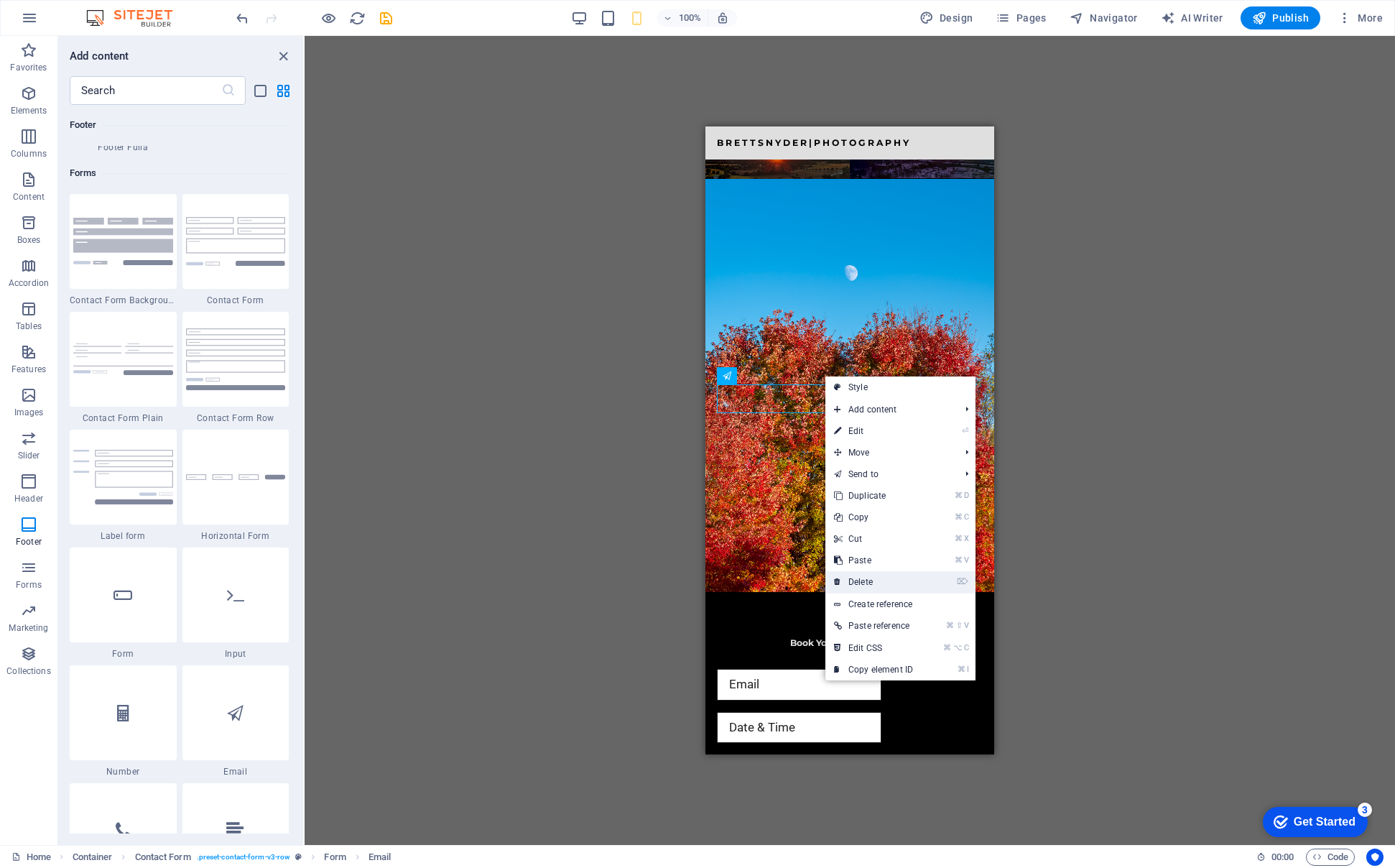
drag, startPoint x: 163, startPoint y: 459, endPoint x: 869, endPoint y: 586, distance: 717.3
click at [869, 586] on link "⌦ Delete" at bounding box center [873, 582] width 96 height 22
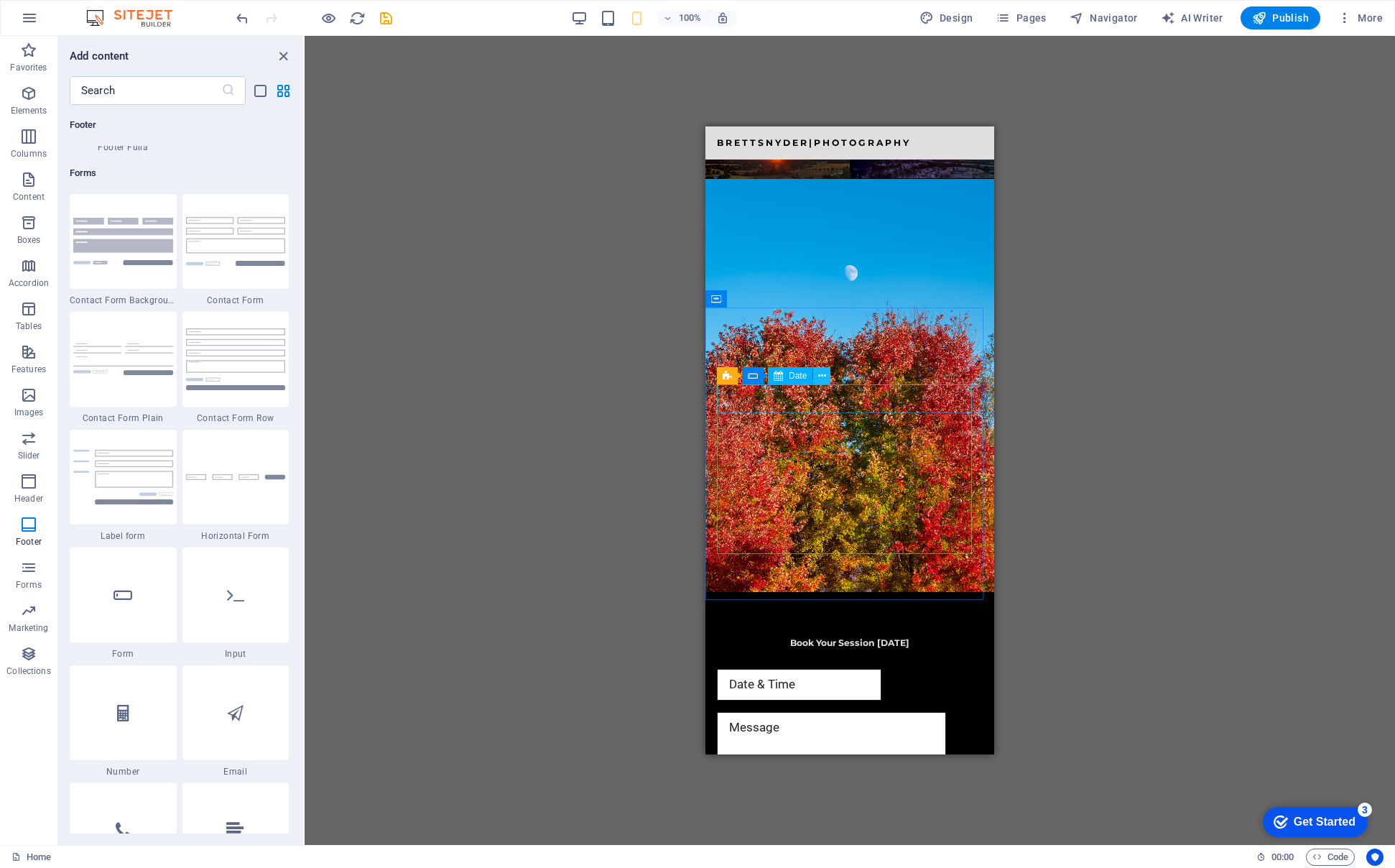
click at [821, 375] on icon at bounding box center [822, 376] width 8 height 15
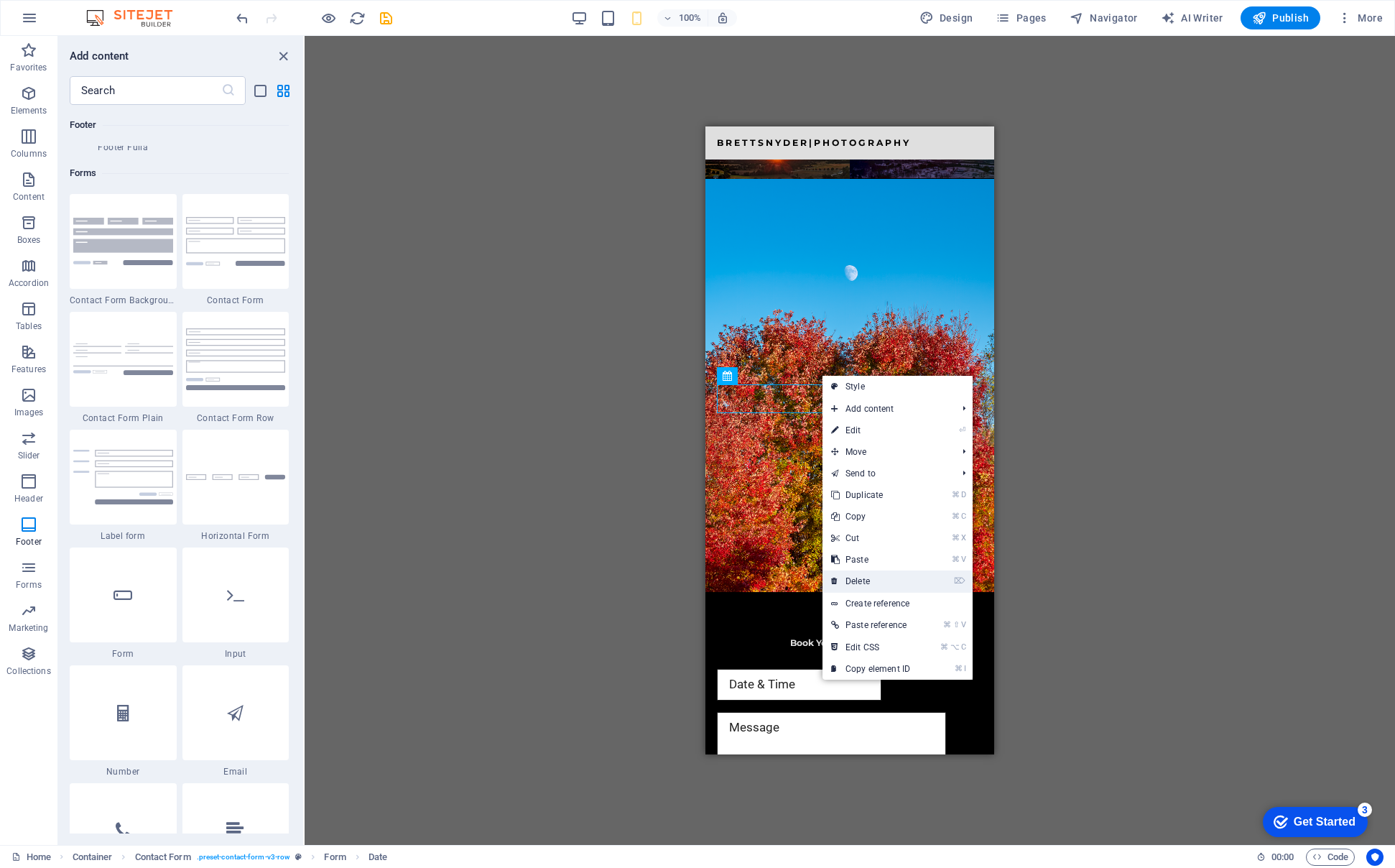
drag, startPoint x: 860, startPoint y: 586, endPoint x: 153, endPoint y: 461, distance: 718.0
click at [860, 586] on link "⌦ Delete" at bounding box center [871, 581] width 96 height 22
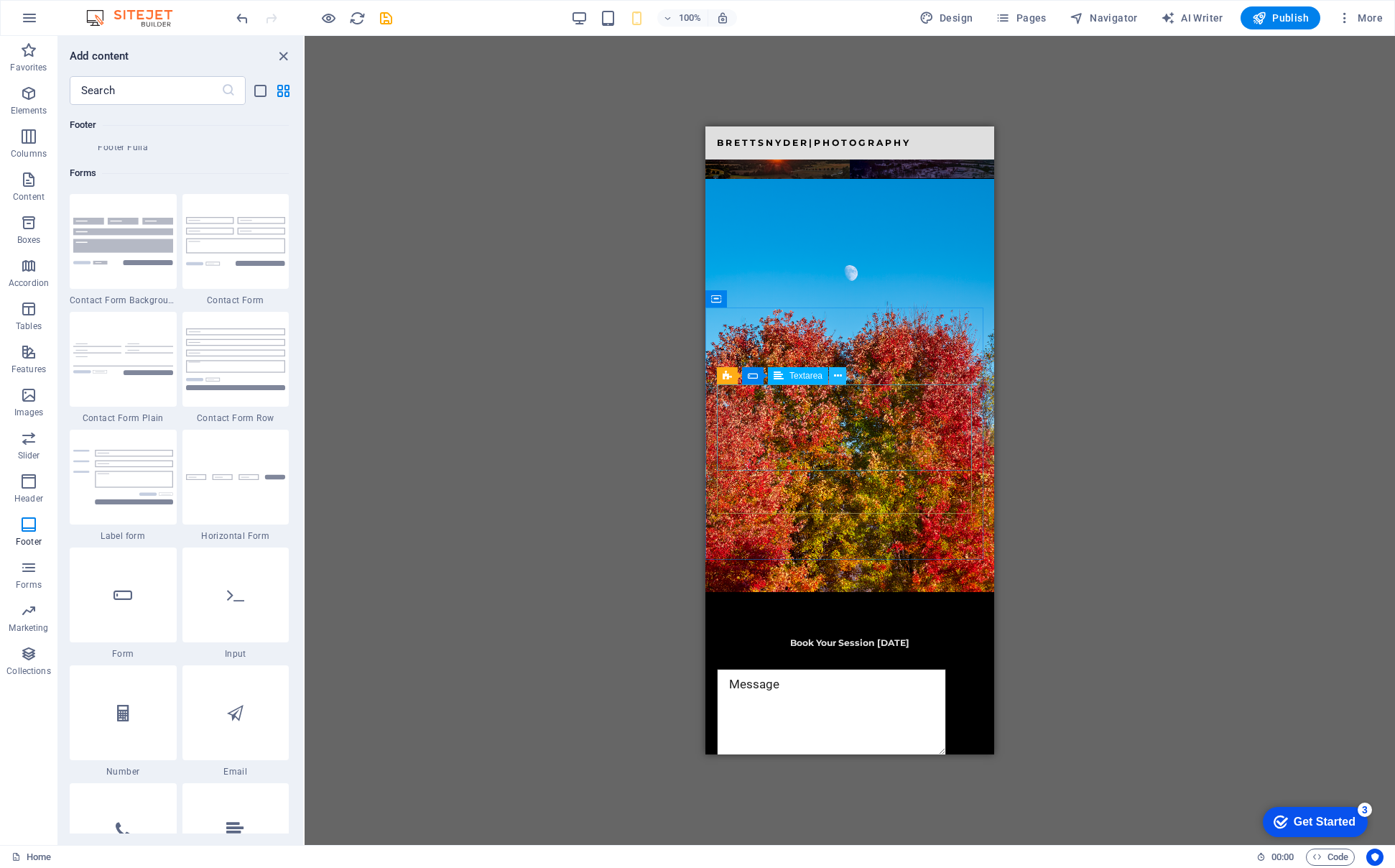
click at [836, 375] on icon at bounding box center [838, 376] width 8 height 15
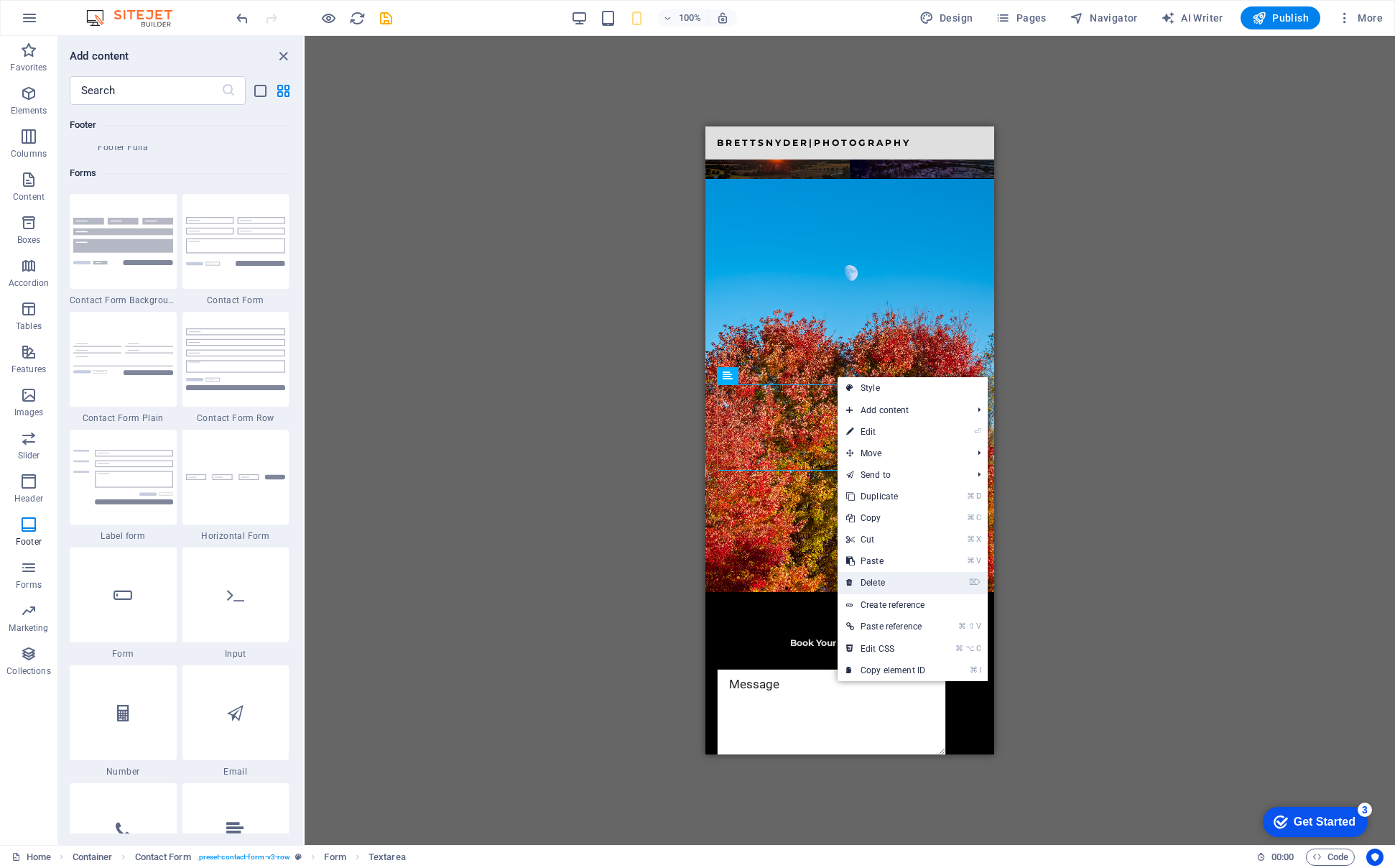
click at [863, 583] on link "⌦ Delete" at bounding box center [886, 583] width 96 height 22
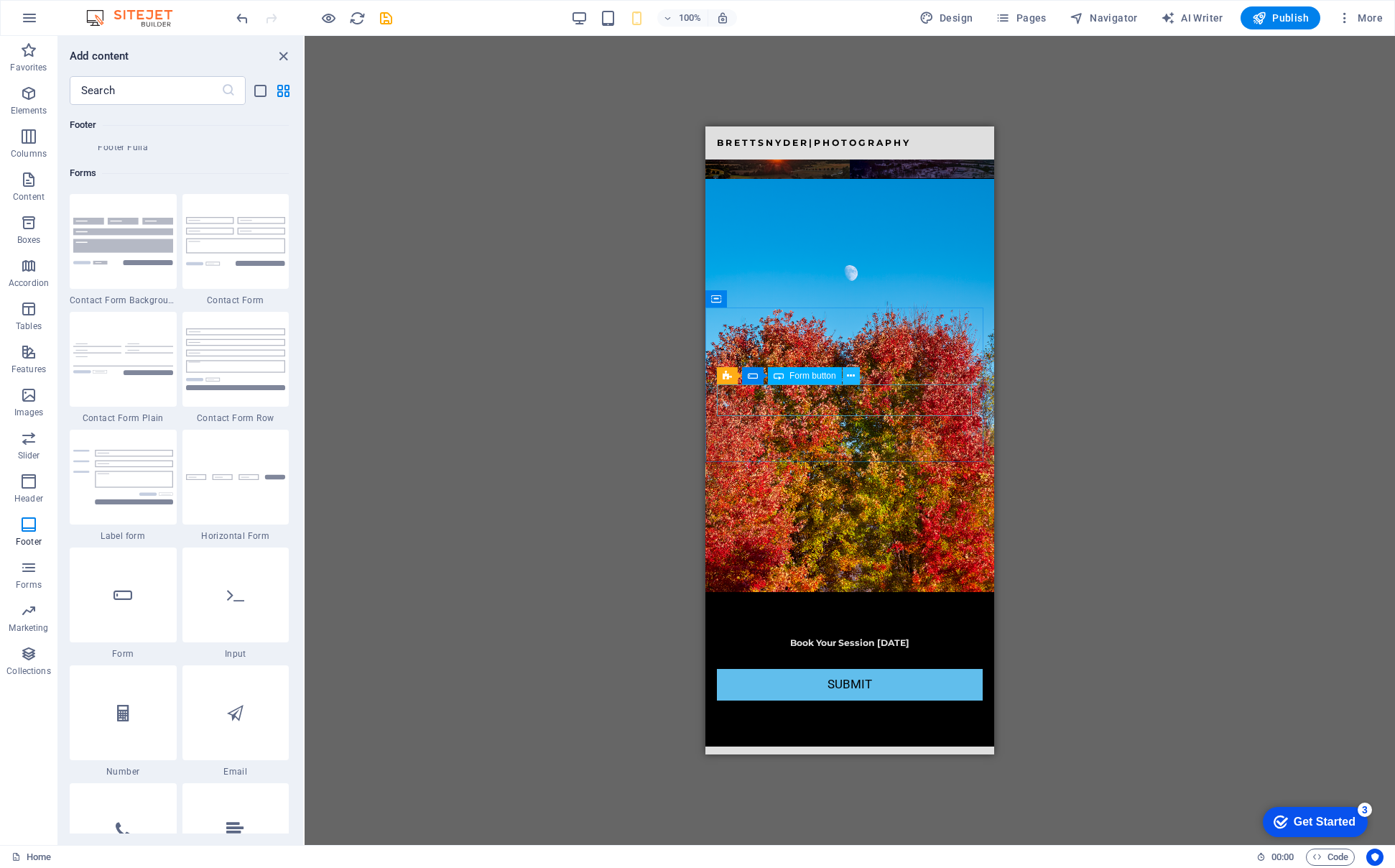
click at [849, 375] on icon at bounding box center [850, 376] width 8 height 15
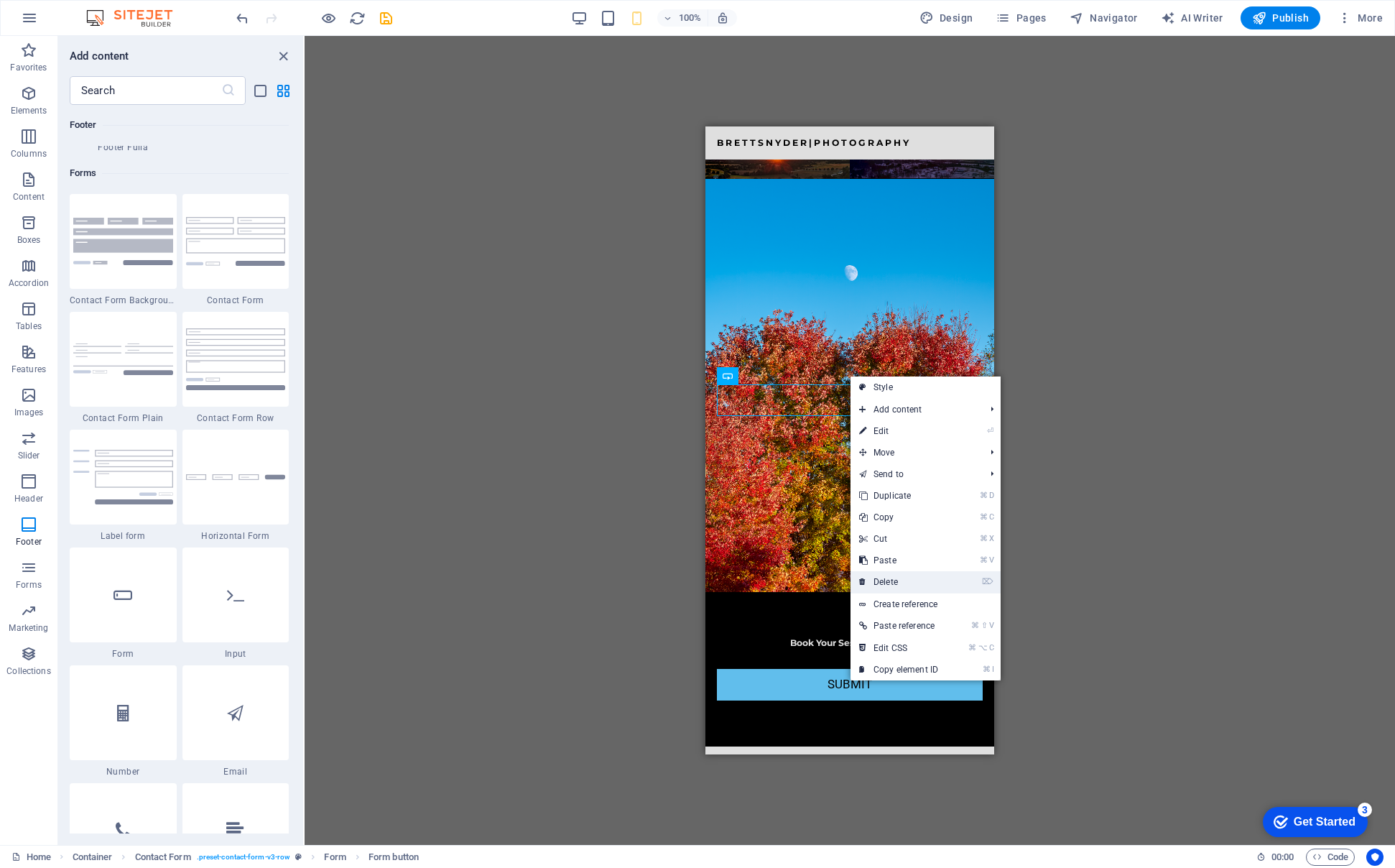
drag, startPoint x: 883, startPoint y: 583, endPoint x: 178, endPoint y: 457, distance: 716.2
click at [883, 583] on link "⌦ Delete" at bounding box center [898, 582] width 96 height 22
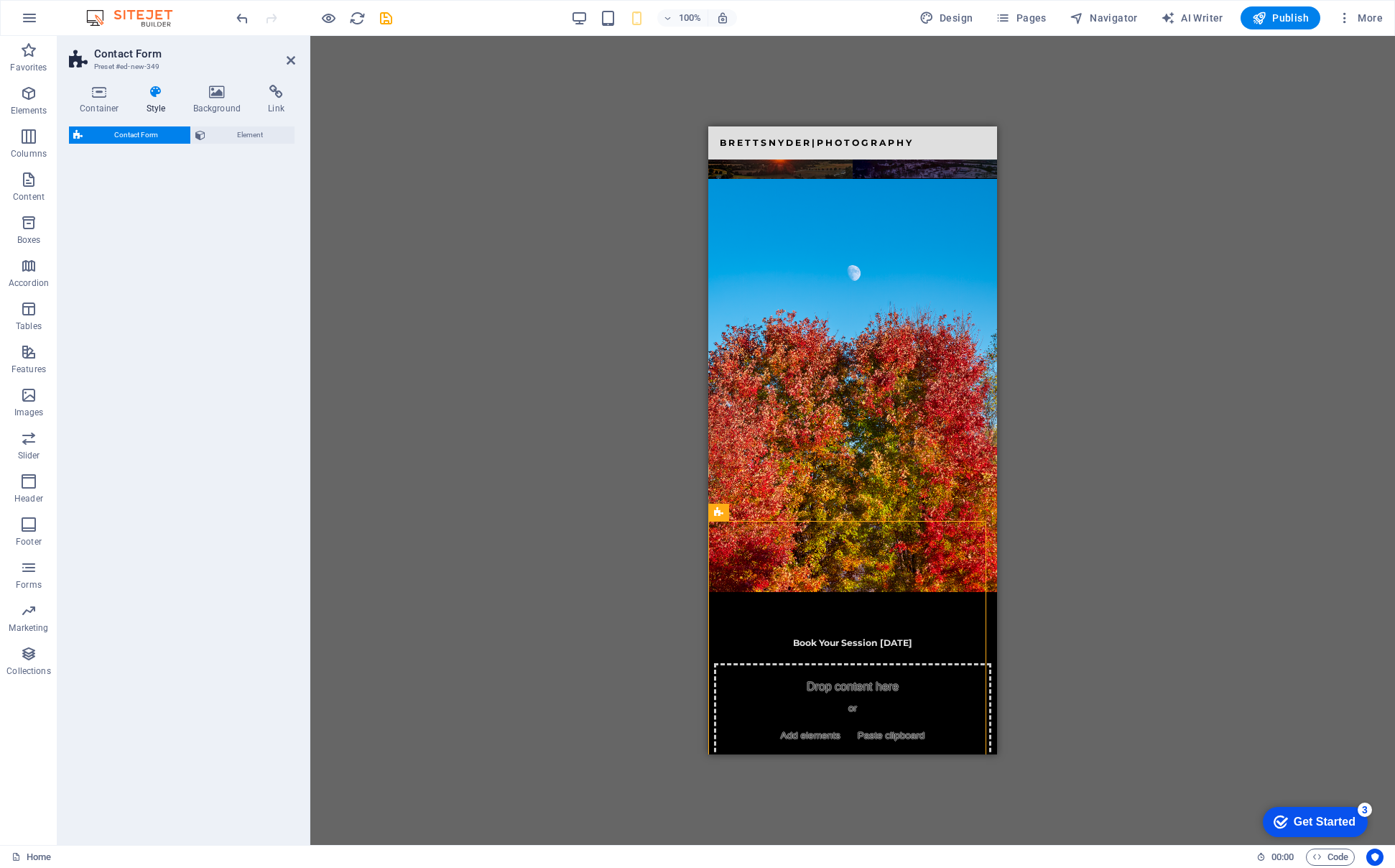
select select "rem"
select select "preset-contact-form-v3-row"
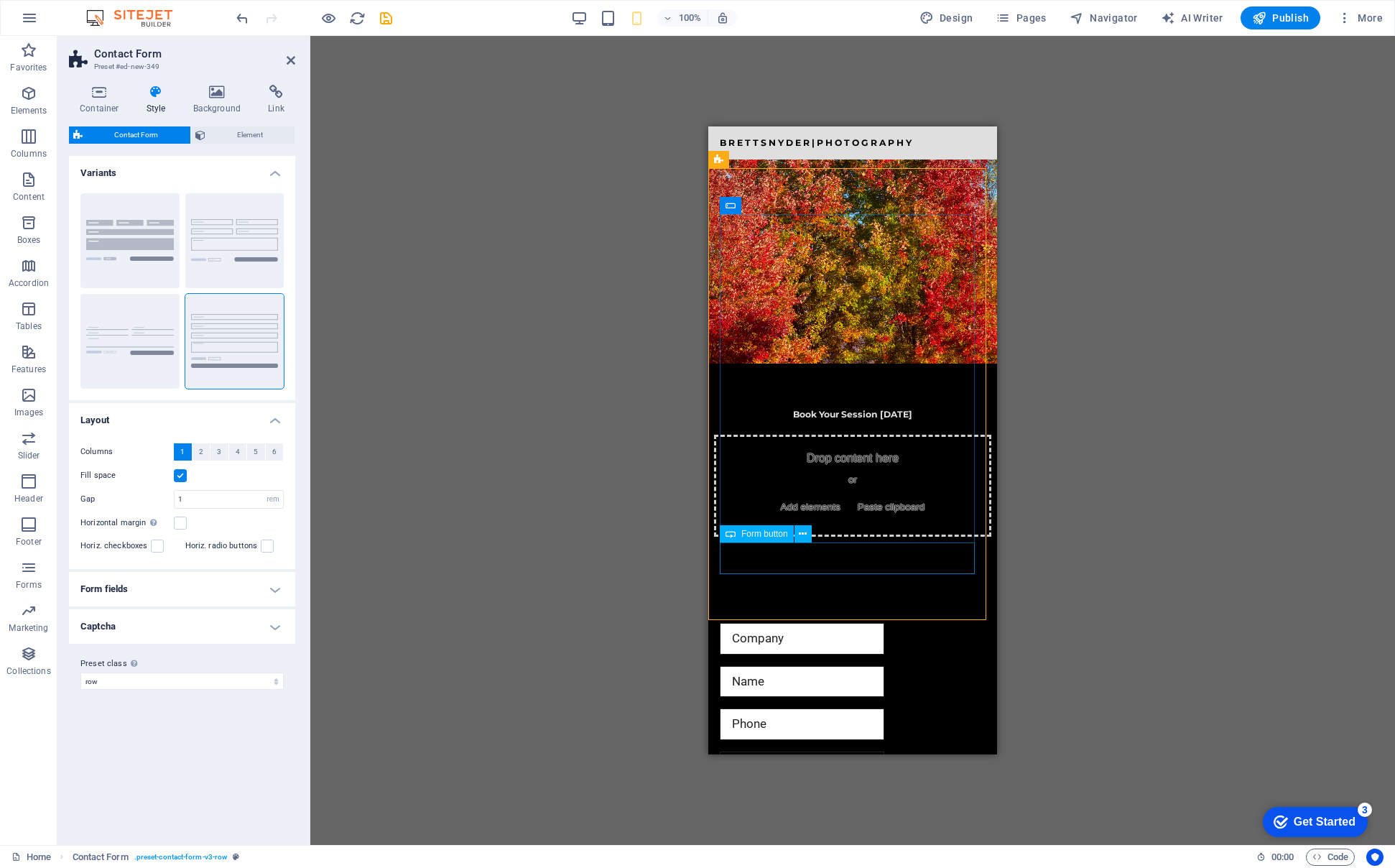
scroll to position [3670, 0]
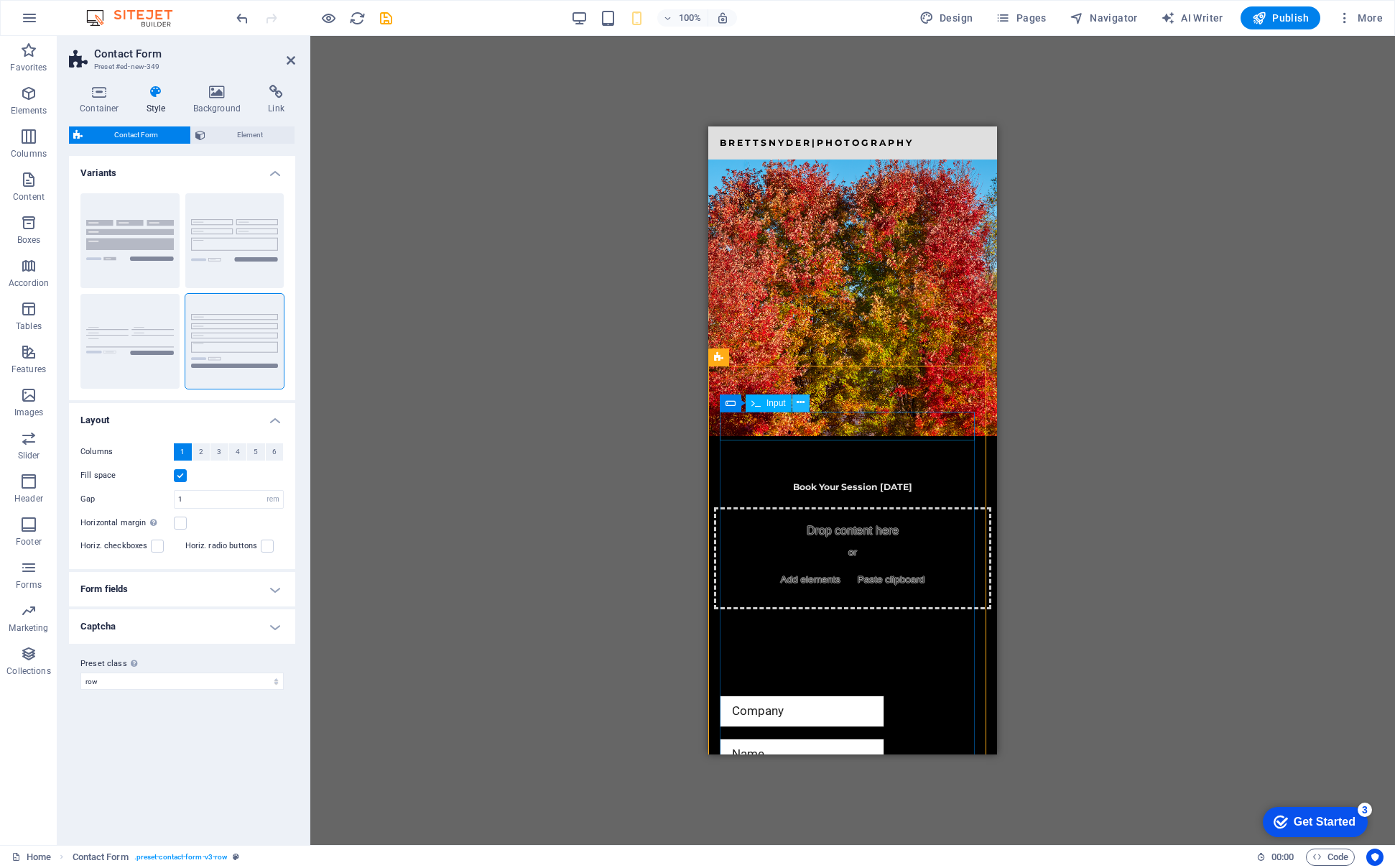
click at [801, 403] on icon at bounding box center [800, 402] width 8 height 15
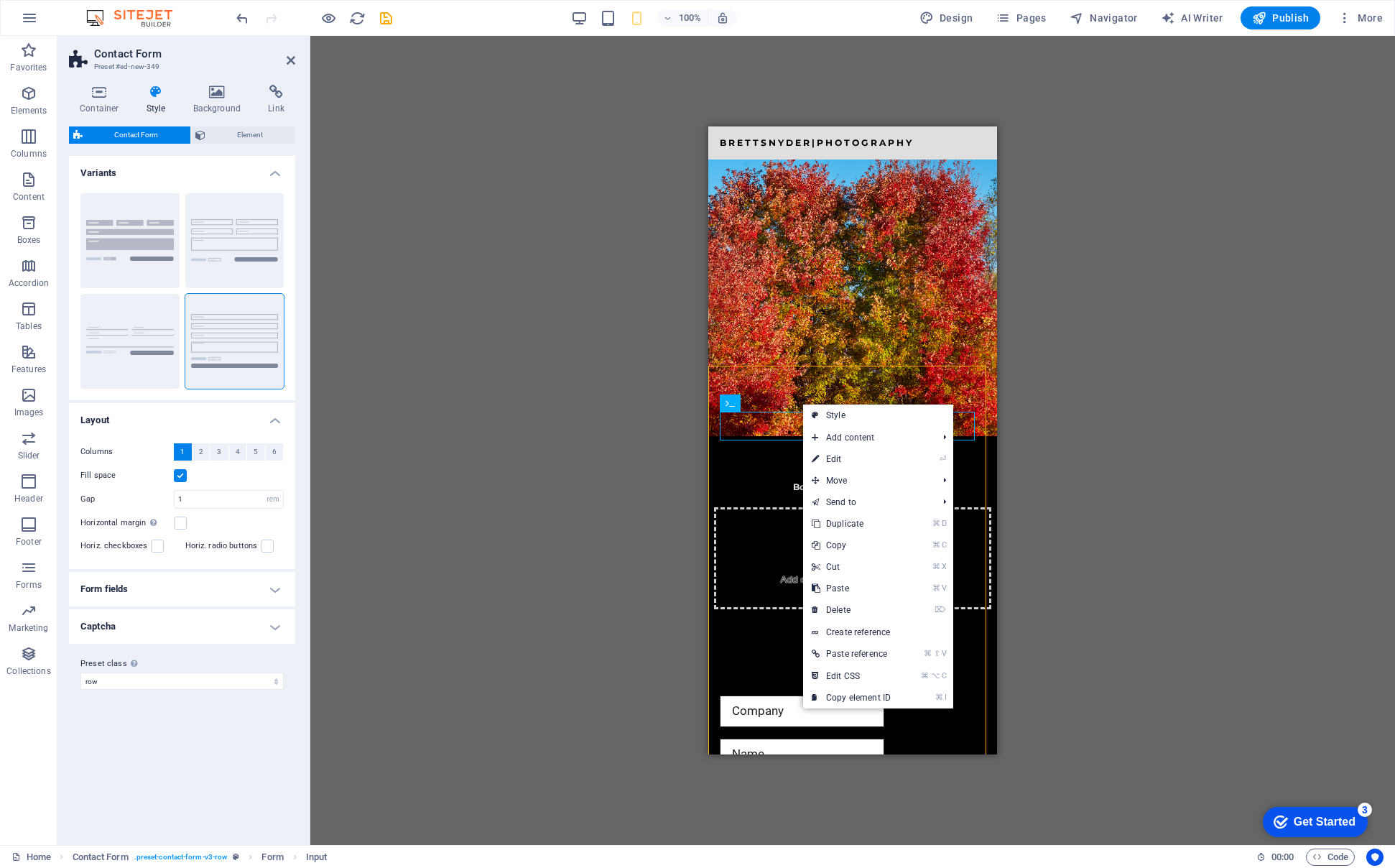
drag, startPoint x: 512, startPoint y: 494, endPoint x: 546, endPoint y: 254, distance: 242.4
click at [514, 493] on div "Drag here to replace the existing content. Press “Ctrl” if you want to create a…" at bounding box center [853, 440] width 1084 height 809
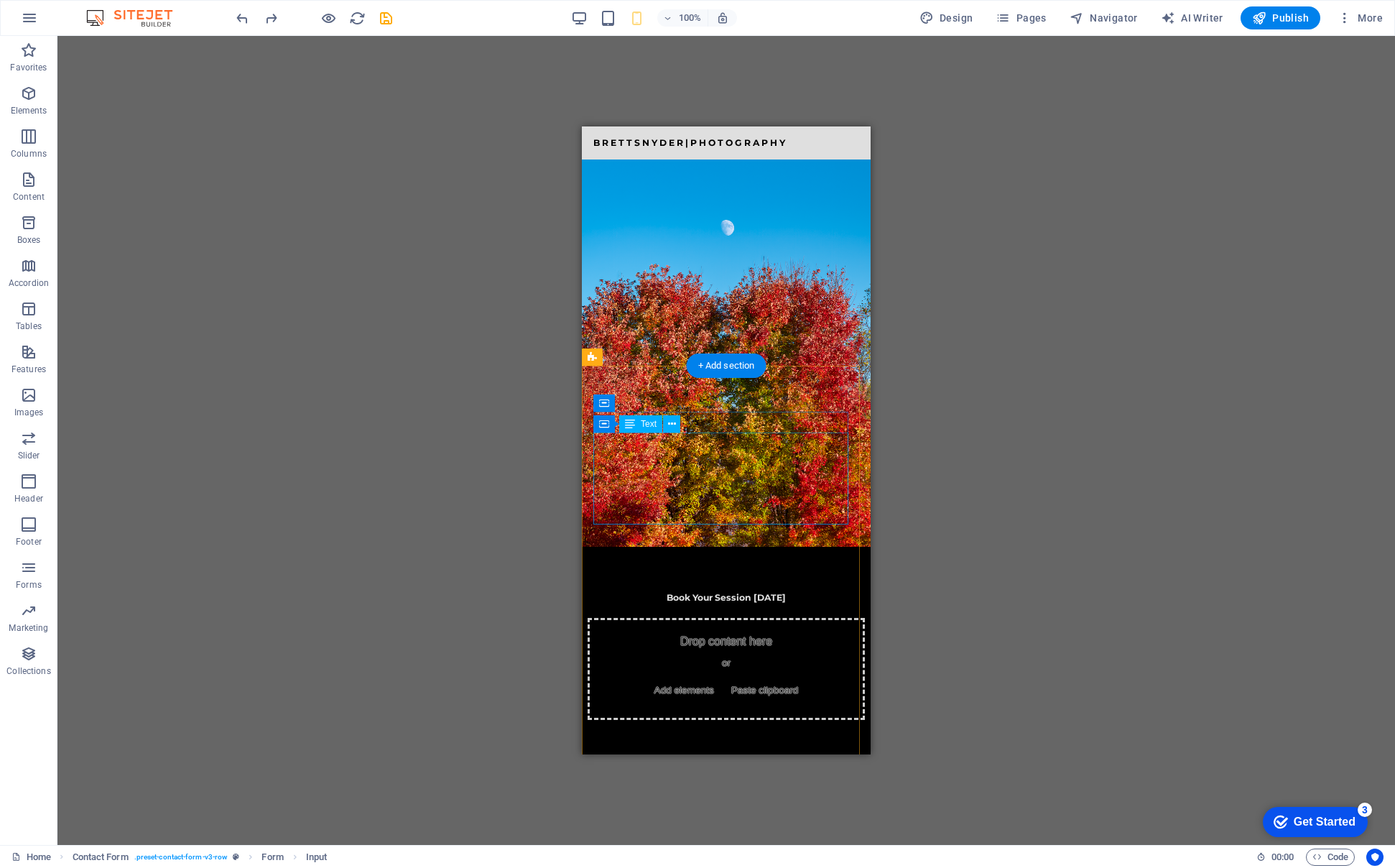
scroll to position [3480, 0]
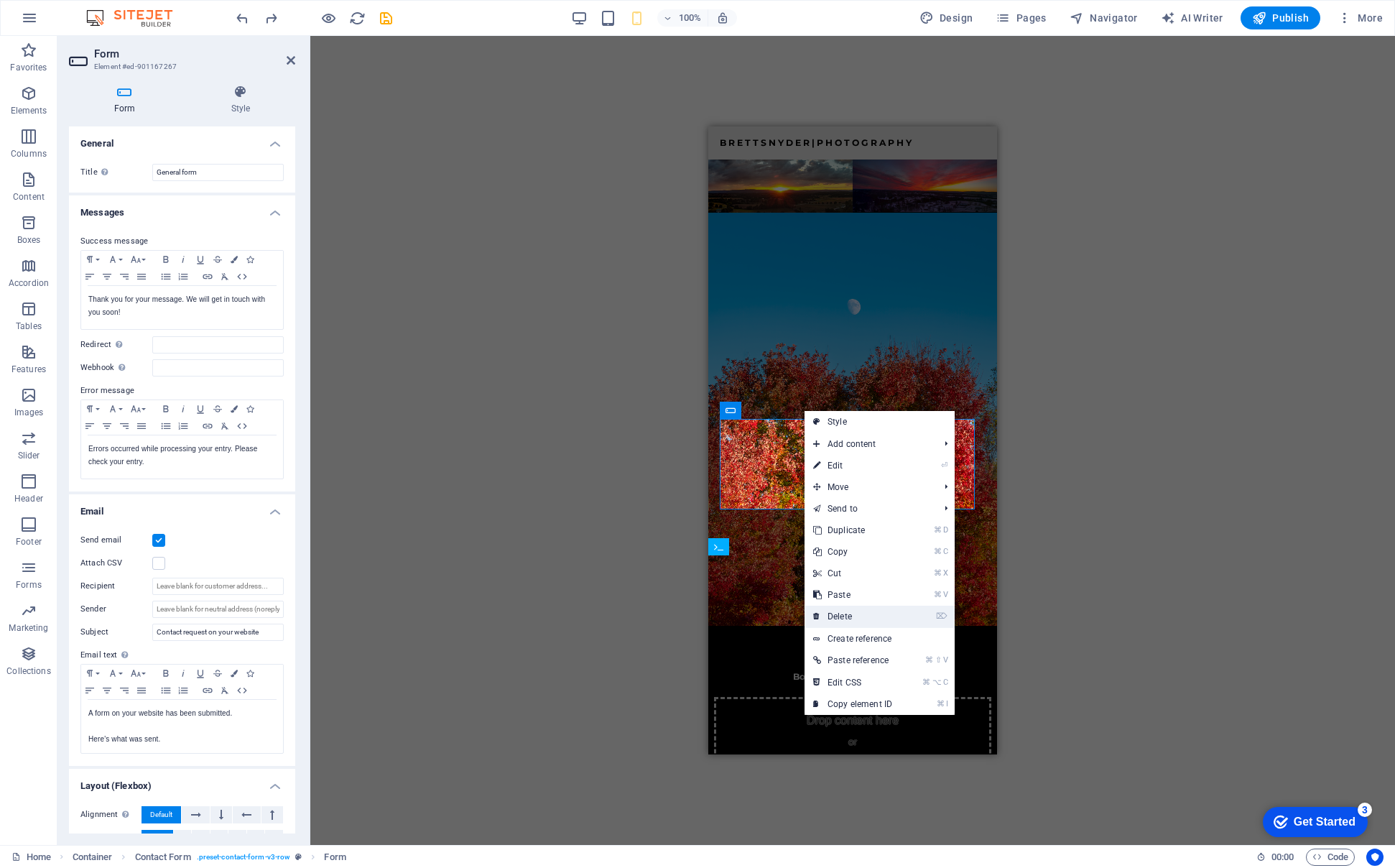
click at [844, 613] on link "⌦ Delete" at bounding box center [853, 616] width 96 height 22
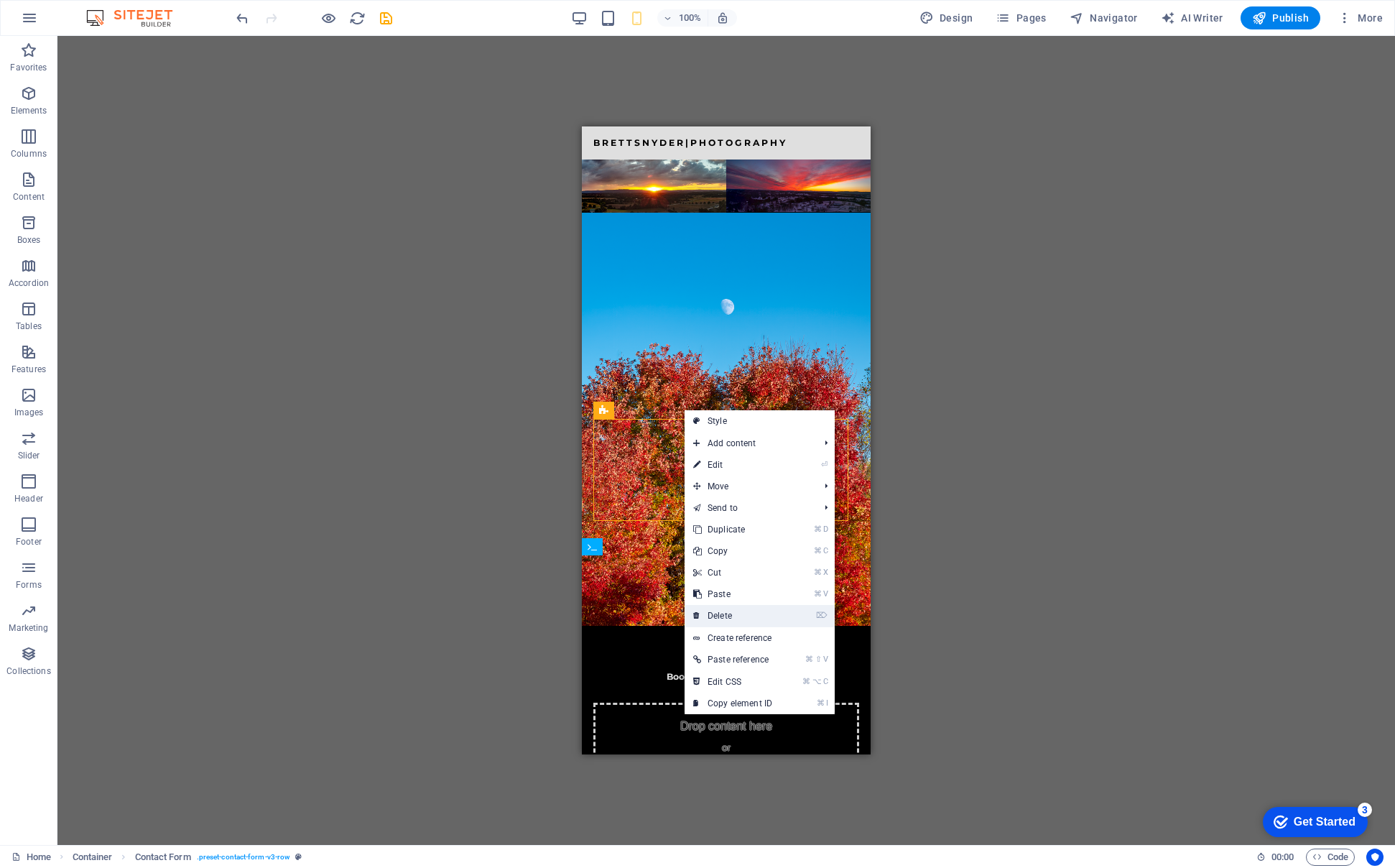
click at [721, 610] on link "⌦ Delete" at bounding box center [732, 615] width 96 height 22
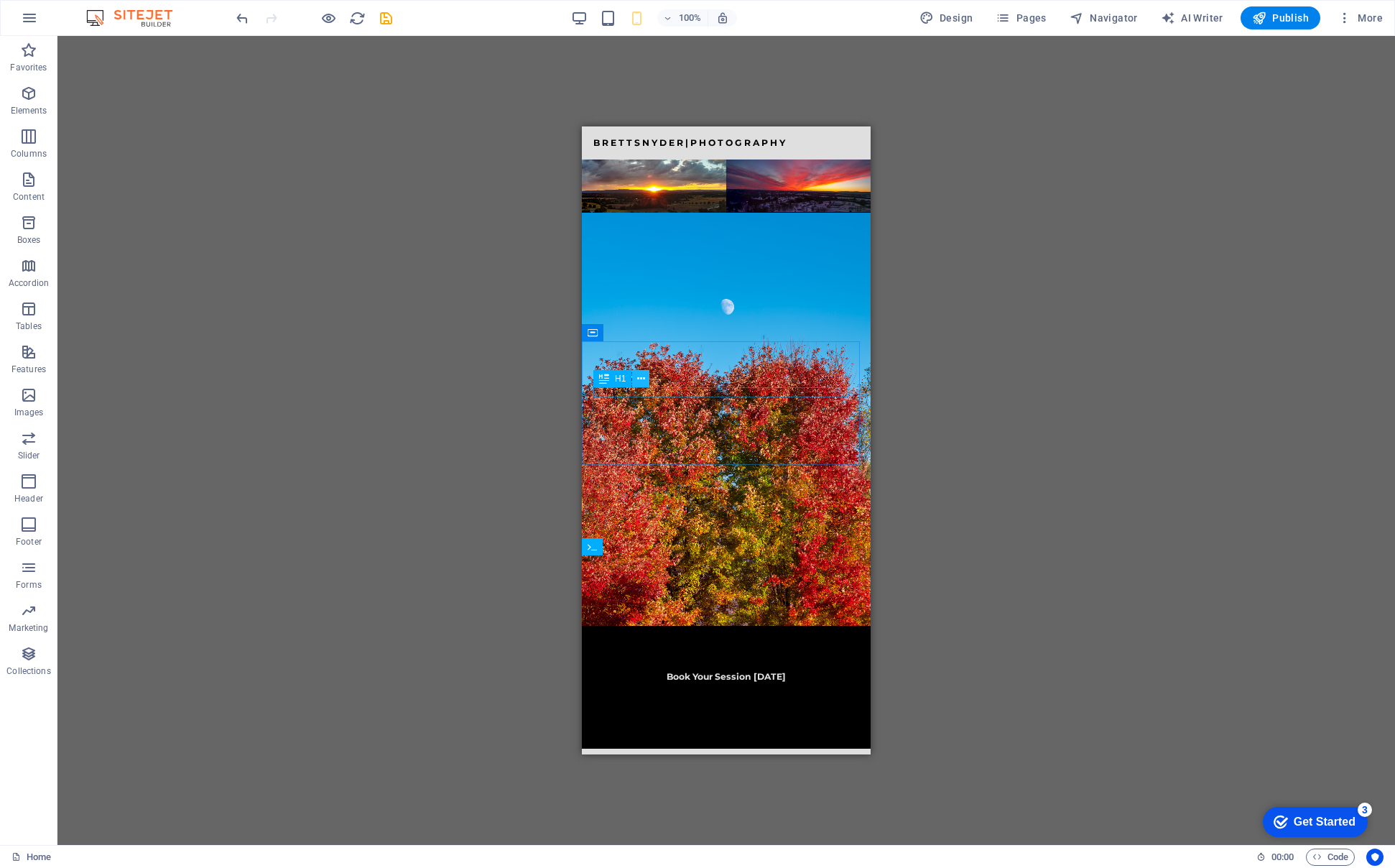
click at [645, 379] on button at bounding box center [641, 378] width 17 height 17
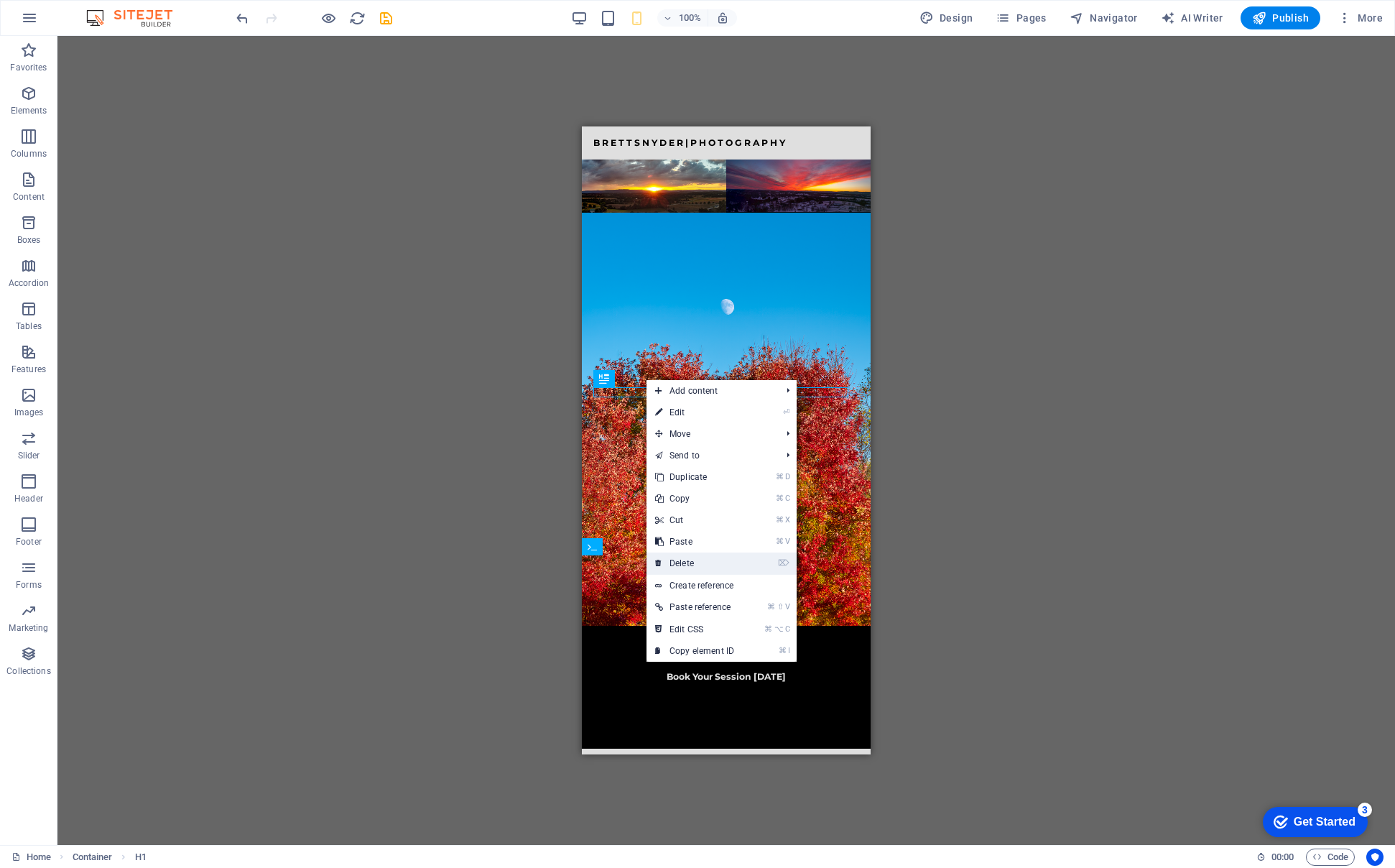
drag, startPoint x: 679, startPoint y: 561, endPoint x: 98, endPoint y: 434, distance: 594.7
click at [679, 561] on link "⌦ Delete" at bounding box center [695, 563] width 96 height 22
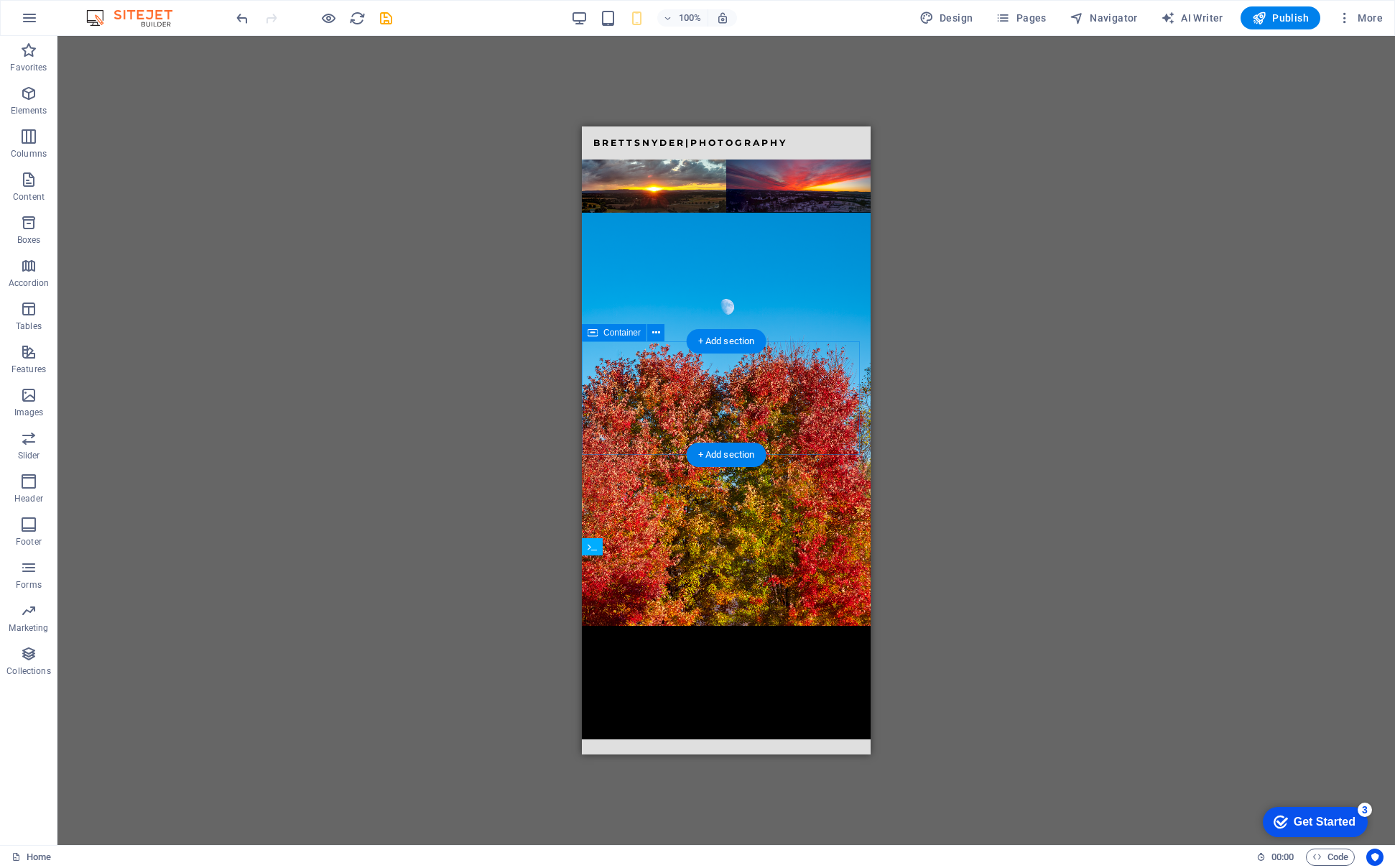
click at [636, 626] on div at bounding box center [726, 682] width 289 height 114
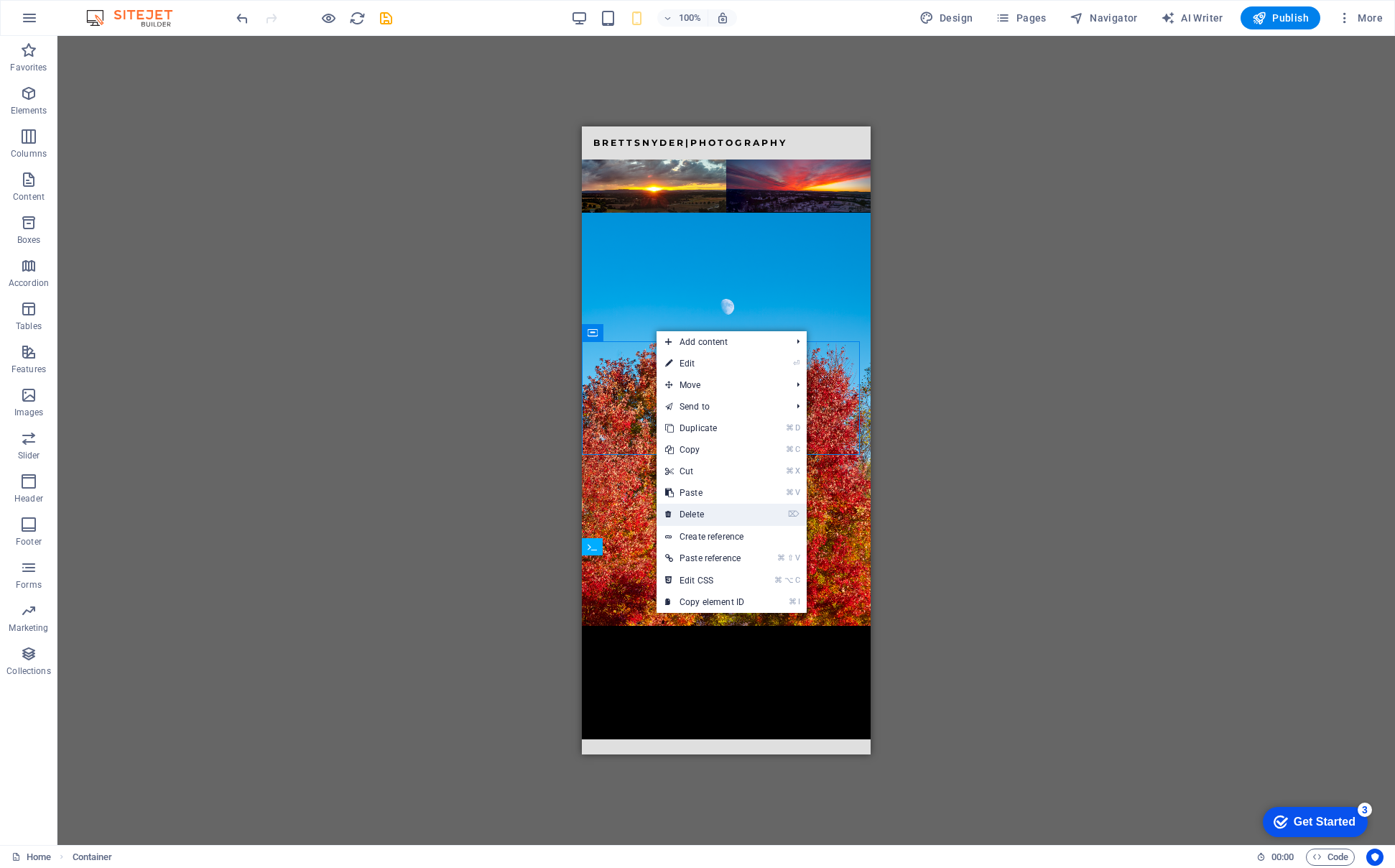
click at [697, 513] on link "⌦ Delete" at bounding box center [705, 514] width 96 height 22
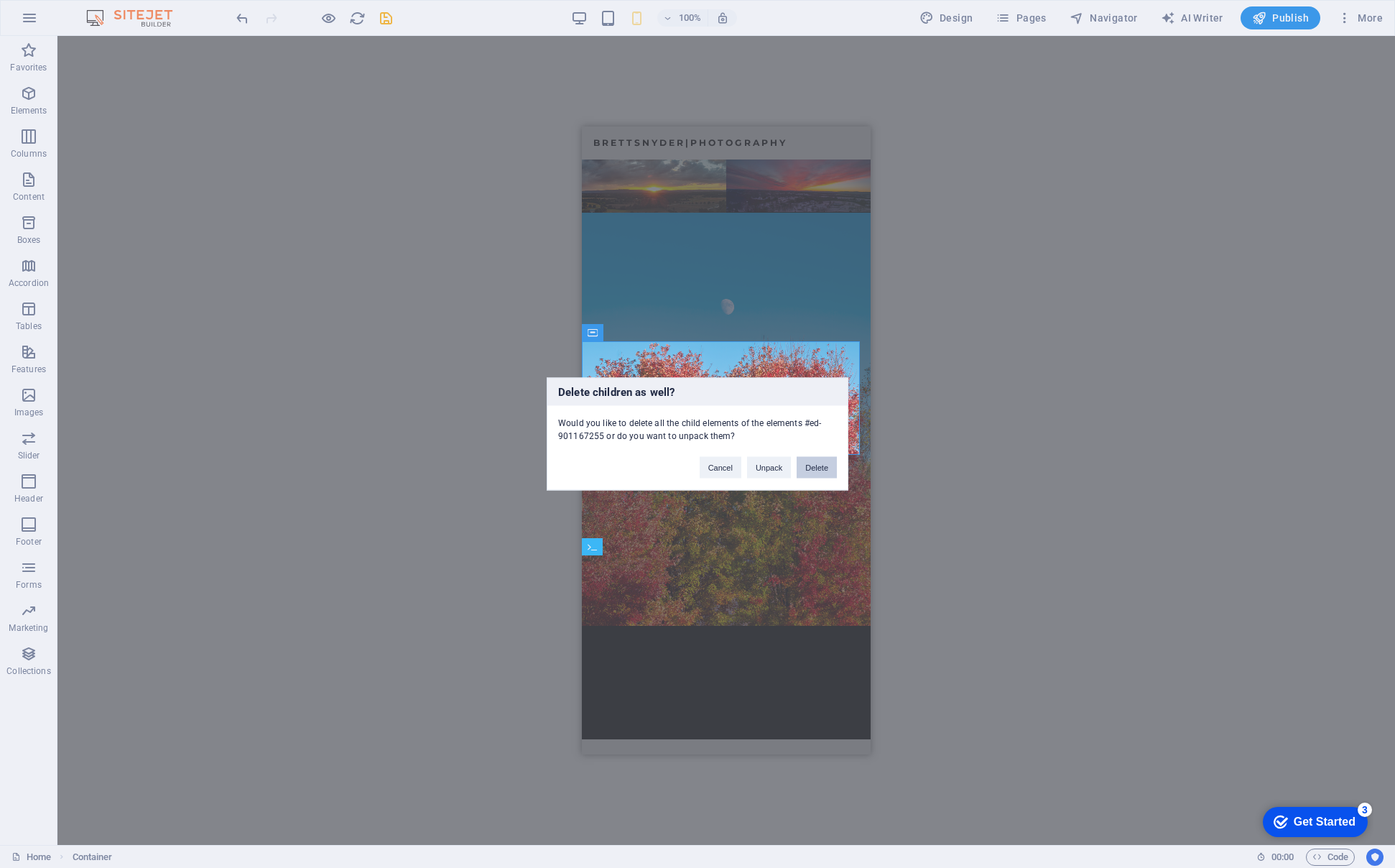
click at [820, 466] on button "Delete" at bounding box center [817, 468] width 40 height 22
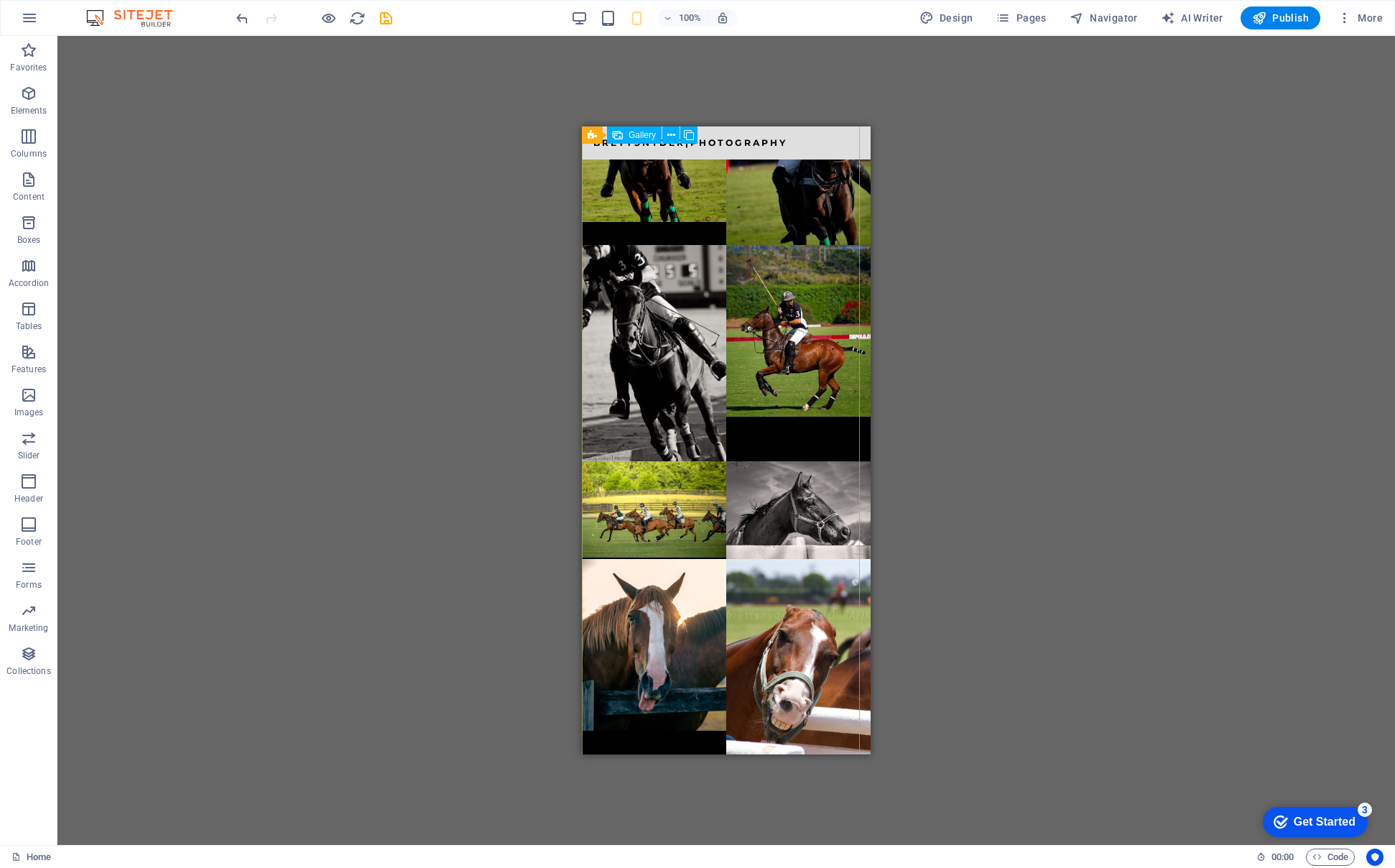
scroll to position [2159, 0]
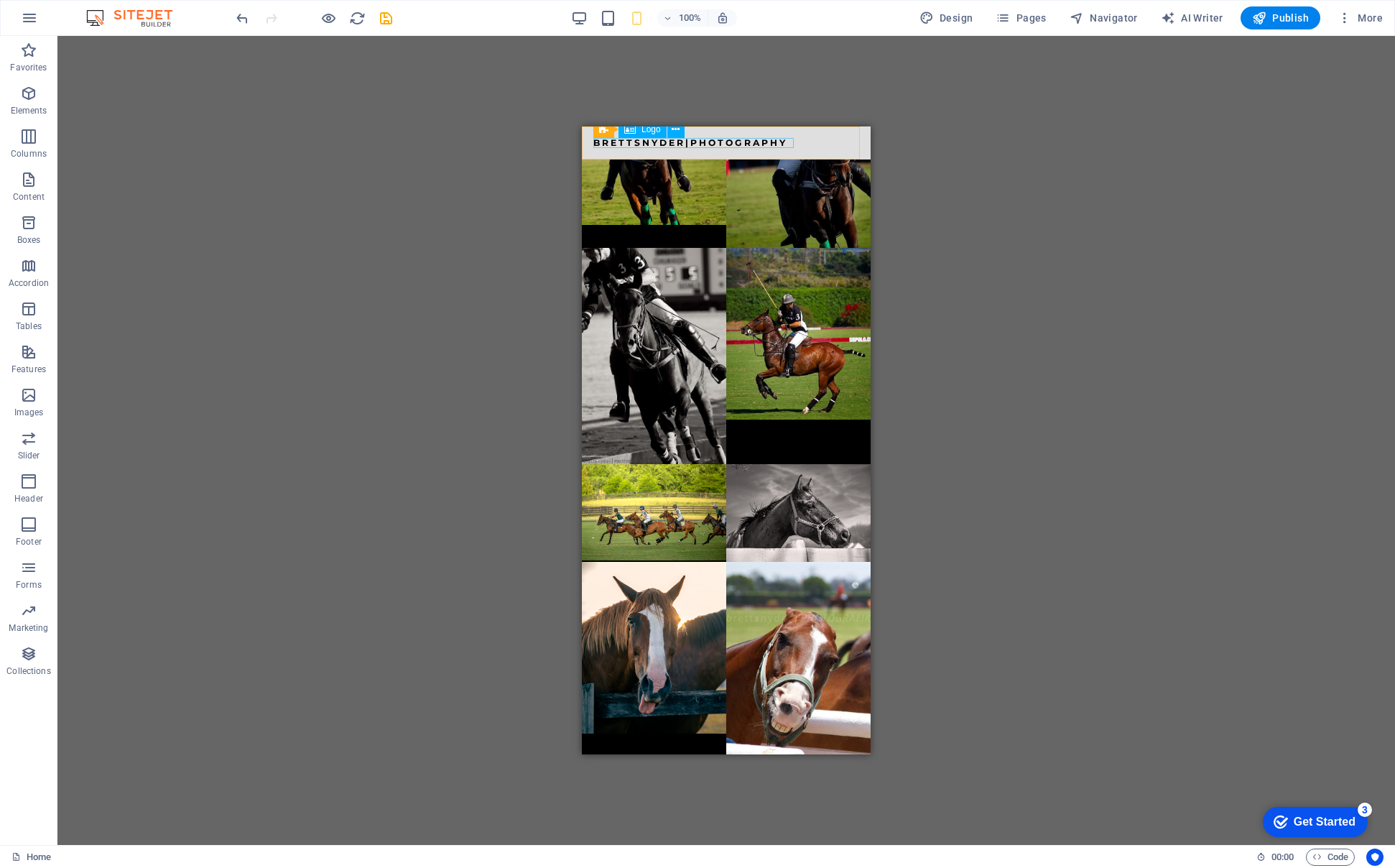
click at [748, 140] on div "B R E T T S N Y D E R | P H O T O G R A P H Y" at bounding box center [727, 143] width 266 height 10
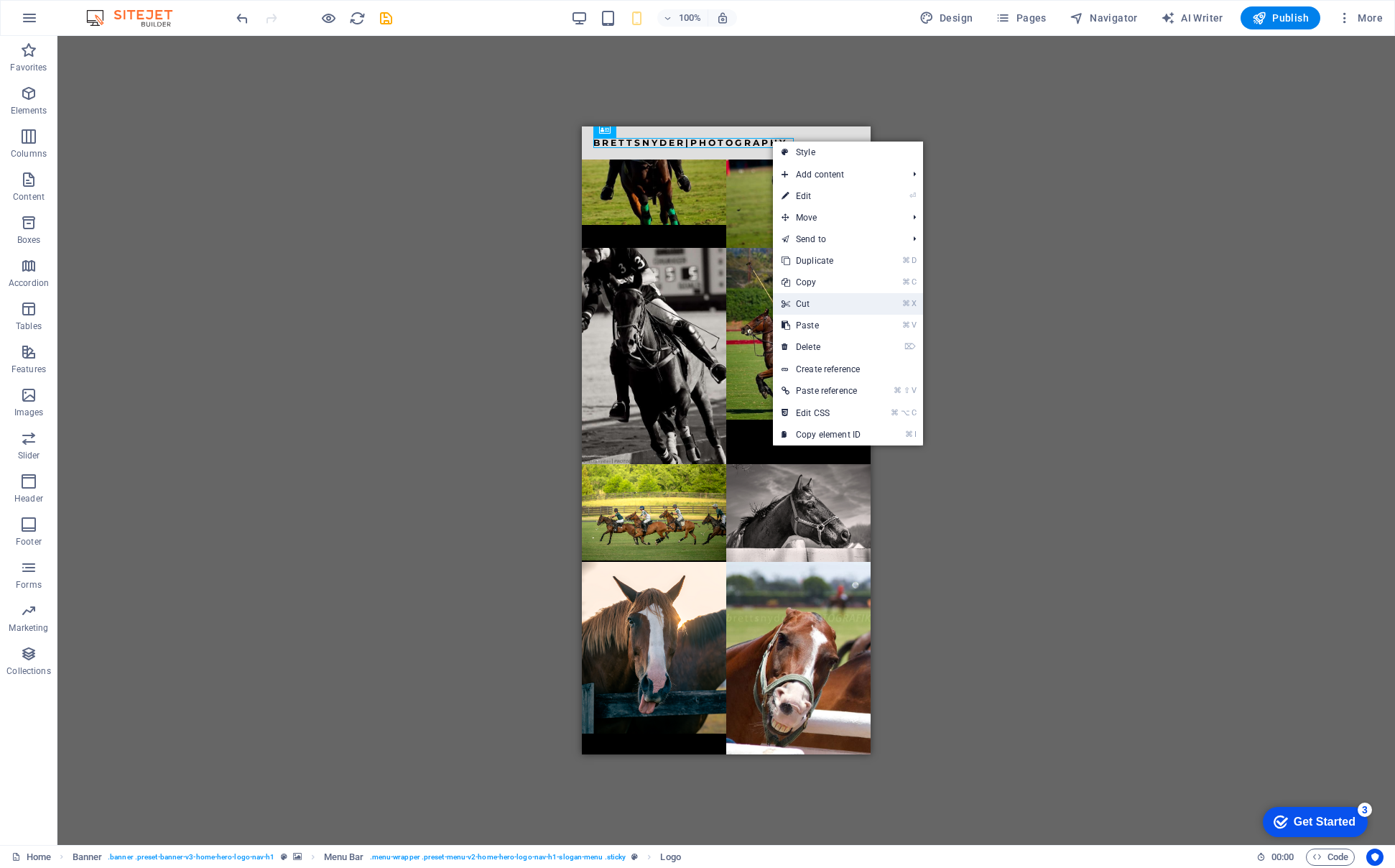
click at [797, 276] on link "⌘ C Copy" at bounding box center [821, 283] width 96 height 22
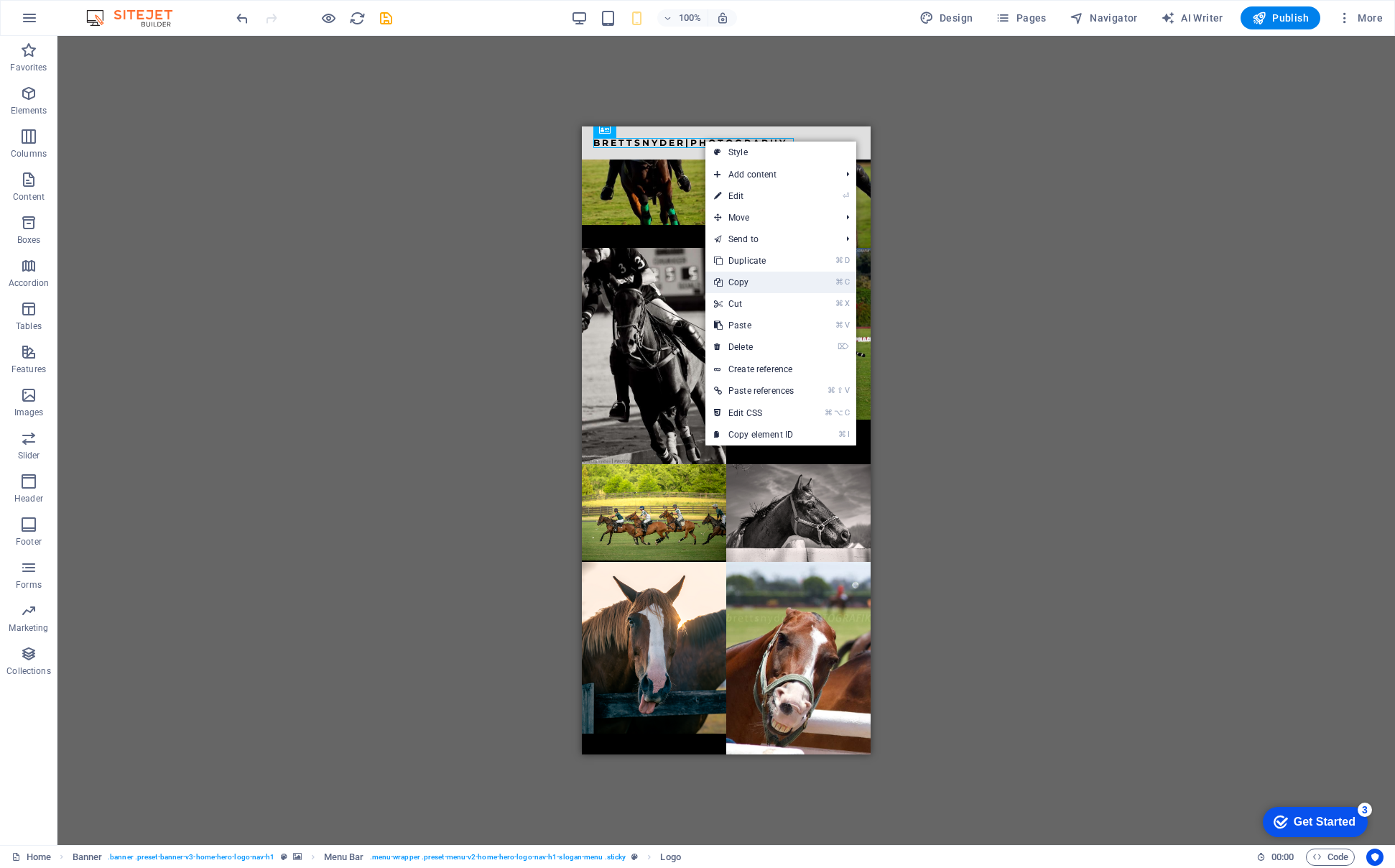
drag, startPoint x: 753, startPoint y: 282, endPoint x: 171, endPoint y: 155, distance: 595.7
click at [753, 282] on link "⌘ C Copy" at bounding box center [753, 283] width 97 height 22
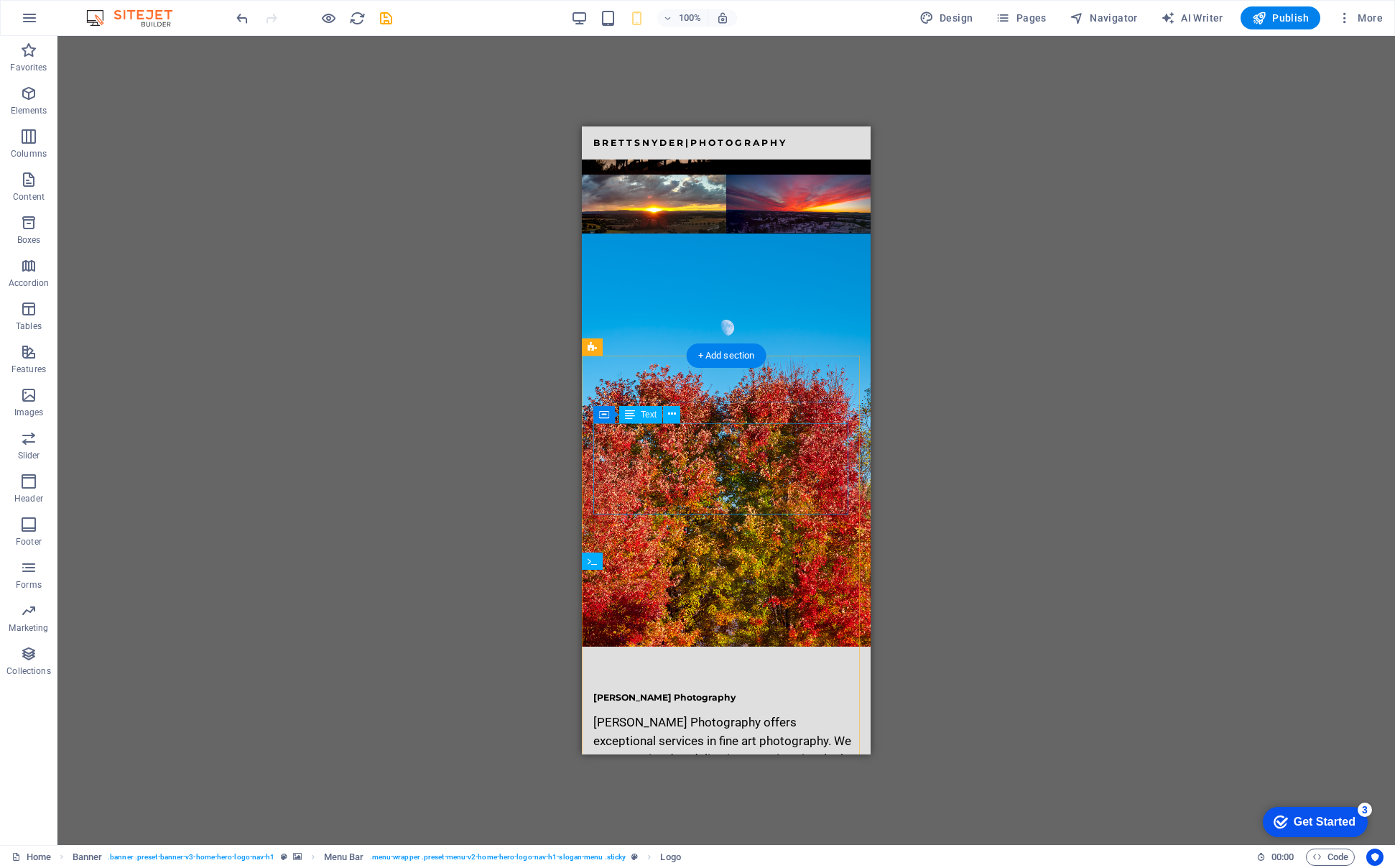
scroll to position [3481, 0]
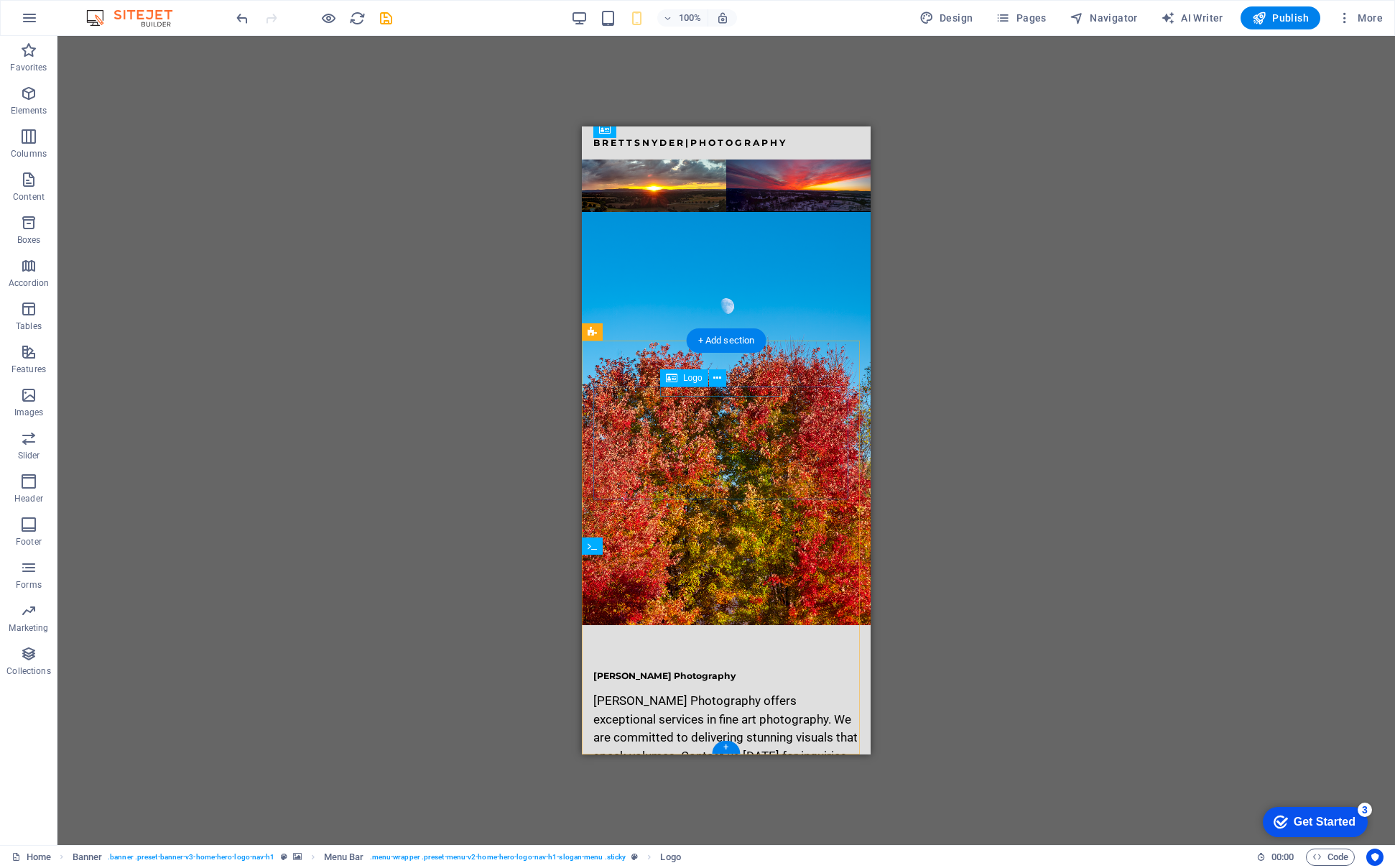
click at [746, 671] on div "[PERSON_NAME] Photography" at bounding box center [727, 676] width 266 height 10
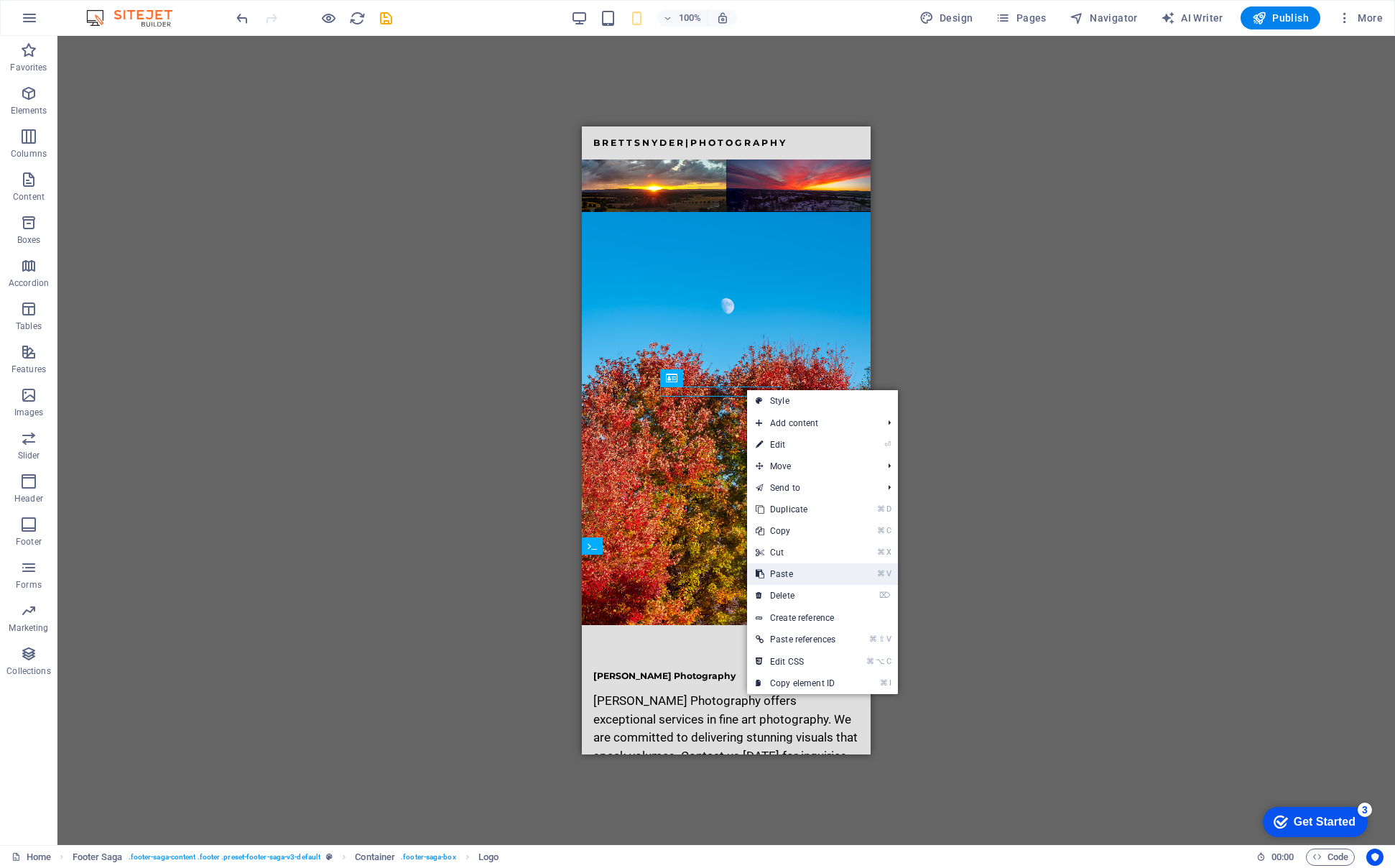
click at [785, 573] on link "⌘ V Paste" at bounding box center [795, 574] width 97 height 22
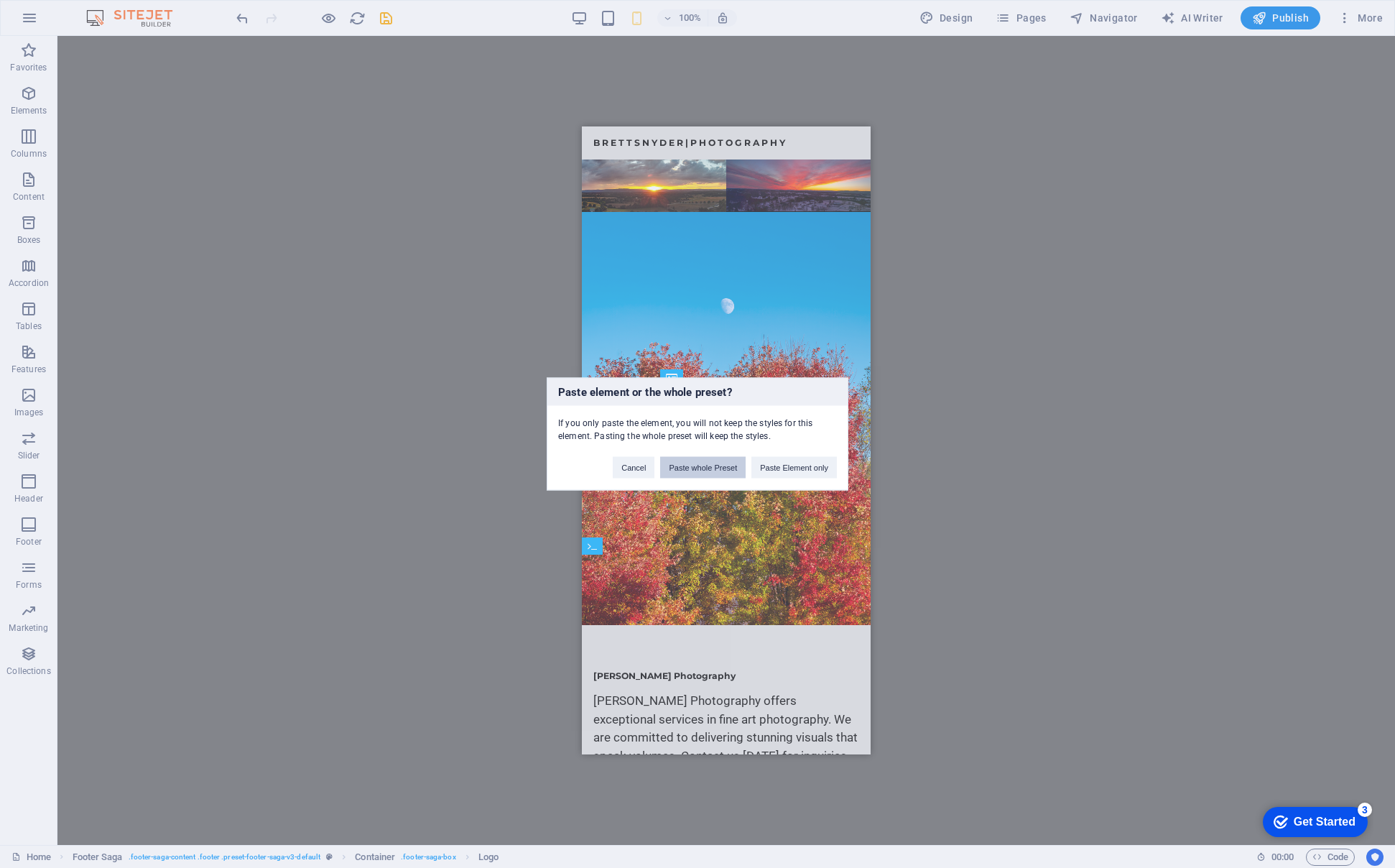
click at [716, 466] on button "Paste whole Preset" at bounding box center [703, 468] width 86 height 22
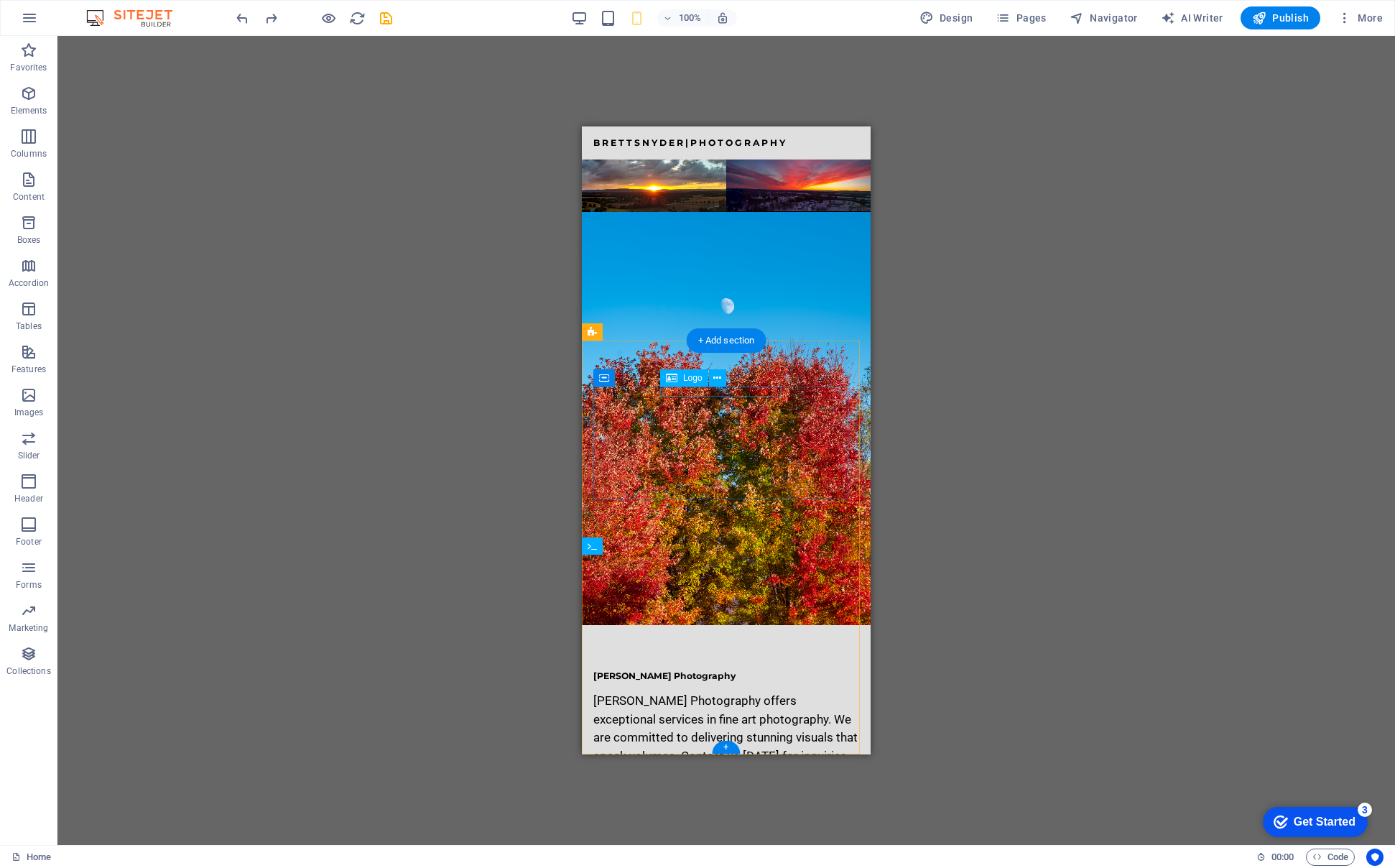
click at [705, 671] on div "[PERSON_NAME] Photography" at bounding box center [727, 676] width 266 height 10
click at [692, 378] on span "Logo" at bounding box center [692, 378] width 19 height 8
click at [720, 375] on icon at bounding box center [716, 378] width 8 height 15
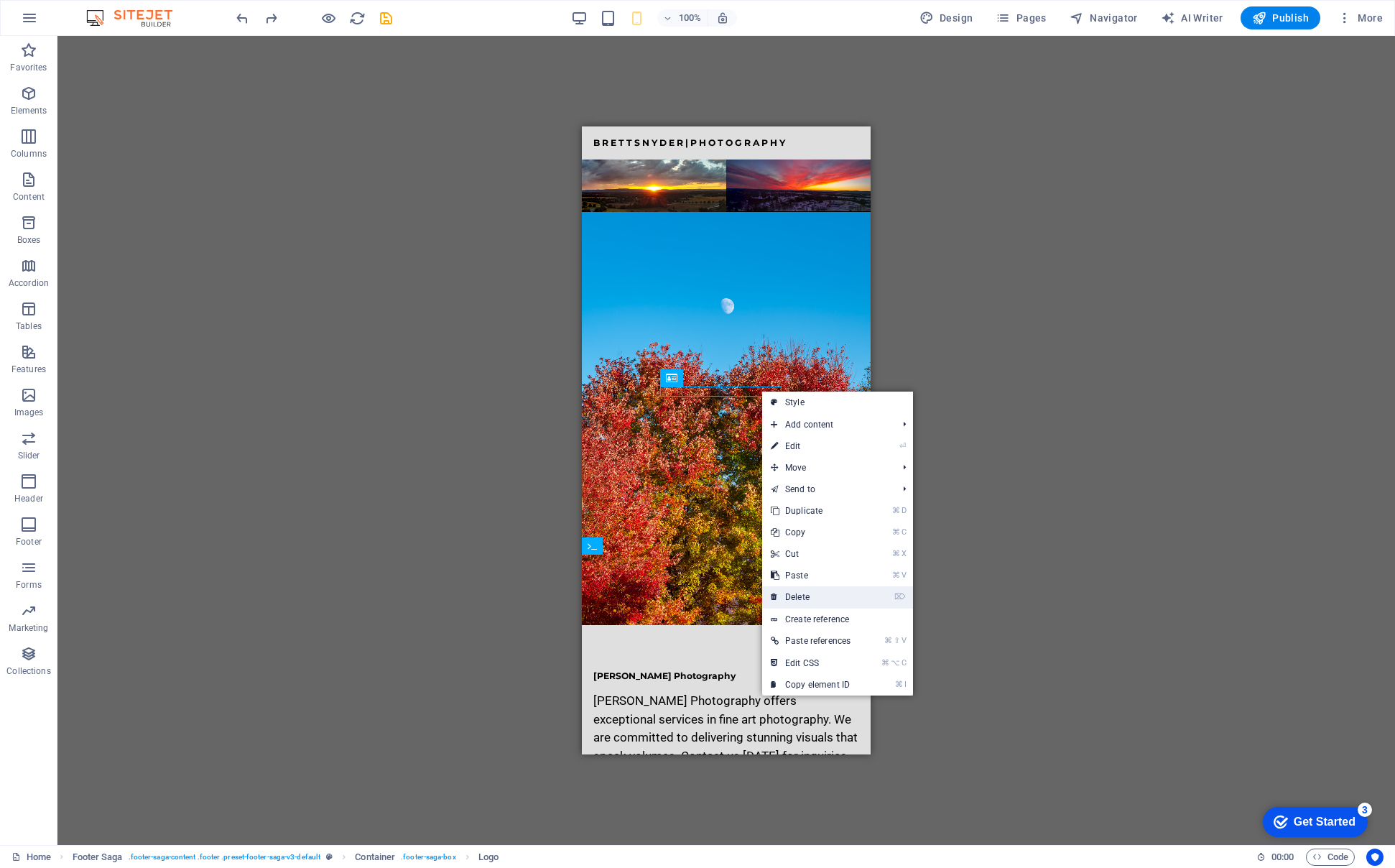
click at [813, 596] on link "⌦ Delete" at bounding box center [810, 597] width 97 height 22
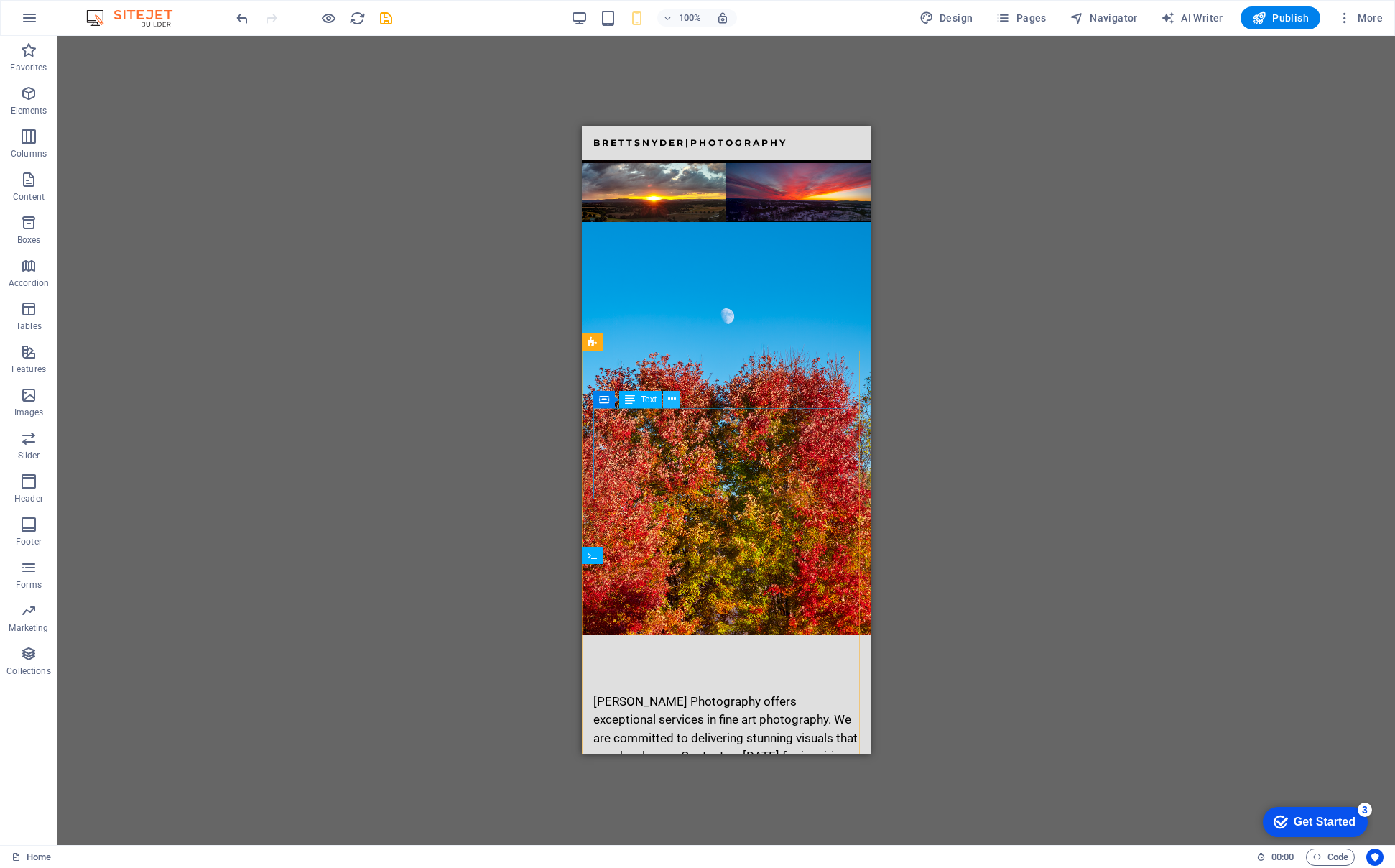
click at [671, 396] on icon at bounding box center [672, 399] width 8 height 15
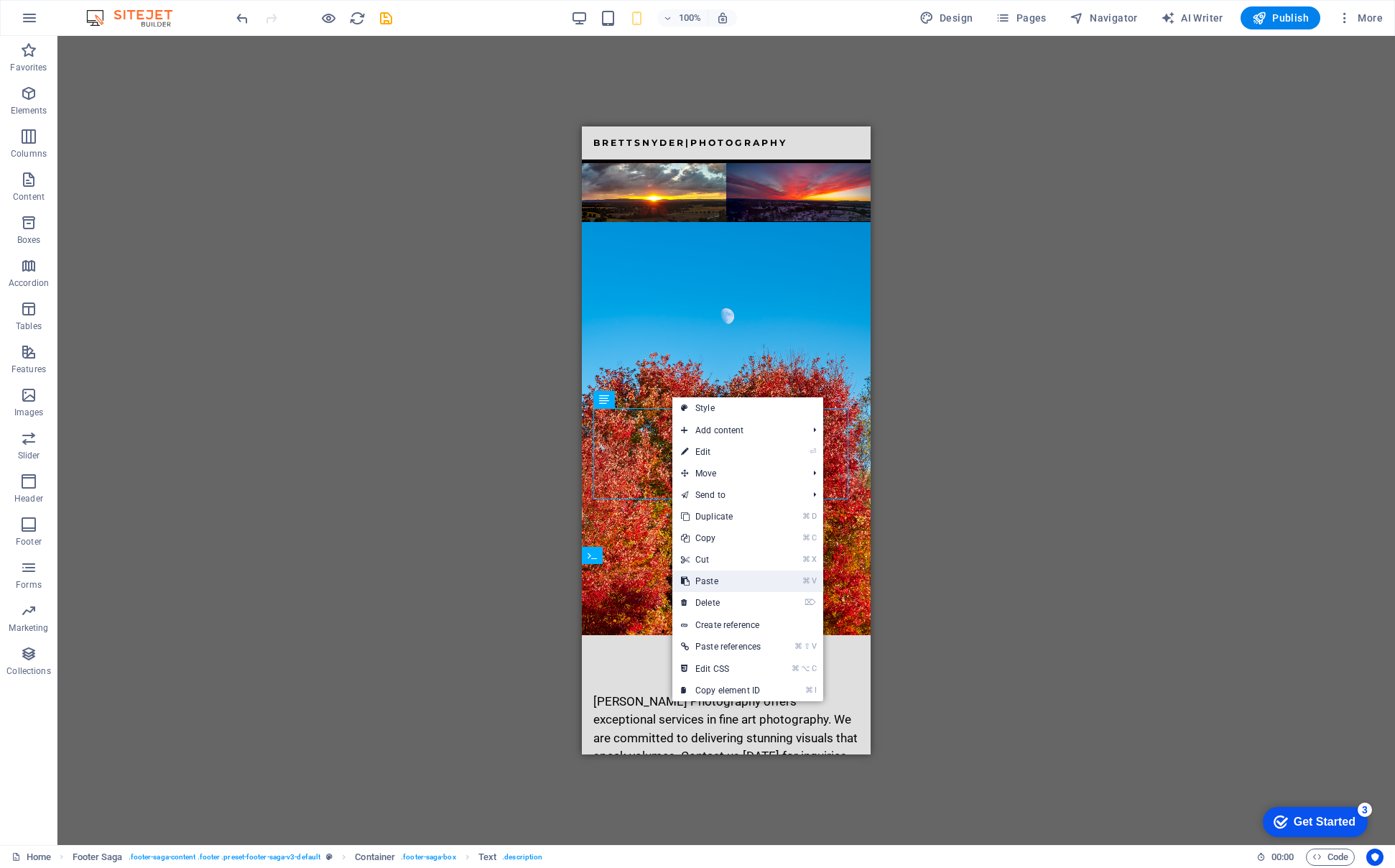
click at [702, 578] on link "⌘ V Paste" at bounding box center [721, 581] width 97 height 22
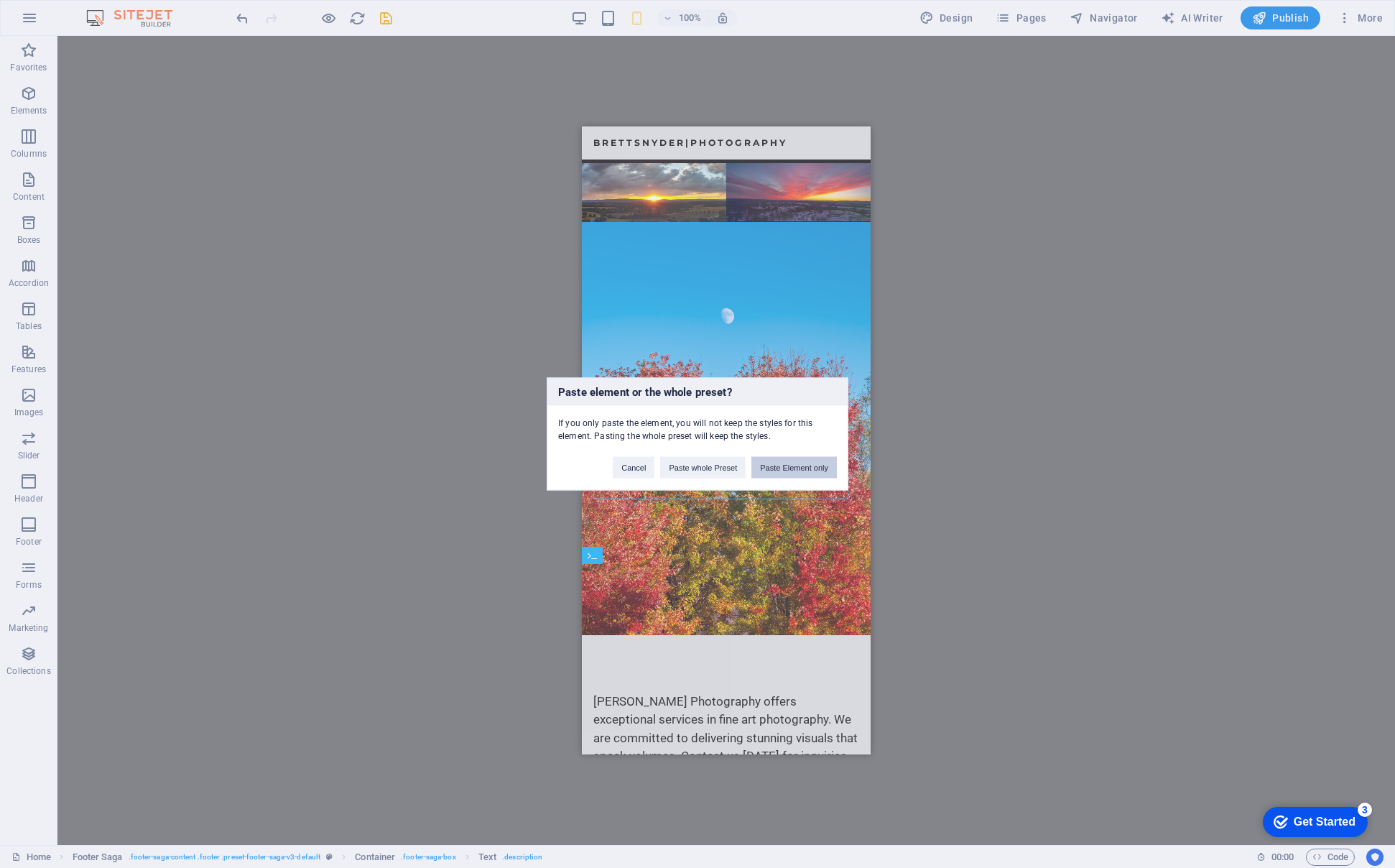
click at [783, 467] on button "Paste Element only" at bounding box center [794, 468] width 86 height 22
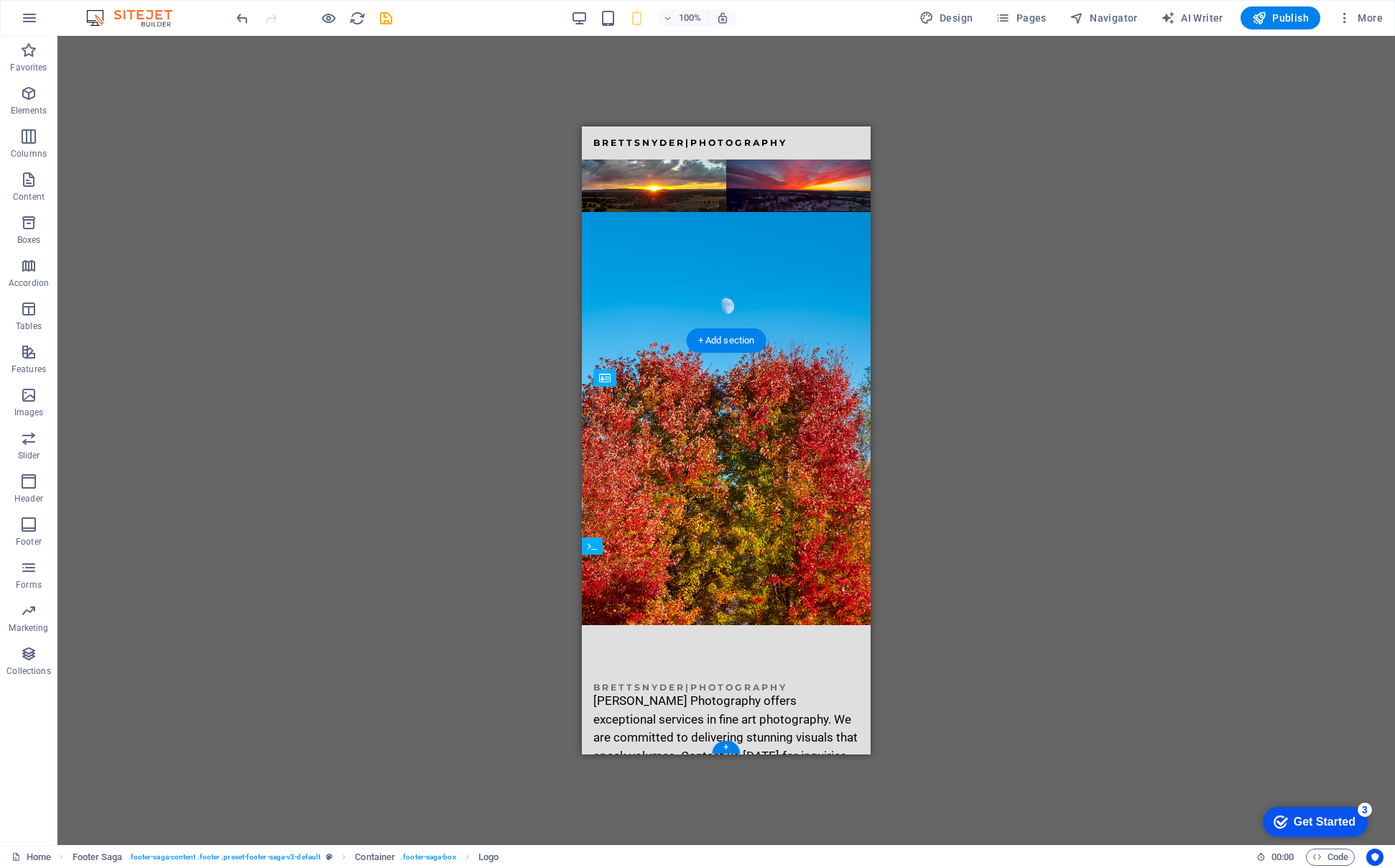
drag, startPoint x: 724, startPoint y: 492, endPoint x: 718, endPoint y: 405, distance: 87.2
drag, startPoint x: 727, startPoint y: 400, endPoint x: 728, endPoint y: 387, distance: 13.0
click at [385, 22] on icon "save" at bounding box center [386, 19] width 17 height 17
